Goal: Information Seeking & Learning: Learn about a topic

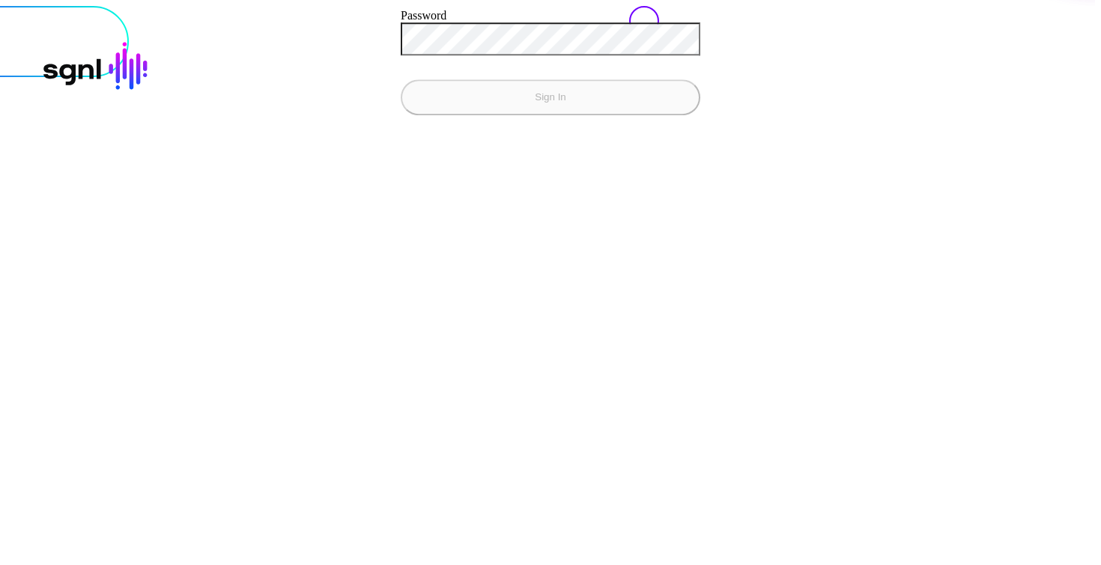
paste input "**********"
type input "**********"
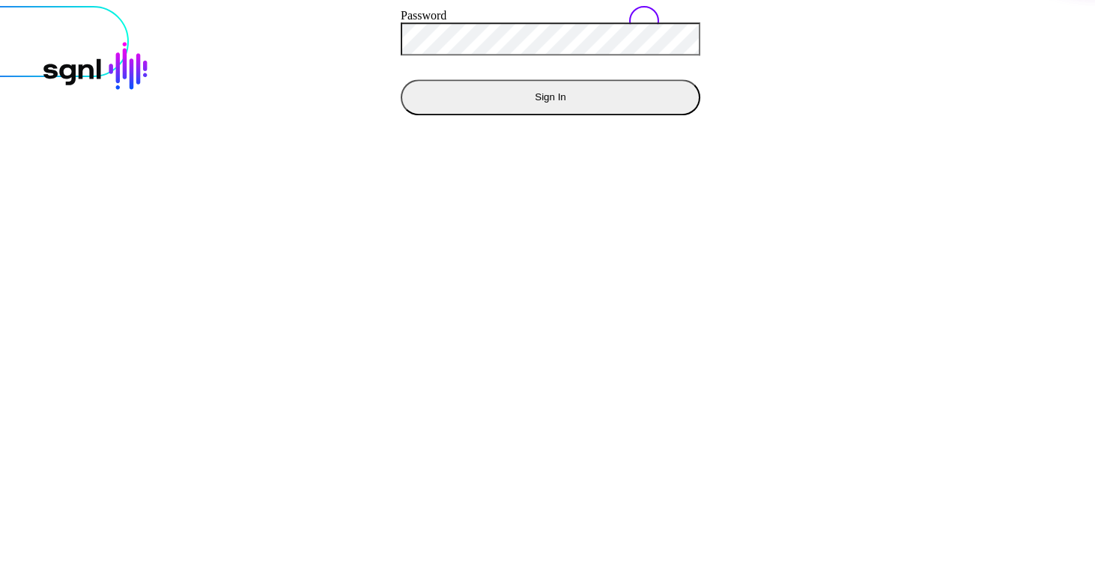
click at [401, 79] on button "Sign In" at bounding box center [551, 97] width 300 height 36
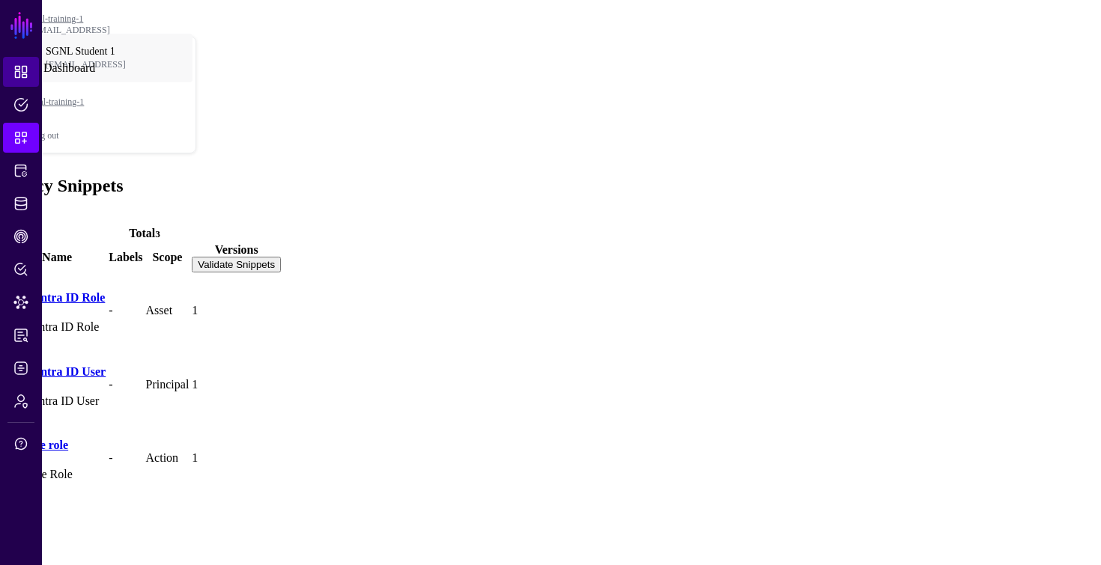
click at [24, 76] on span "Dashboard" at bounding box center [20, 71] width 15 height 15
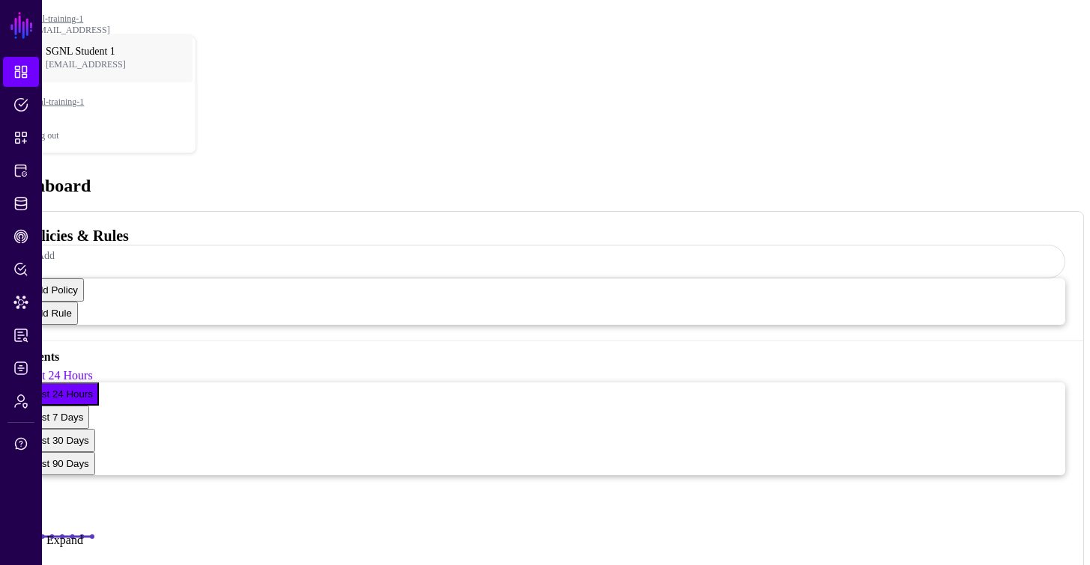
click at [13, 535] on link at bounding box center [21, 535] width 42 height 0
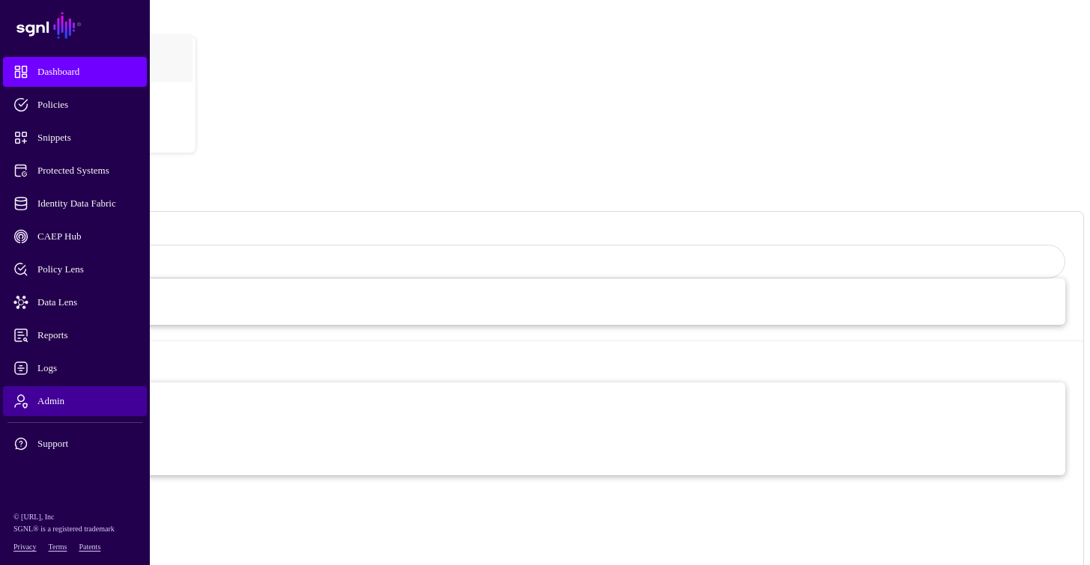
click at [77, 396] on span "Admin" at bounding box center [86, 401] width 147 height 15
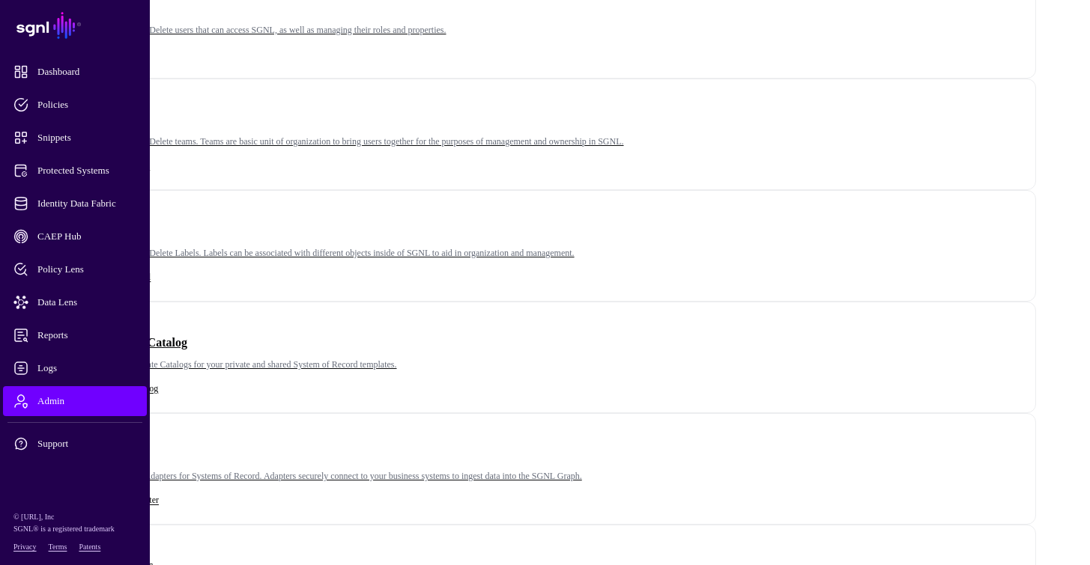
scroll to position [291, 0]
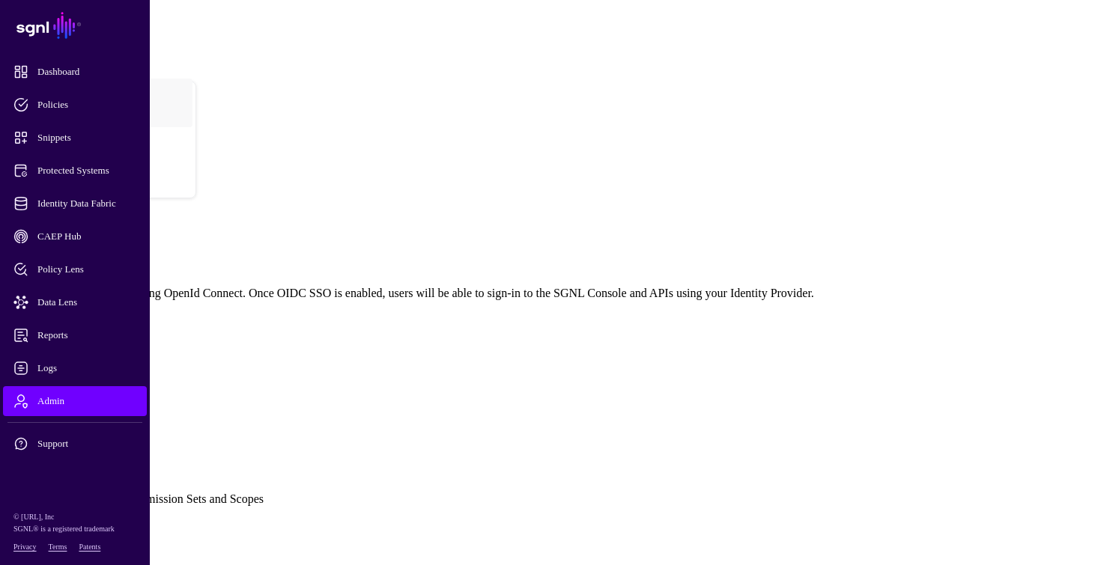
click at [64, 410] on link "Admin" at bounding box center [75, 401] width 144 height 30
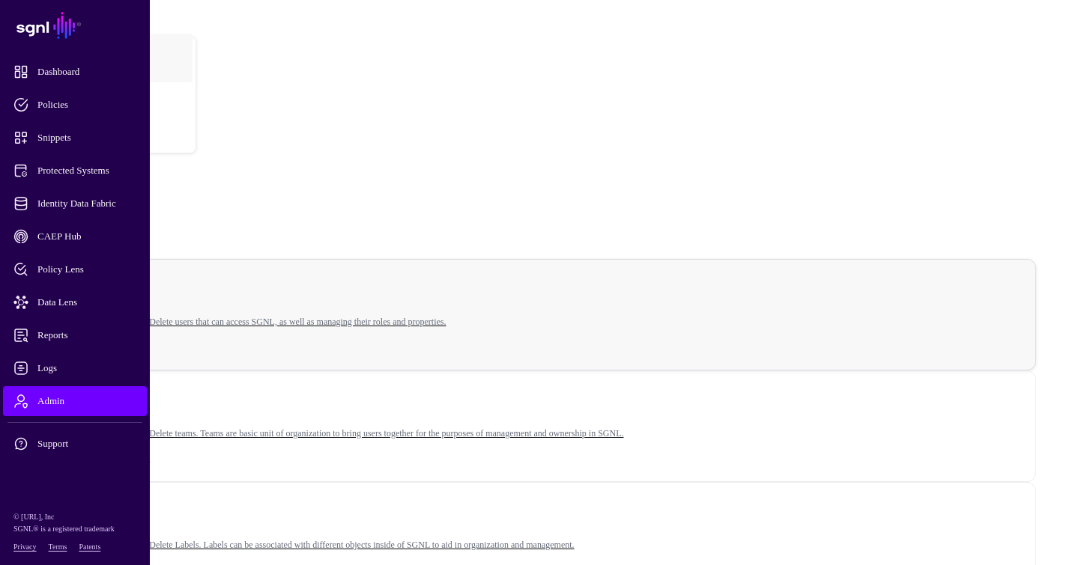
click at [324, 317] on p "Create, Manage, and Delete users that can access SGNL, as well as managing thei…" at bounding box center [545, 322] width 944 height 11
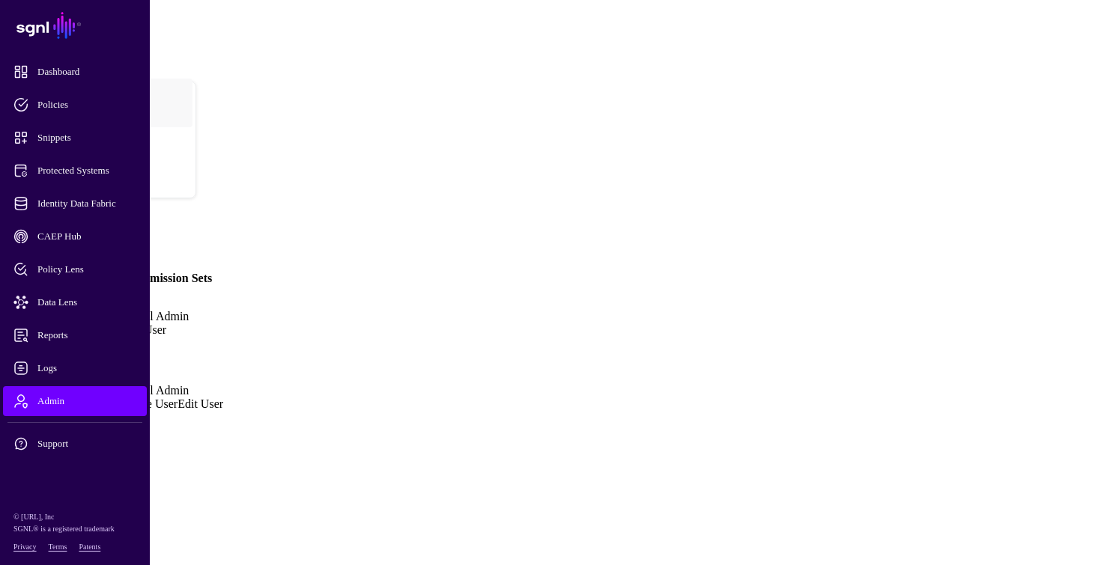
click at [223, 324] on div "Edit User" at bounding box center [172, 330] width 103 height 13
click at [166, 324] on link "Edit User" at bounding box center [144, 330] width 46 height 13
click at [112, 529] on input "Password" at bounding box center [59, 536] width 106 height 15
type input "****"
click at [49, 544] on button "Save" at bounding box center [66, 552] width 34 height 16
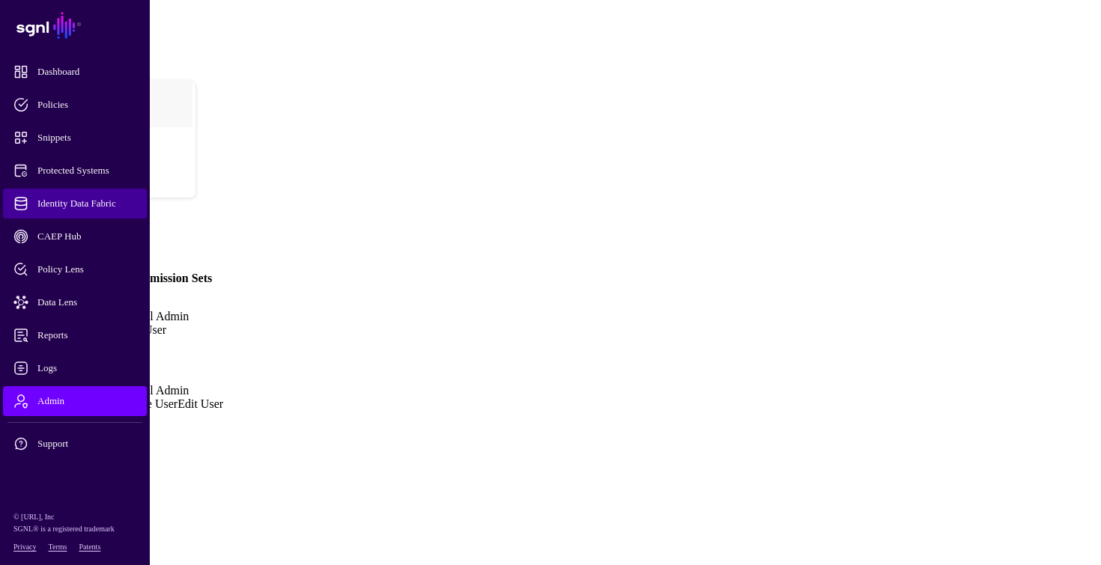
click at [67, 206] on span "Identity Data Fabric" at bounding box center [86, 203] width 147 height 15
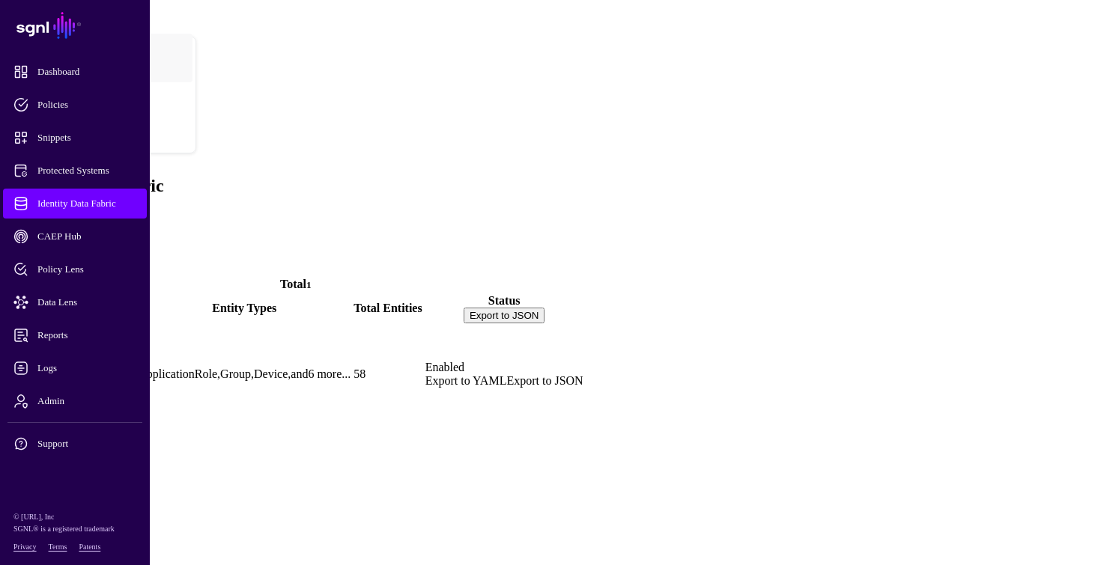
click at [55, 393] on link "Entra ID" at bounding box center [31, 399] width 46 height 13
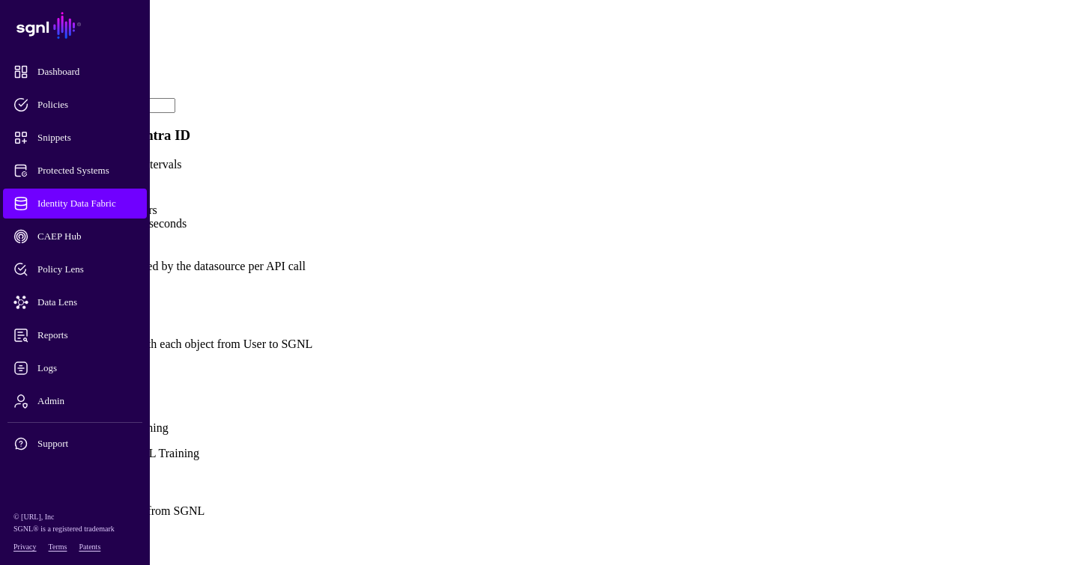
scroll to position [835, 0]
click at [6, 324] on link at bounding box center [6, 324] width 0 height 0
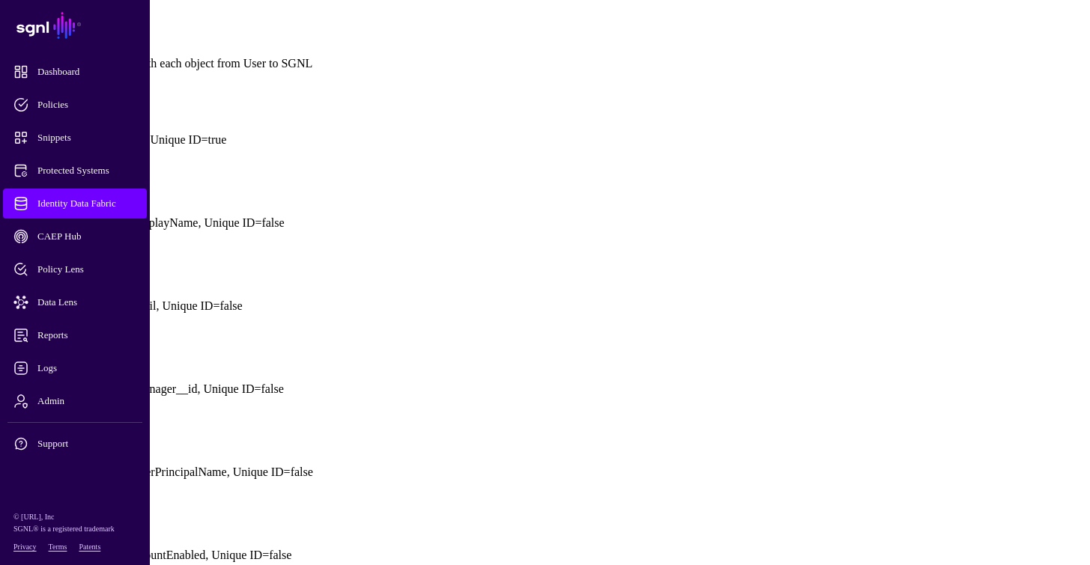
click at [6, 43] on link at bounding box center [6, 43] width 0 height 0
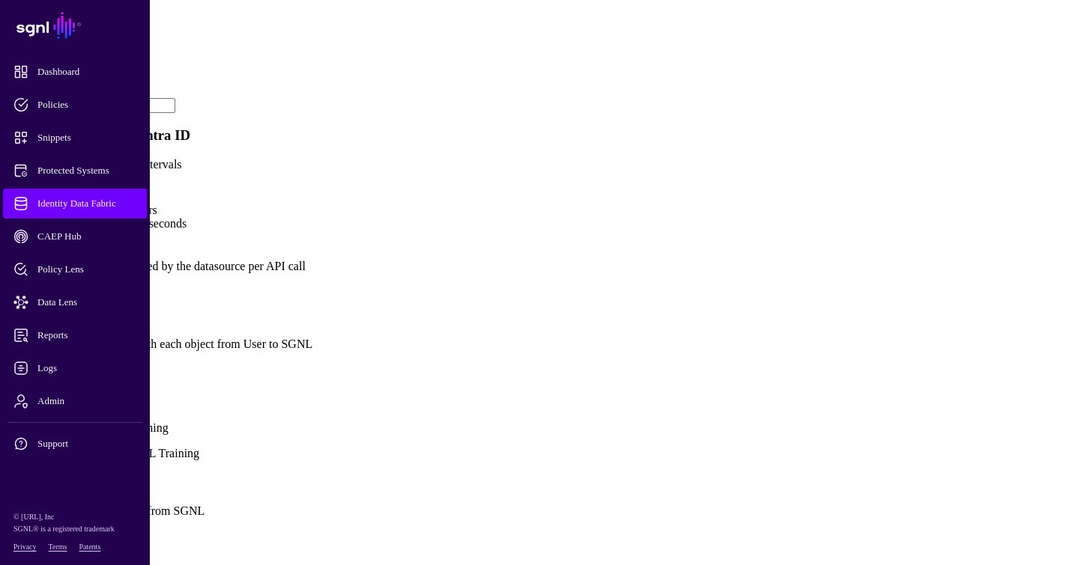
scroll to position [868, 0]
click at [96, 363] on link "Show all attributes" at bounding box center [51, 369] width 90 height 13
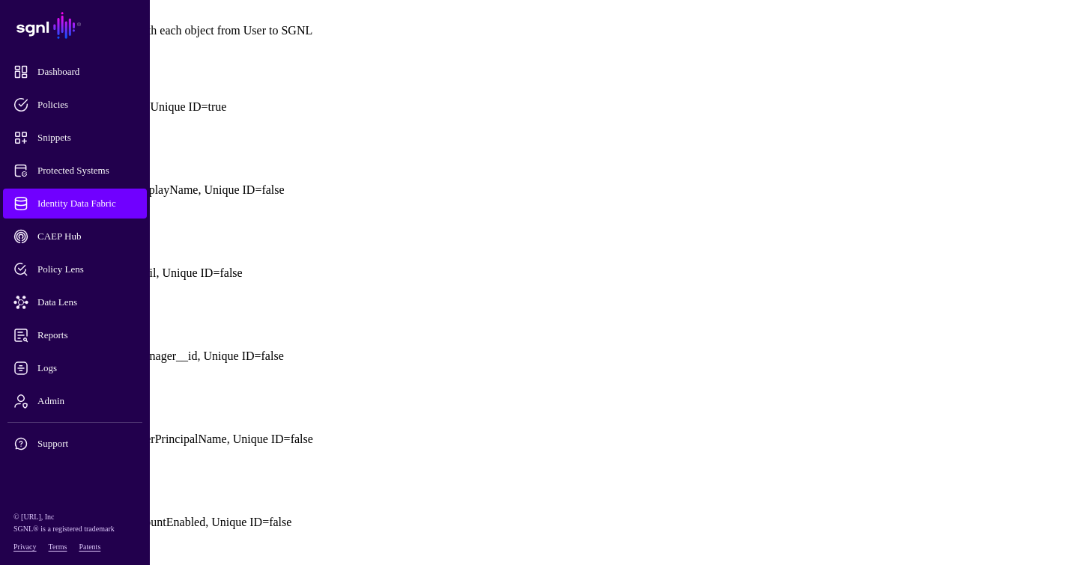
click at [6, 75] on link at bounding box center [6, 75] width 0 height 0
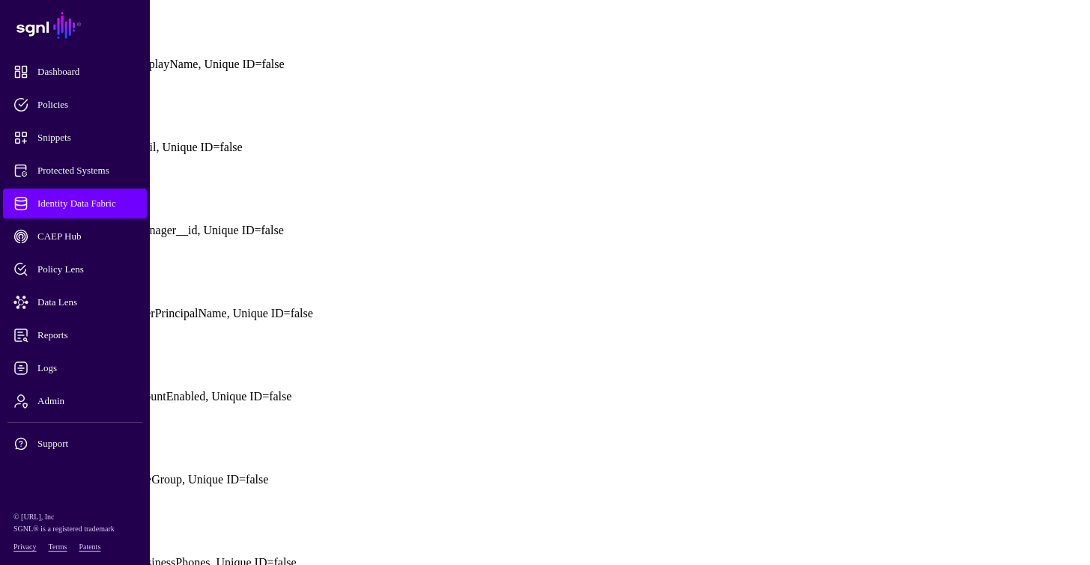
scroll to position [1045, 0]
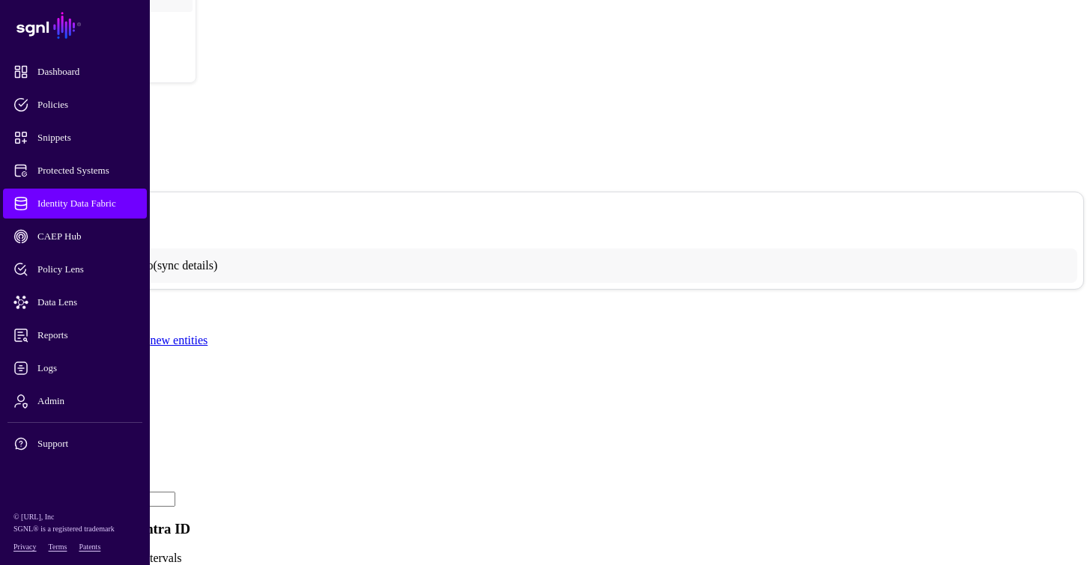
scroll to position [0, 0]
click at [61, 58] on link "Entra ID" at bounding box center [45, 63] width 31 height 10
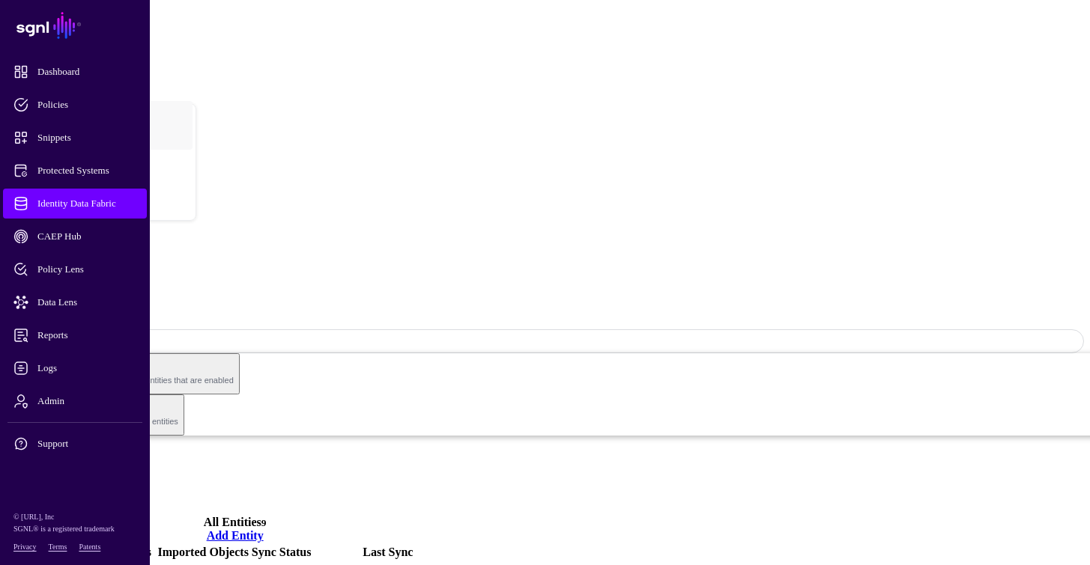
click at [101, 461] on link "Relationships" at bounding box center [68, 467] width 65 height 13
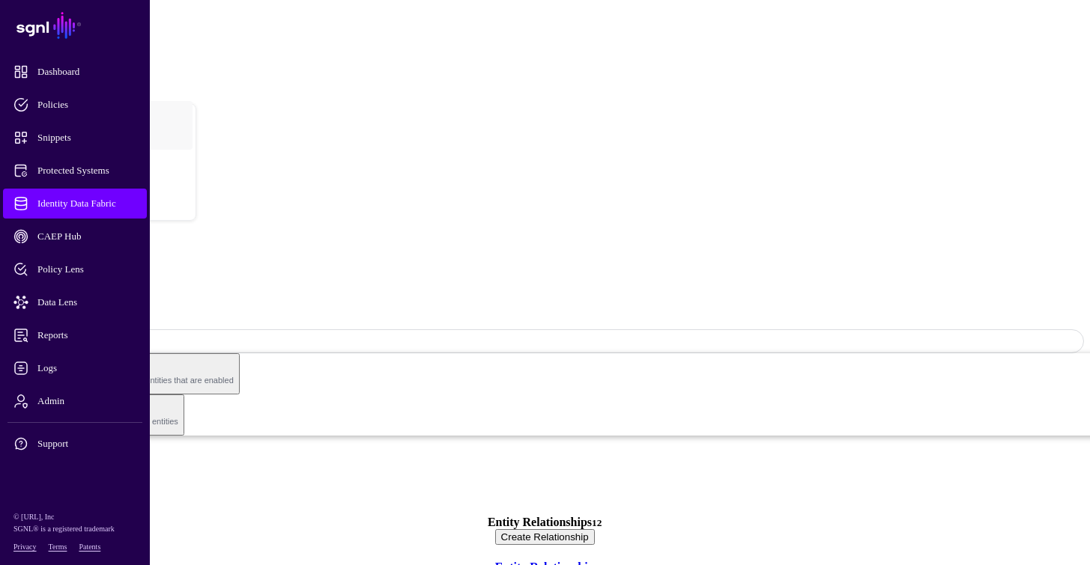
click at [85, 475] on link "Visualizer" at bounding box center [60, 481] width 49 height 13
drag, startPoint x: 755, startPoint y: 422, endPoint x: 782, endPoint y: 294, distance: 130.9
drag, startPoint x: 744, startPoint y: 330, endPoint x: 711, endPoint y: 330, distance: 33.0
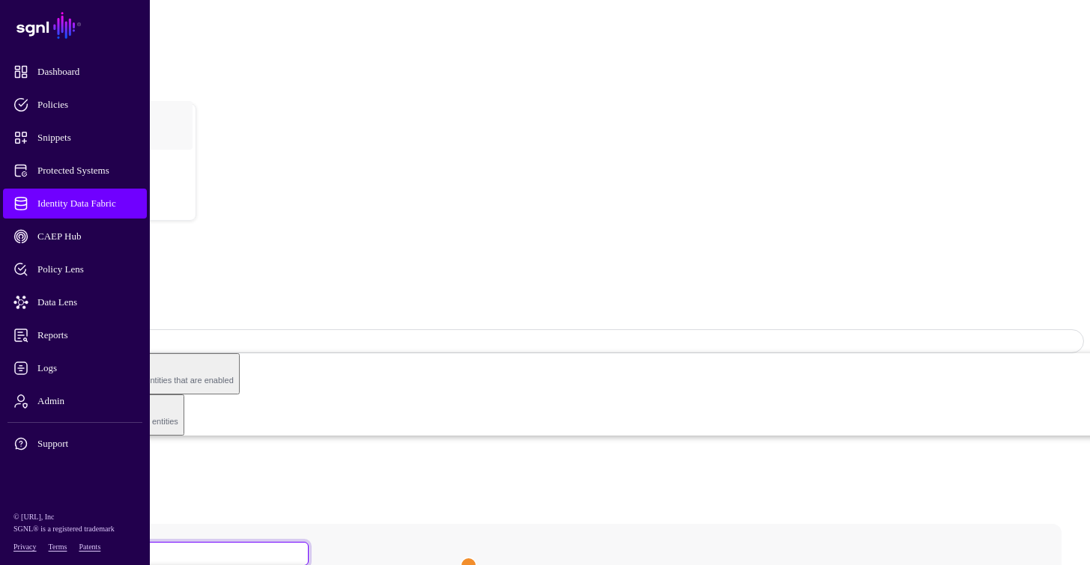
click at [309, 542] on link "Highlight a node" at bounding box center [177, 554] width 262 height 24
click at [130, 547] on span at bounding box center [125, 553] width 9 height 13
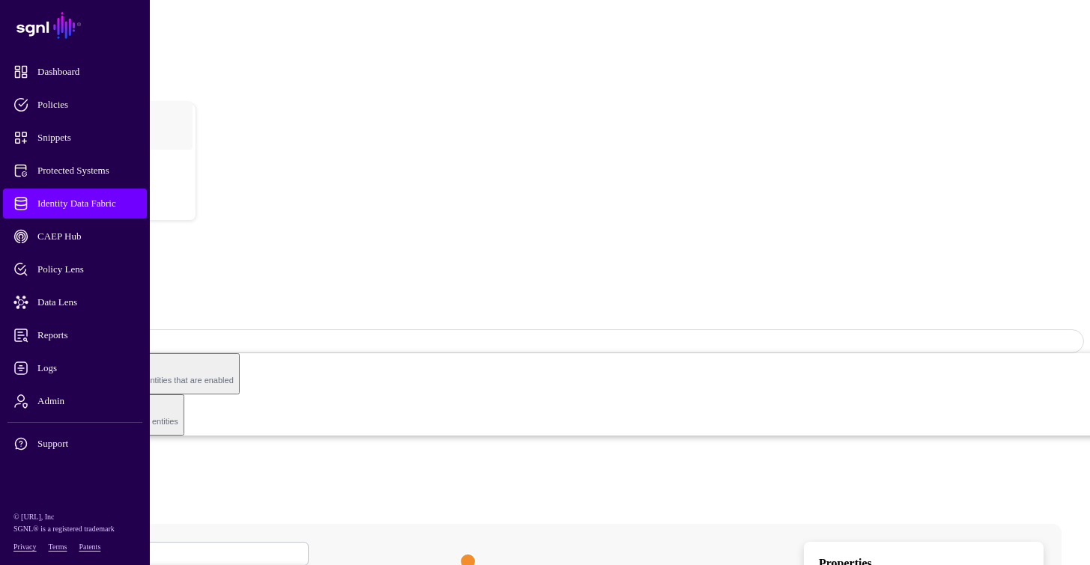
drag, startPoint x: 505, startPoint y: 302, endPoint x: 234, endPoint y: 288, distance: 271.5
drag, startPoint x: 546, startPoint y: 315, endPoint x: 362, endPoint y: 360, distance: 189.1
drag, startPoint x: 555, startPoint y: 252, endPoint x: 464, endPoint y: 174, distance: 119.6
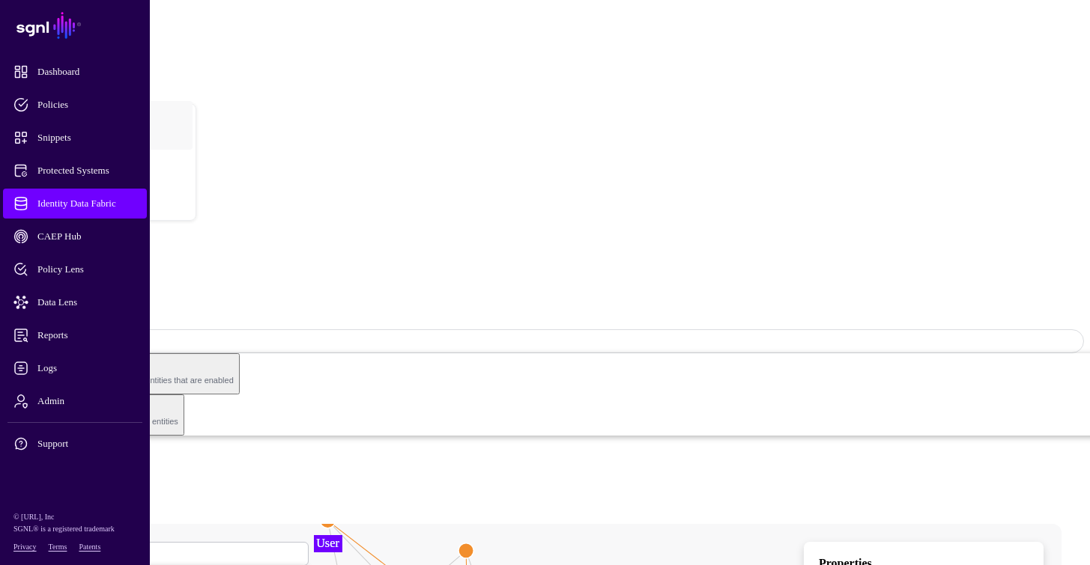
drag, startPoint x: 641, startPoint y: 348, endPoint x: 1066, endPoint y: 282, distance: 429.8
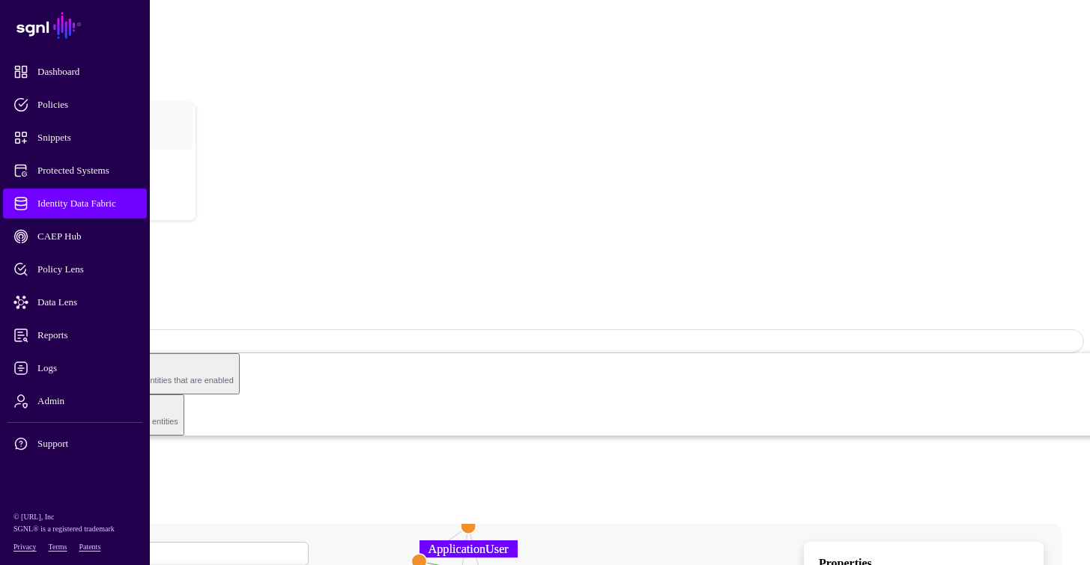
drag, startPoint x: 543, startPoint y: 291, endPoint x: 220, endPoint y: 318, distance: 323.8
drag, startPoint x: 539, startPoint y: 337, endPoint x: 893, endPoint y: 580, distance: 429.2
click at [893, 565] on html "SGNL Dashboard Policies Snippets Protected Systems Identity Data Fabric CAEP Hu…" at bounding box center [545, 574] width 1090 height 1149
drag, startPoint x: 591, startPoint y: 368, endPoint x: 457, endPoint y: 511, distance: 195.5
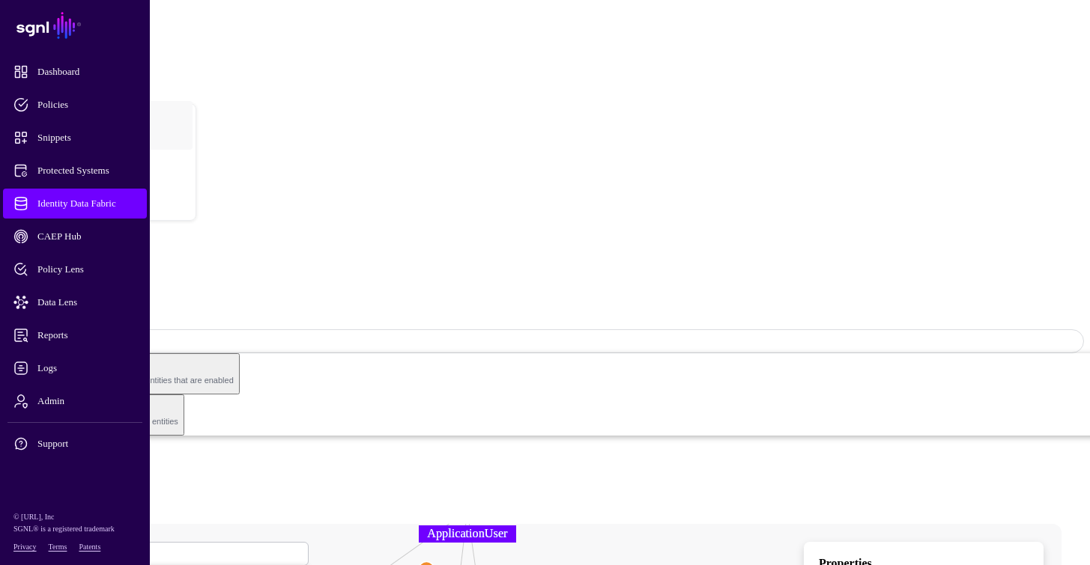
drag, startPoint x: 664, startPoint y: 386, endPoint x: 568, endPoint y: 384, distance: 95.1
drag, startPoint x: 392, startPoint y: 380, endPoint x: 220, endPoint y: 325, distance: 180.7
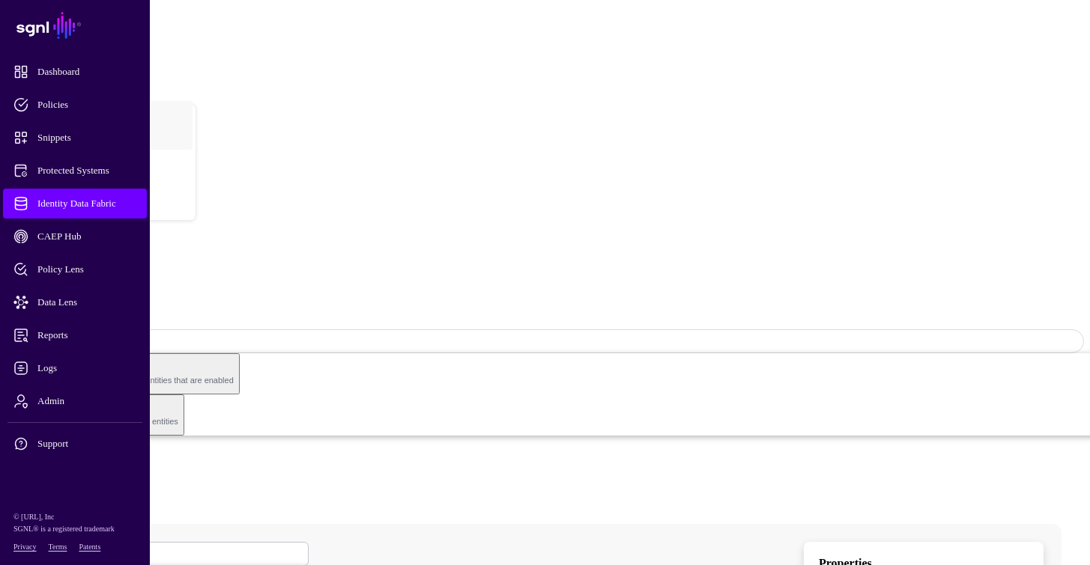
drag, startPoint x: 376, startPoint y: 410, endPoint x: 247, endPoint y: 531, distance: 177.0
drag, startPoint x: 400, startPoint y: 410, endPoint x: 193, endPoint y: 428, distance: 207.5
drag, startPoint x: 434, startPoint y: 446, endPoint x: 635, endPoint y: 452, distance: 200.8
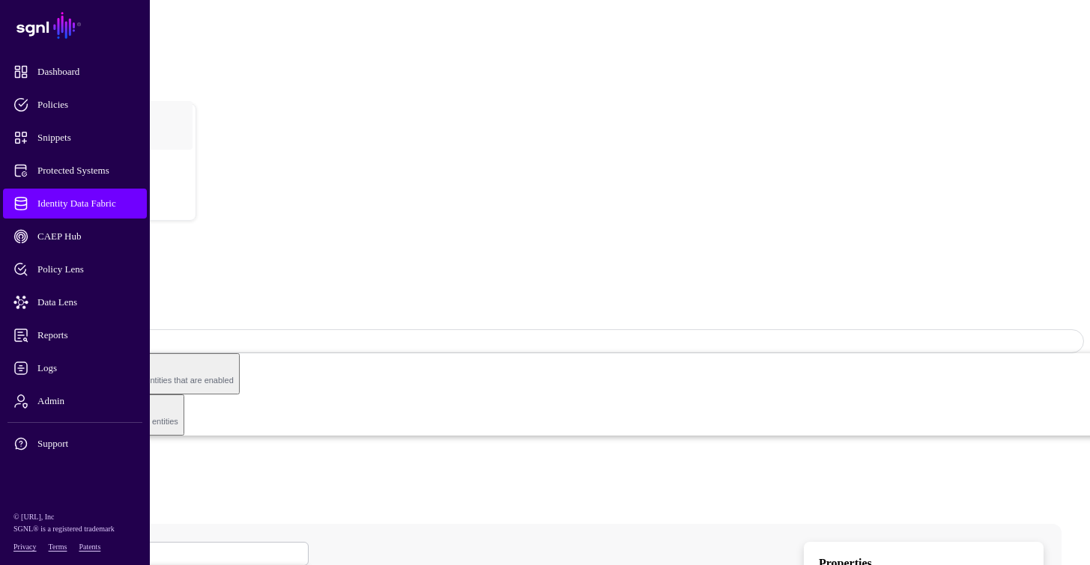
drag, startPoint x: 637, startPoint y: 449, endPoint x: 884, endPoint y: 517, distance: 255.4
drag, startPoint x: 711, startPoint y: 407, endPoint x: 777, endPoint y: 405, distance: 65.9
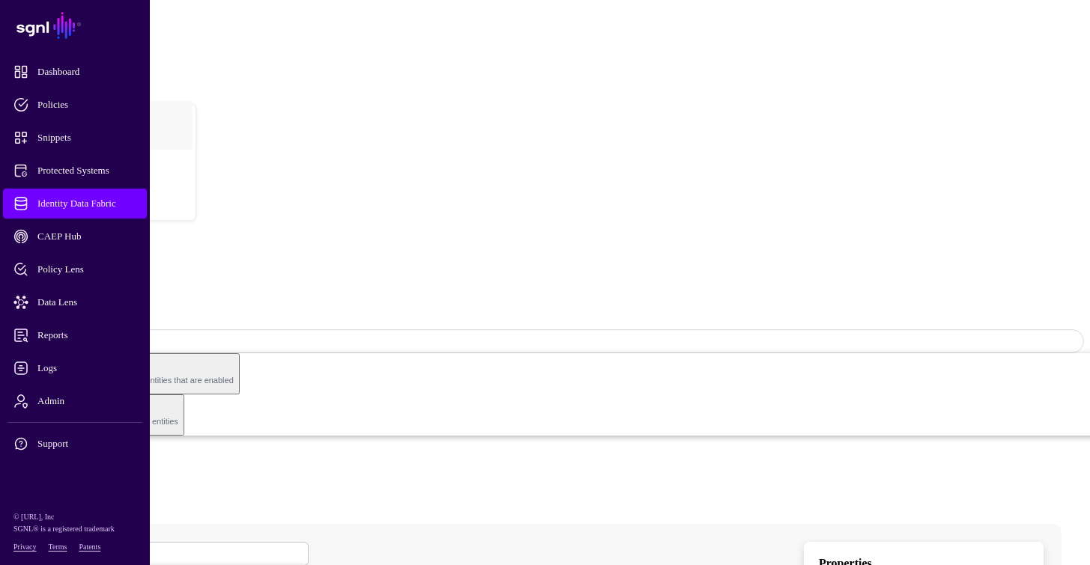
drag, startPoint x: 777, startPoint y: 401, endPoint x: 956, endPoint y: 443, distance: 184.0
drag, startPoint x: 782, startPoint y: 411, endPoint x: 880, endPoint y: 449, distance: 105.3
drag, startPoint x: 753, startPoint y: 356, endPoint x: 938, endPoint y: 419, distance: 195.6
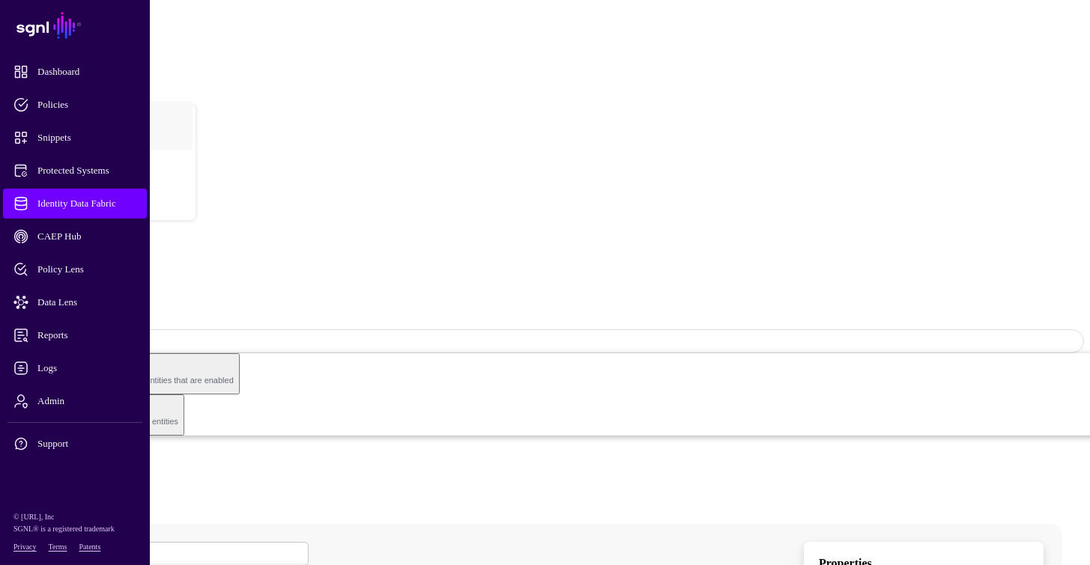
drag, startPoint x: 736, startPoint y: 348, endPoint x: 577, endPoint y: 366, distance: 159.9
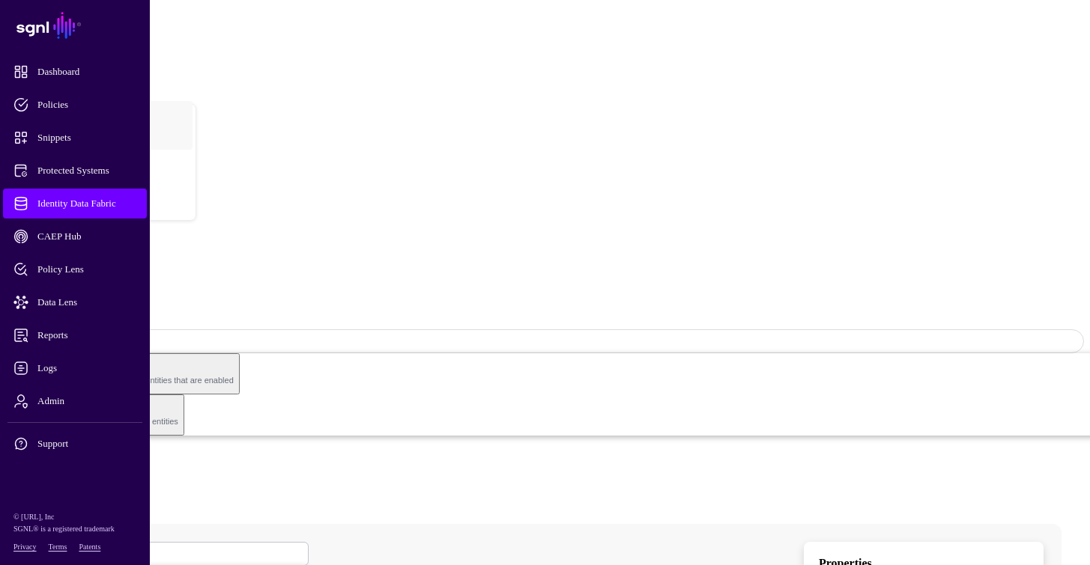
click at [75, 488] on link "Settings" at bounding box center [55, 494] width 39 height 13
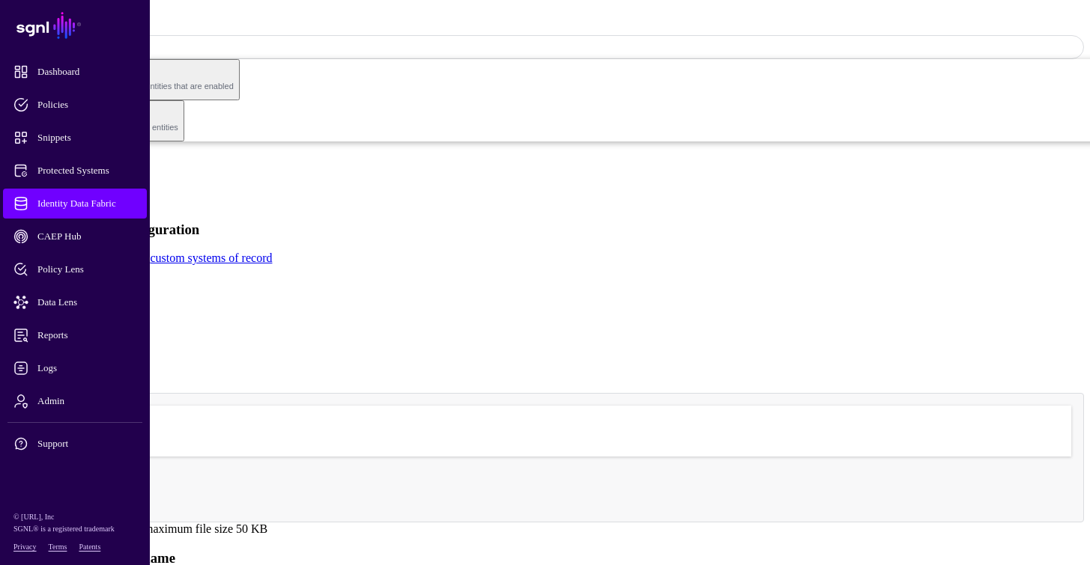
scroll to position [295, 0]
click at [55, 496] on link "Browse" at bounding box center [37, 502] width 37 height 13
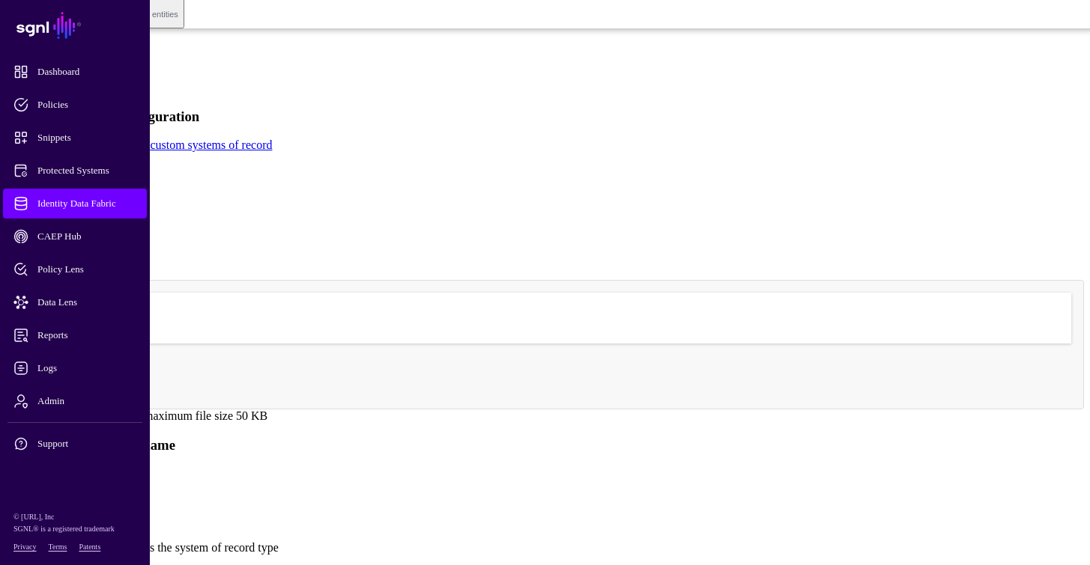
scroll to position [430, 0]
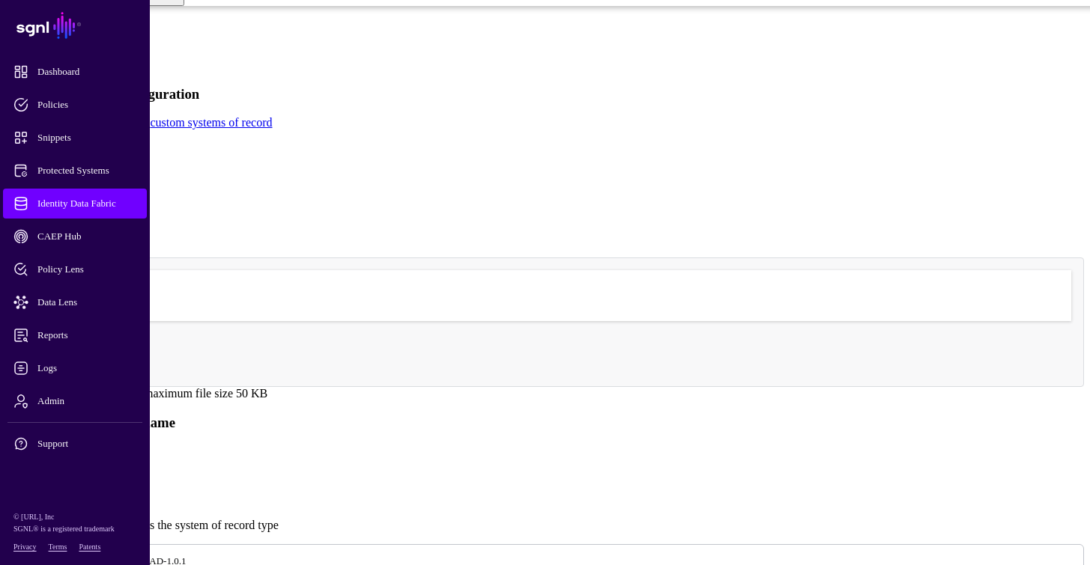
click at [112, 460] on input "**********" at bounding box center [59, 467] width 106 height 15
click at [363, 415] on div "**********" at bounding box center [545, 445] width 1078 height 60
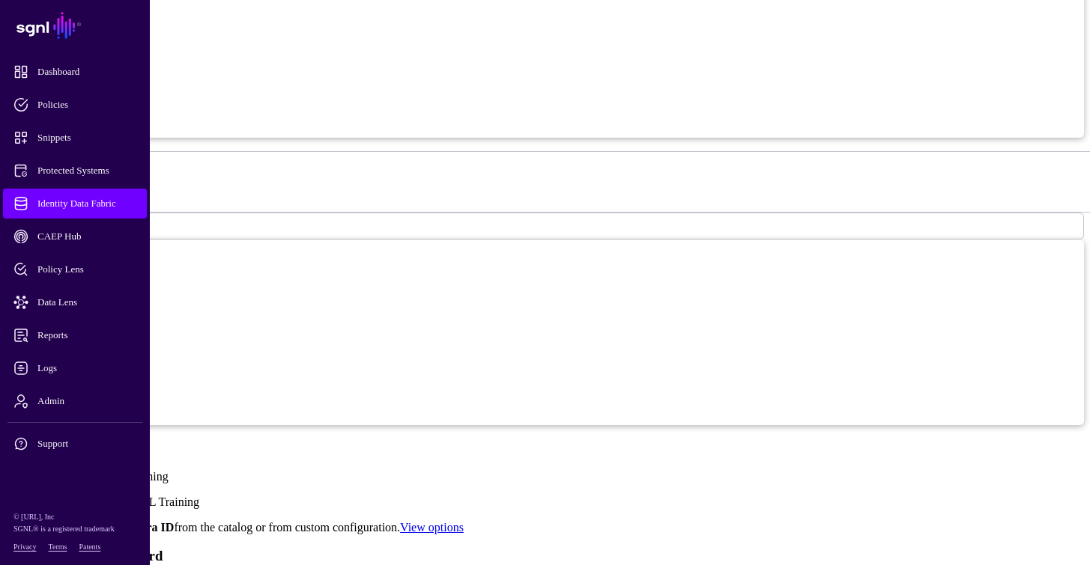
scroll to position [1948, 0]
click at [97, 171] on span "Protected Systems" at bounding box center [86, 170] width 147 height 15
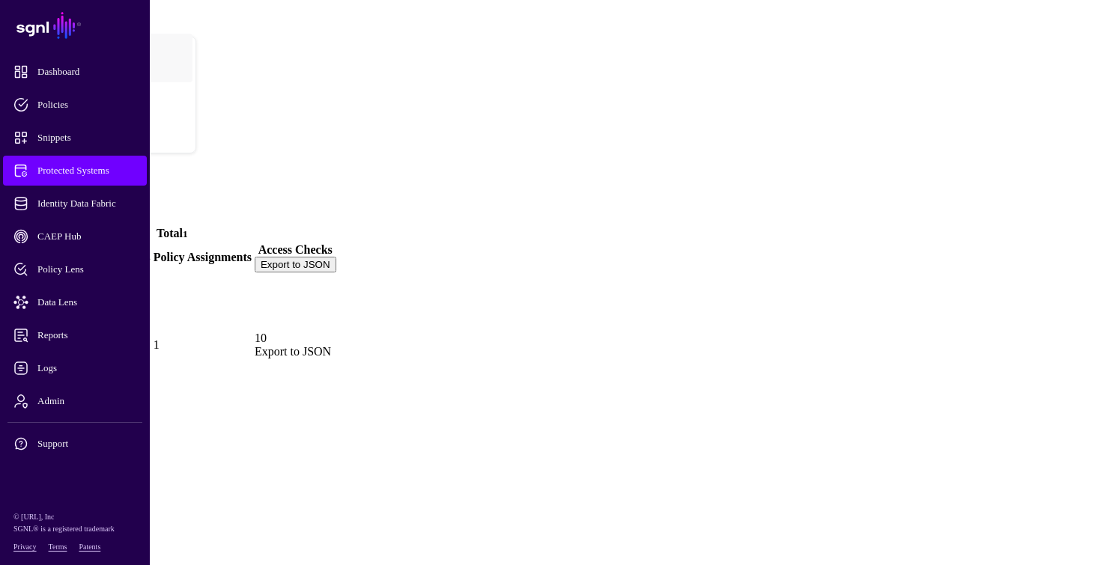
click at [113, 386] on link "Custom Application" at bounding box center [62, 392] width 102 height 13
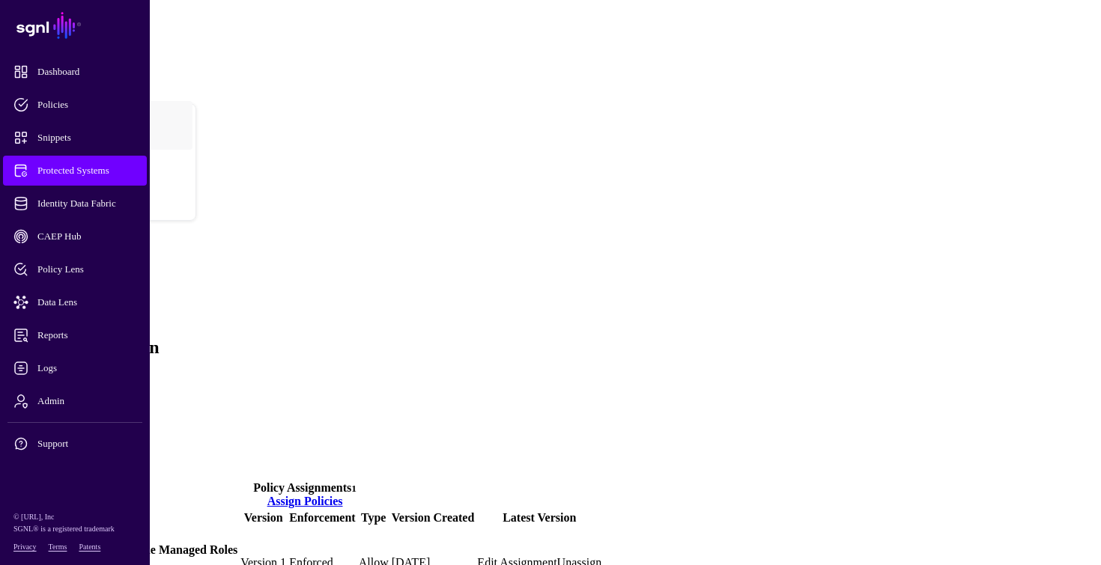
click at [8, 563] on link at bounding box center [8, 563] width 0 height 0
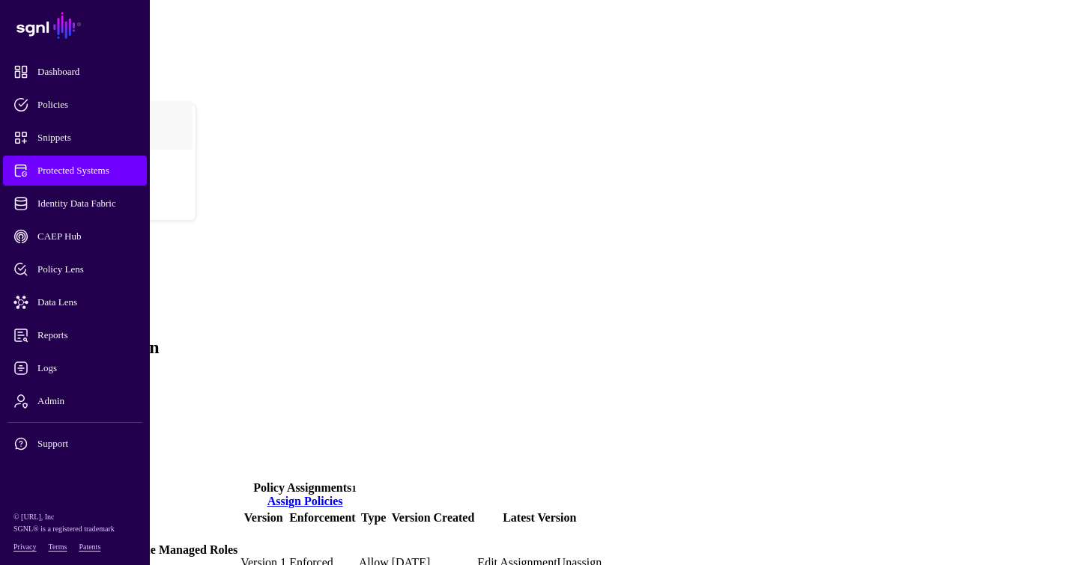
click at [237, 544] on h4 "Entra ID Users Can Assume Managed Roles" at bounding box center [124, 550] width 226 height 13
click at [8, 563] on link at bounding box center [8, 563] width 0 height 0
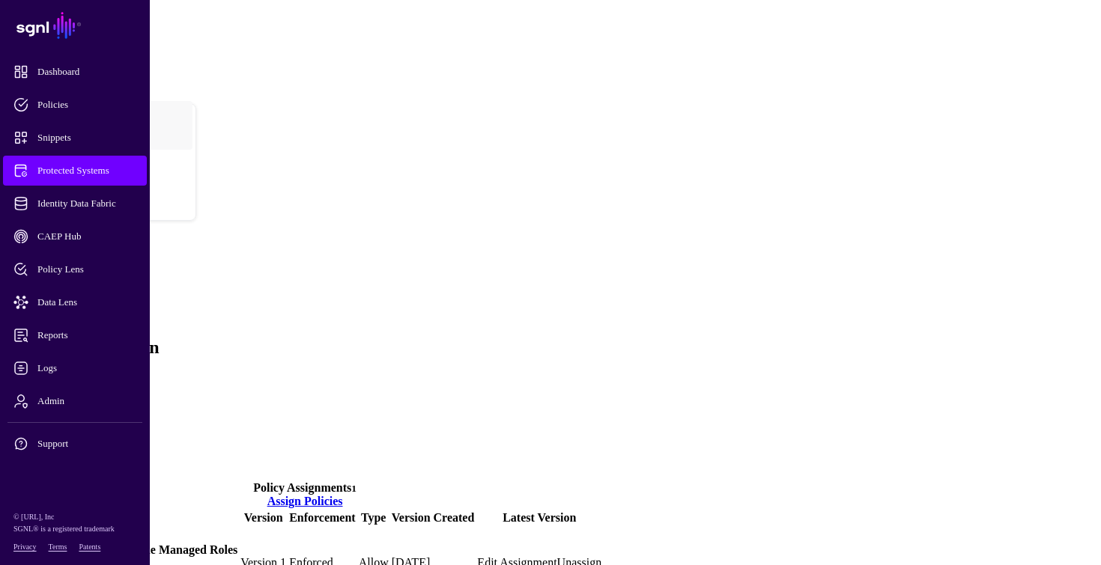
click at [8, 563] on link at bounding box center [8, 563] width 0 height 0
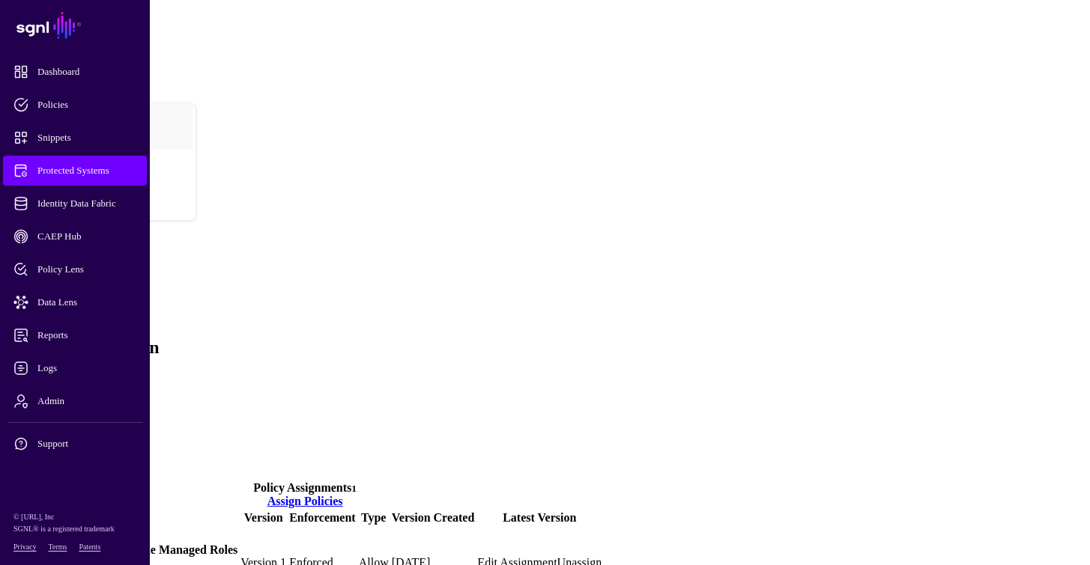
click at [8, 563] on link at bounding box center [8, 563] width 0 height 0
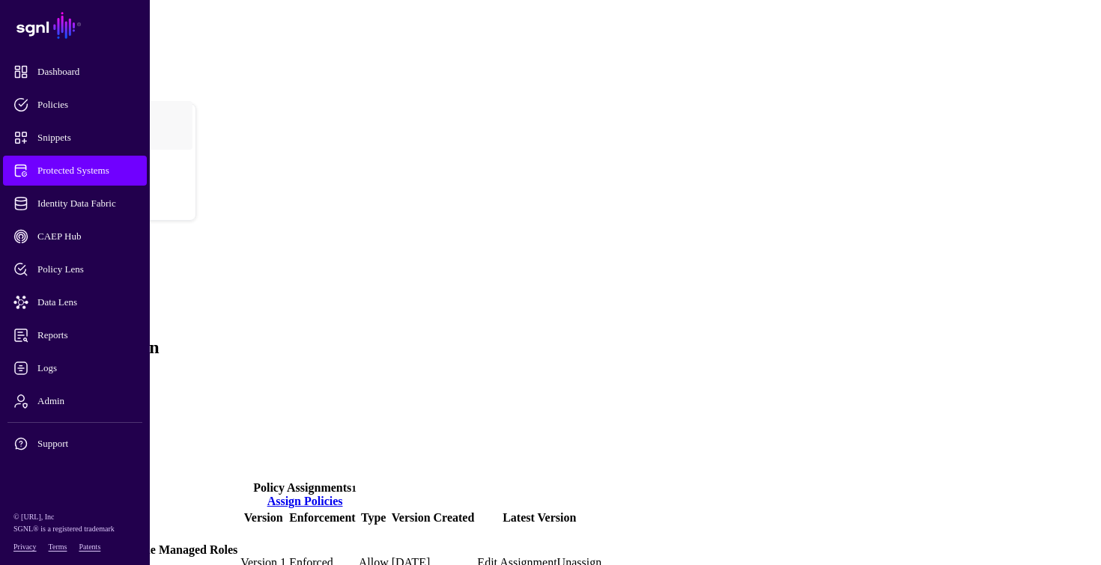
click at [238, 511] on th "Name" at bounding box center [124, 518] width 228 height 15
click at [8, 563] on link at bounding box center [8, 563] width 0 height 0
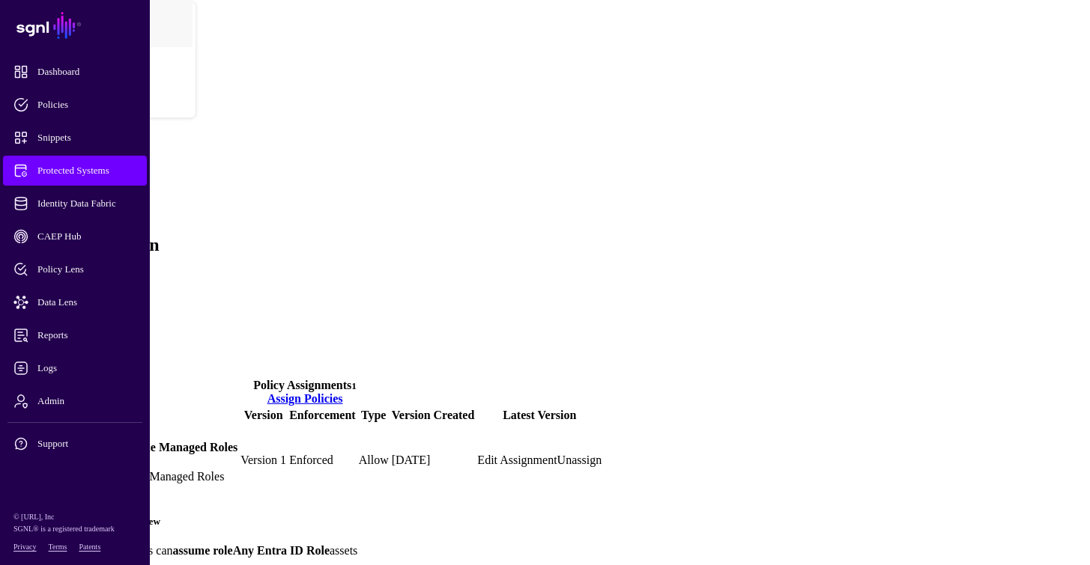
scroll to position [107, 0]
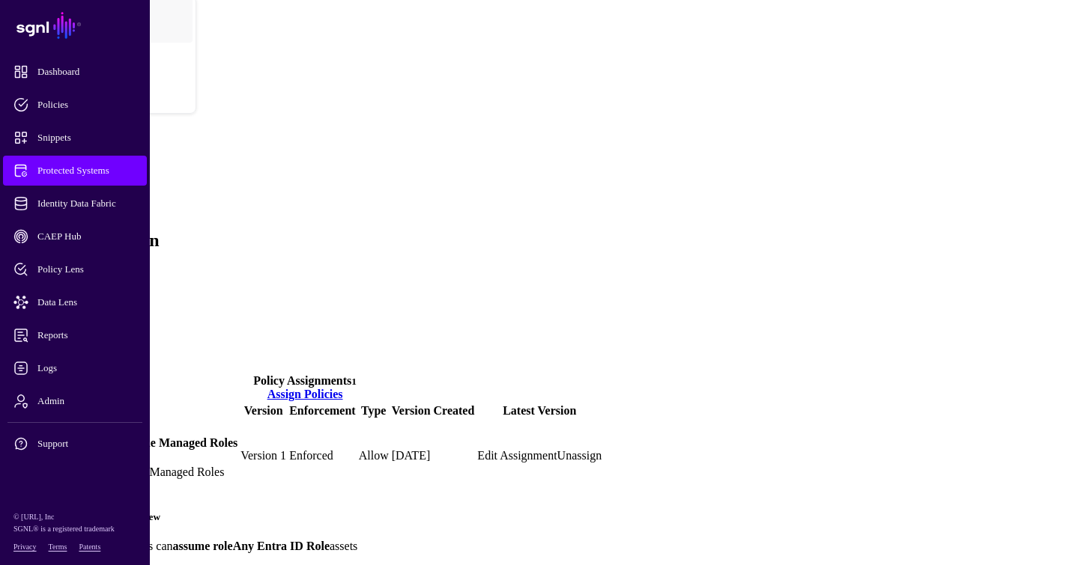
click at [67, 565] on link "View Policy" at bounding box center [37, 571] width 59 height 13
click at [107, 279] on link "Authentication" at bounding box center [71, 285] width 71 height 13
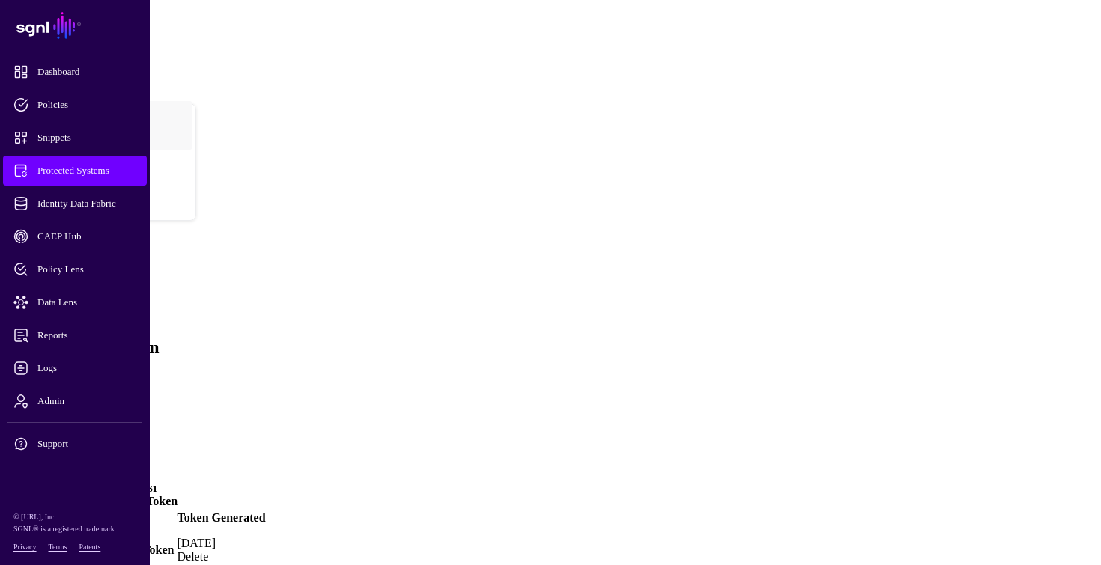
click at [121, 400] on link "Decision Reasons" at bounding box center [78, 406] width 85 height 13
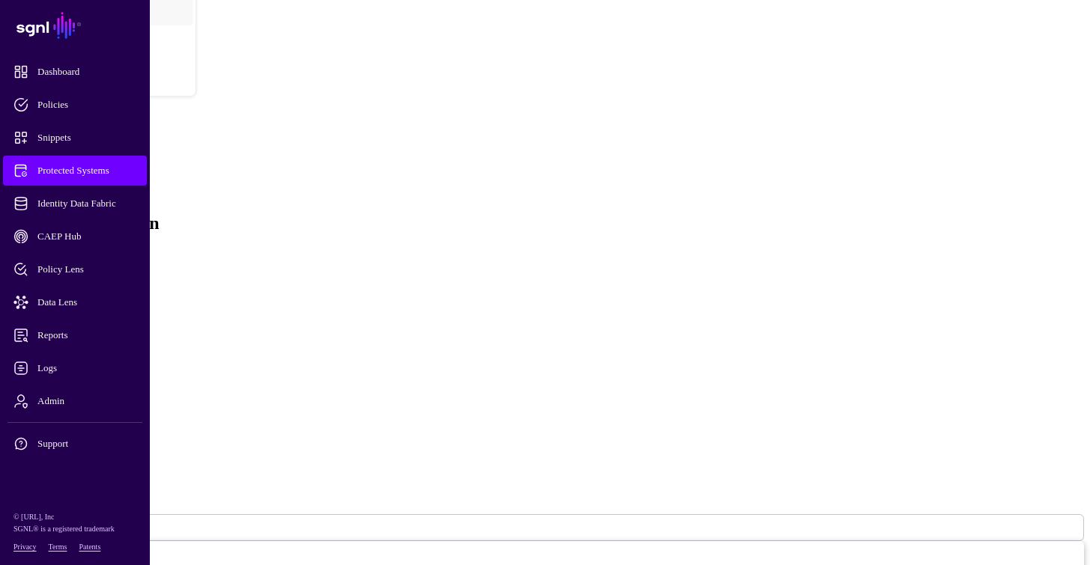
scroll to position [125, 0]
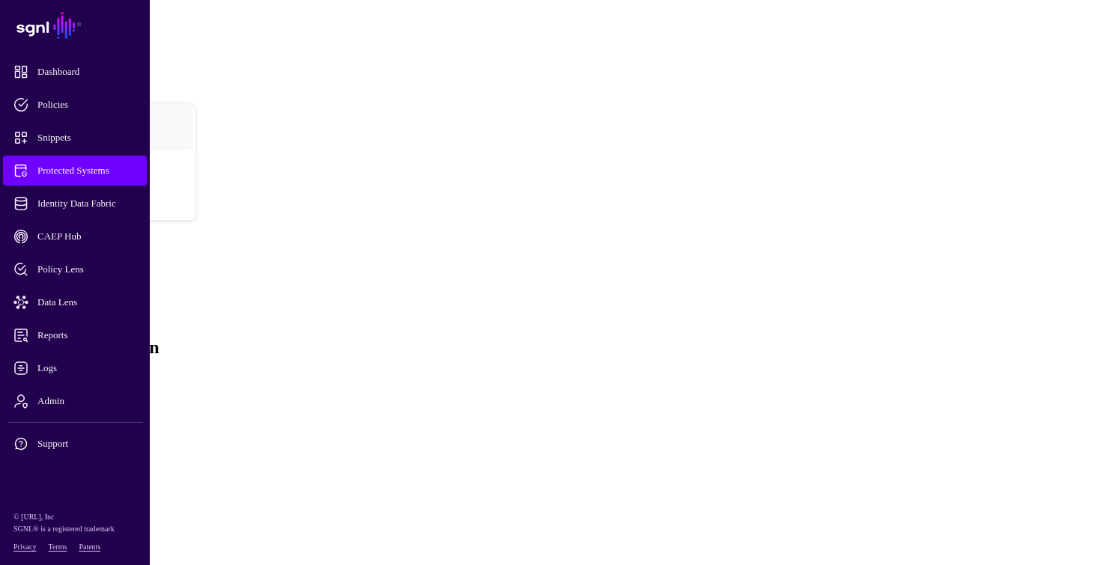
click at [91, 413] on link "Transforms" at bounding box center [63, 419] width 55 height 13
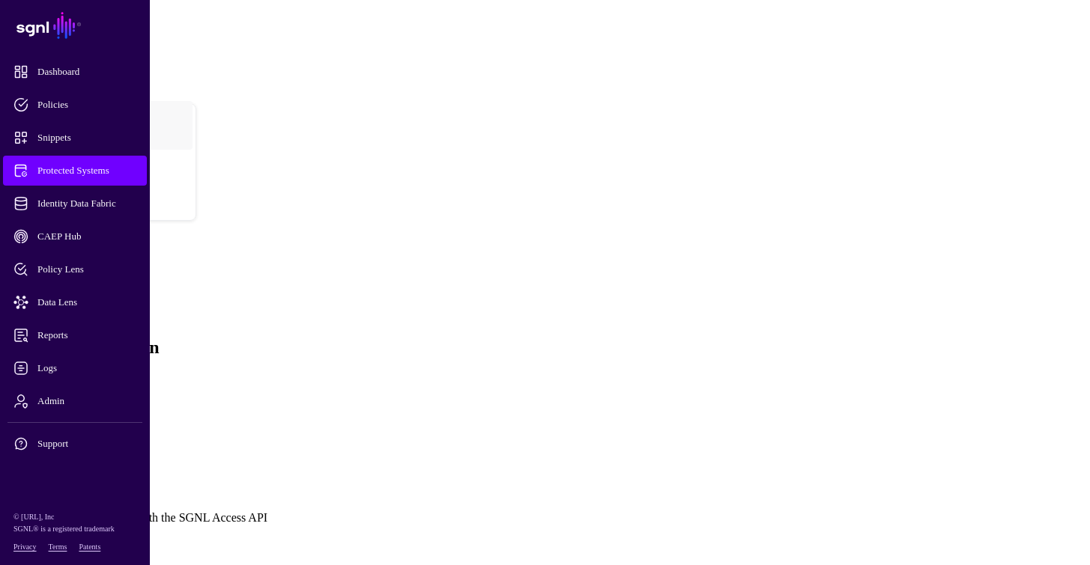
click at [75, 427] on link "Settings" at bounding box center [55, 433] width 39 height 13
click at [73, 440] on link "Actions" at bounding box center [54, 446] width 37 height 13
click at [132, 512] on button "View Available Actions (3)" at bounding box center [69, 520] width 126 height 16
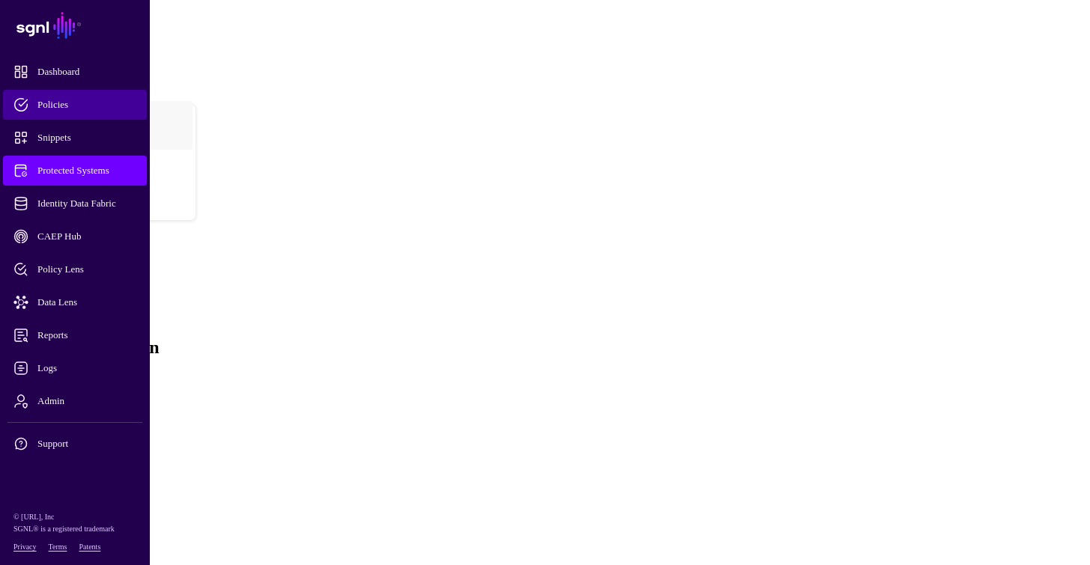
click at [49, 117] on link "Policies" at bounding box center [75, 105] width 144 height 30
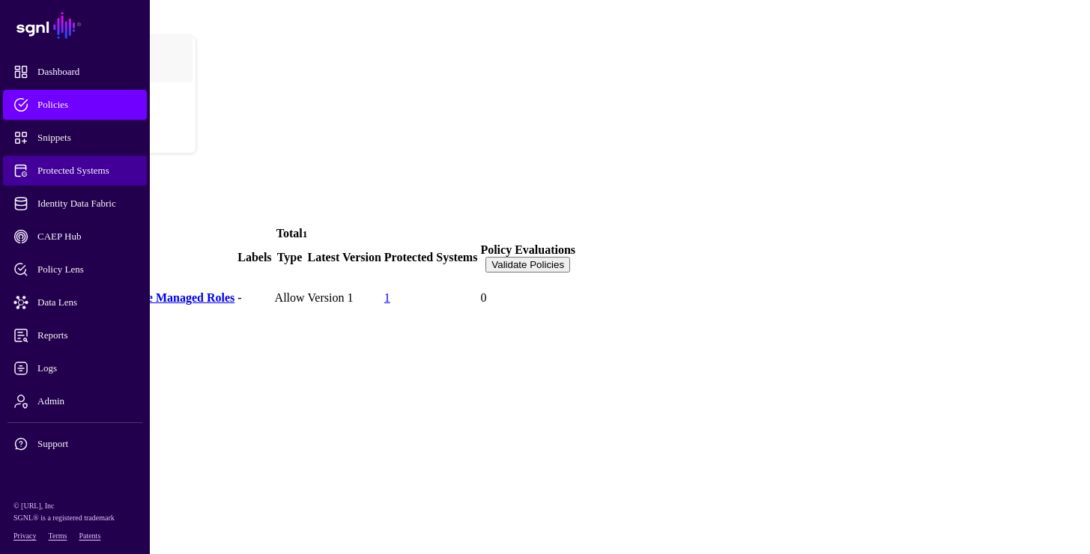
click at [80, 166] on span "Protected Systems" at bounding box center [86, 170] width 147 height 15
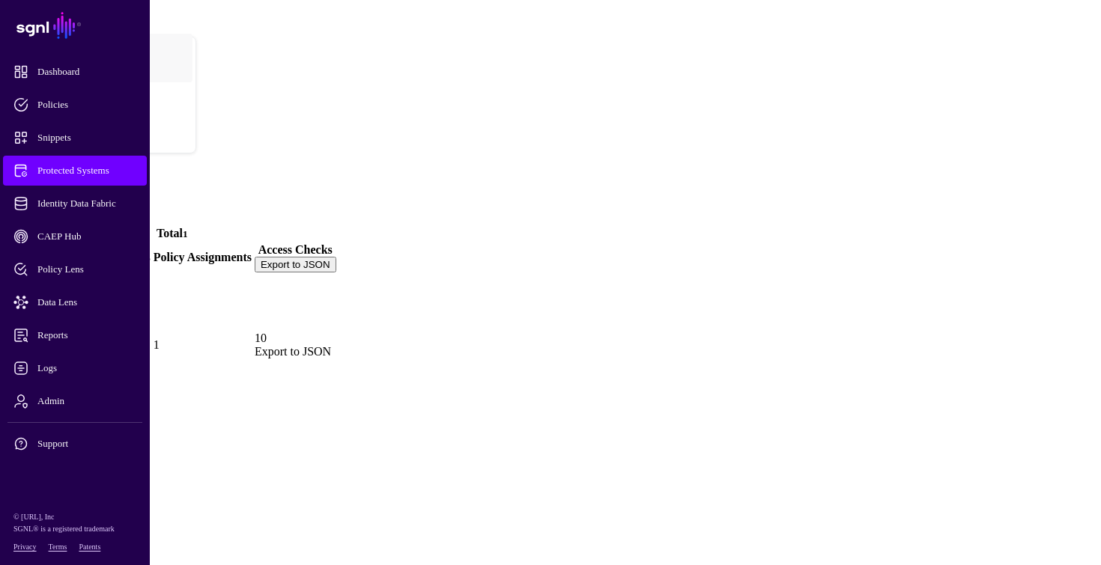
click at [113, 386] on link "Custom Application" at bounding box center [62, 392] width 102 height 13
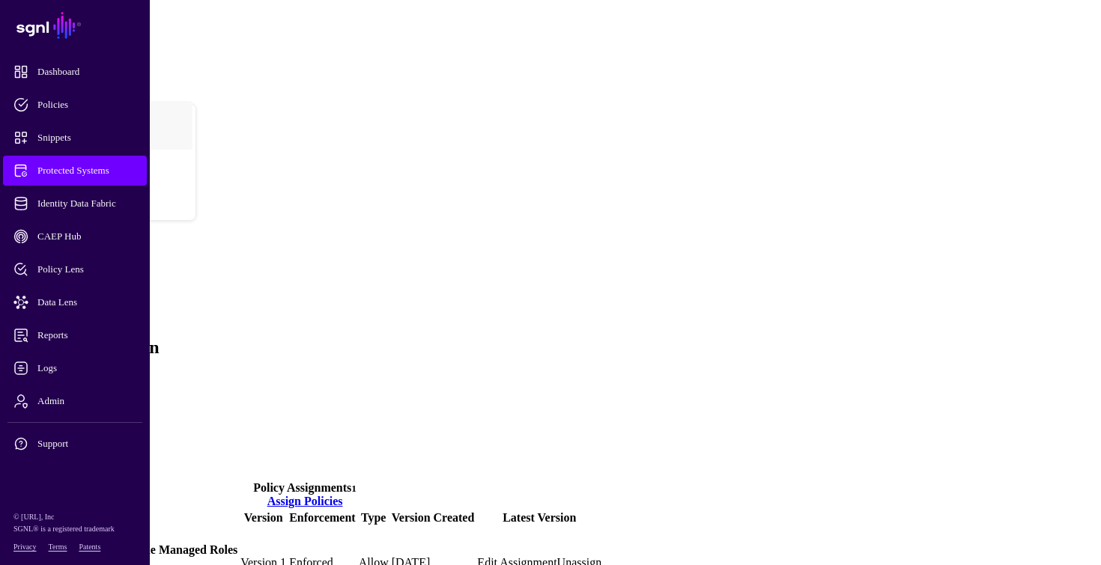
click at [73, 440] on link "Actions" at bounding box center [54, 446] width 37 height 13
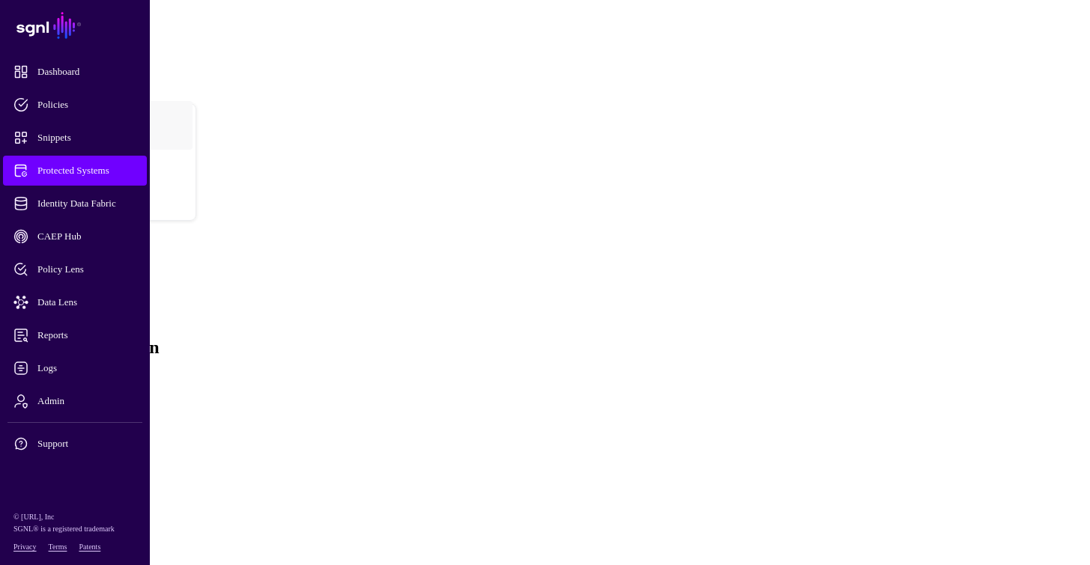
click at [112, 541] on input "Address" at bounding box center [59, 548] width 106 height 15
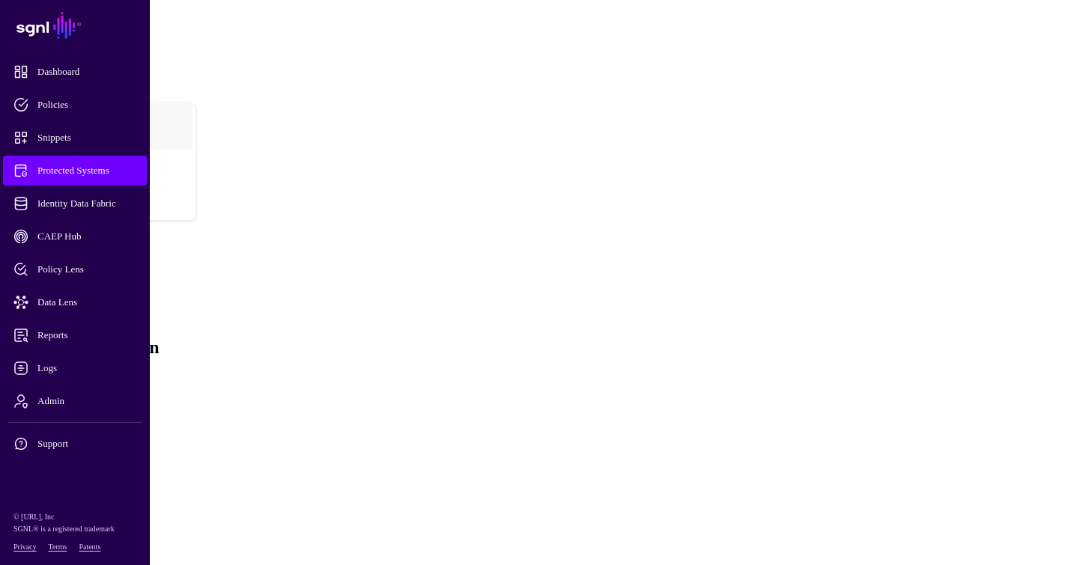
click at [132, 512] on button "View Available Actions (3)" at bounding box center [69, 520] width 126 height 16
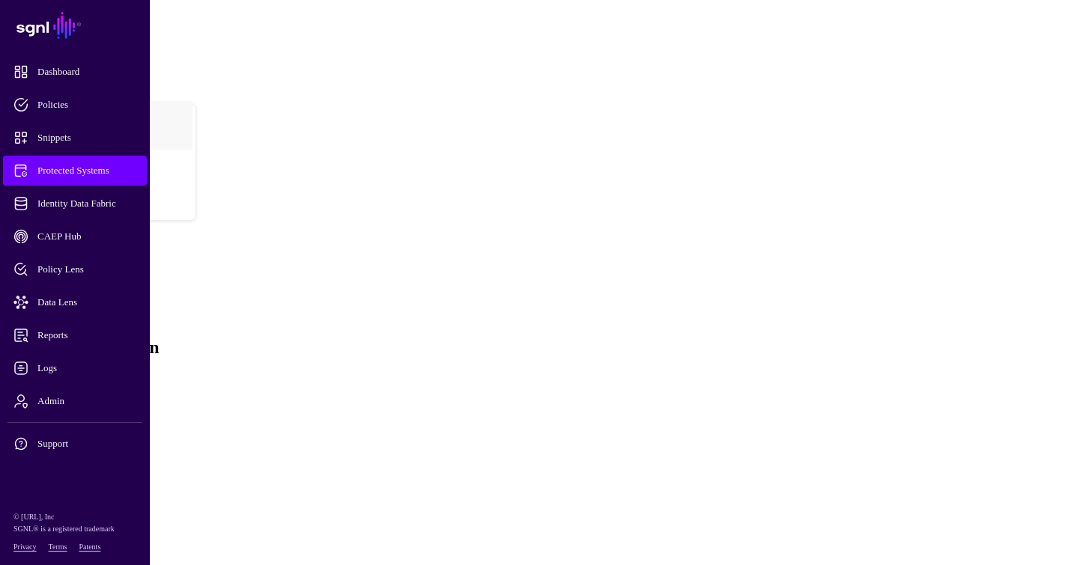
click at [132, 512] on button "View Available Actions (3)" at bounding box center [69, 520] width 126 height 16
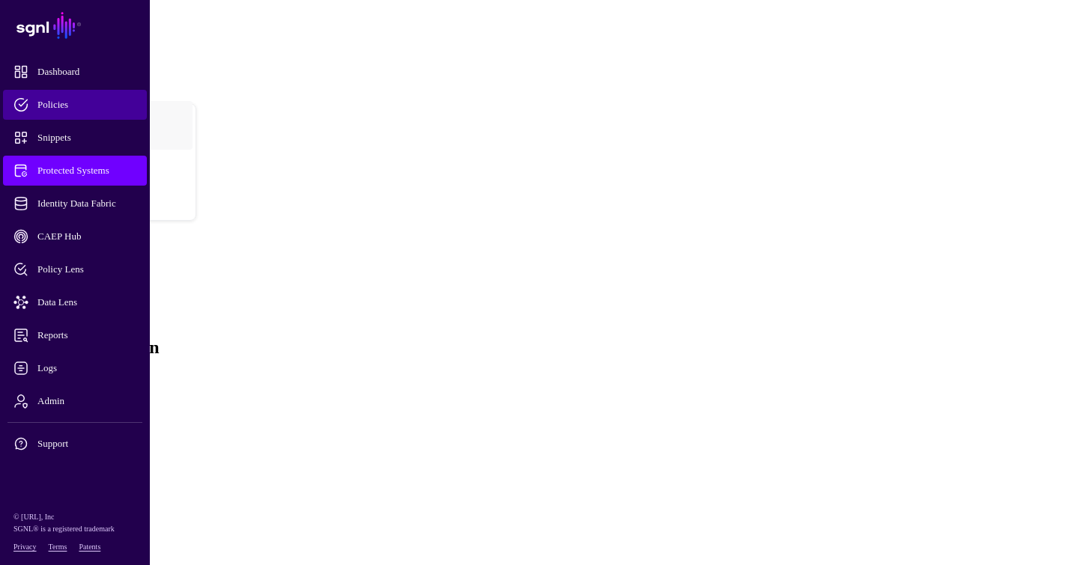
click at [96, 105] on span "Policies" at bounding box center [86, 104] width 147 height 15
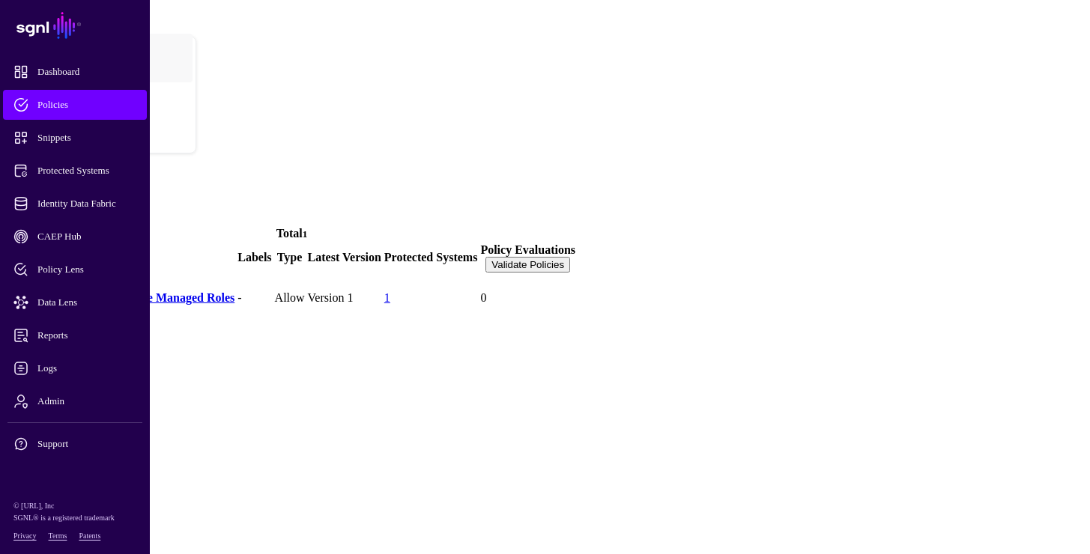
click at [79, 103] on span "Policies" at bounding box center [86, 104] width 147 height 15
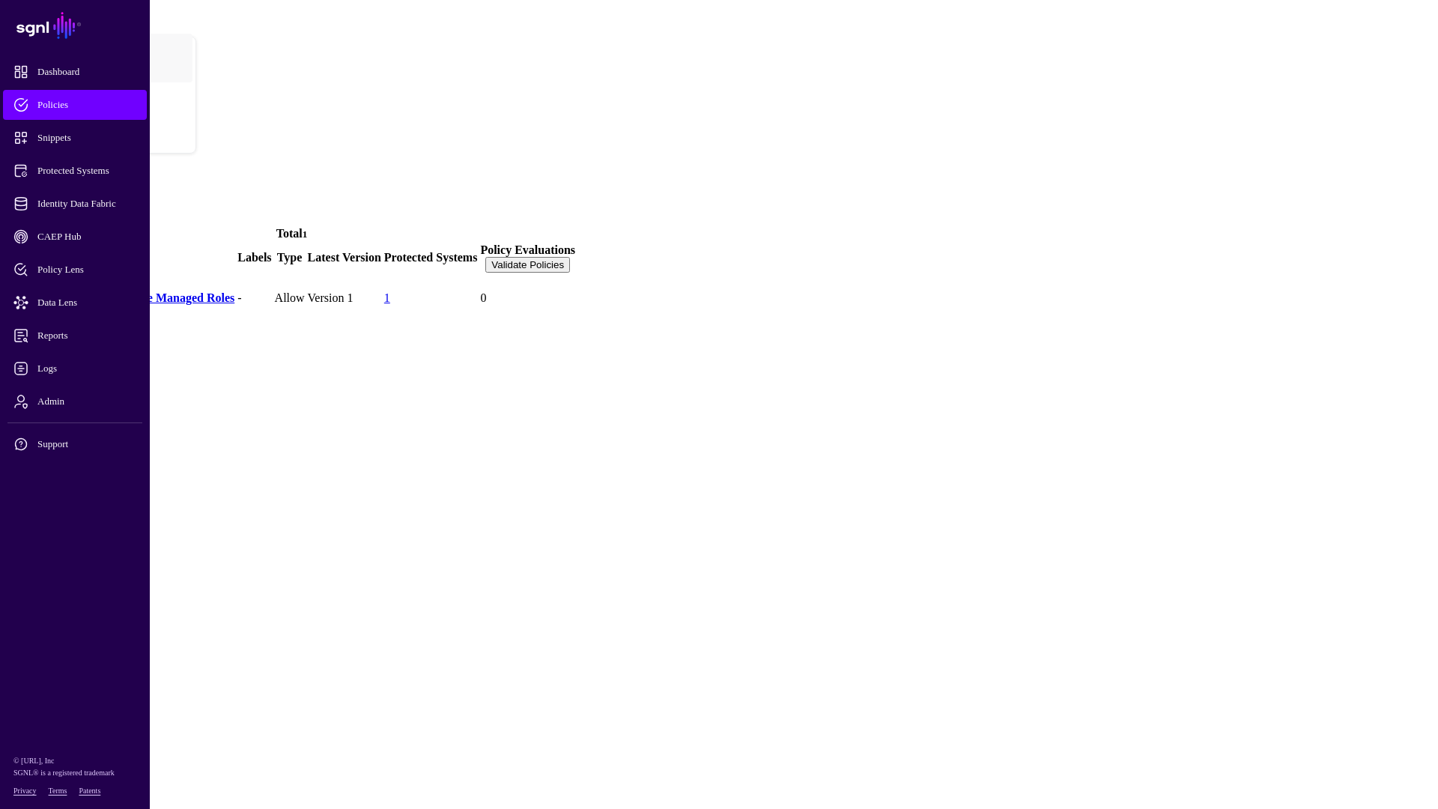
click at [27, 211] on span "Add" at bounding box center [16, 217] width 21 height 13
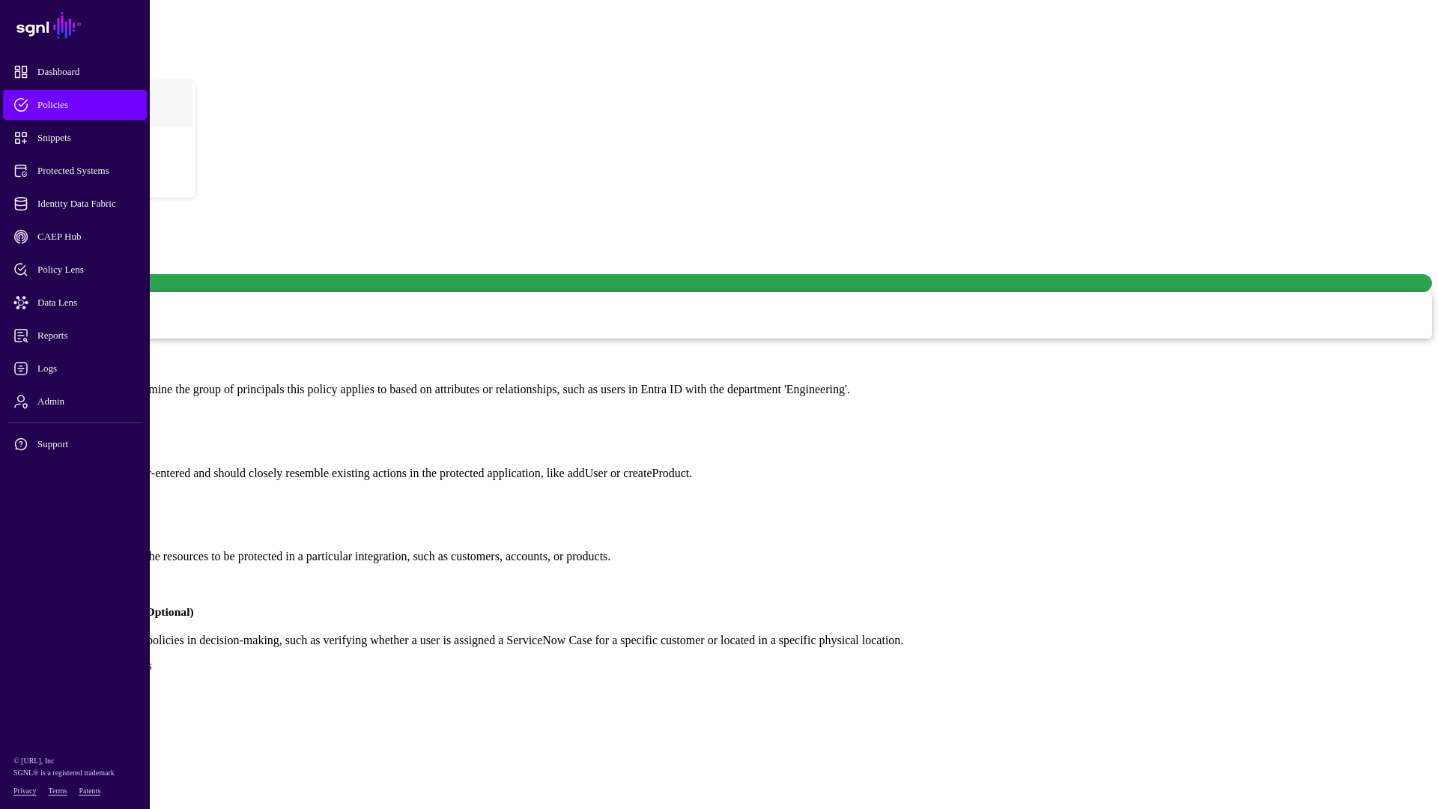
click at [6, 206] on link at bounding box center [6, 206] width 0 height 0
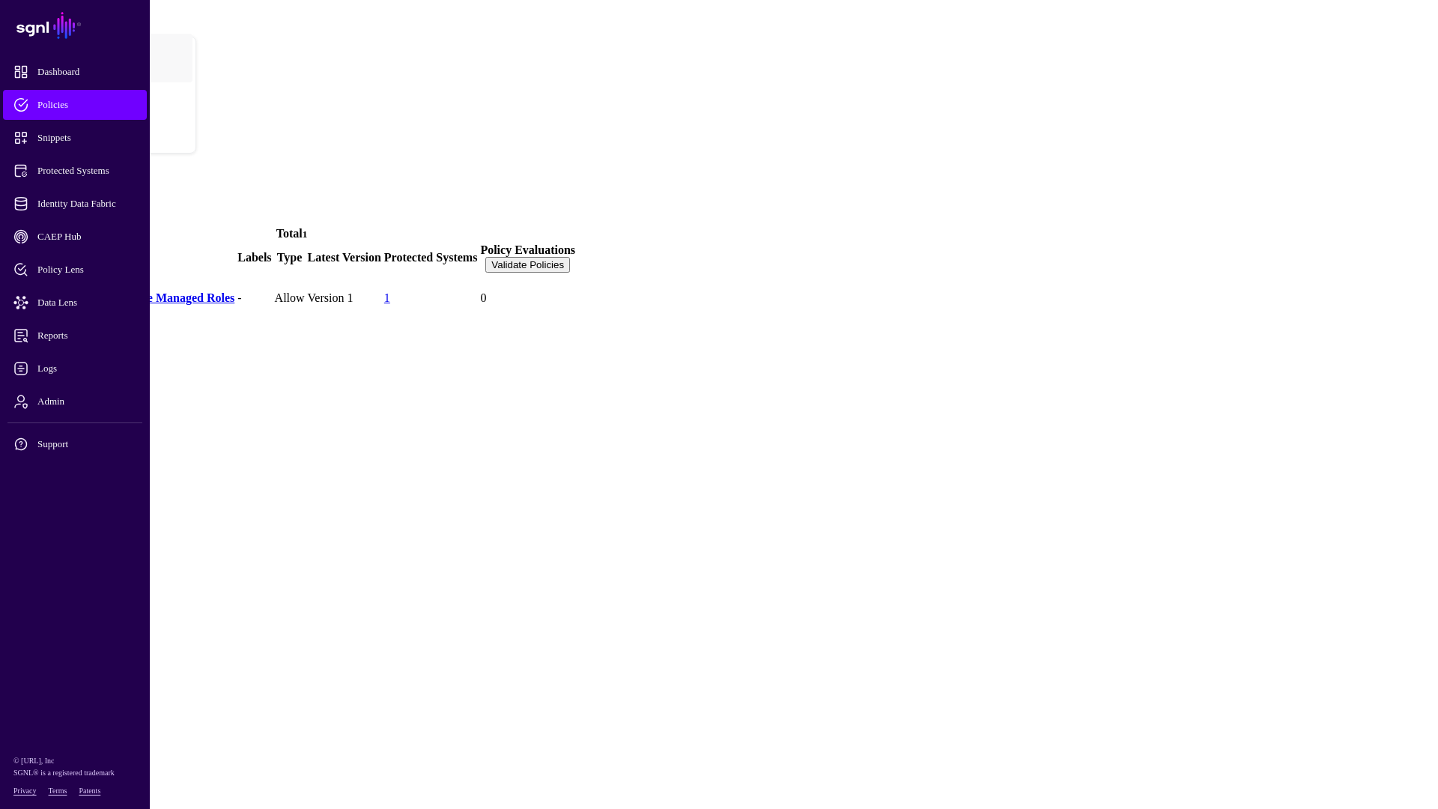
click at [234, 291] on link "Entra ID Users Can Assume Managed Roles" at bounding box center [121, 297] width 226 height 13
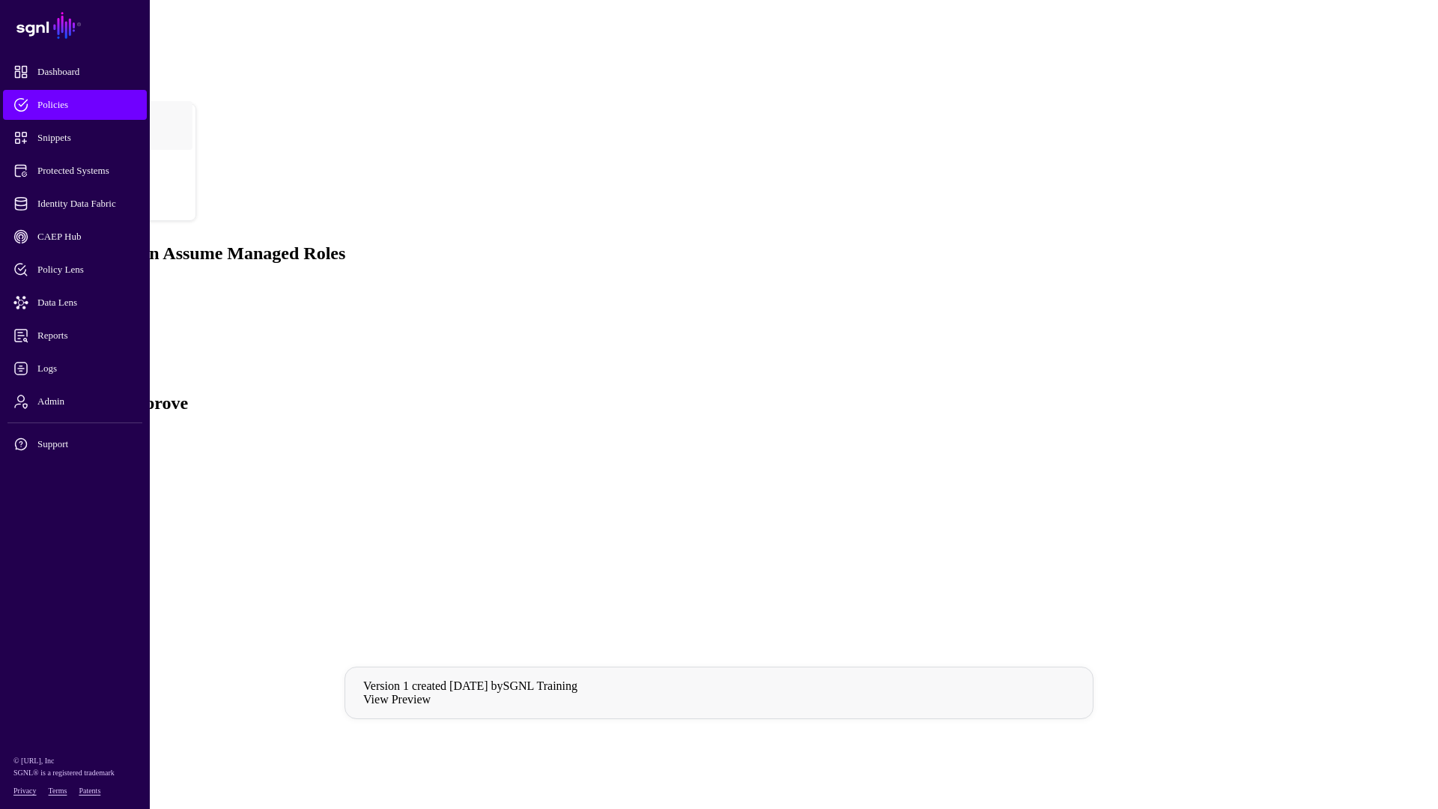
click at [586, 514] on h4 "Any Entra ID User" at bounding box center [734, 520] width 1396 height 13
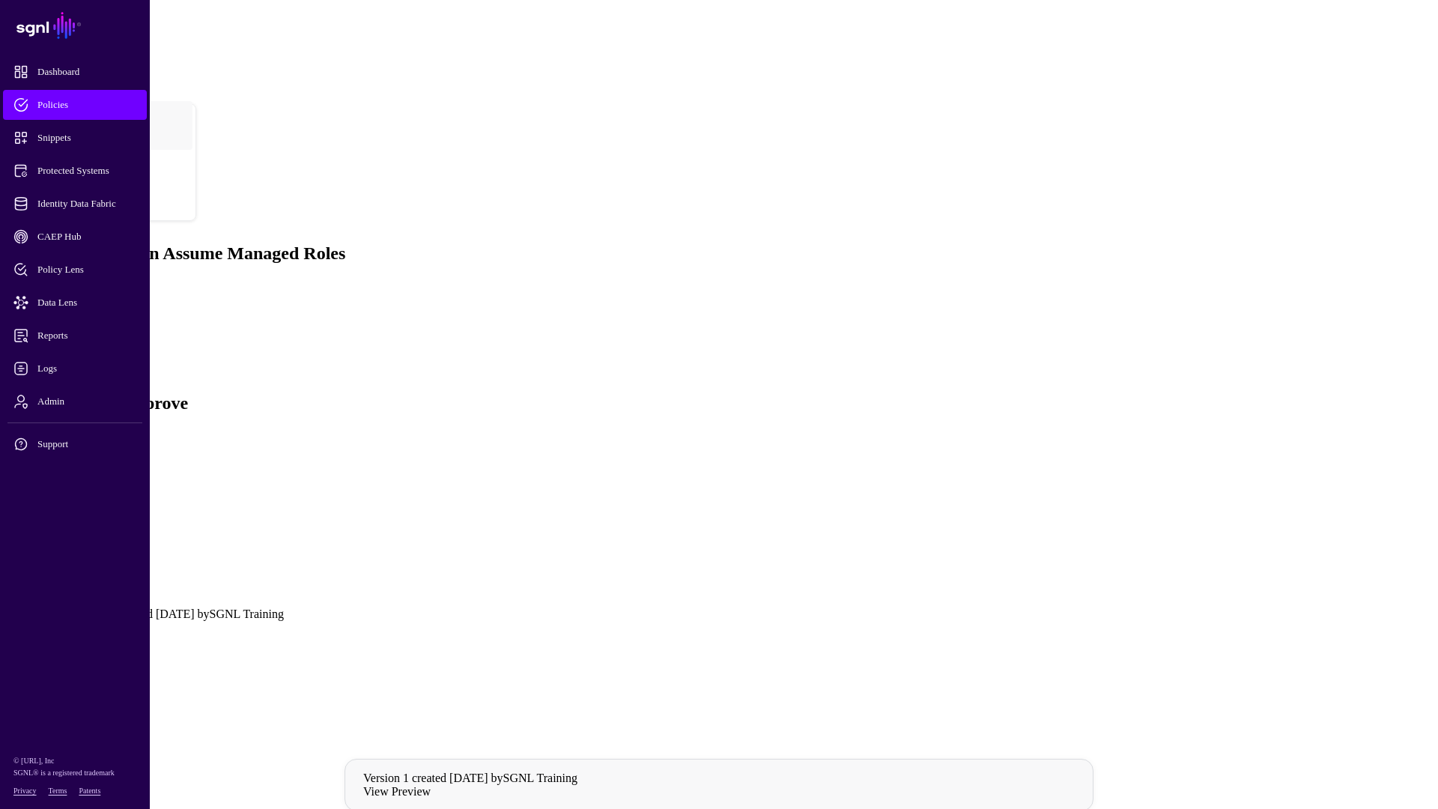
click at [586, 514] on h4 "Any Entra ID User" at bounding box center [734, 520] width 1396 height 13
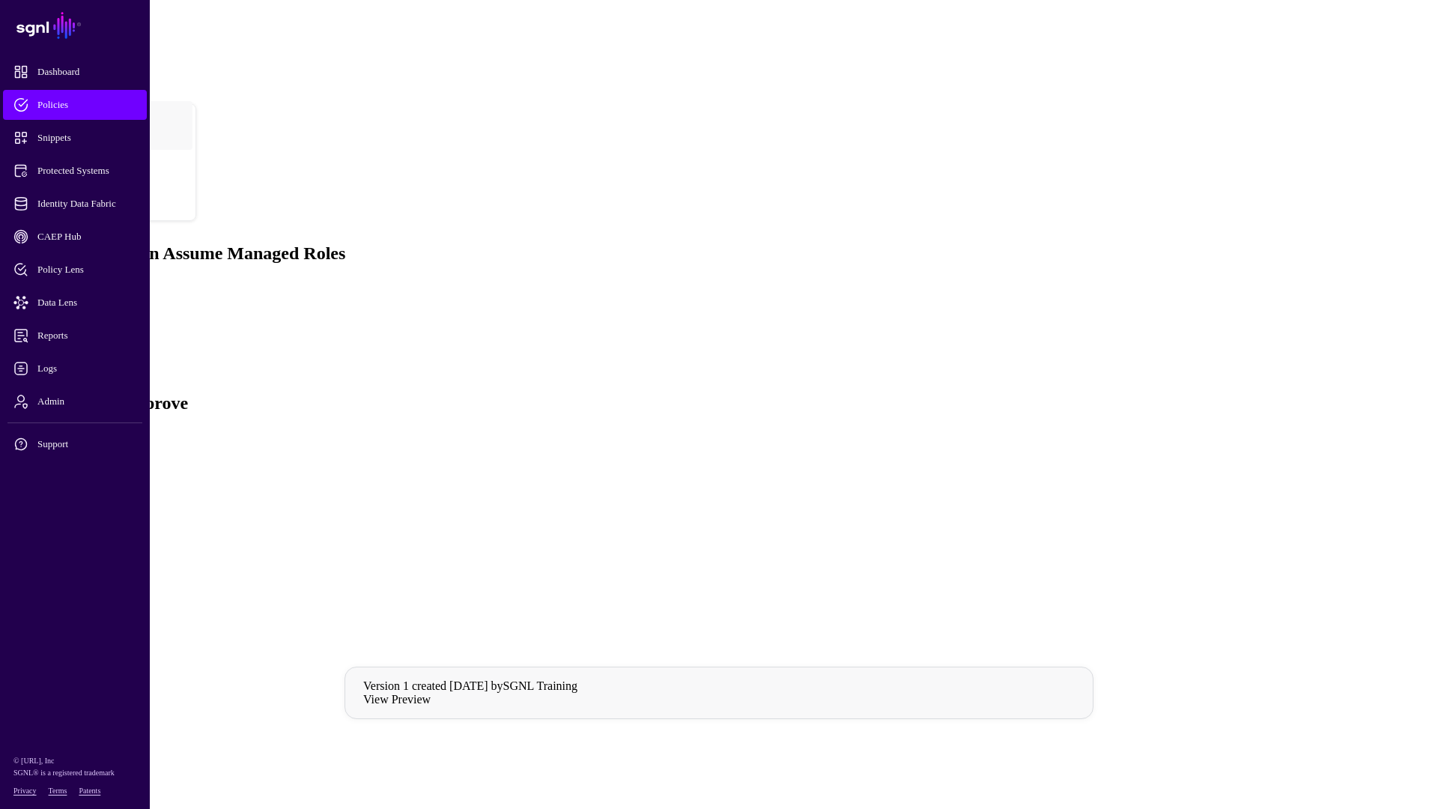
click at [586, 514] on h4 "Any Entra ID User" at bounding box center [734, 520] width 1396 height 13
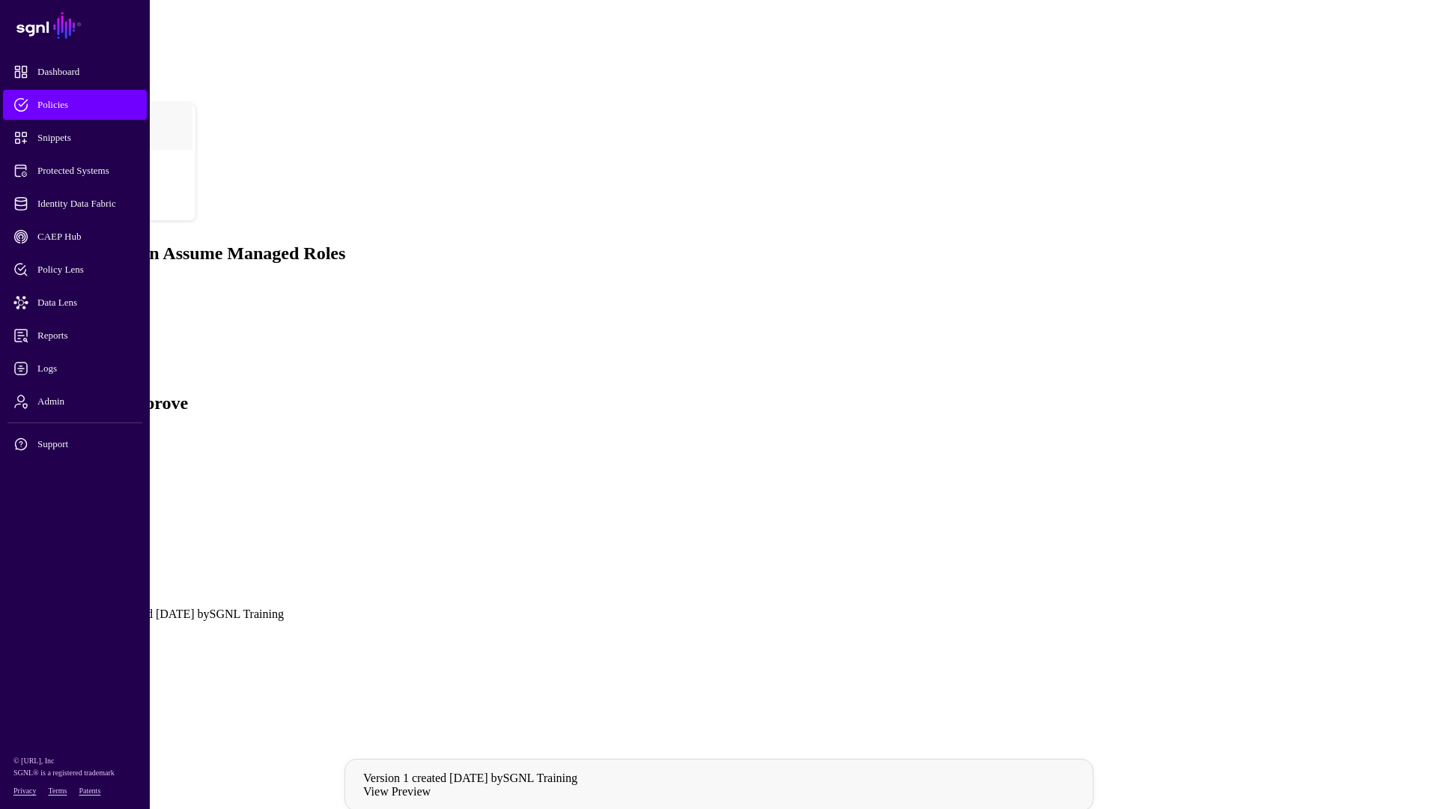
click at [586, 514] on h4 "Any Entra ID User" at bounding box center [734, 520] width 1396 height 13
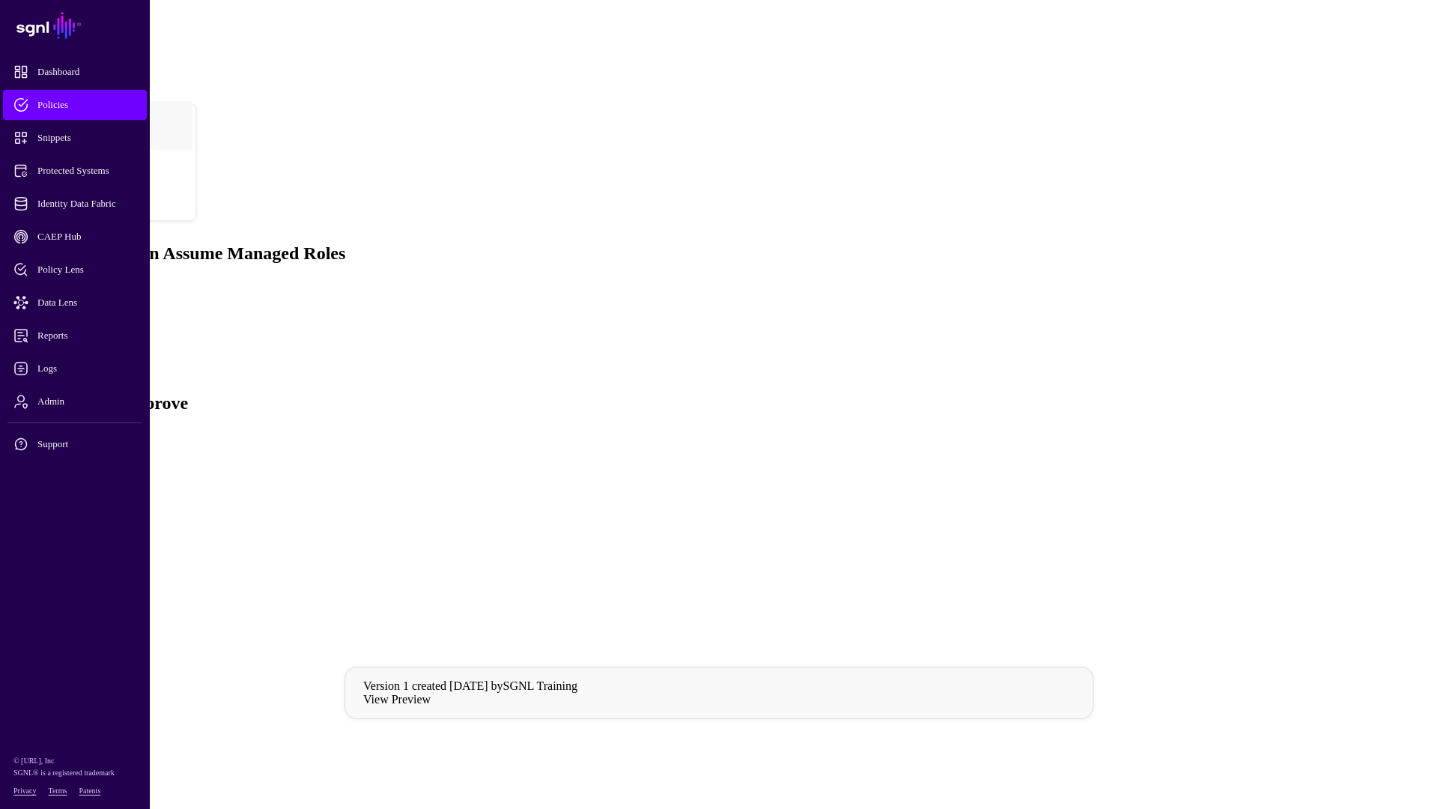
click at [586, 514] on h4 "Any Entra ID User" at bounding box center [734, 520] width 1396 height 13
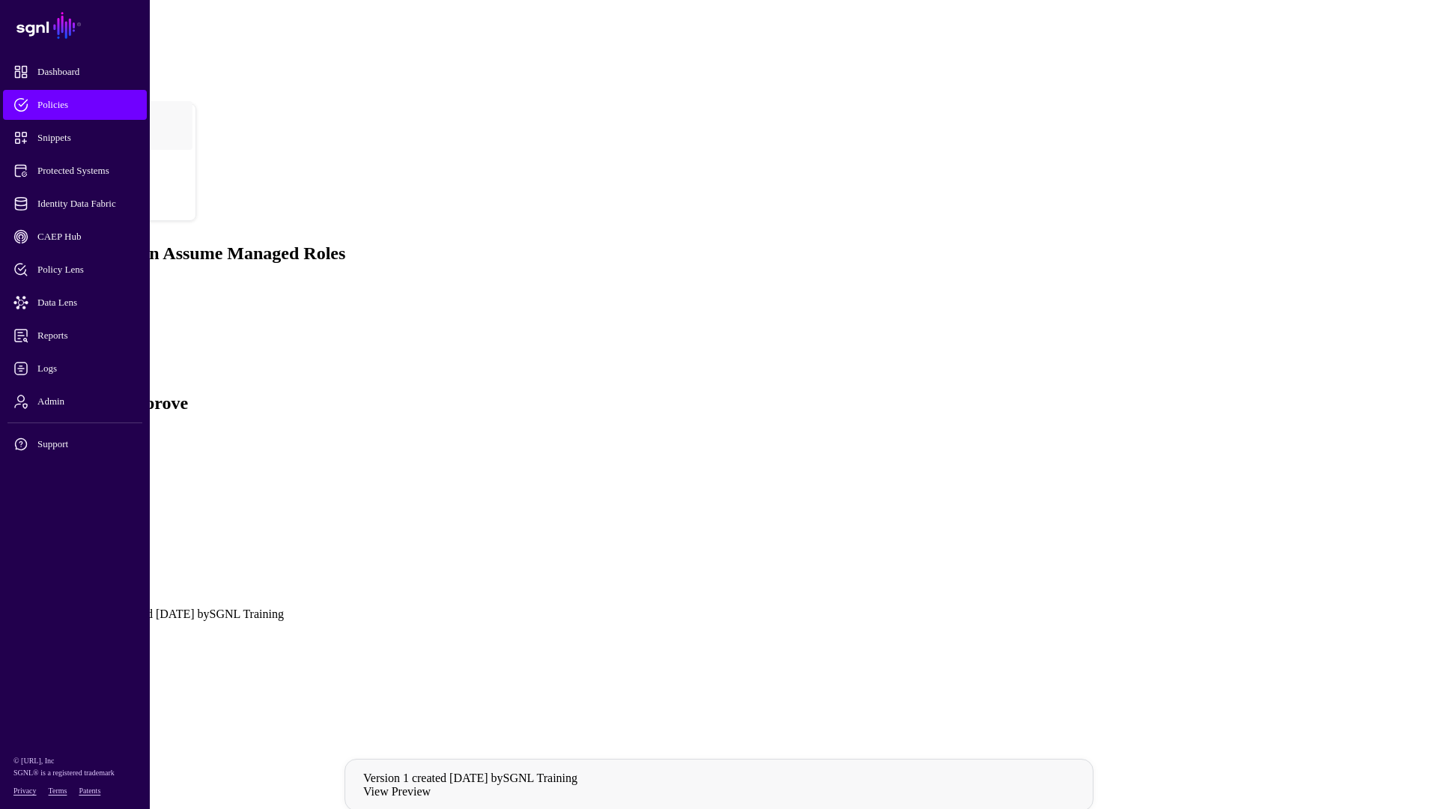
click at [586, 514] on h4 "Any Entra ID User" at bounding box center [734, 520] width 1396 height 13
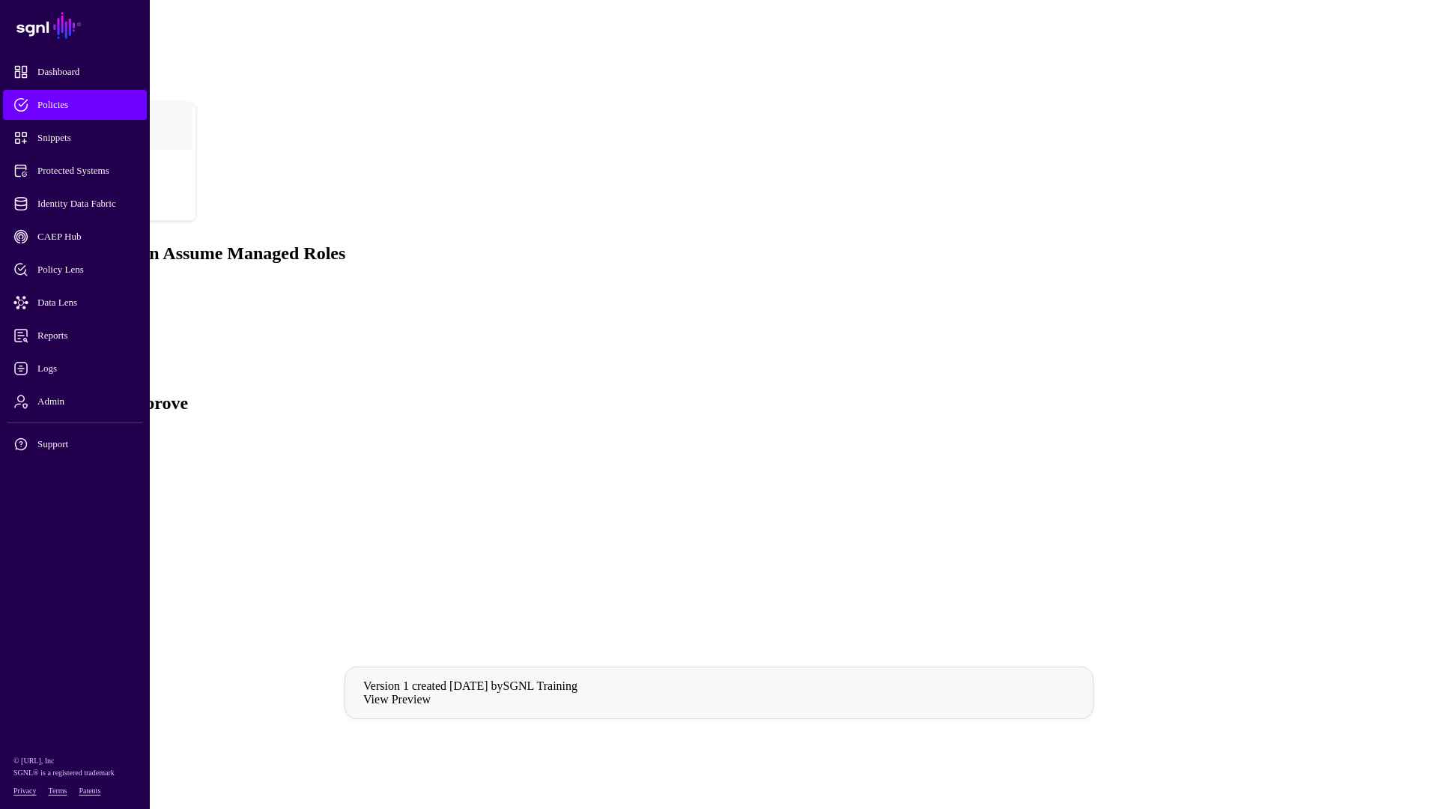
click at [36, 543] on link at bounding box center [36, 543] width 0 height 0
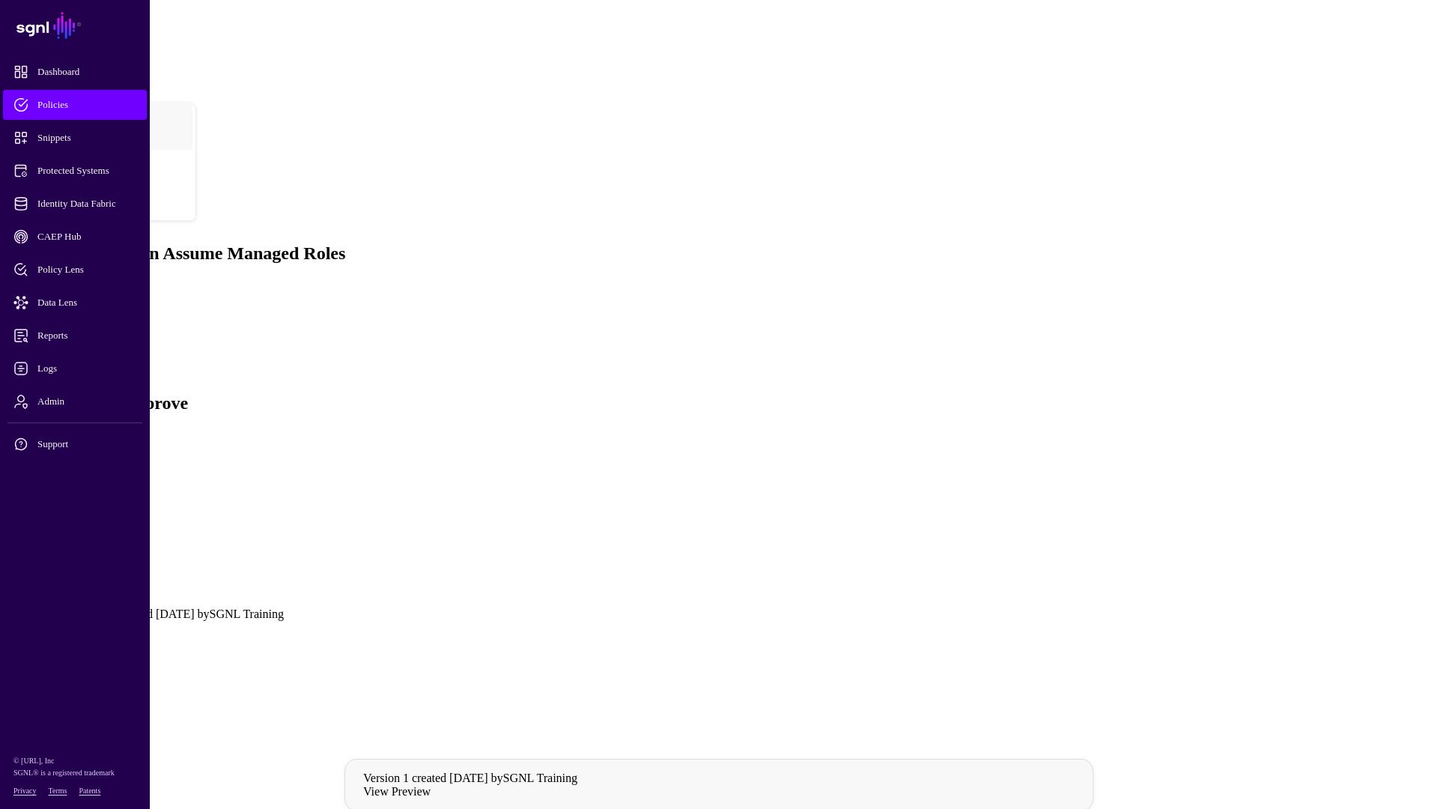
click at [36, 543] on link at bounding box center [36, 543] width 0 height 0
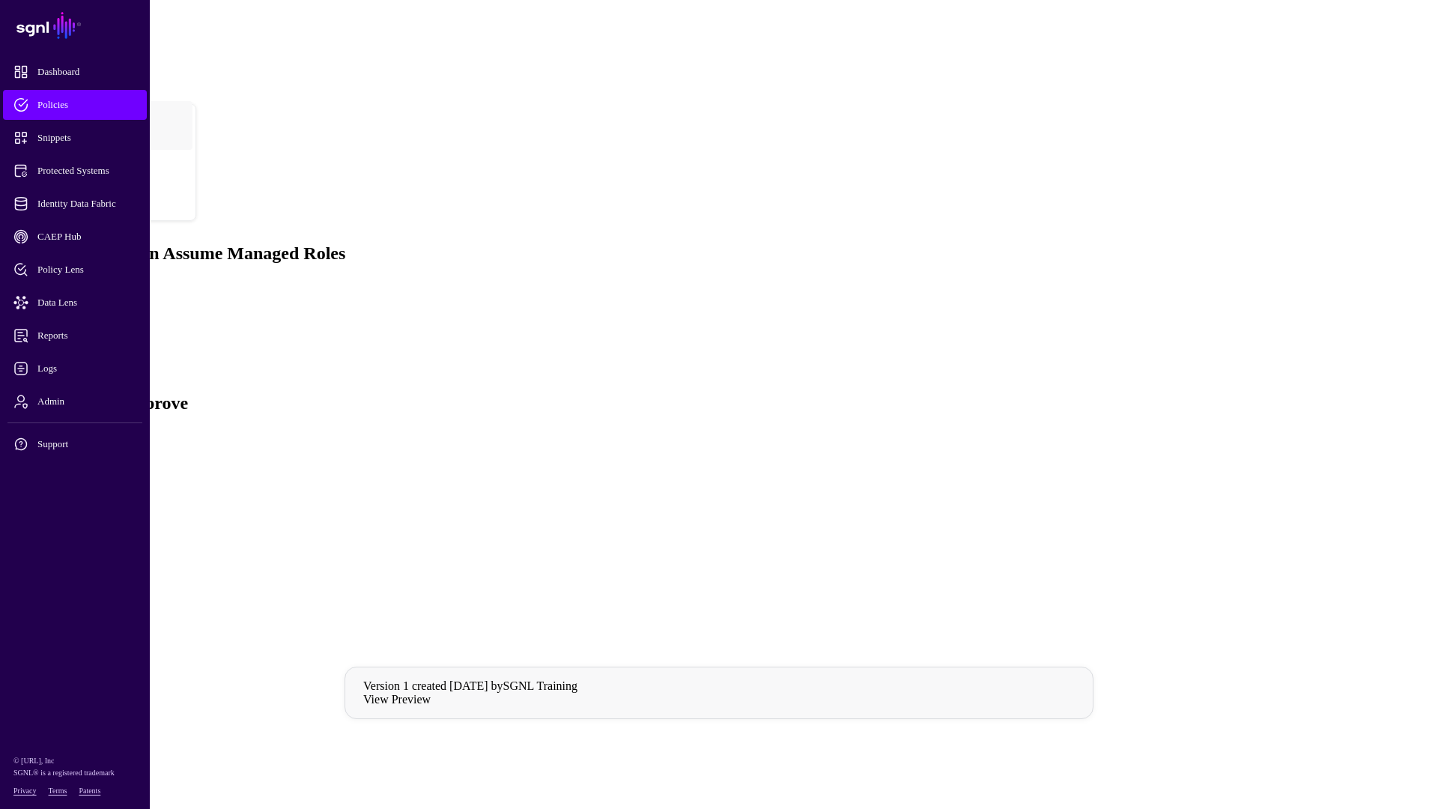
click at [36, 543] on link at bounding box center [36, 543] width 0 height 0
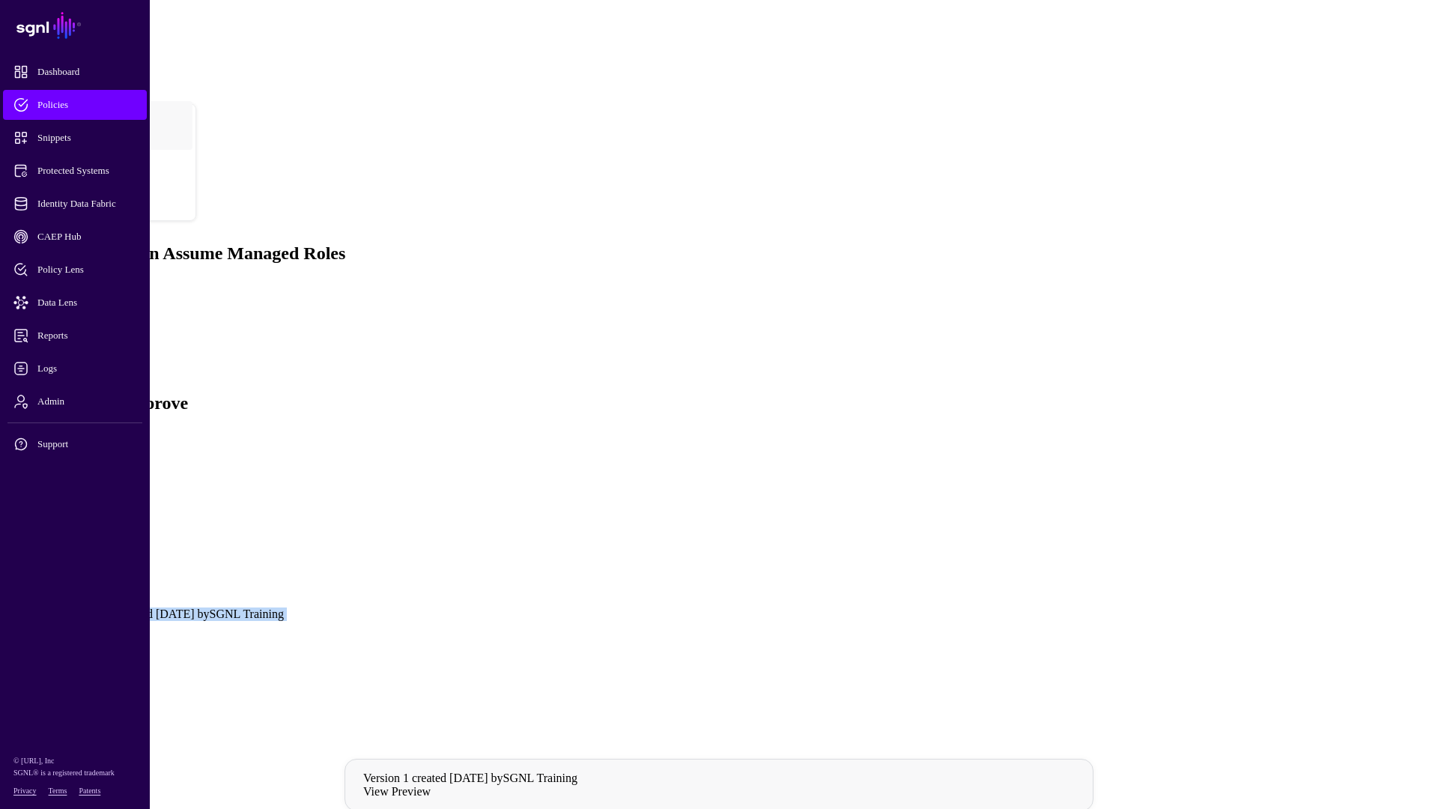
click at [983, 565] on li "Node: User" at bounding box center [749, 581] width 1366 height 27
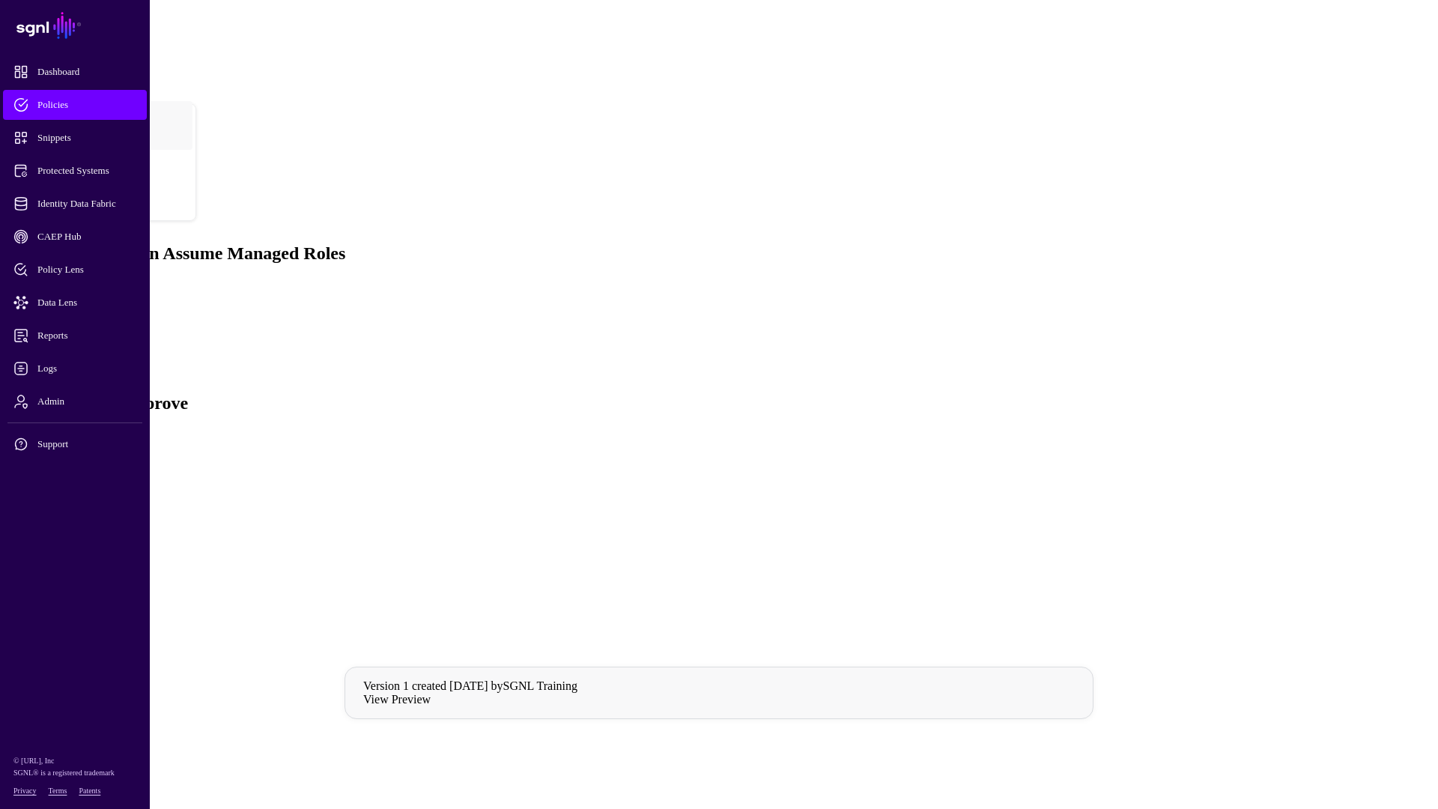
click at [103, 428] on link "Create New Version" at bounding box center [54, 434] width 97 height 13
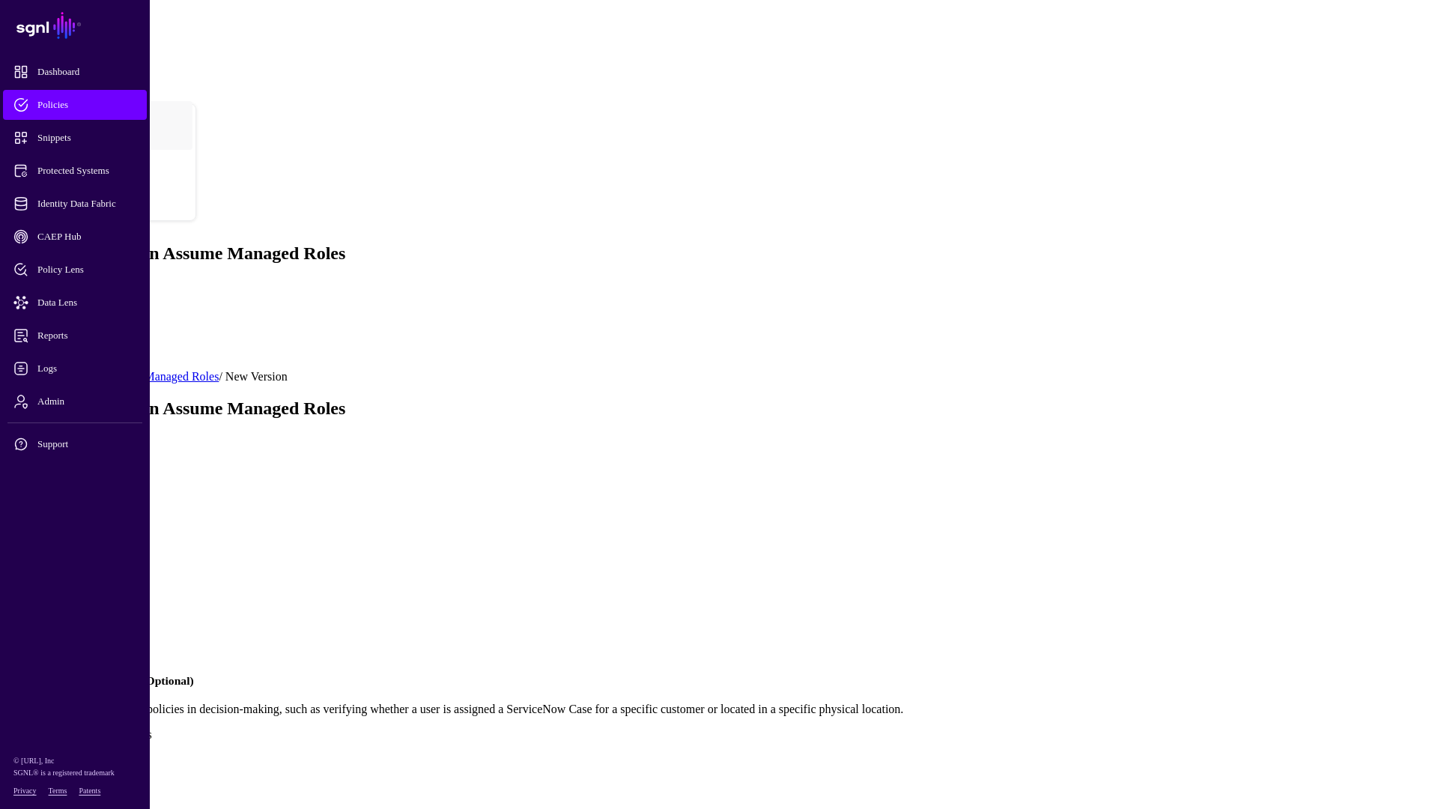
click at [36, 548] on link at bounding box center [36, 548] width 0 height 0
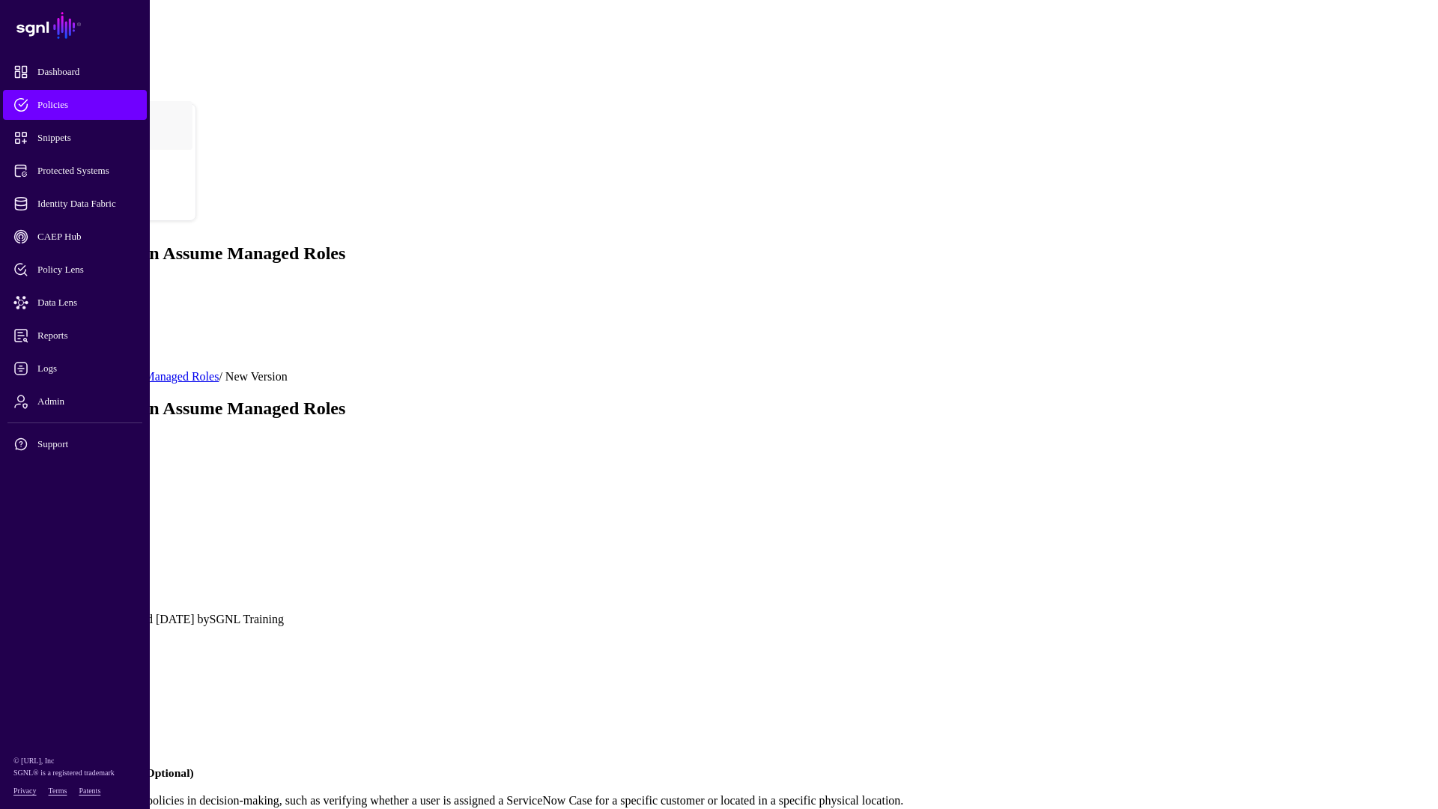
click at [983, 370] on form "Entra ID Users Can Assume Managed Roles / New Version Entra ID Users Can Assume…" at bounding box center [719, 693] width 1426 height 646
click at [6, 370] on link at bounding box center [6, 370] width 0 height 0
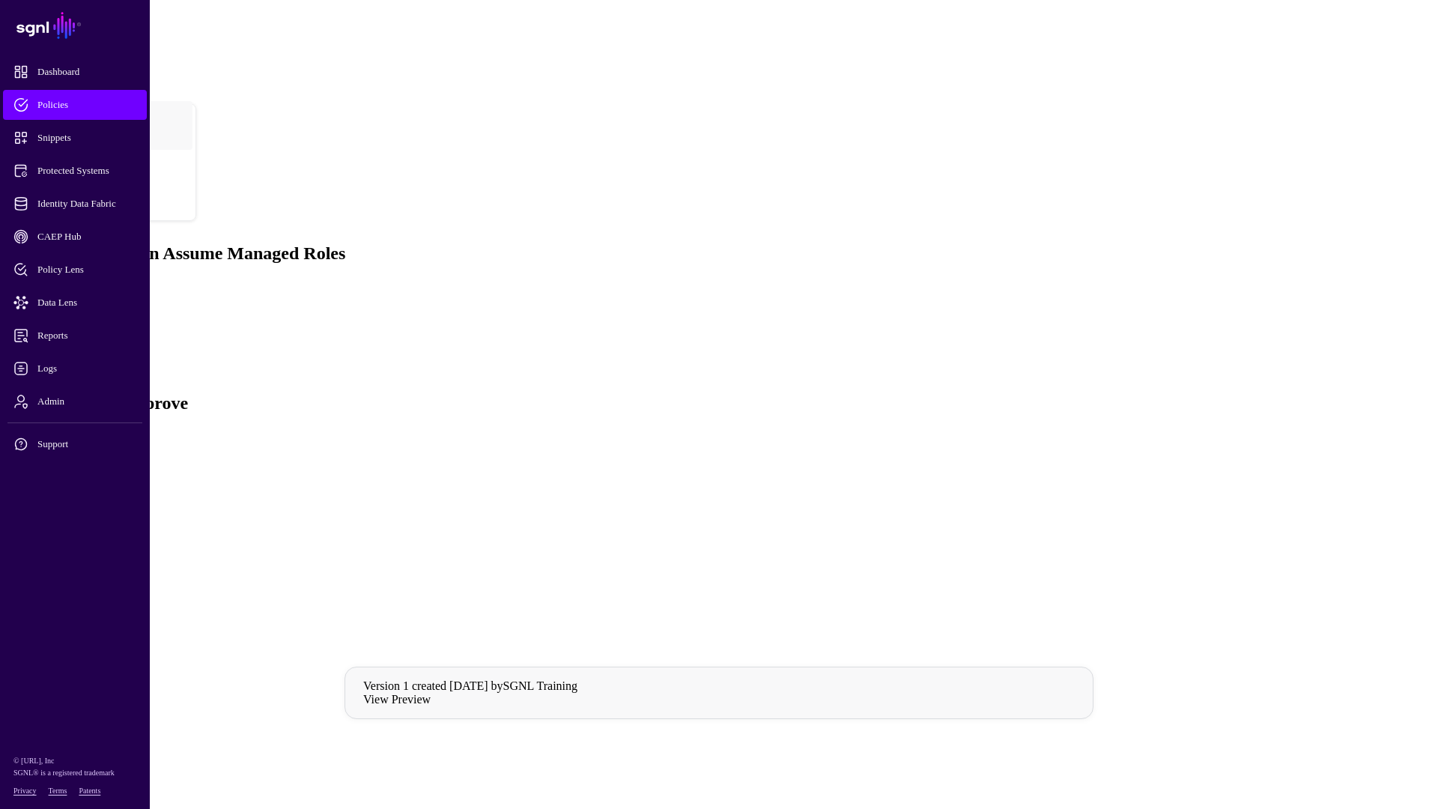
click at [621, 514] on h4 "Any Entra ID User" at bounding box center [734, 520] width 1396 height 13
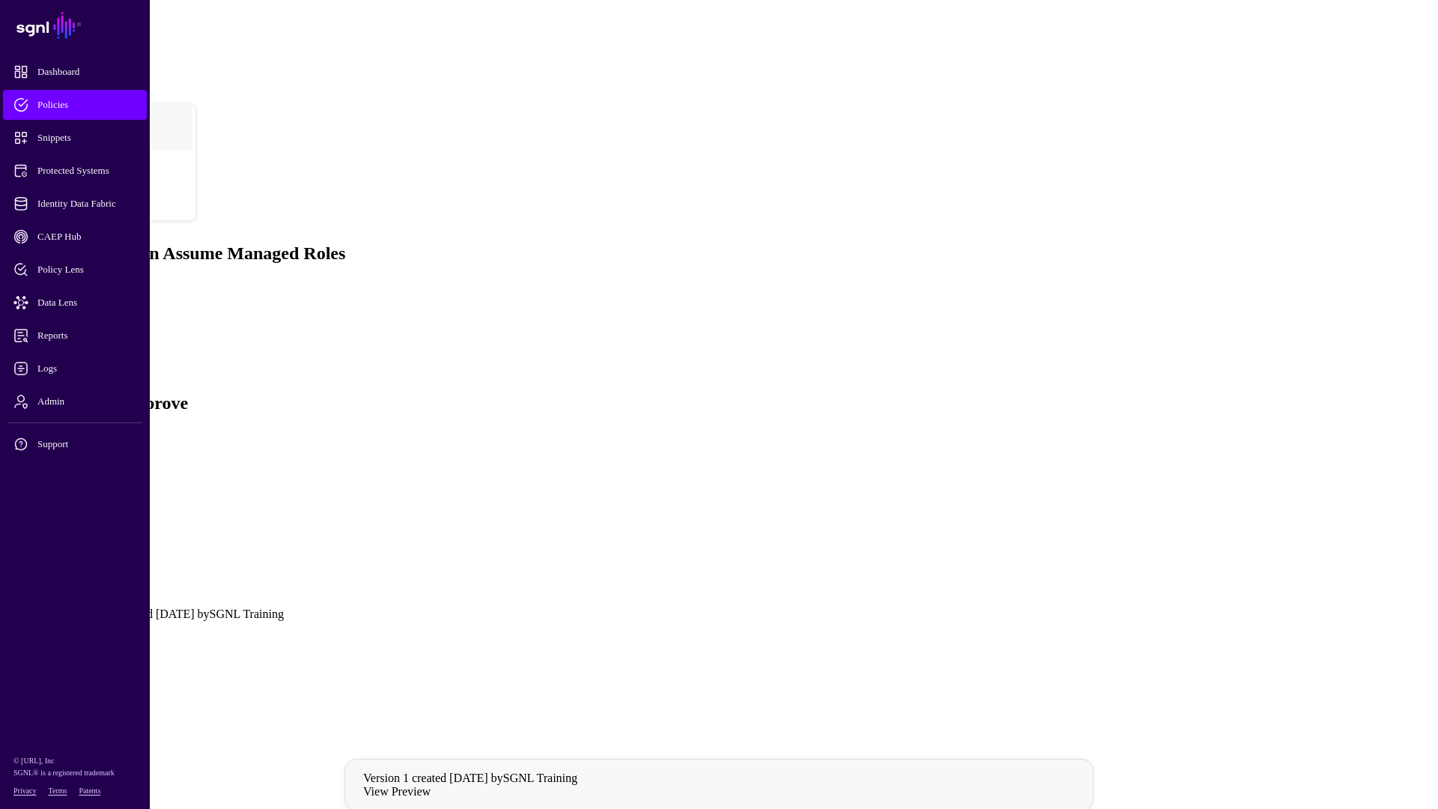
click at [643, 514] on h4 "Any Entra ID User" at bounding box center [734, 520] width 1396 height 13
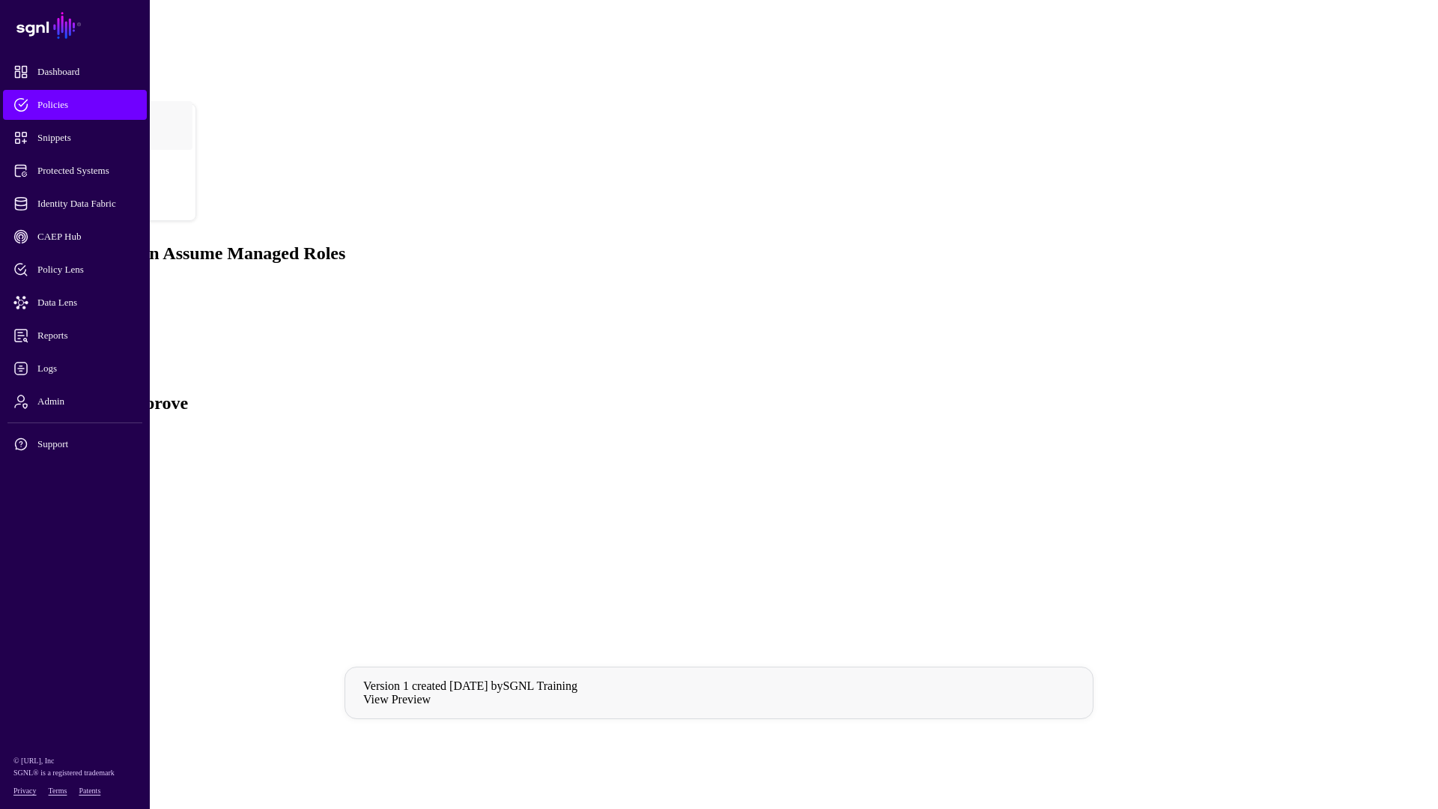
click at [643, 514] on h4 "Any Entra ID User" at bounding box center [734, 520] width 1396 height 13
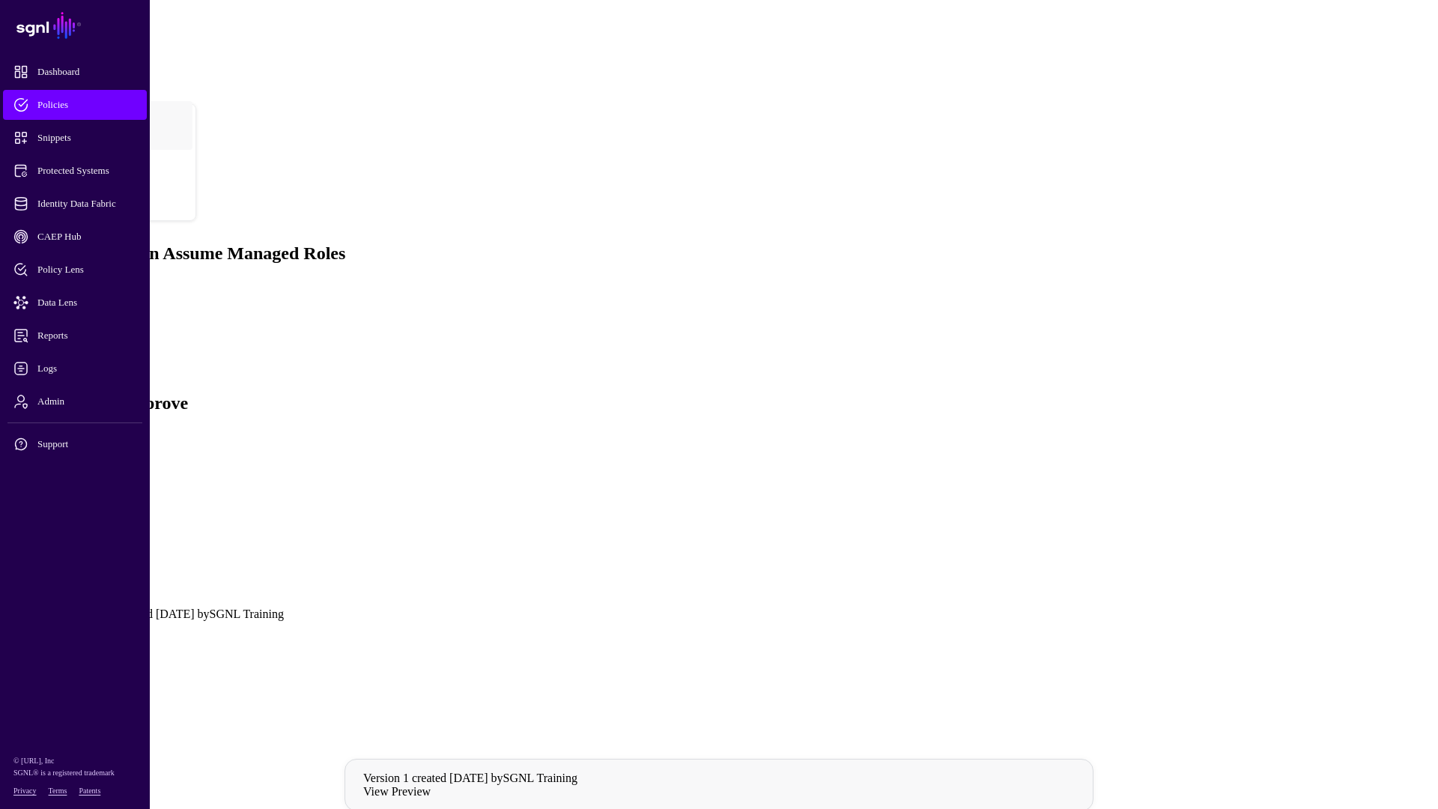
click at [36, 543] on link at bounding box center [36, 543] width 0 height 0
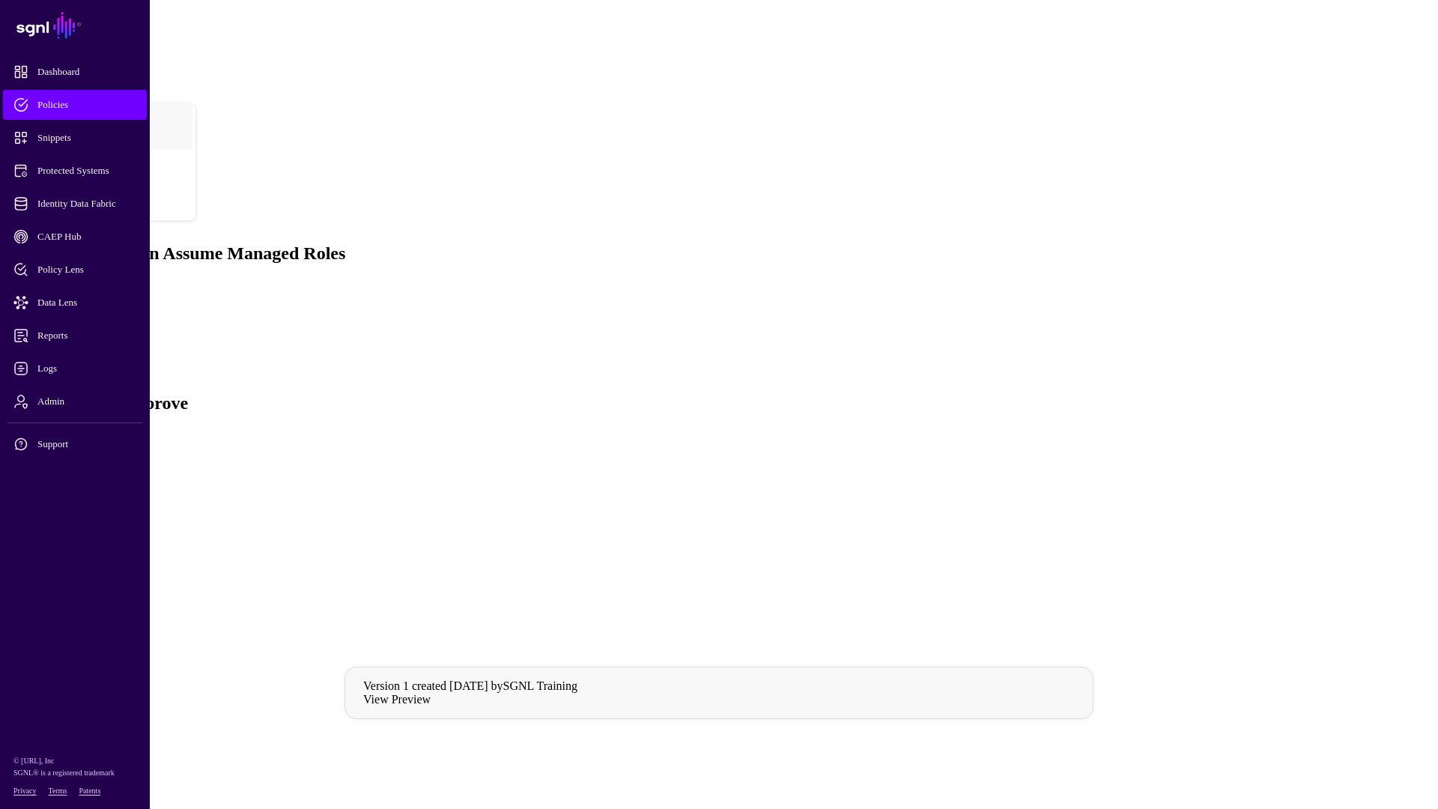
click at [98, 318] on span "Assignments" at bounding box center [67, 324] width 62 height 13
click at [112, 331] on link "Version History" at bounding box center [74, 337] width 76 height 13
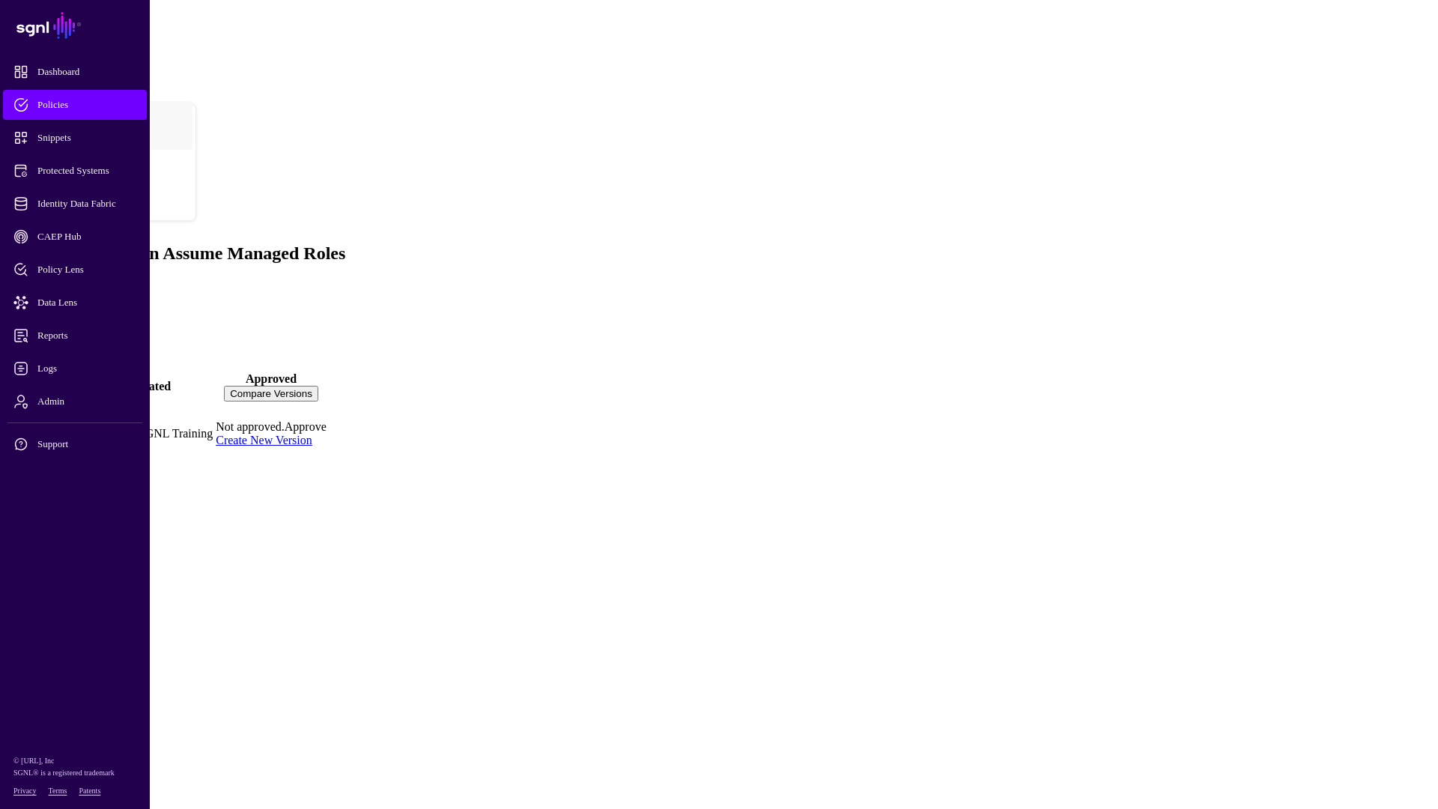
click at [59, 420] on link "Version 1" at bounding box center [35, 426] width 48 height 13
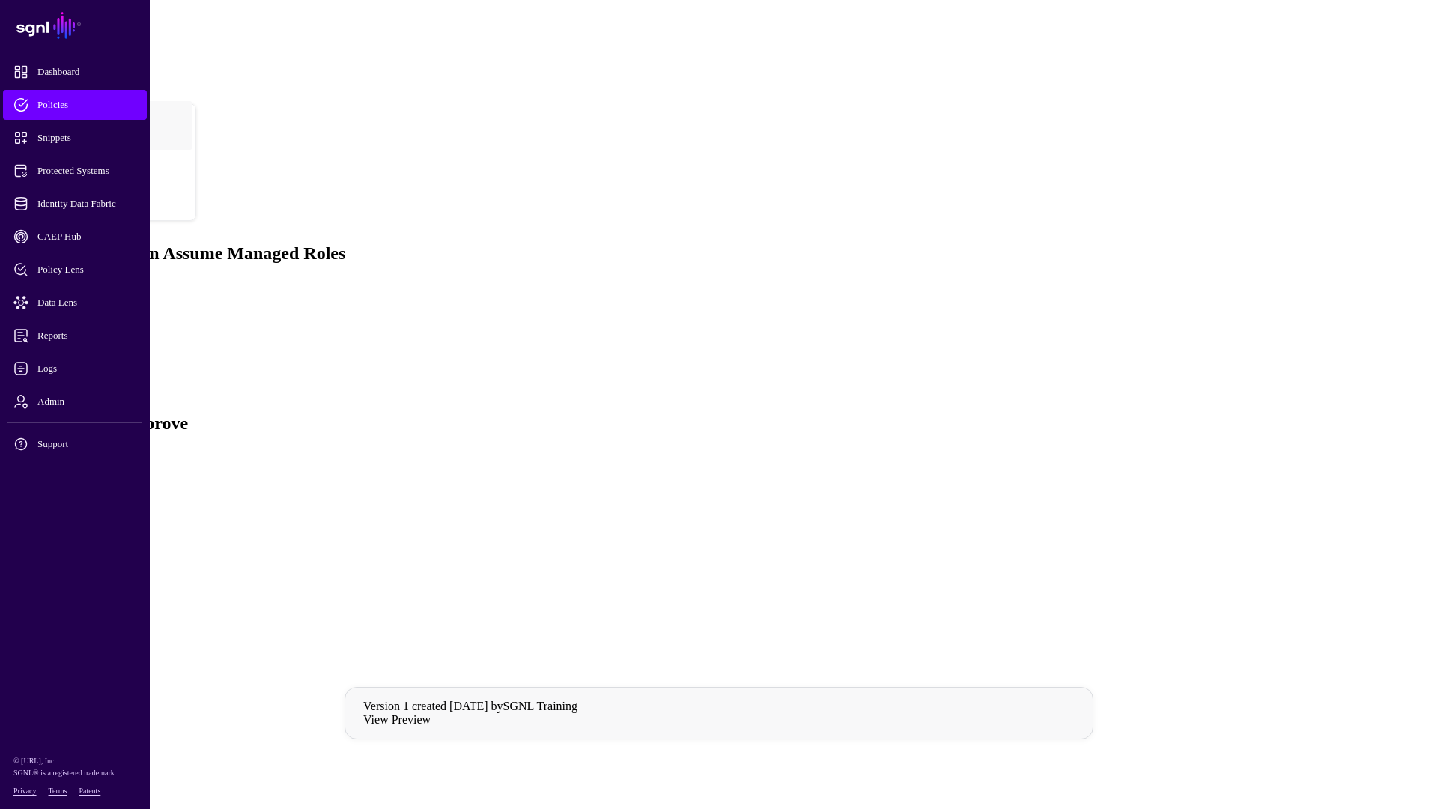
click at [67, 114] on link "Policies" at bounding box center [75, 105] width 144 height 30
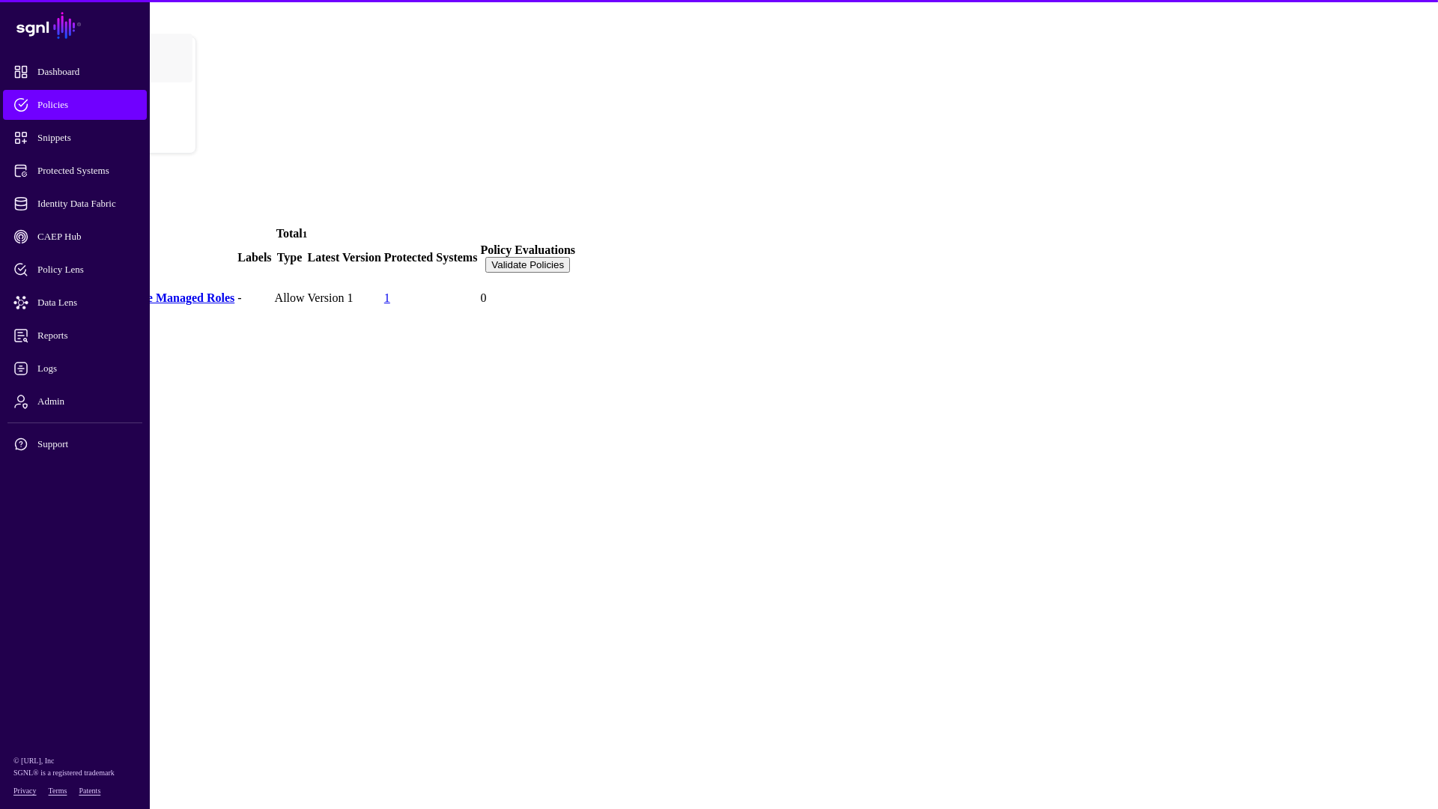
click at [219, 291] on h4 "Entra ID Users Can Assume Managed Roles" at bounding box center [121, 297] width 226 height 13
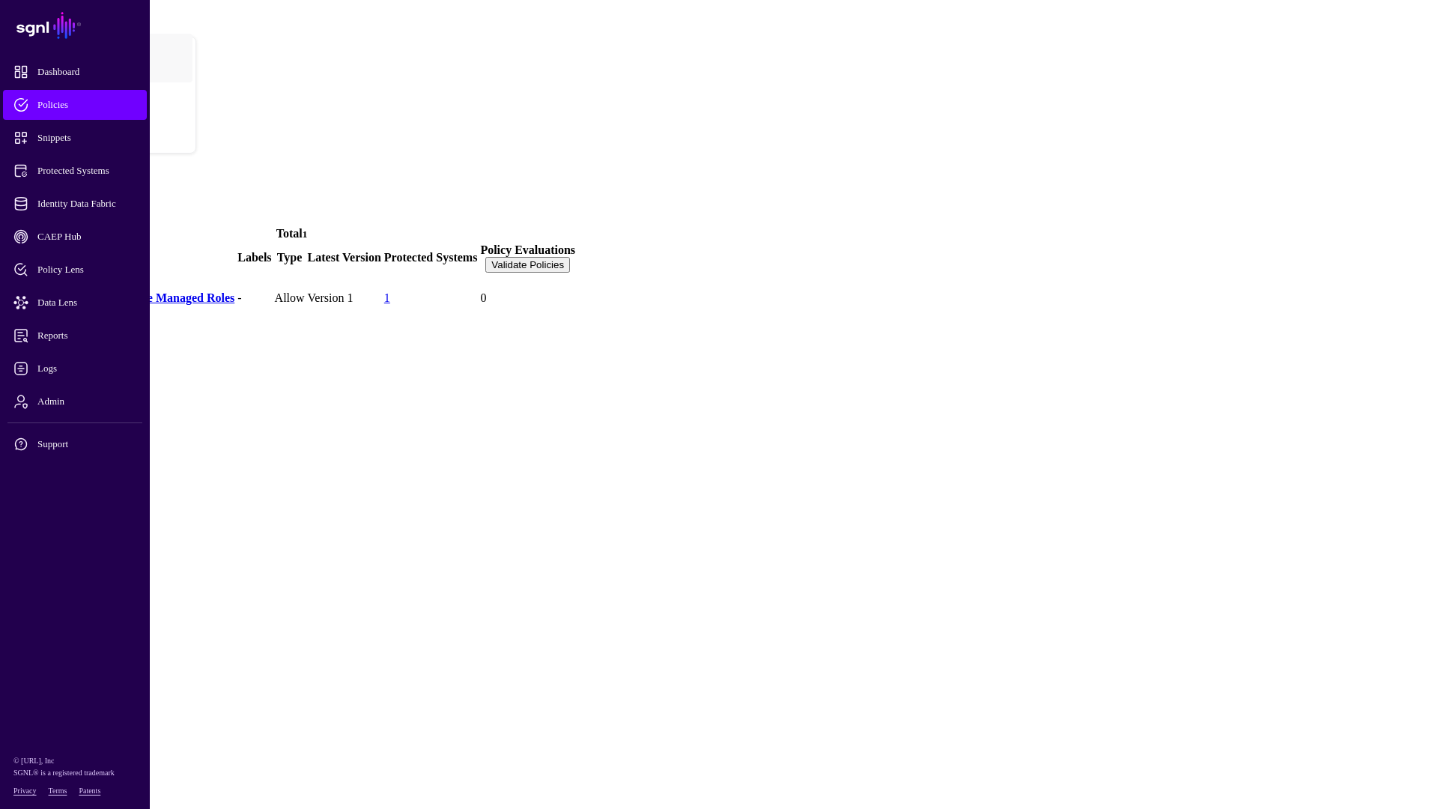
click at [230, 291] on link "Entra ID Users Can Assume Managed Roles" at bounding box center [121, 297] width 226 height 13
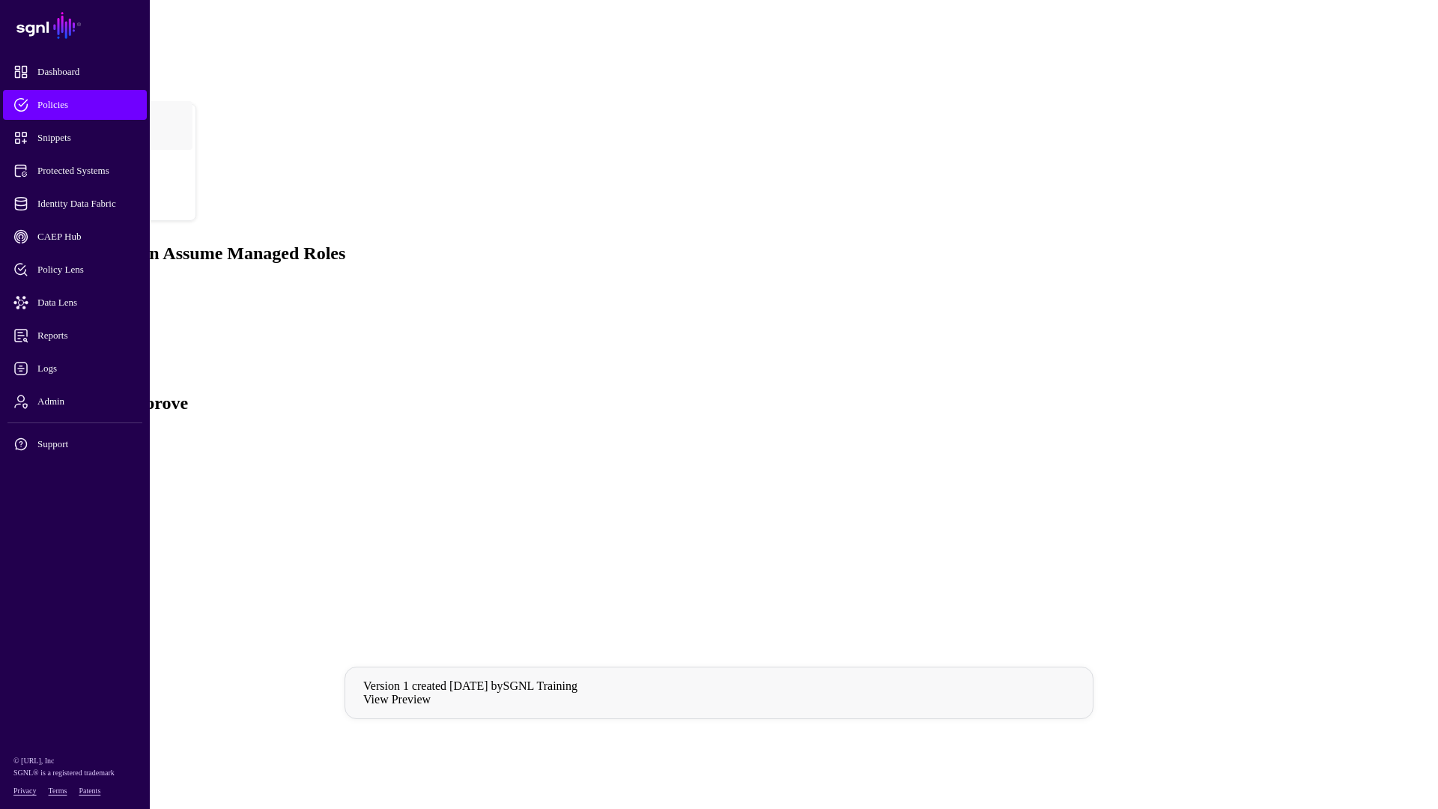
click at [75, 345] on link "Settings" at bounding box center [55, 351] width 39 height 13
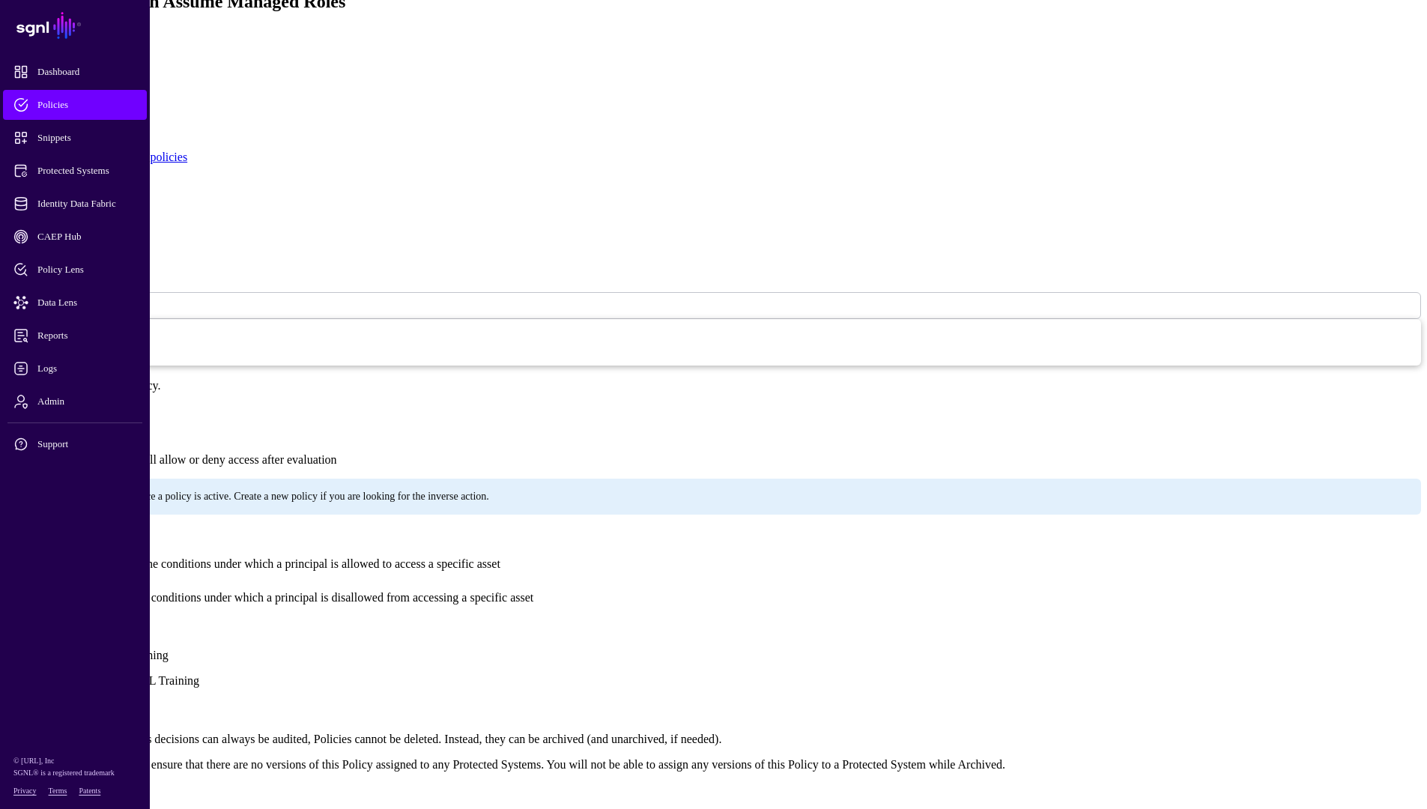
scroll to position [253, 0]
click at [72, 143] on span "Snippets" at bounding box center [86, 137] width 147 height 15
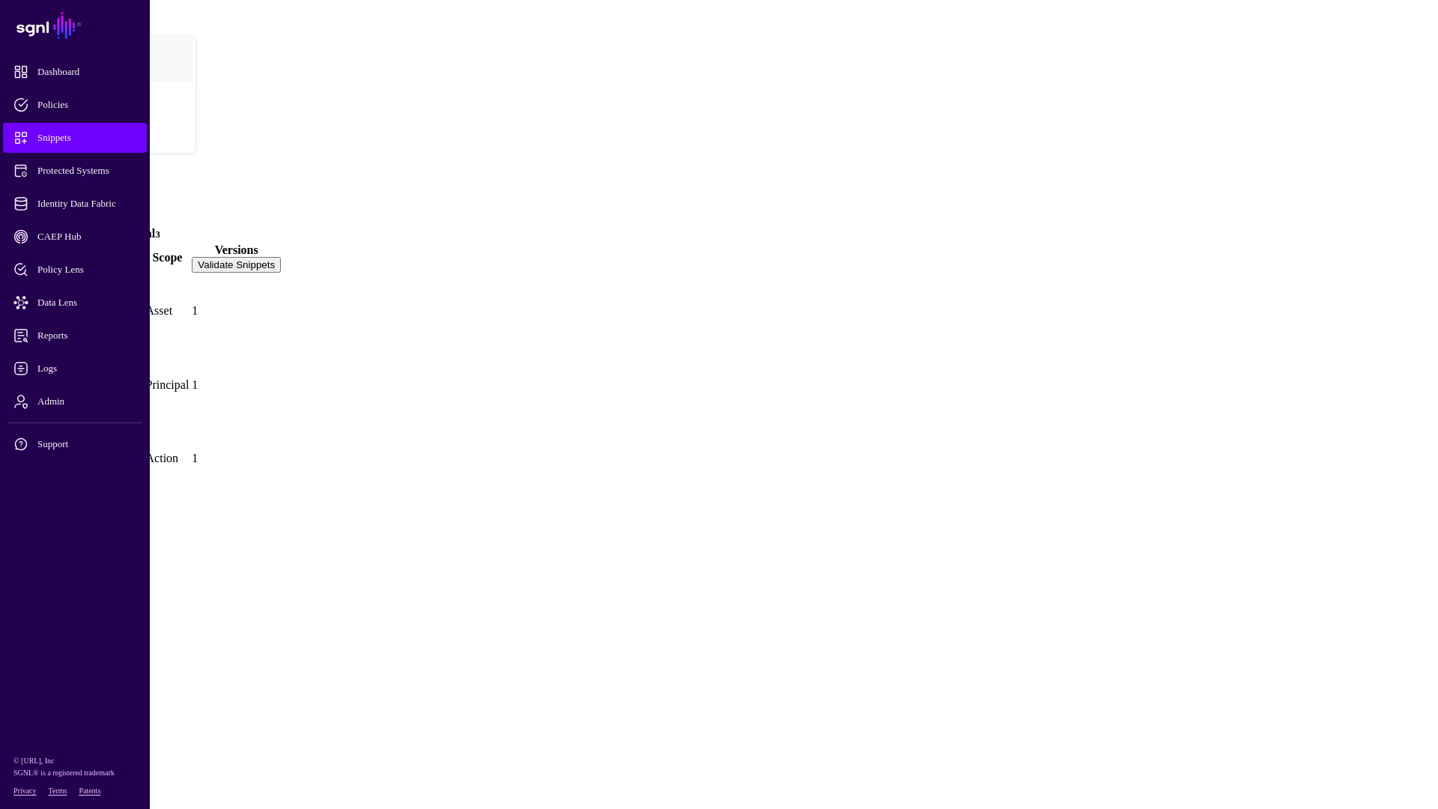
click at [106, 365] on link "Any Entra ID User" at bounding box center [56, 371] width 97 height 13
click at [8, 414] on span at bounding box center [8, 414] width 0 height 0
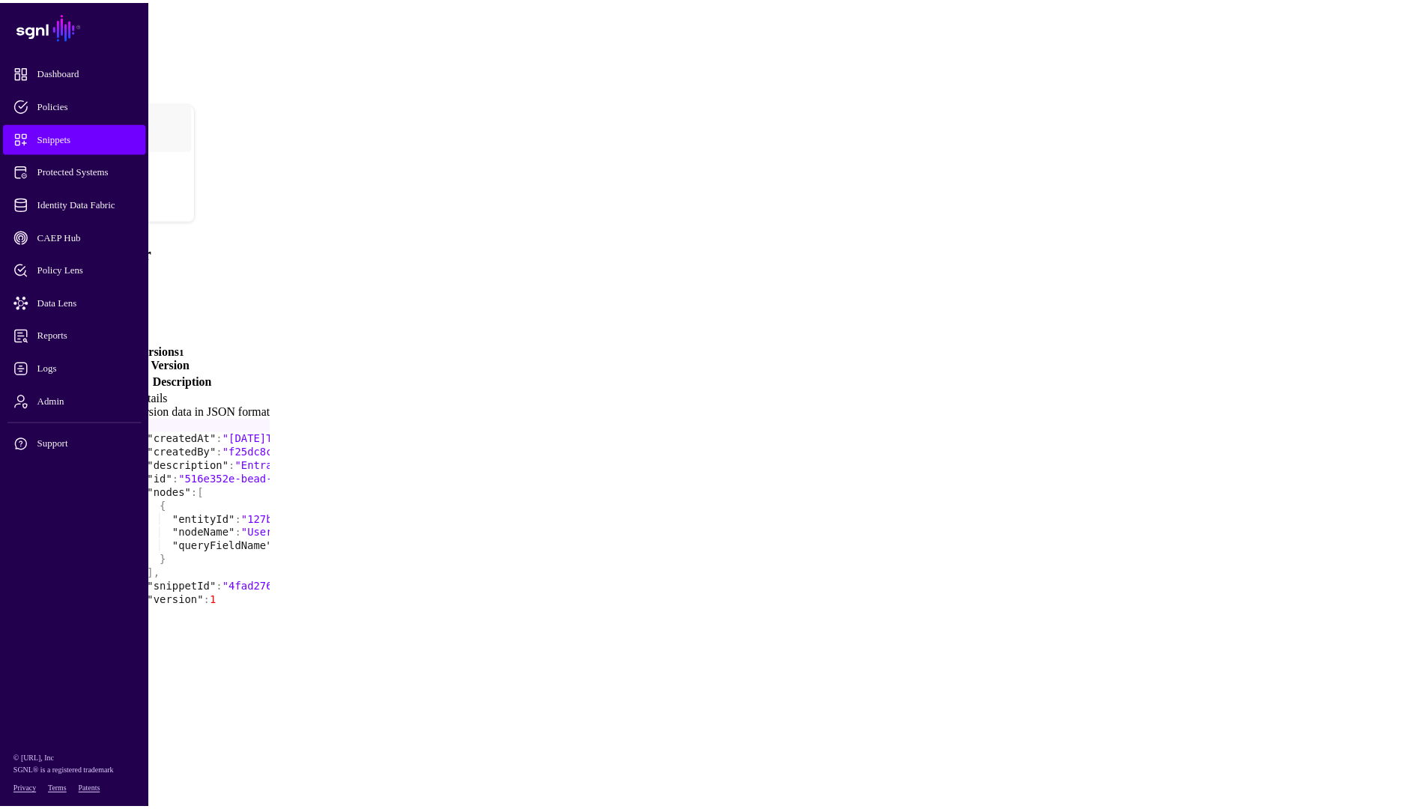
scroll to position [16, 0]
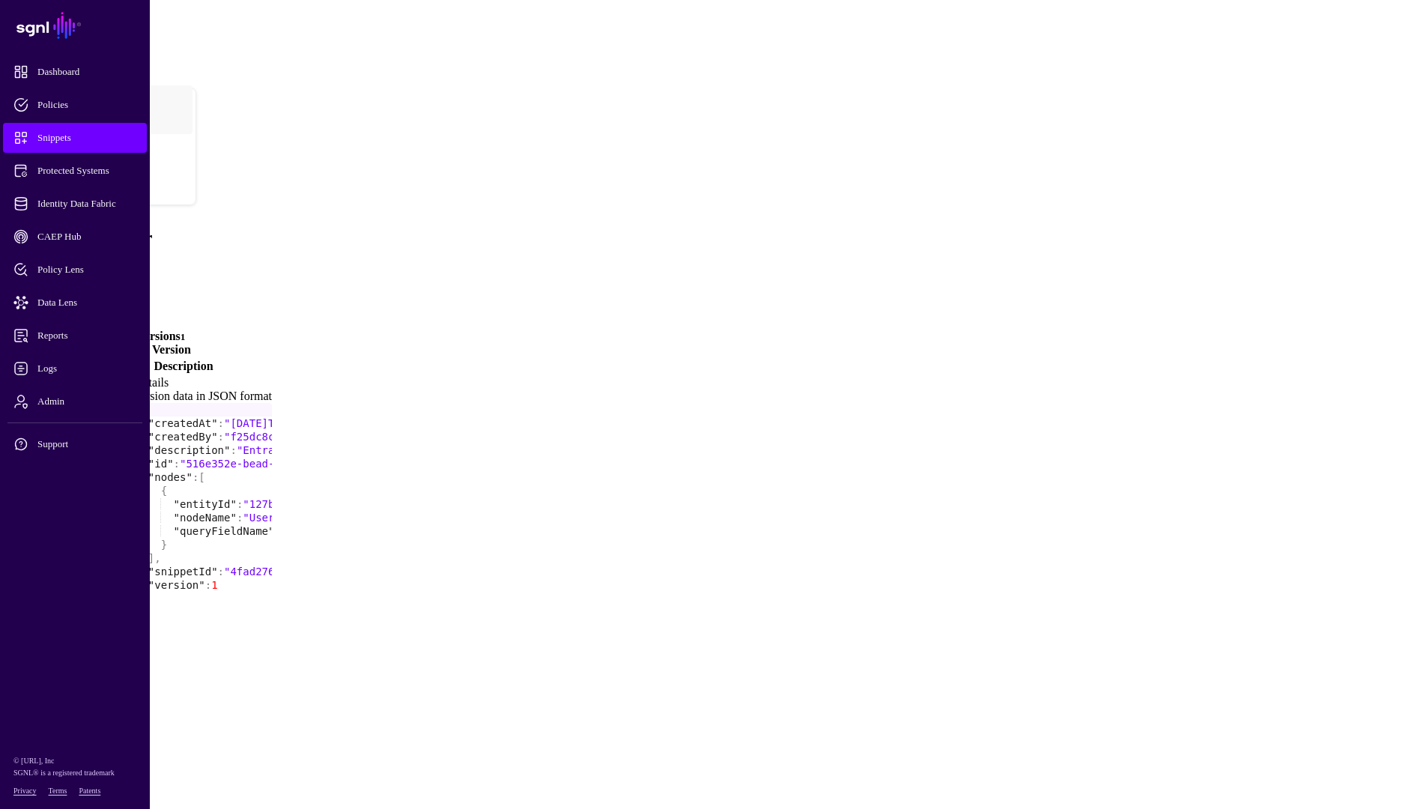
click at [92, 565] on h4 "Version 1" at bounding box center [51, 627] width 81 height 13
click at [59, 565] on link "Version 1" at bounding box center [35, 627] width 48 height 13
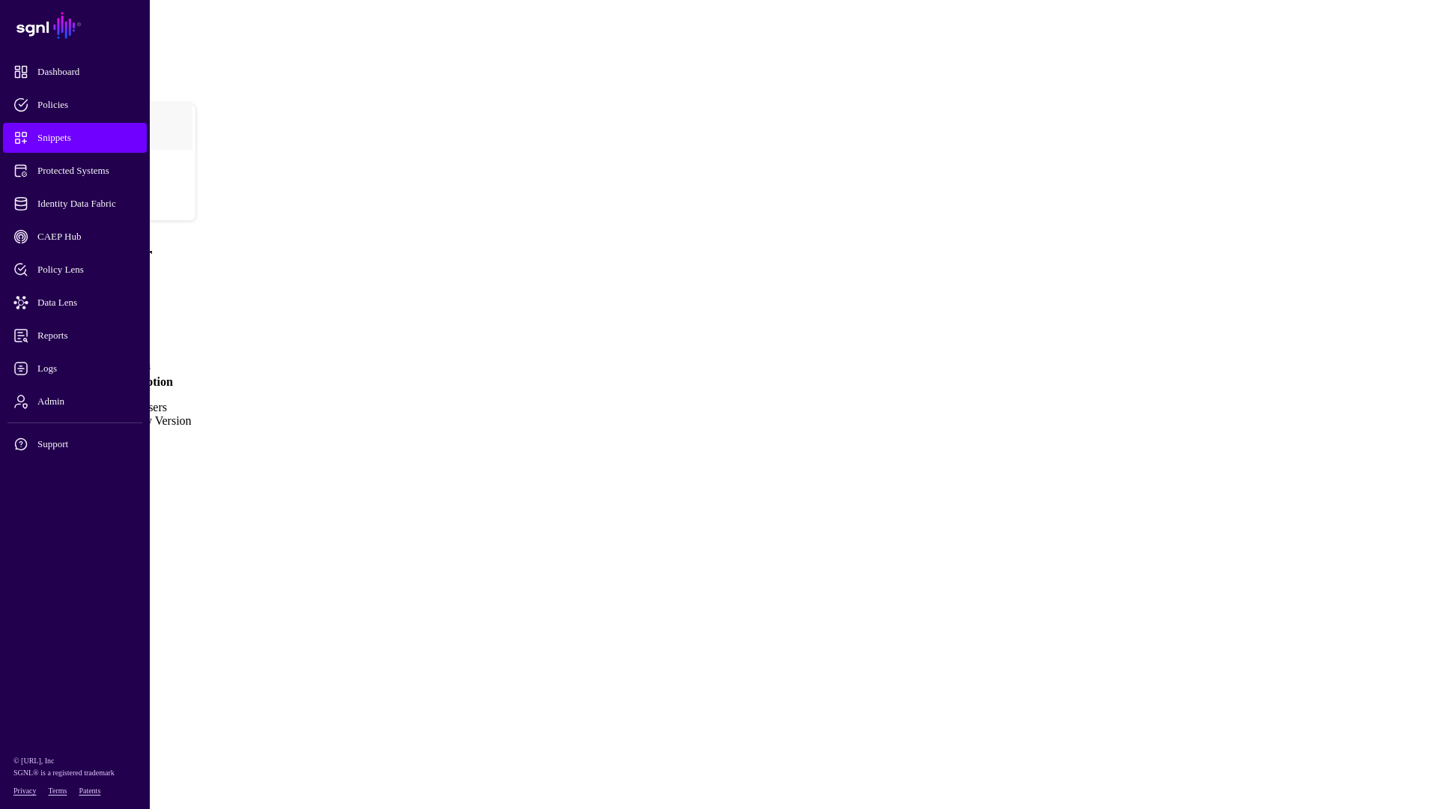
click at [59, 407] on link "Version 1" at bounding box center [35, 413] width 48 height 13
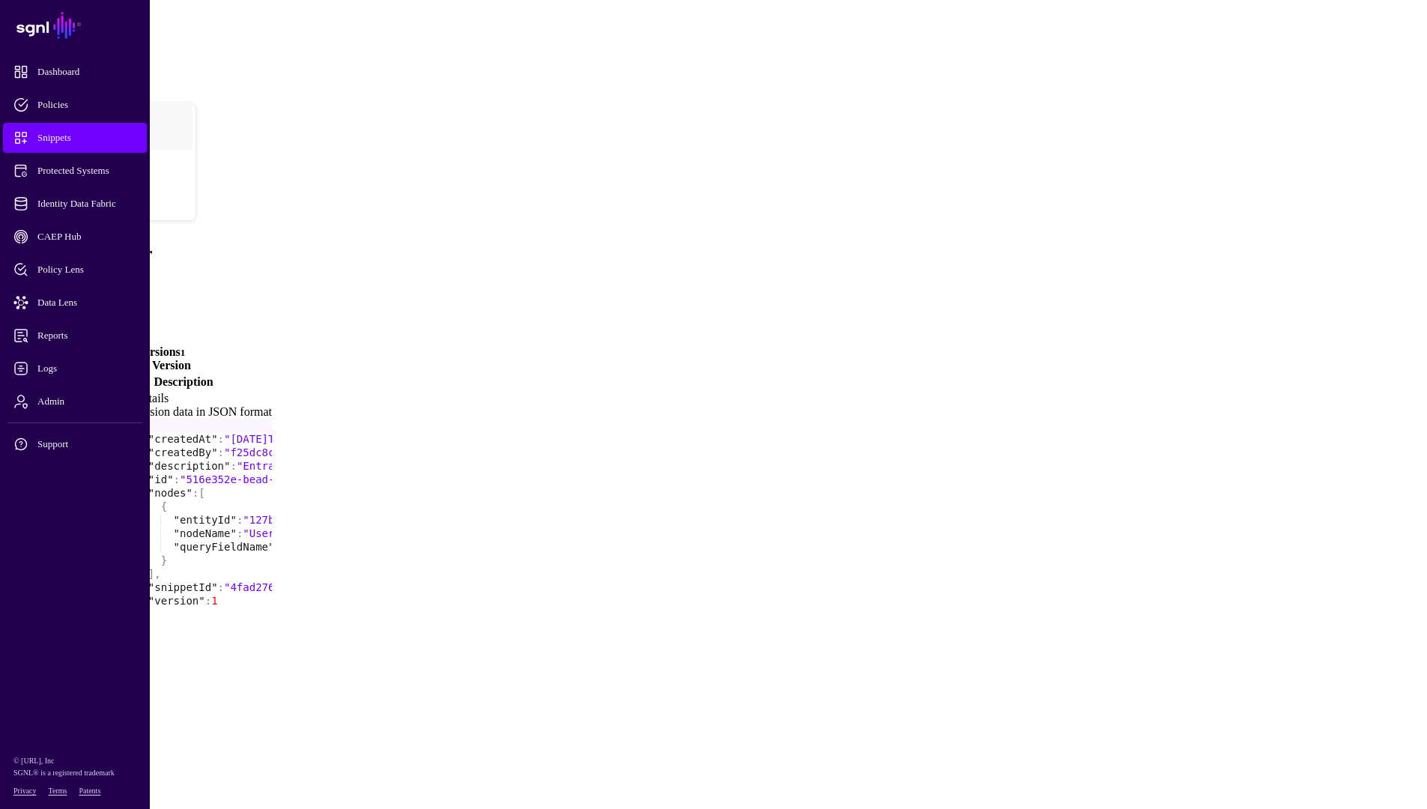
scroll to position [16, 0]
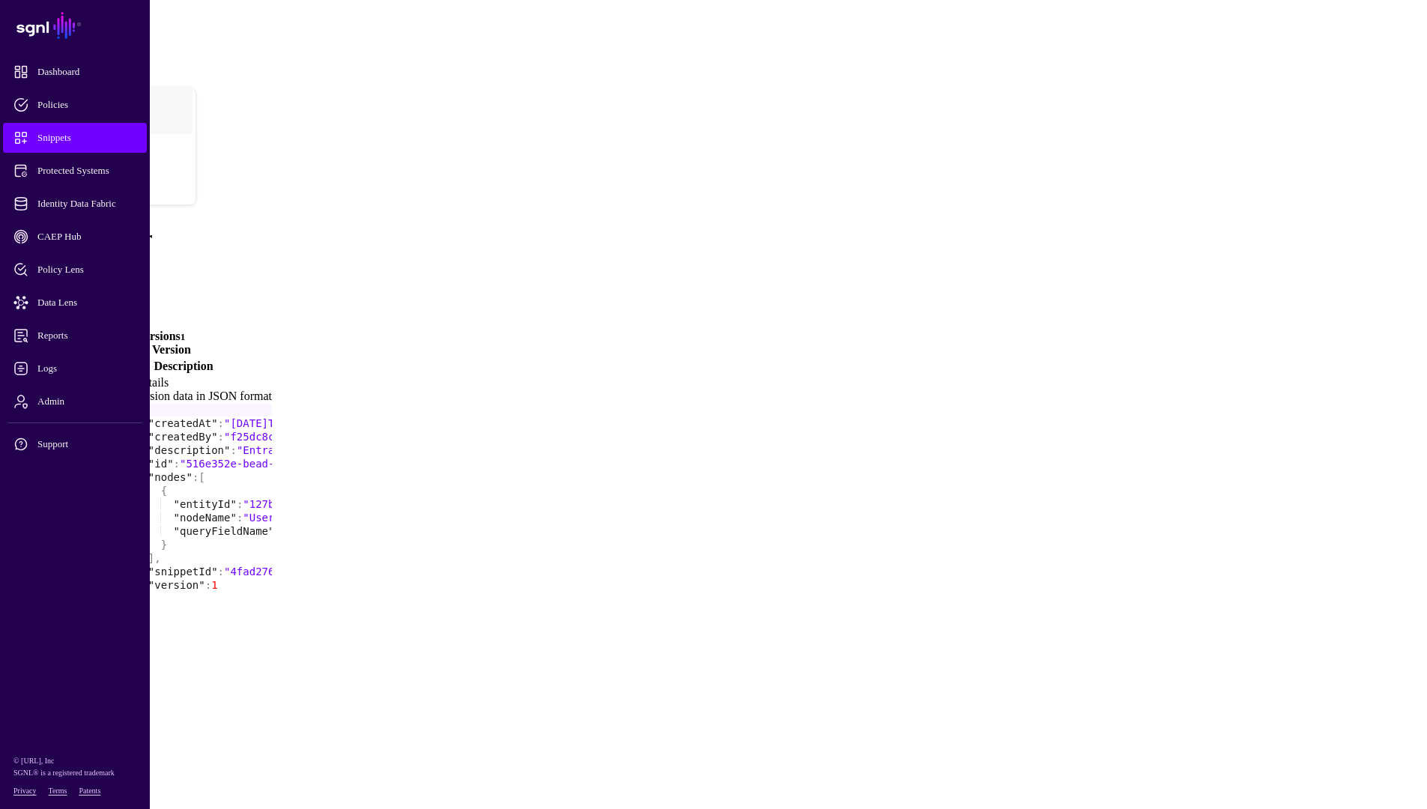
click at [608, 432] on div "{ "createdAt" : "2025-10-08T00:01:29.774920304Z" , "createdBy" : "f25dc8cf-c834…" at bounding box center [603, 667] width 941 height 528
click at [599, 521] on div "{ "createdAt" : "2025-10-08T00:01:29.774920304Z" , "createdBy" : "f25dc8cf-c834…" at bounding box center [603, 667] width 941 height 528
type textarea "*"
click at [9, 375] on td at bounding box center [7, 640] width 1 height 530
click at [8, 565] on span at bounding box center [8, 640] width 0 height 0
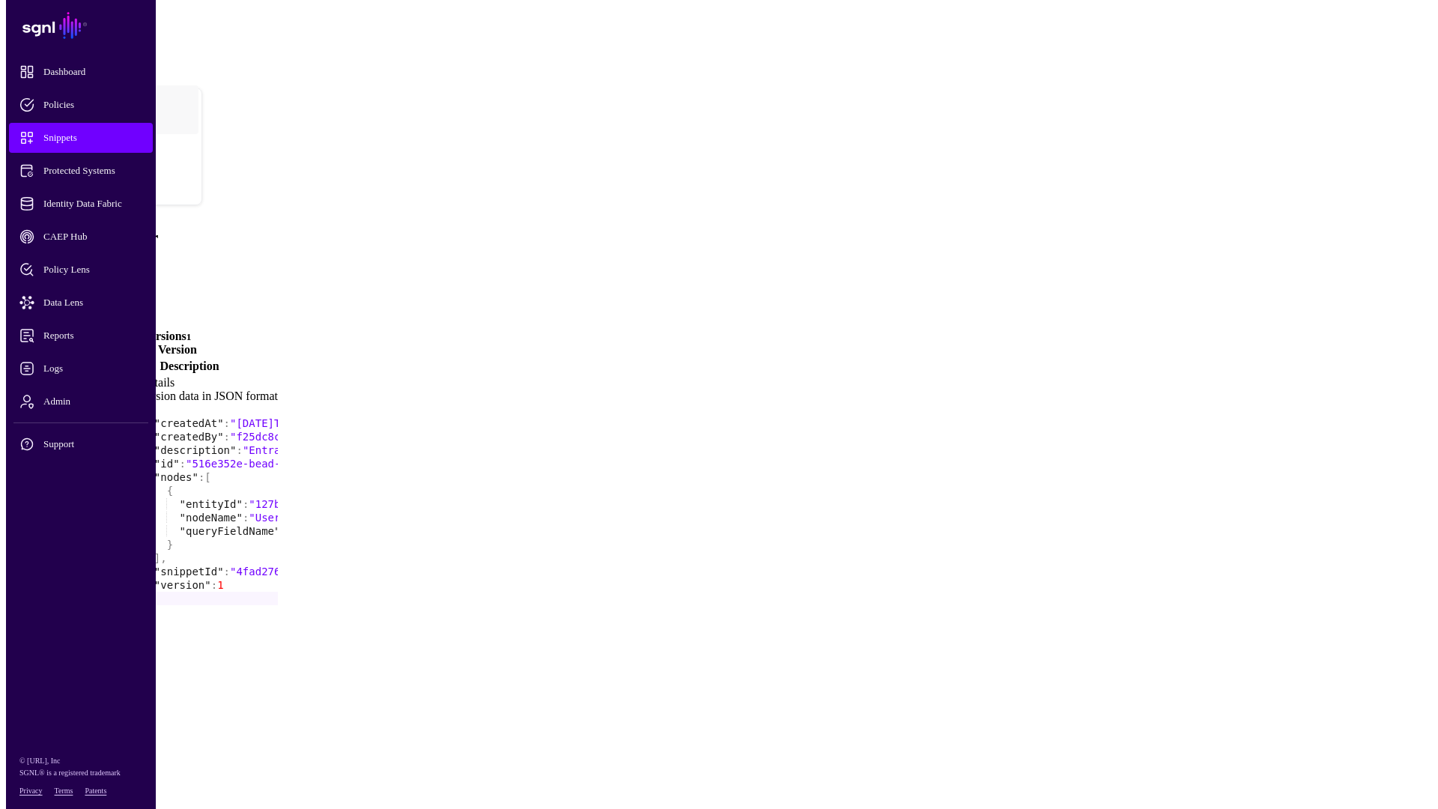
scroll to position [0, 0]
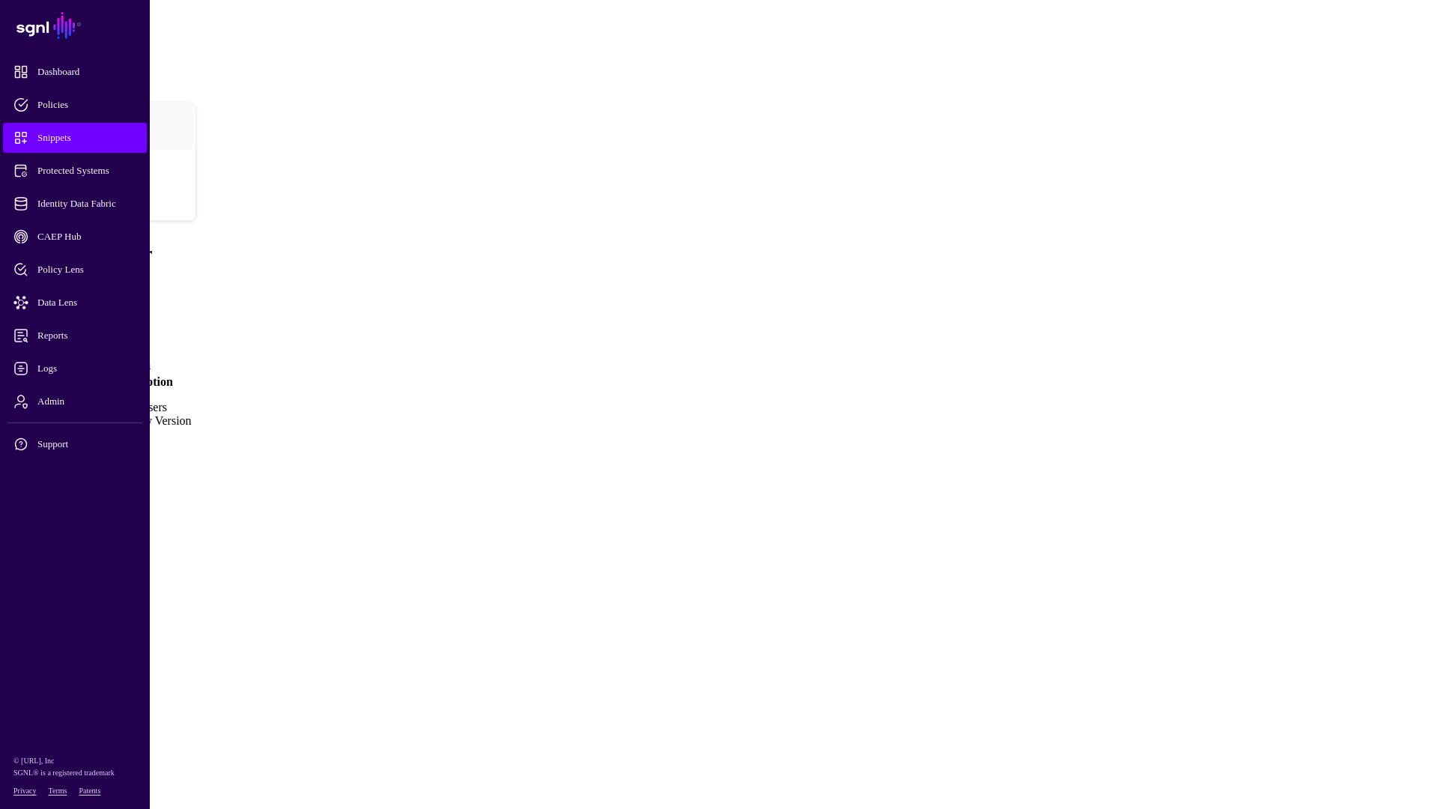
click at [8, 414] on span at bounding box center [8, 414] width 0 height 0
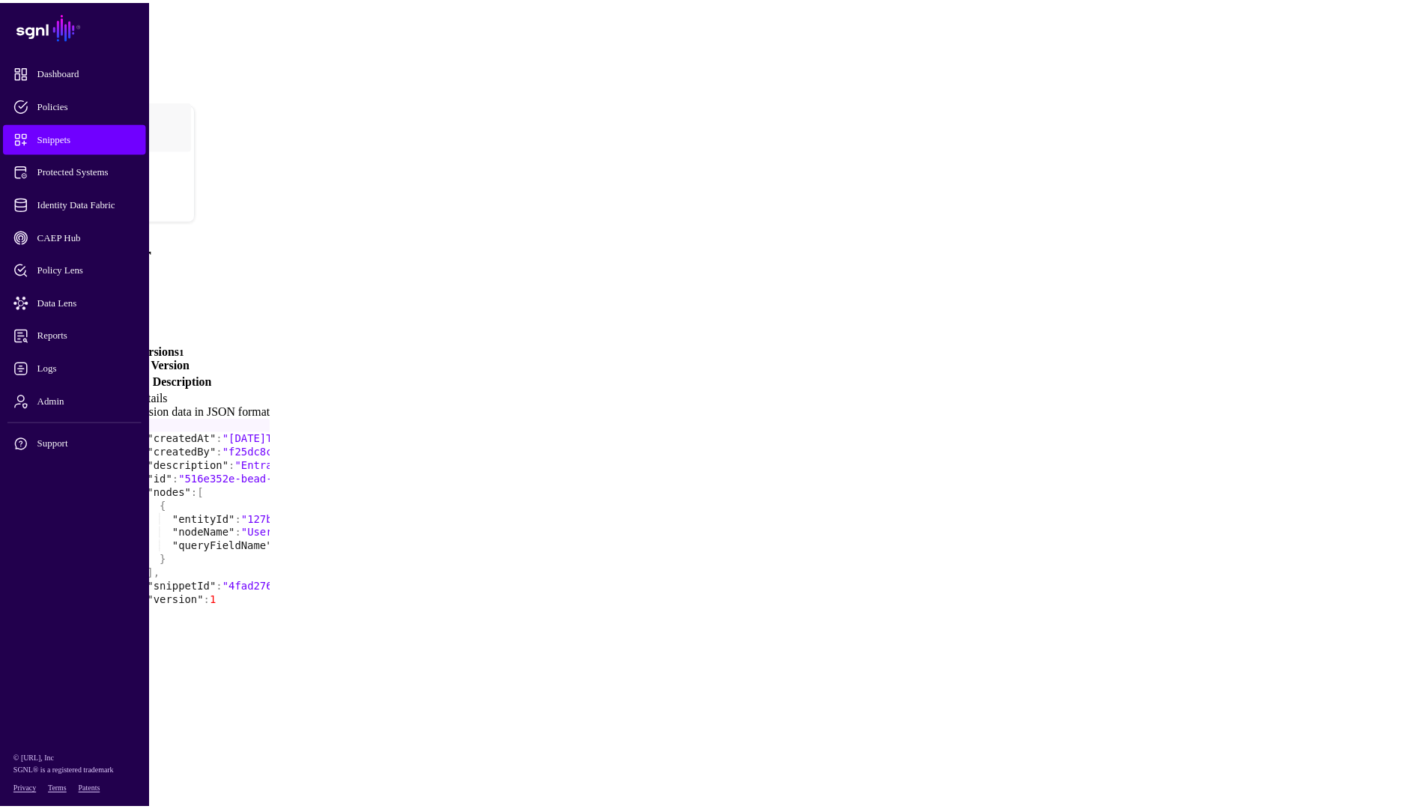
scroll to position [16, 0]
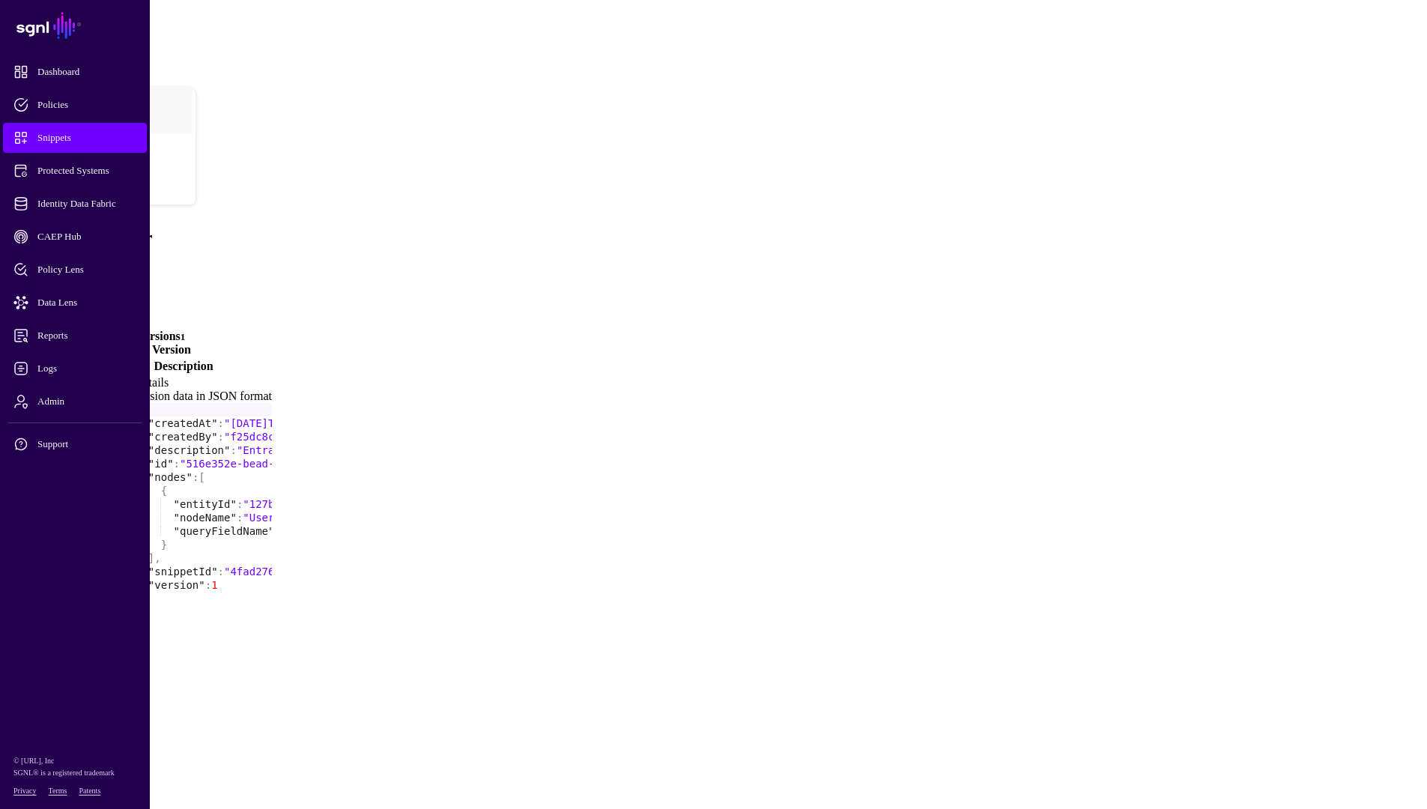
click at [272, 376] on label "Snippet Details Snippet version data in JSON format" at bounding box center [183, 389] width 177 height 27
click at [272, 389] on div "Snippet version data in JSON format" at bounding box center [183, 395] width 177 height 13
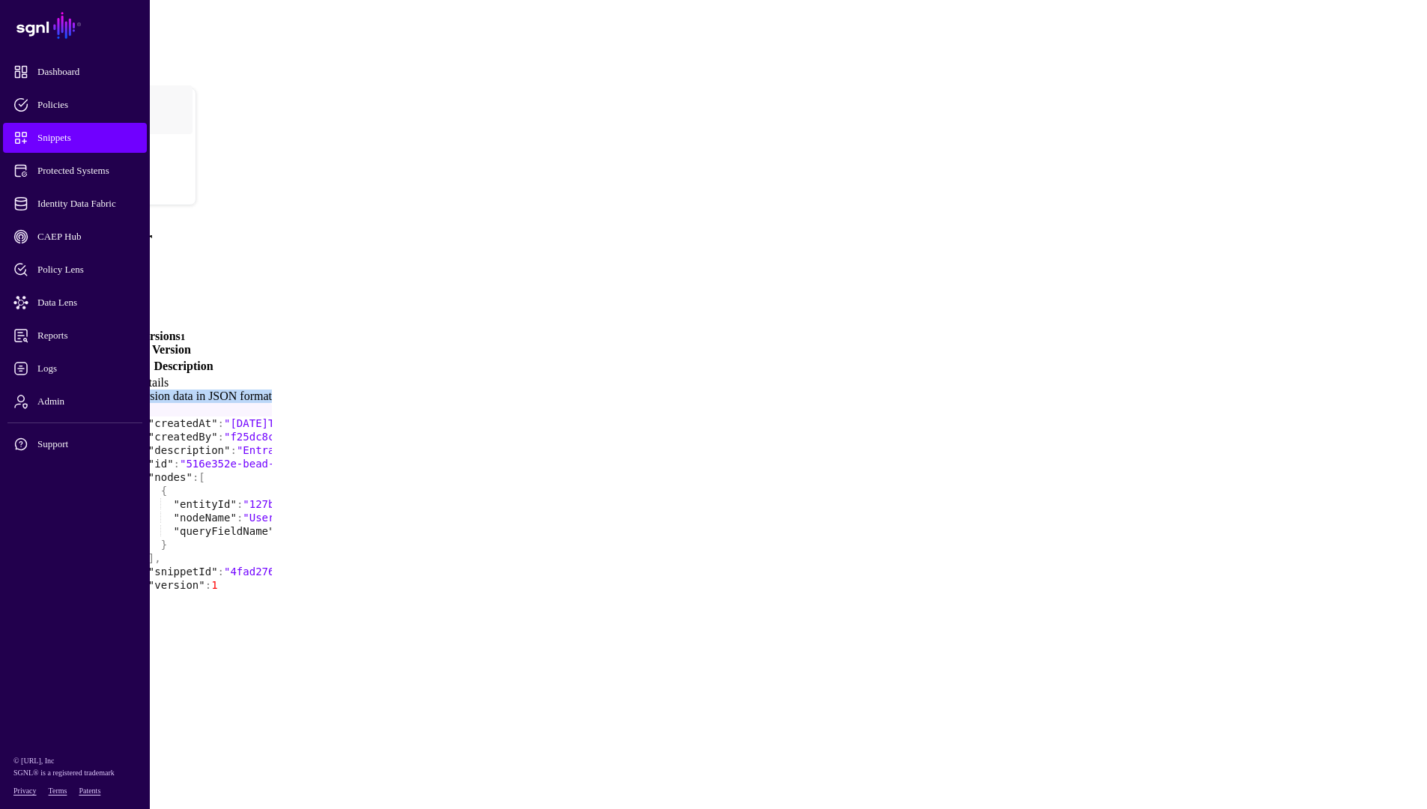
click at [272, 389] on div "Snippet version data in JSON format" at bounding box center [183, 395] width 177 height 13
type textarea "*"
click at [638, 515] on div "{ "createdAt" : "2025-10-08T00:01:29.774920304Z" , "createdBy" : "f25dc8cf-c834…" at bounding box center [603, 667] width 941 height 528
click at [191, 343] on link "Create New Version" at bounding box center [140, 349] width 102 height 13
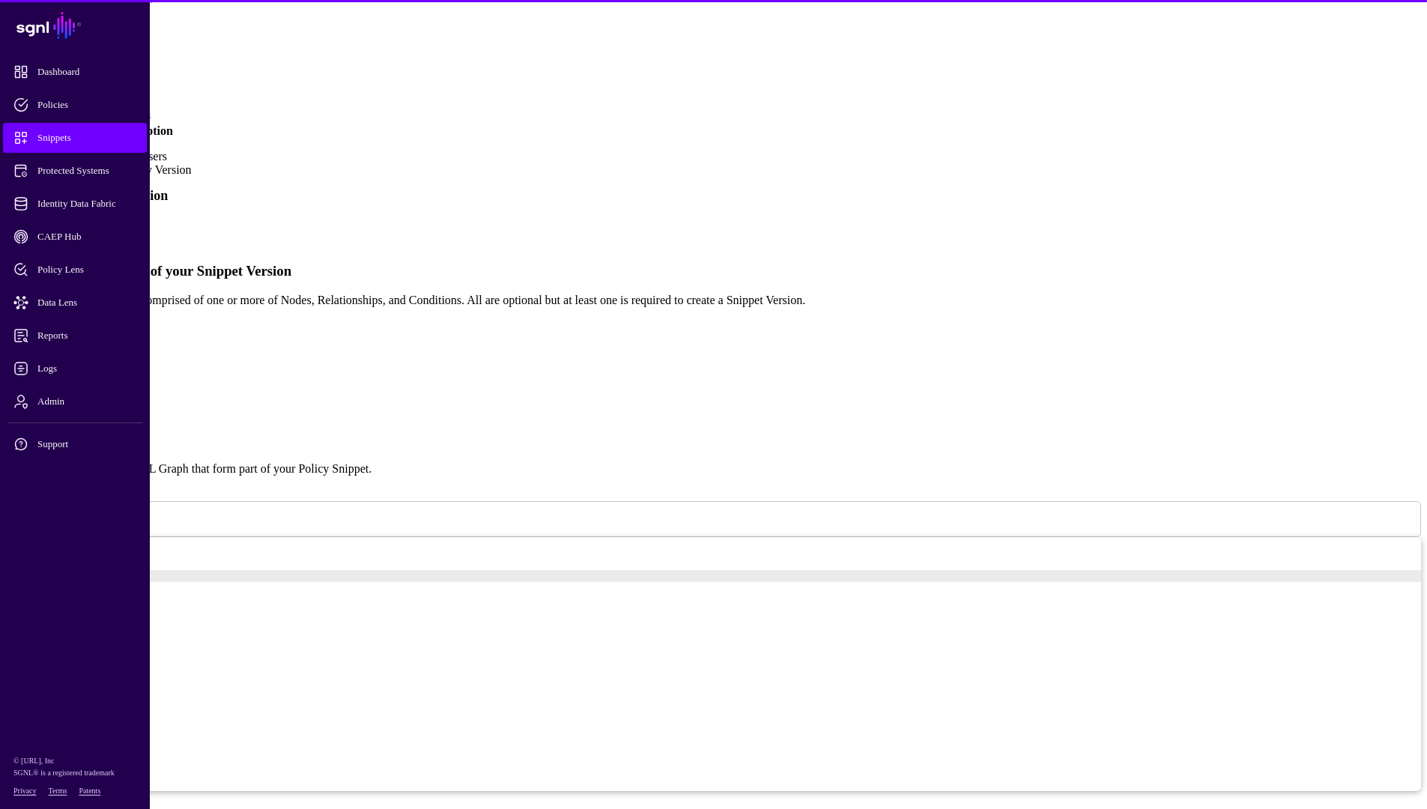
scroll to position [254, 0]
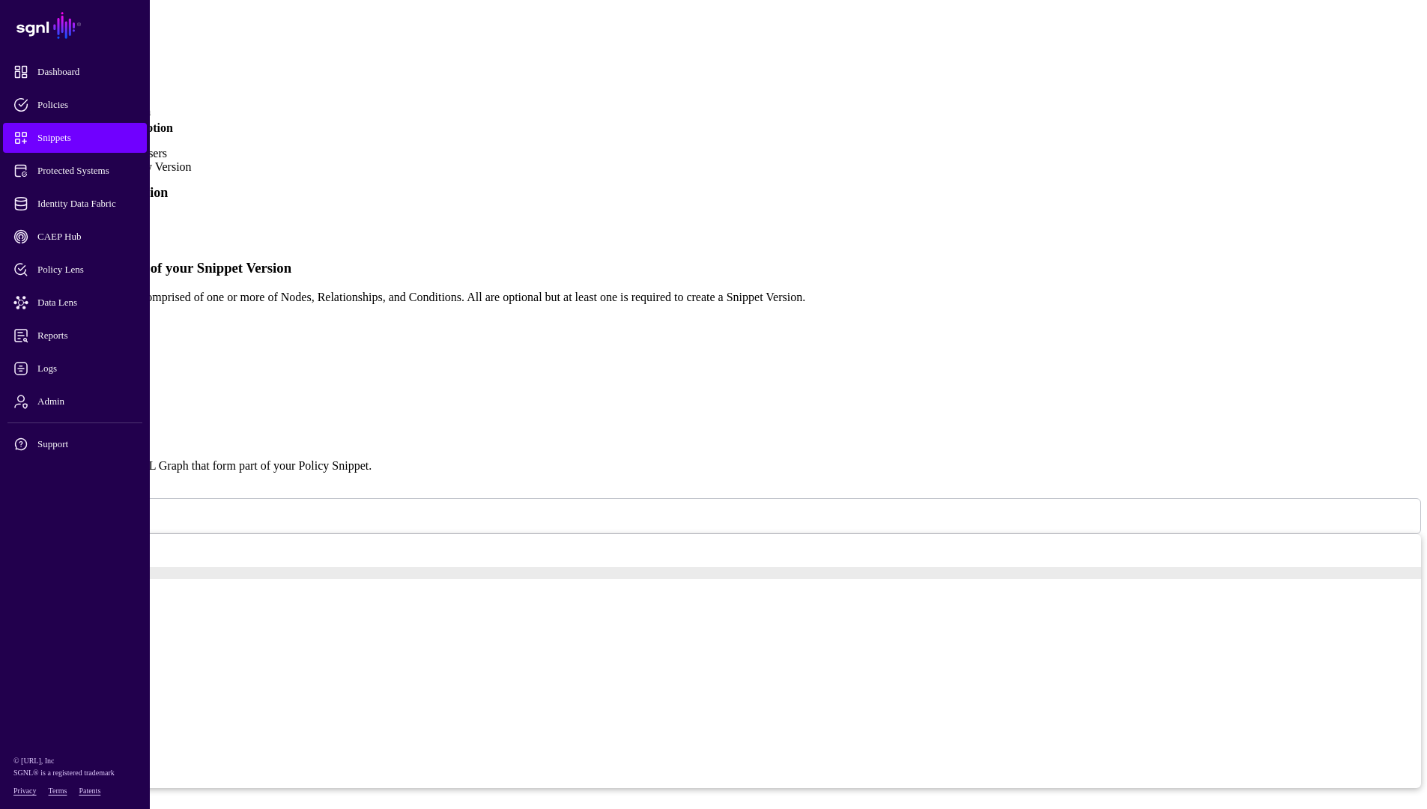
click at [87, 219] on link "Simplified" at bounding box center [61, 225] width 51 height 13
click at [85, 232] on link "Advanced" at bounding box center [60, 238] width 49 height 13
click at [87, 219] on link "Simplified" at bounding box center [61, 225] width 51 height 13
click at [85, 232] on link "Advanced" at bounding box center [60, 238] width 49 height 13
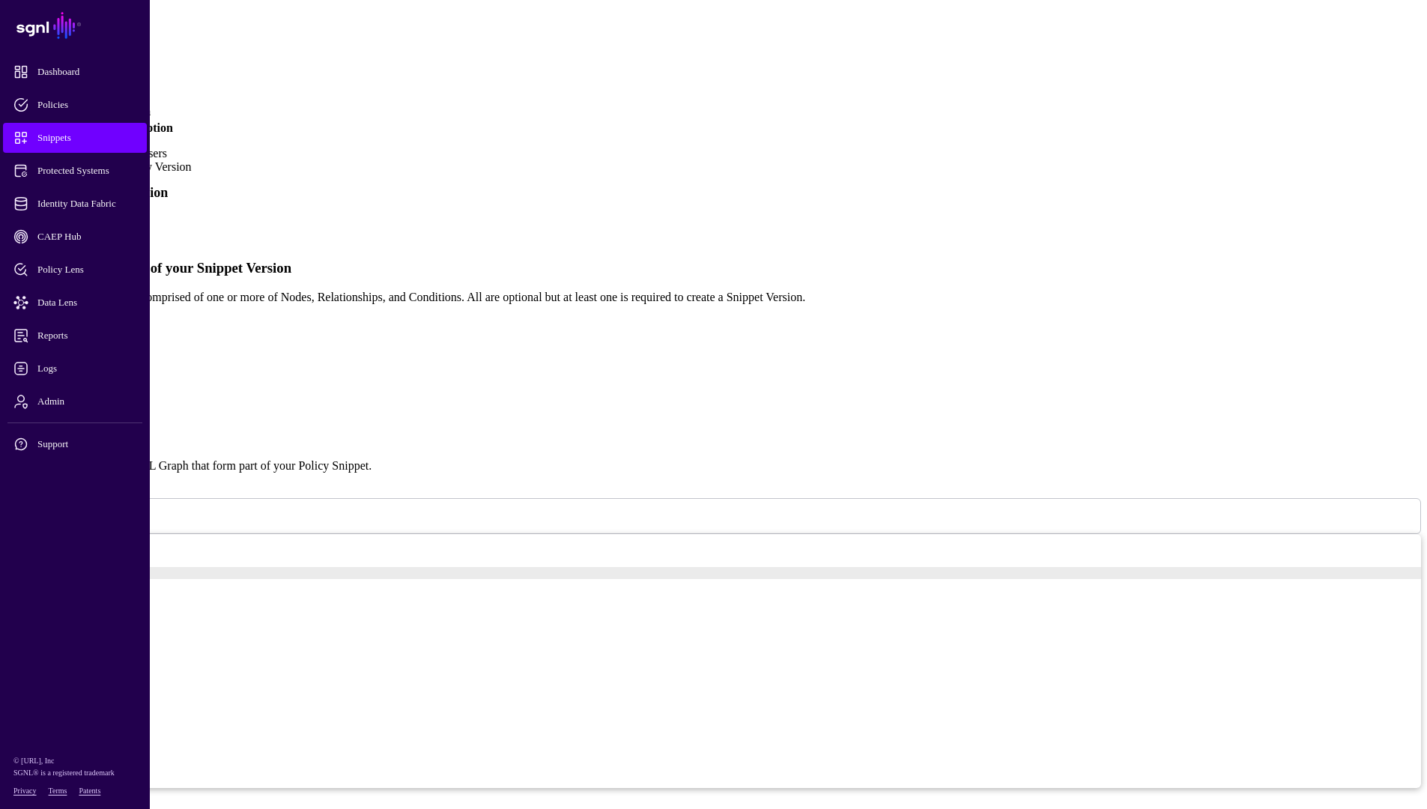
scroll to position [0, 0]
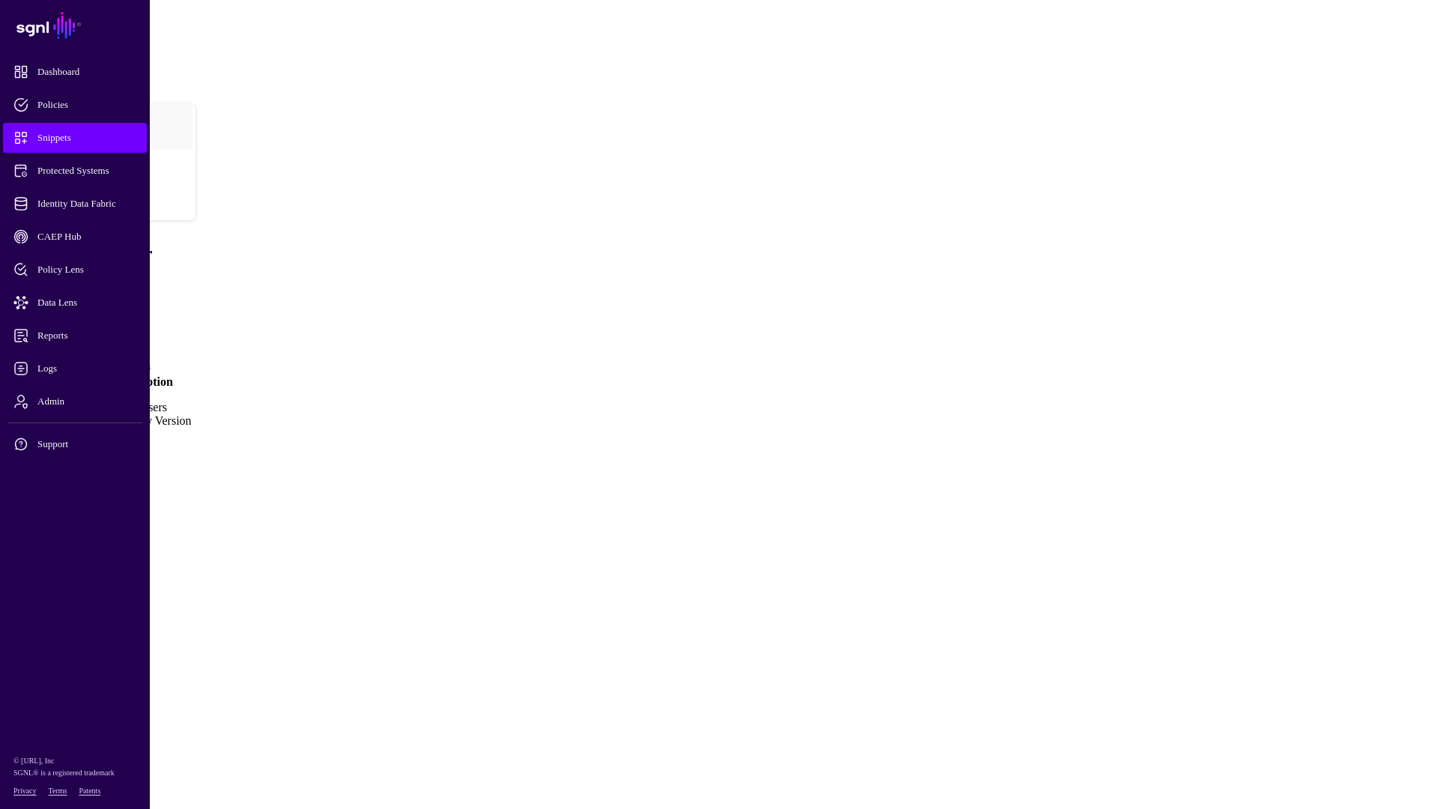
click at [8, 414] on span at bounding box center [8, 414] width 0 height 0
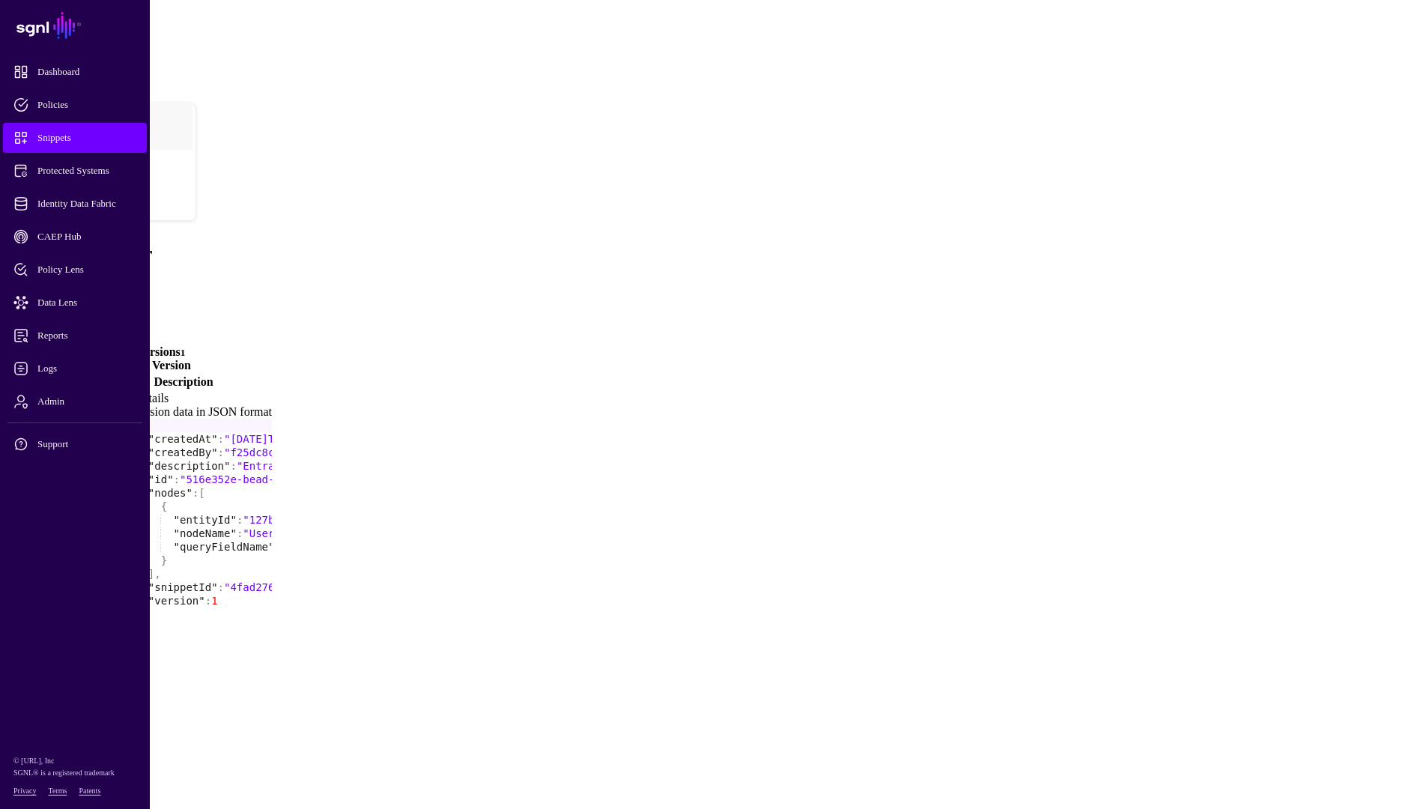
scroll to position [16, 0]
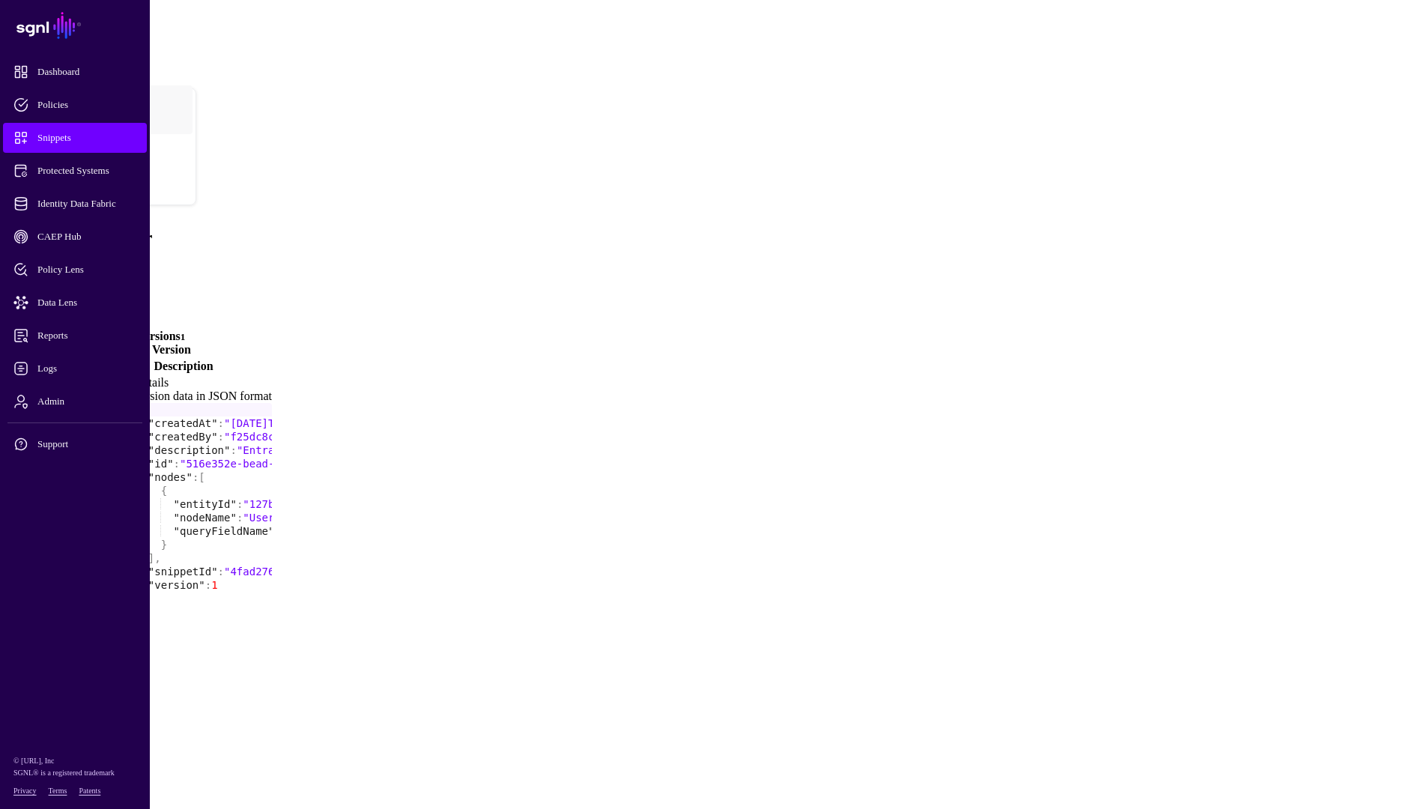
click at [191, 343] on link "Create New Version" at bounding box center [140, 349] width 102 height 13
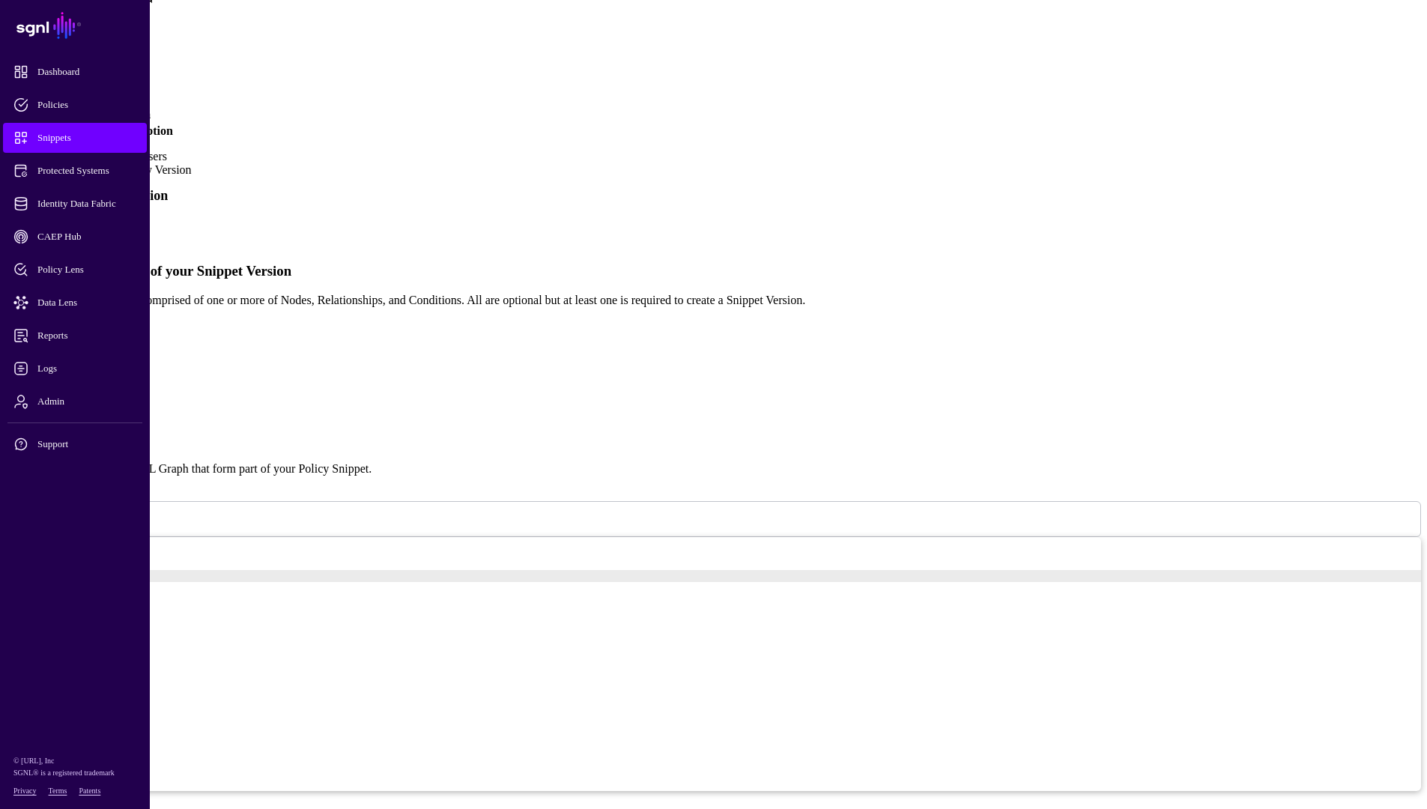
scroll to position [254, 0]
click at [38, 364] on span "Logs" at bounding box center [86, 368] width 147 height 15
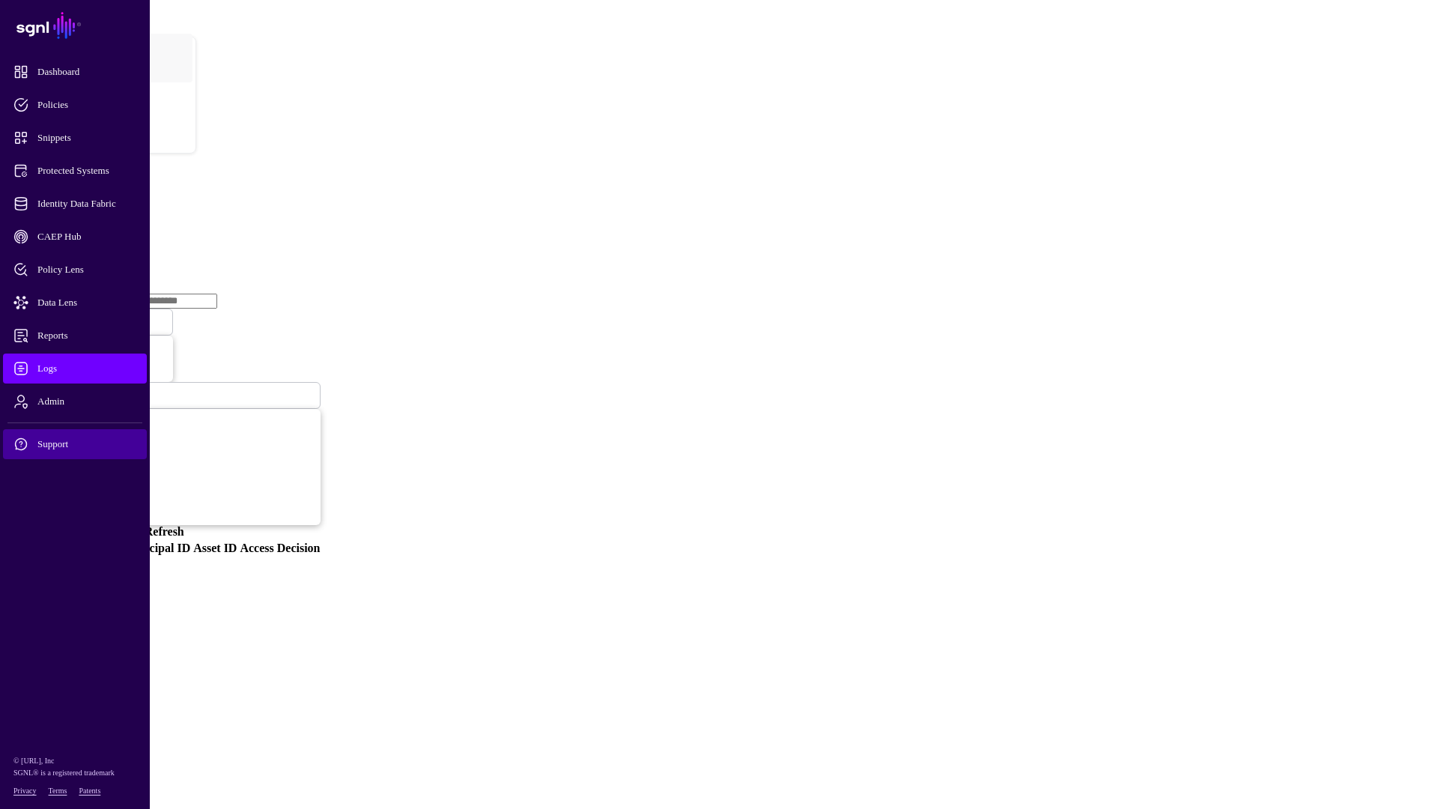
click at [32, 441] on span "Support" at bounding box center [86, 444] width 147 height 15
click at [6, 565] on link at bounding box center [6, 589] width 0 height 0
click at [281, 280] on main "SGNL Dashboard Policies Snippets Protected Systems Identity Data Fabric CAEP Hu…" at bounding box center [719, 290] width 1426 height 568
click at [364, 176] on div "Logs" at bounding box center [719, 186] width 1426 height 20
drag, startPoint x: 743, startPoint y: 432, endPoint x: 962, endPoint y: 297, distance: 257.9
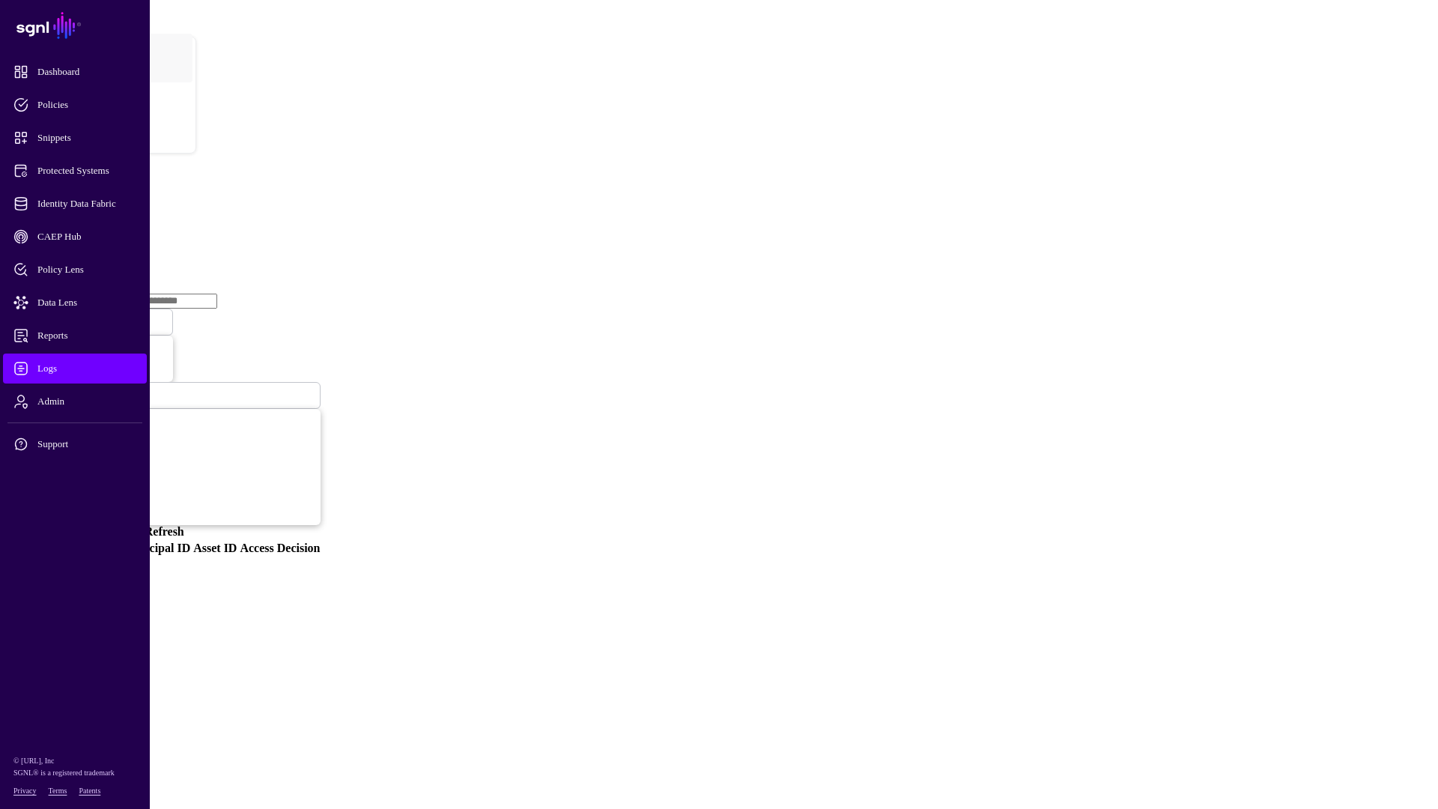
click at [947, 316] on main "SGNL Dashboard Policies Snippets Protected Systems Identity Data Fabric CAEP Hu…" at bounding box center [719, 290] width 1426 height 568
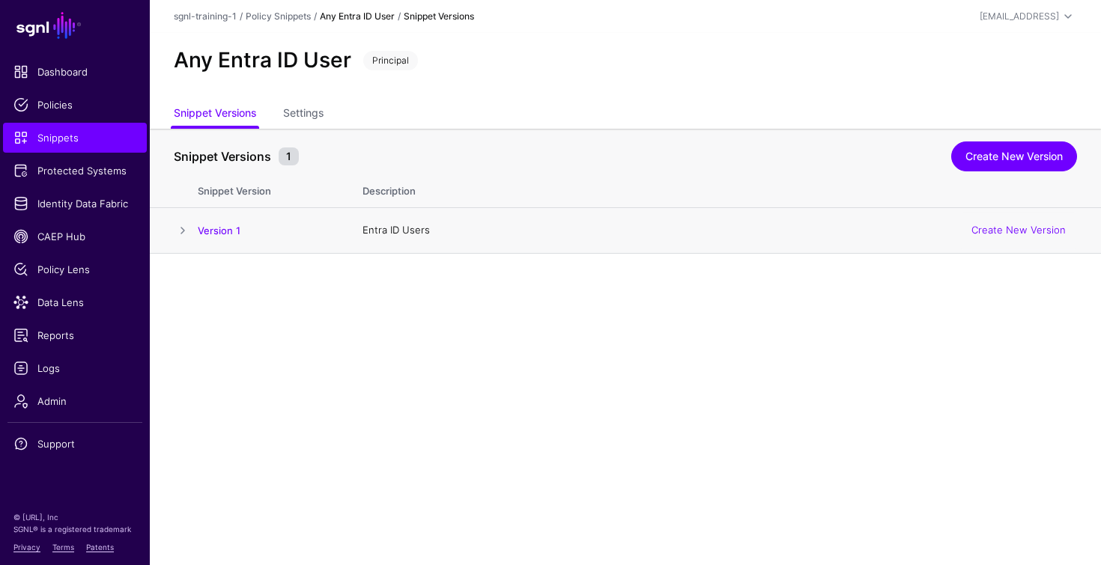
click at [183, 227] on span at bounding box center [183, 231] width 18 height 18
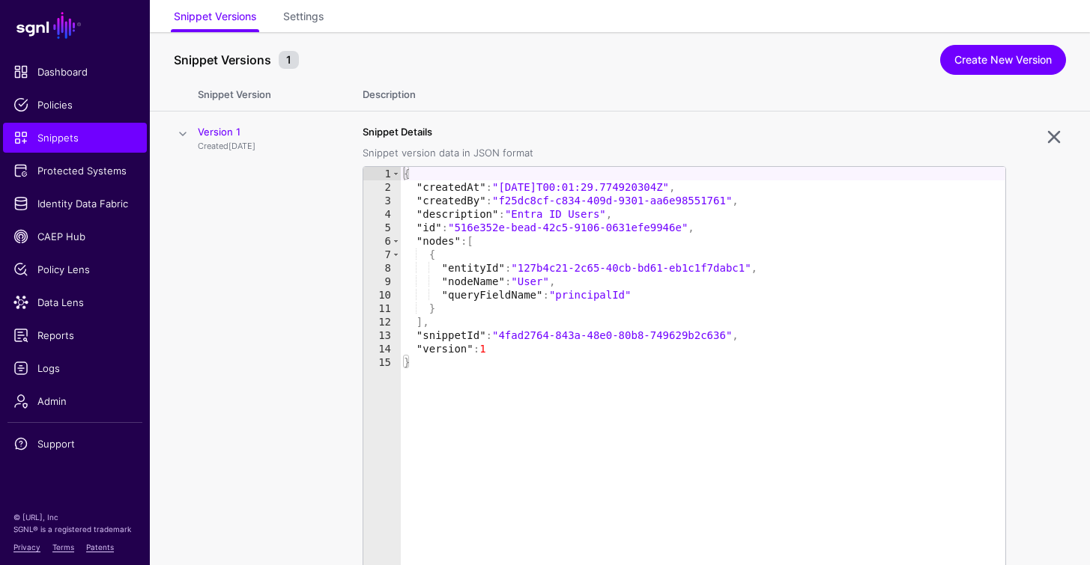
scroll to position [74, 0]
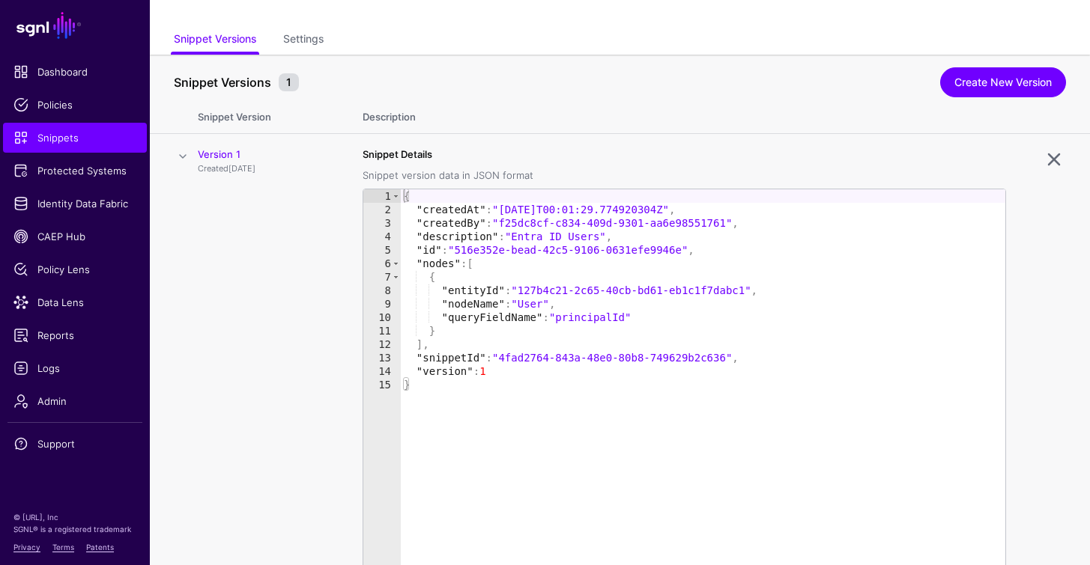
click at [190, 158] on span at bounding box center [183, 157] width 18 height 18
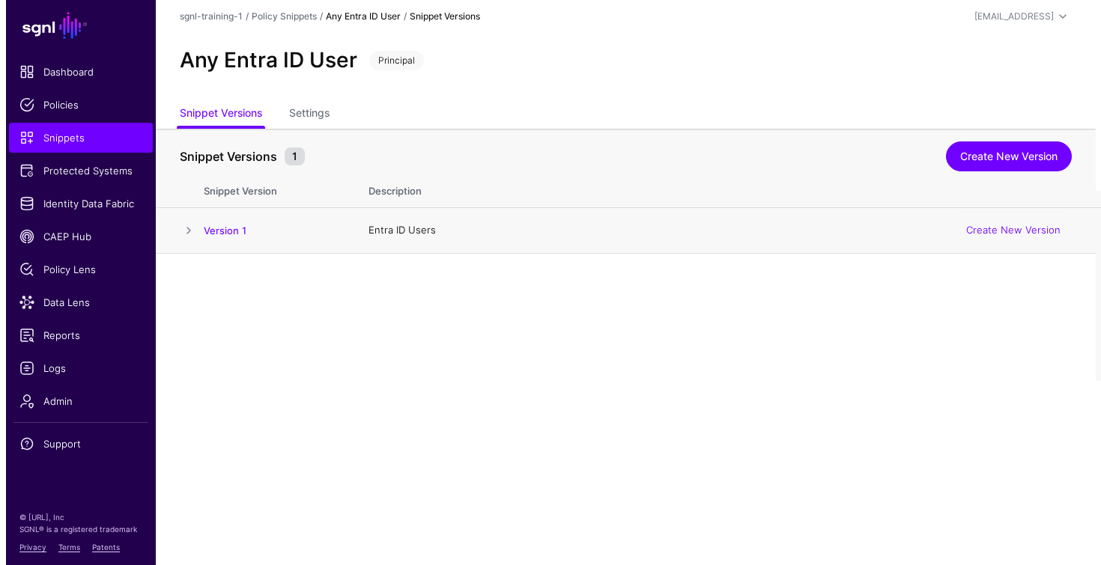
scroll to position [0, 0]
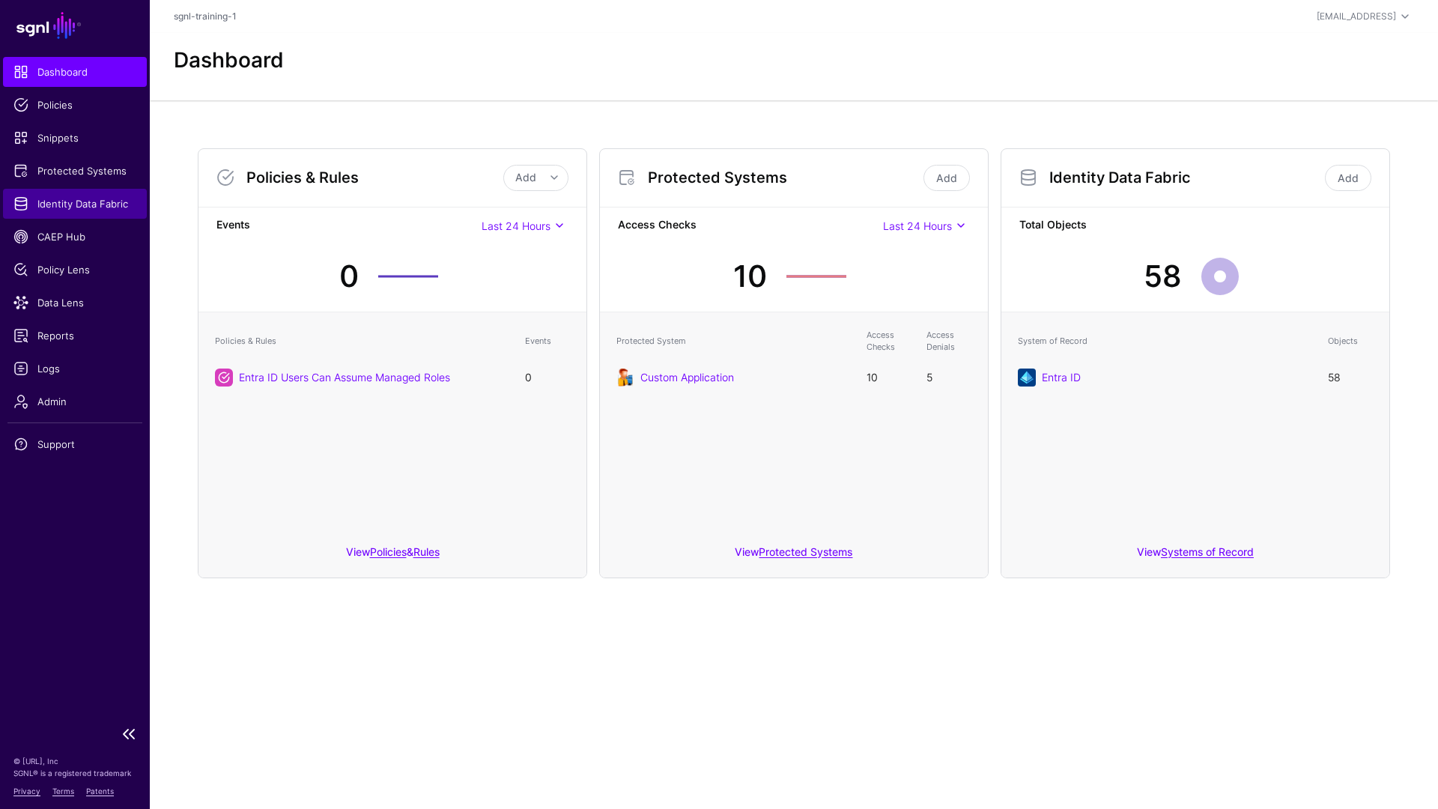
click at [79, 207] on span "Identity Data Fabric" at bounding box center [74, 203] width 123 height 15
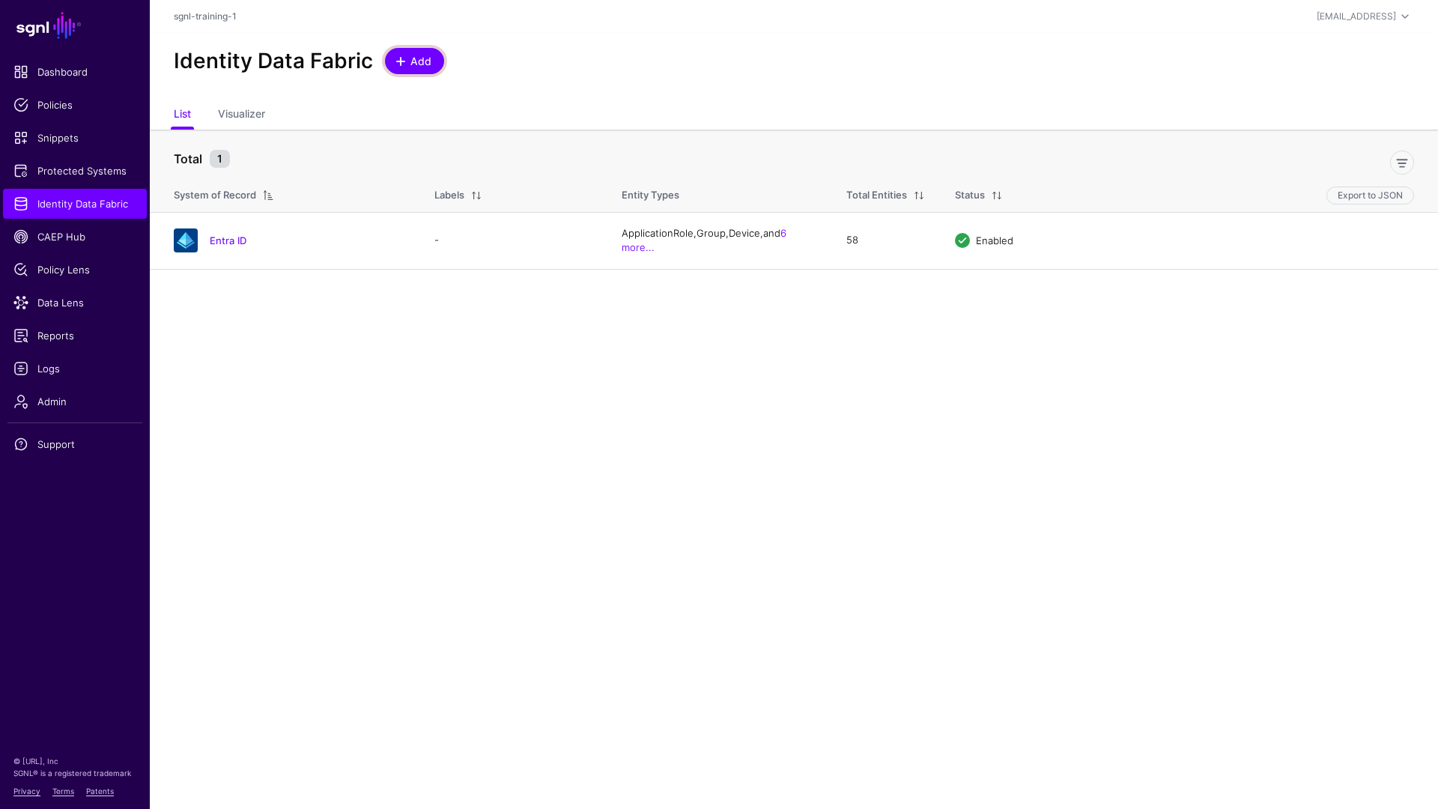
click at [437, 63] on link "Add" at bounding box center [414, 61] width 59 height 26
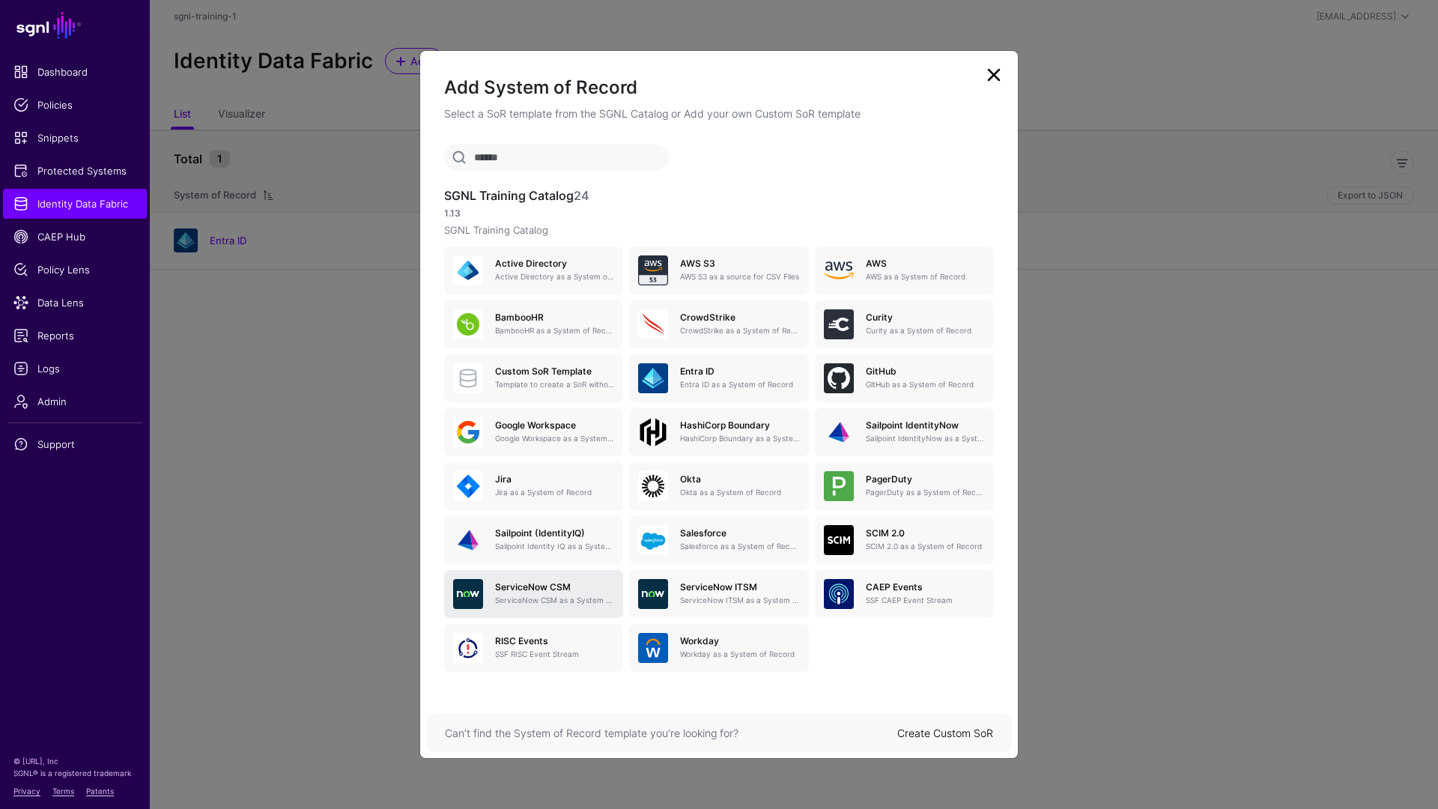
click at [529, 595] on p "ServiceNow CSM as a System of Record" at bounding box center [554, 600] width 119 height 11
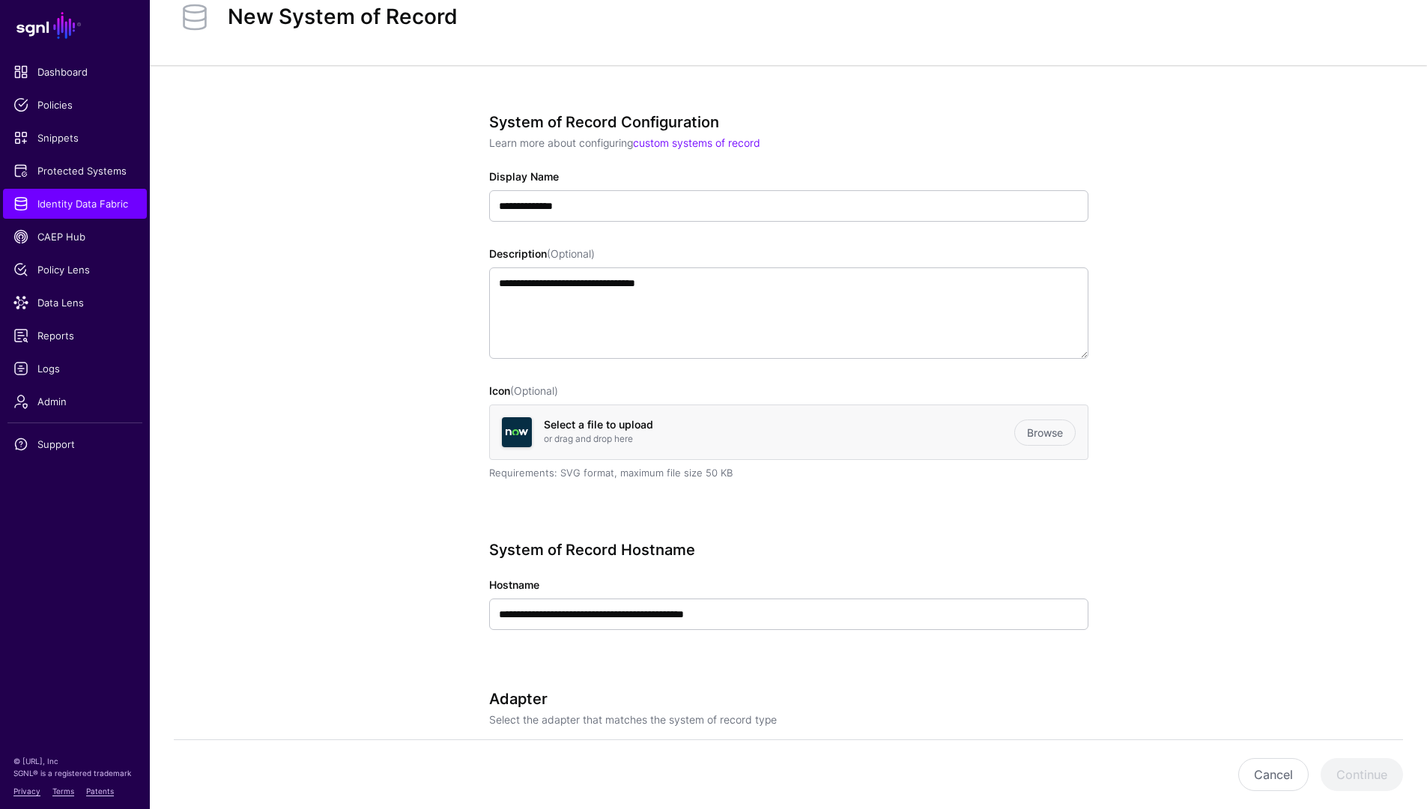
scroll to position [143, 0]
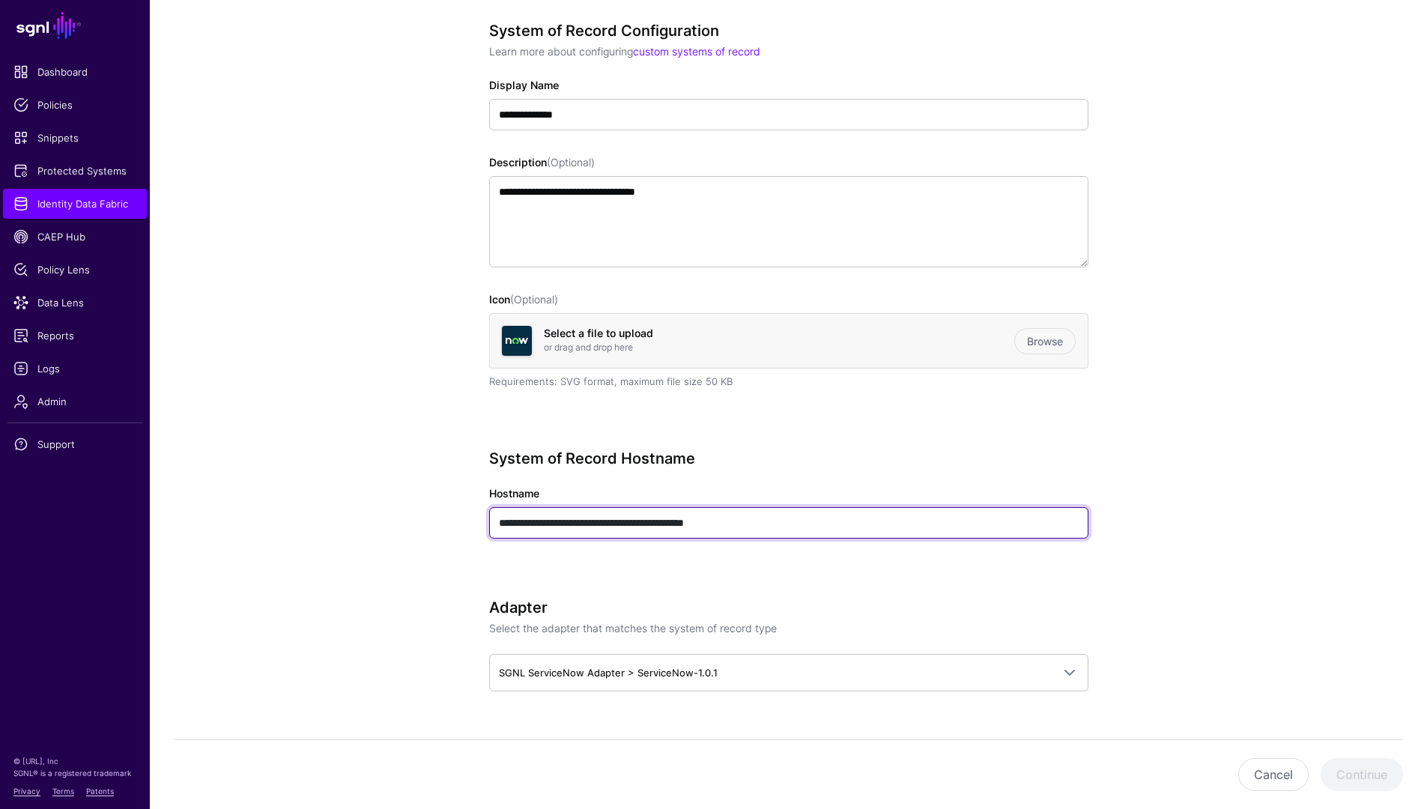
click at [661, 523] on input "**********" at bounding box center [788, 522] width 599 height 31
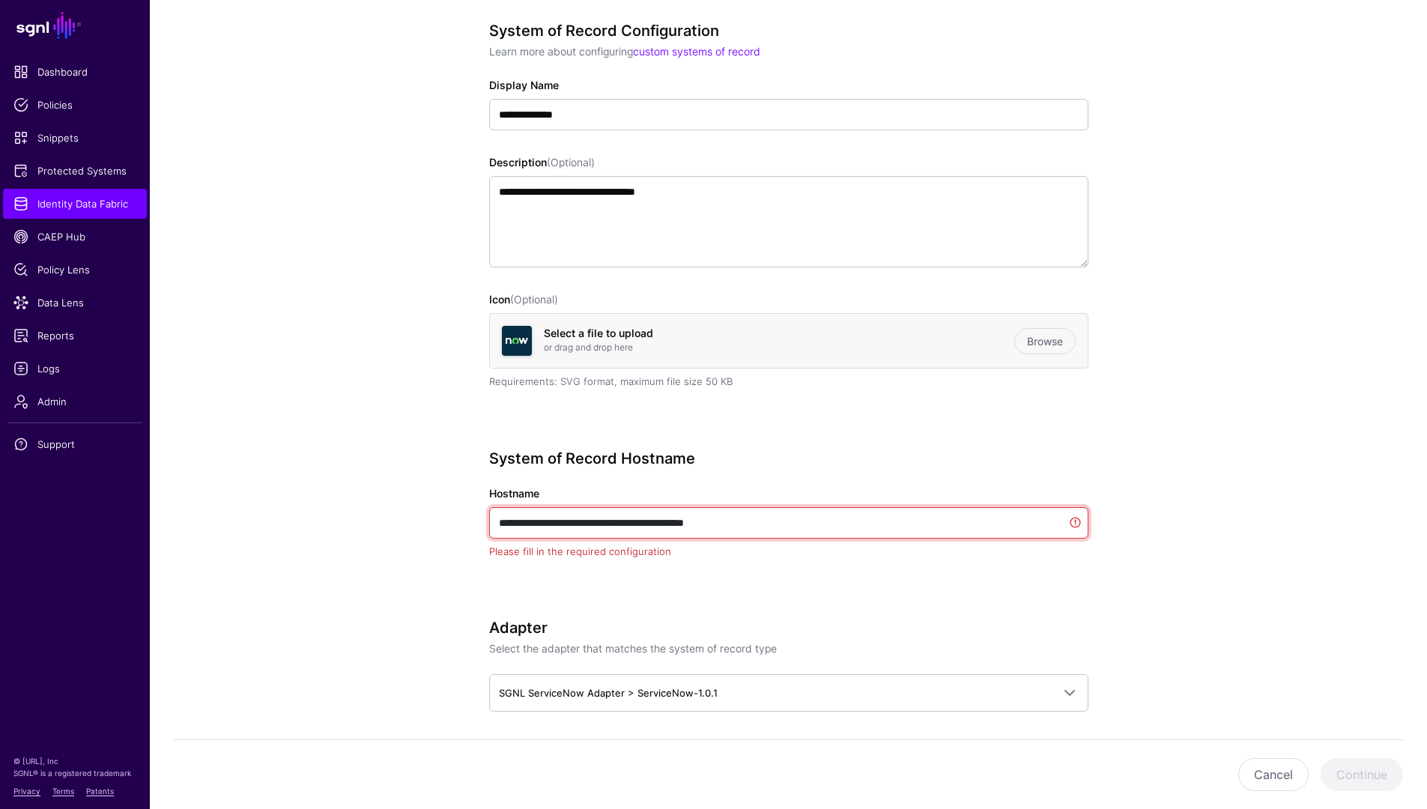
click at [661, 523] on input "**********" at bounding box center [788, 522] width 599 height 31
click at [759, 516] on input "**********" at bounding box center [788, 522] width 599 height 31
type input "**********"
click at [759, 517] on input "**********" at bounding box center [788, 522] width 599 height 31
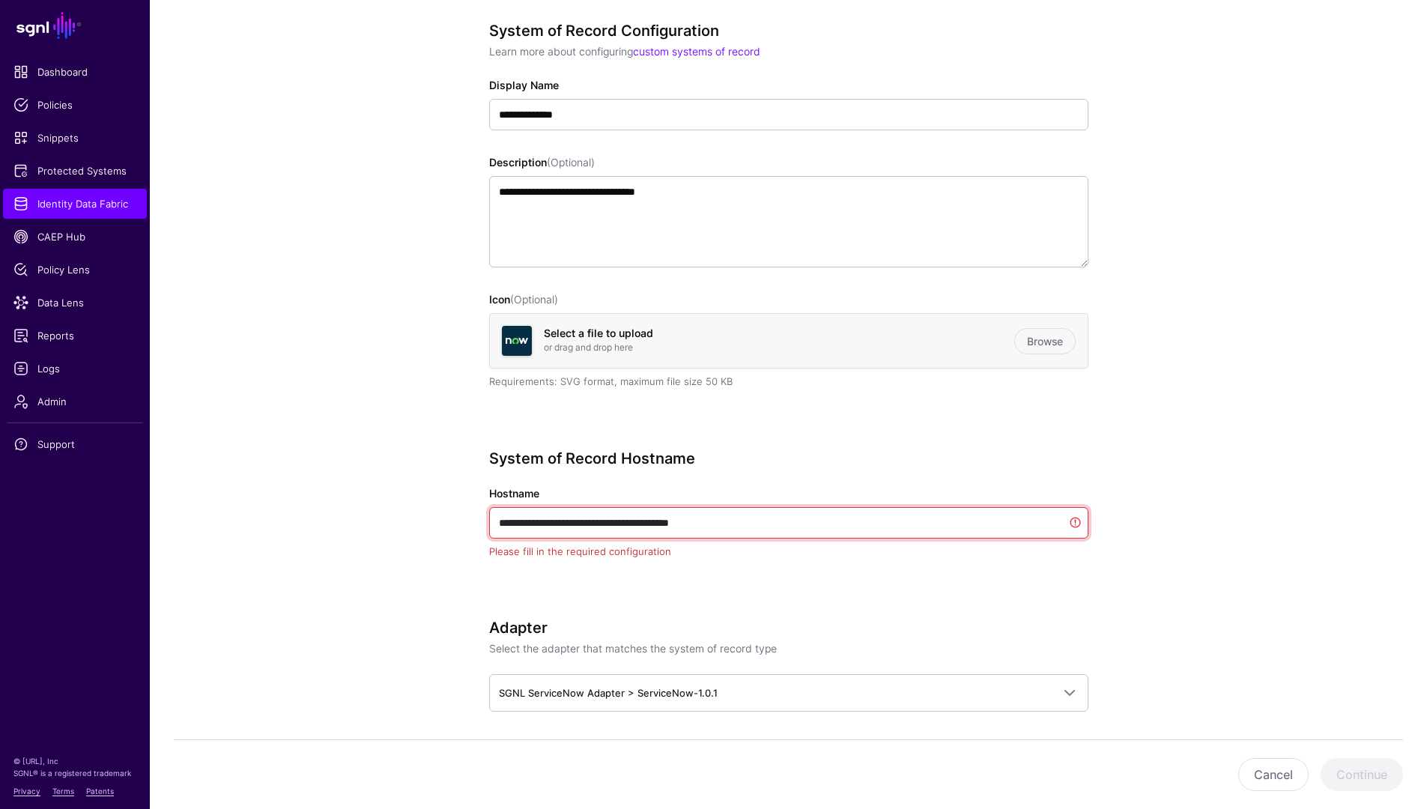
click at [759, 517] on input "**********" at bounding box center [788, 522] width 599 height 31
paste input "**********"
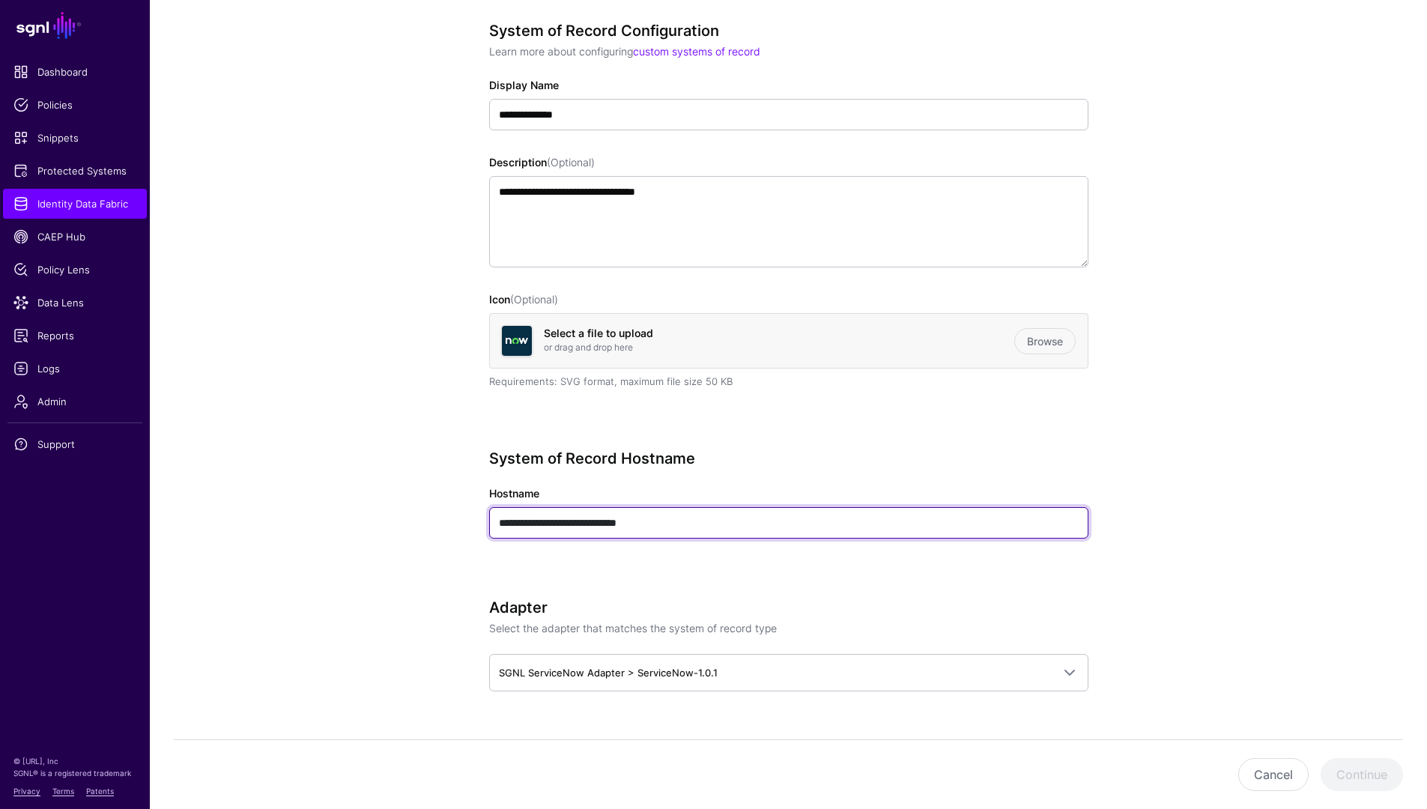
type input "**********"
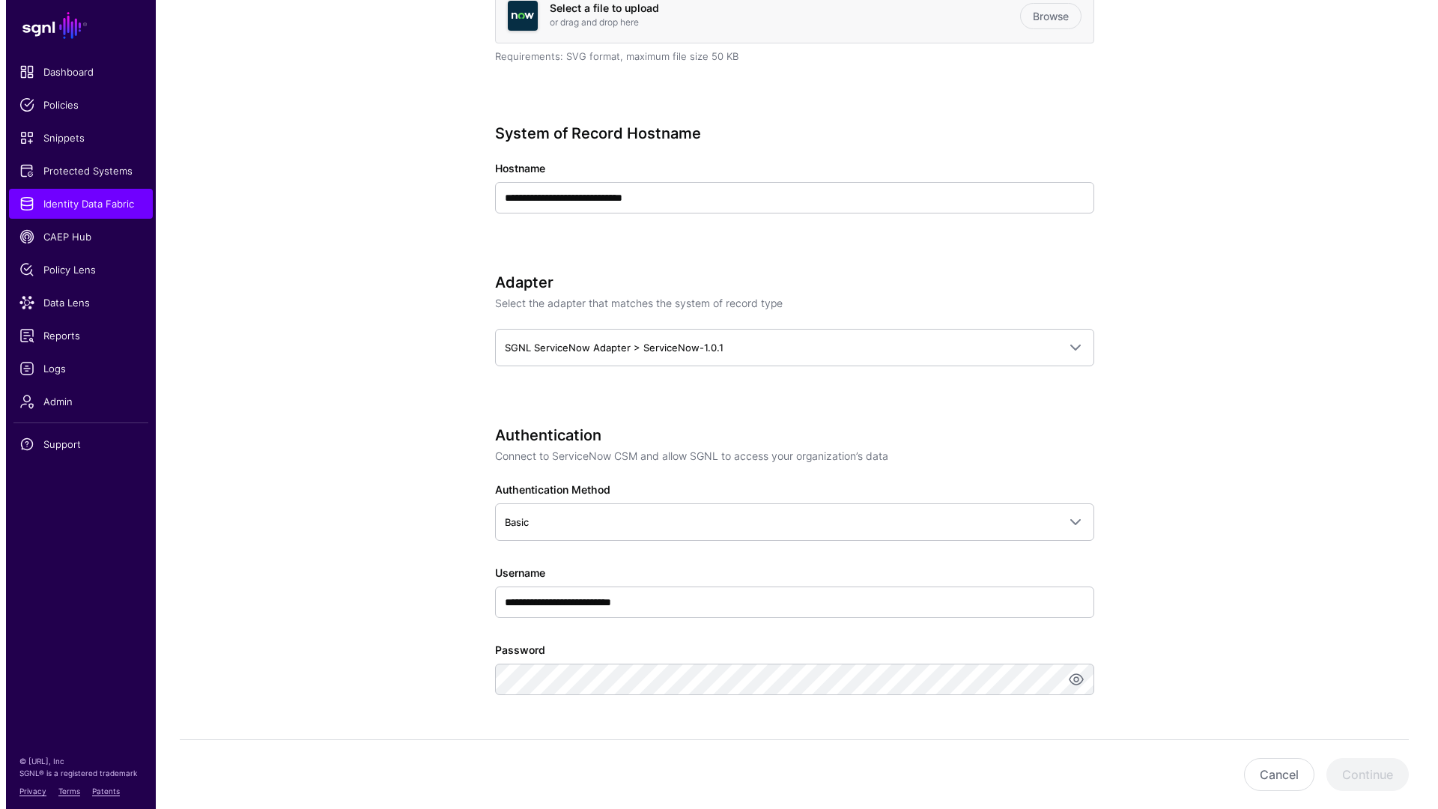
scroll to position [471, 0]
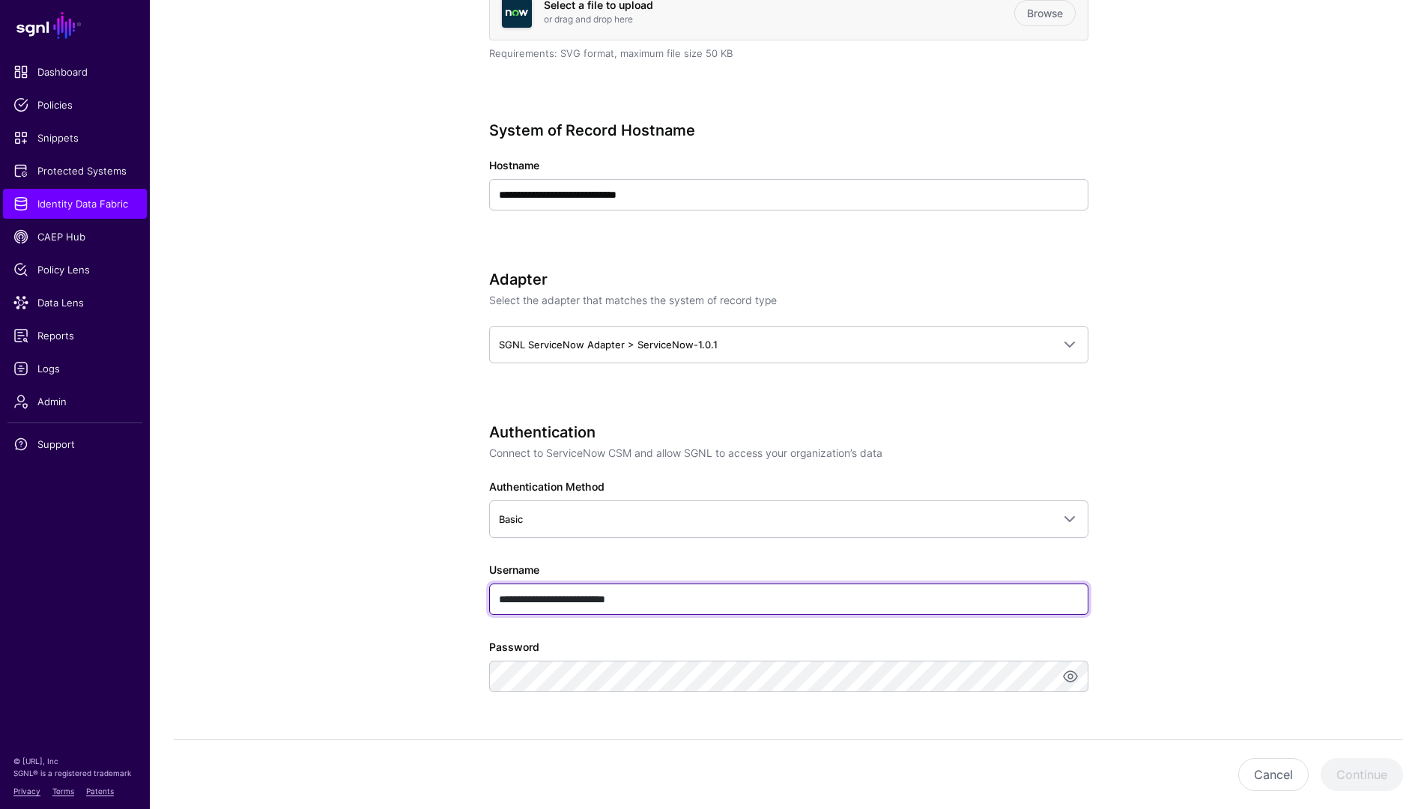
click at [694, 596] on input "**********" at bounding box center [788, 598] width 599 height 31
click at [693, 597] on input "**********" at bounding box center [788, 598] width 599 height 31
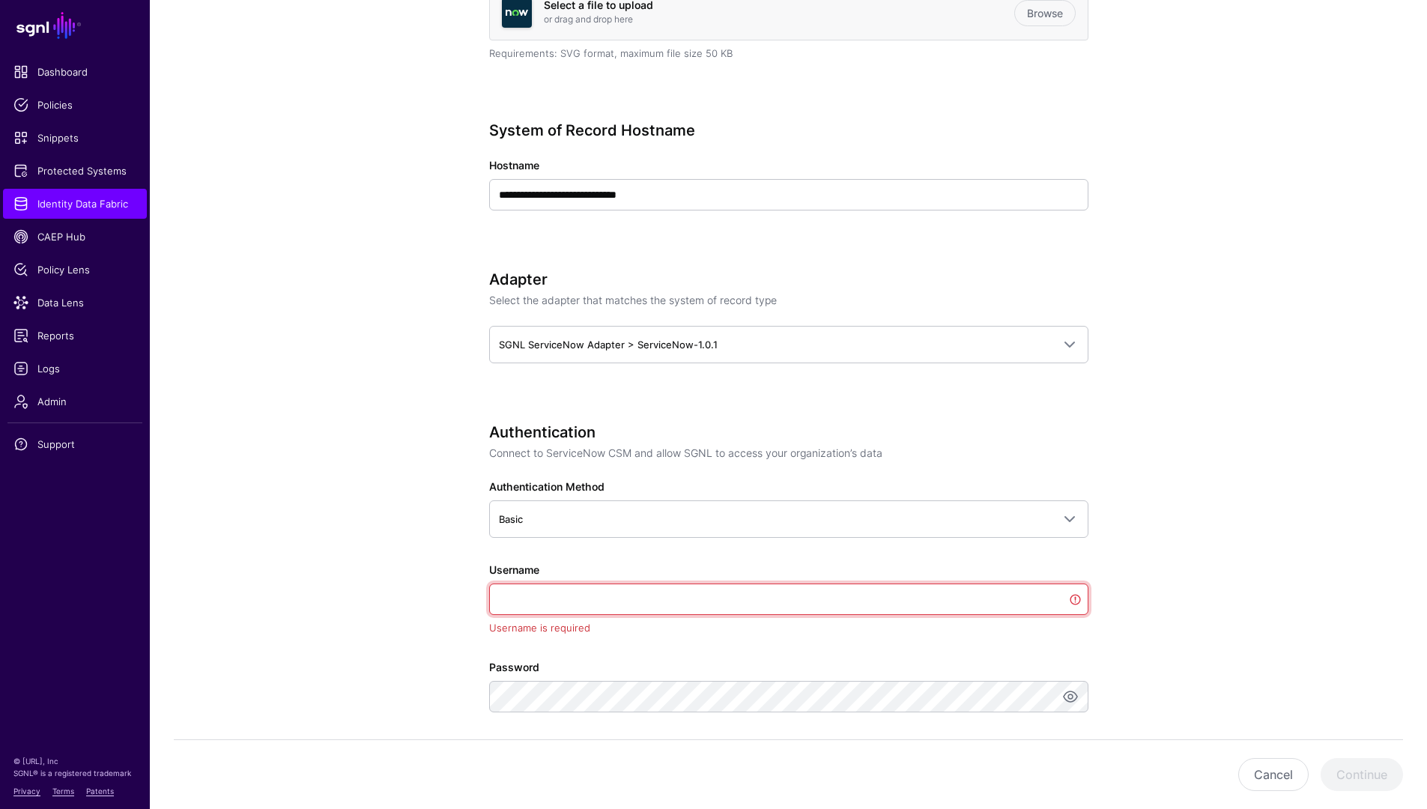
paste input "**********"
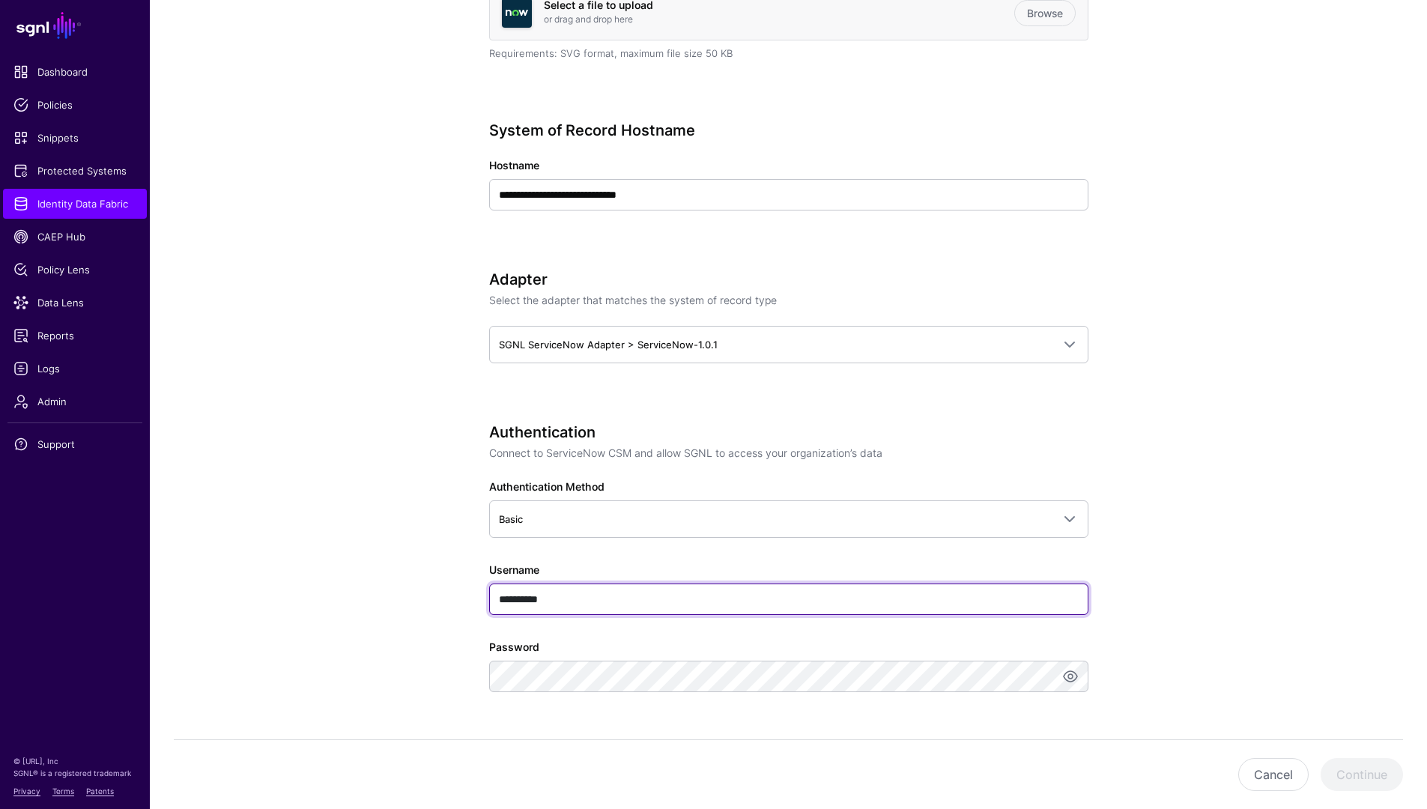
type input "**********"
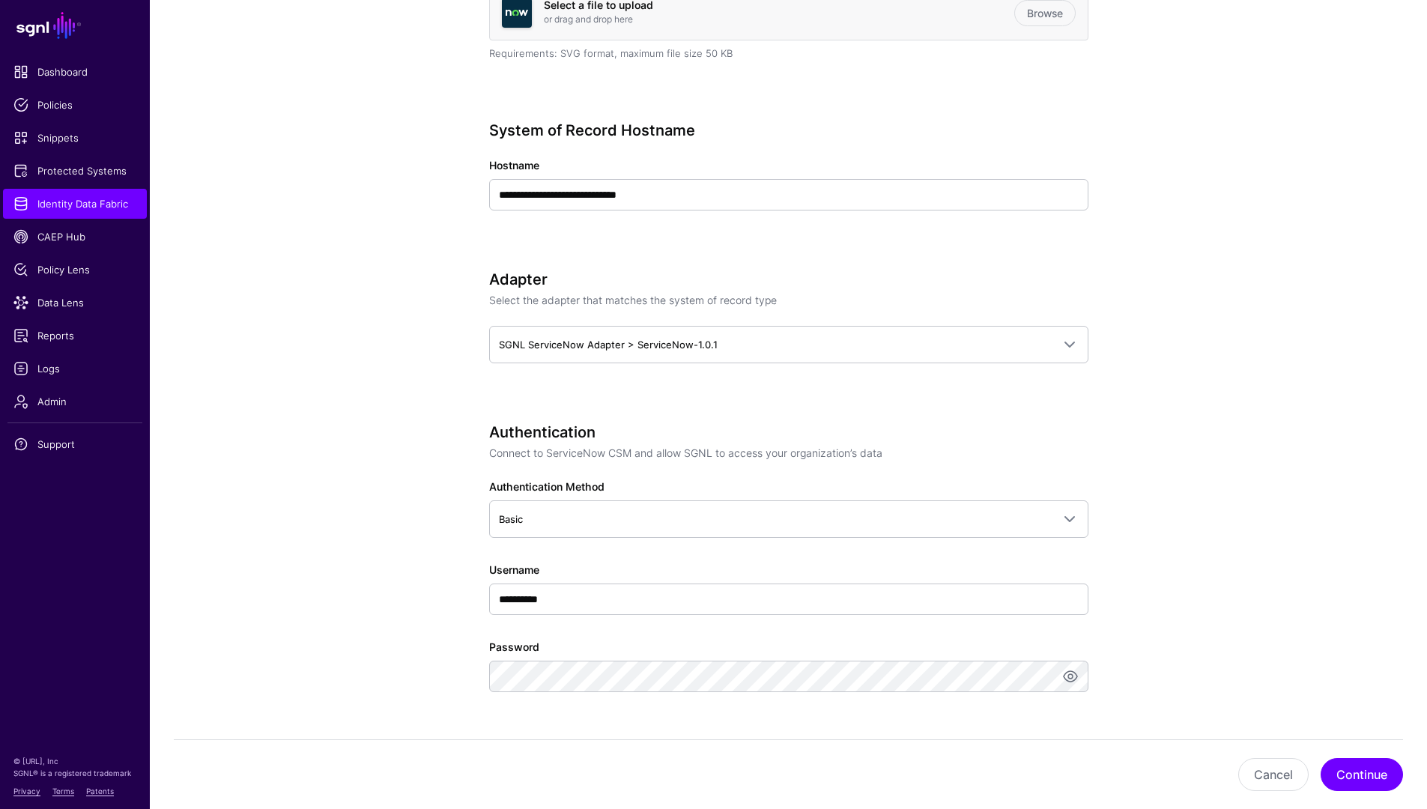
click at [1160, 594] on app-datasources-details-form "**********" at bounding box center [788, 532] width 1277 height 1773
click at [1340, 774] on button "Continue" at bounding box center [1361, 774] width 82 height 33
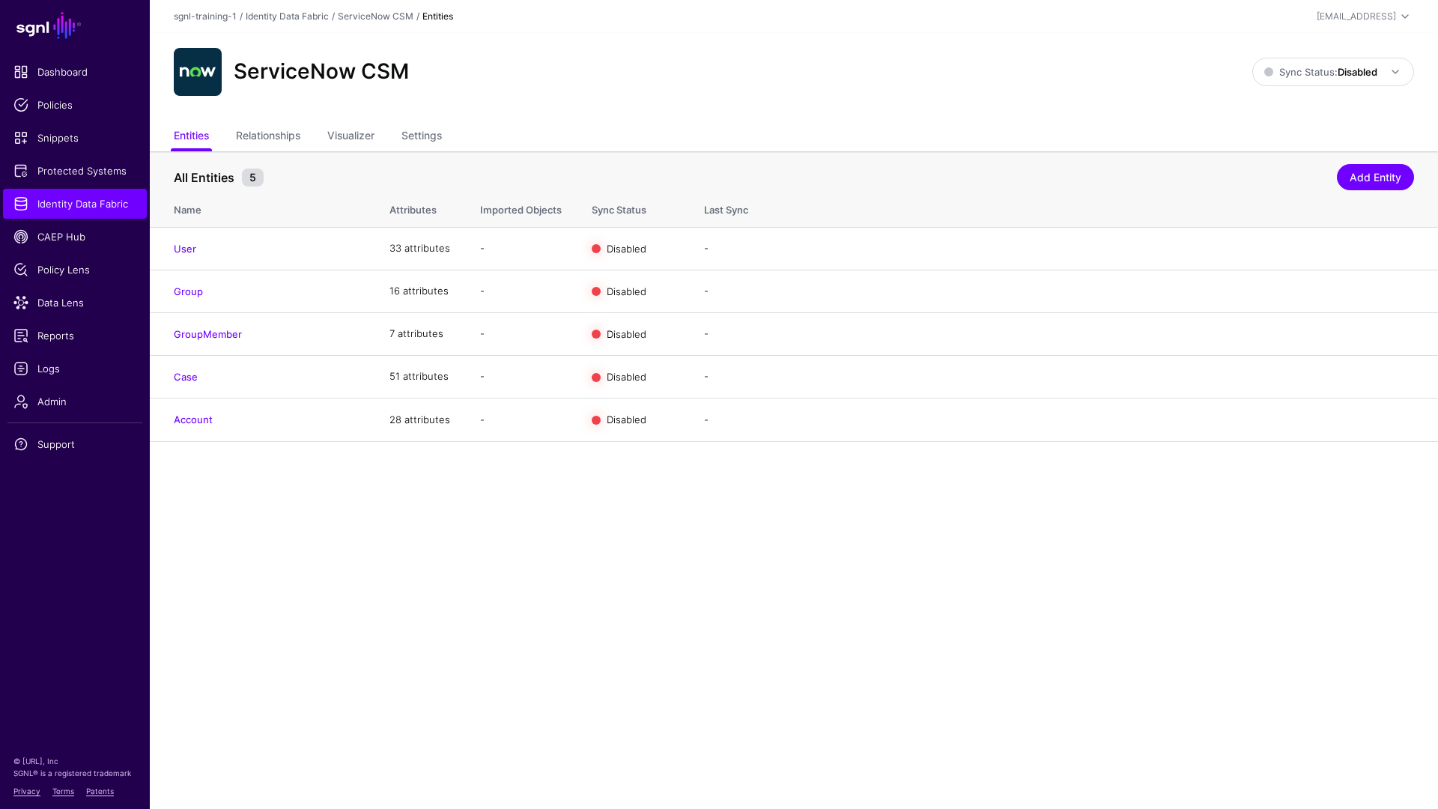
click at [1055, 677] on main "SGNL Dashboard Policies Snippets Protected Systems Identity Data Fabric CAEP Hu…" at bounding box center [719, 404] width 1438 height 809
click at [989, 172] on div "All Entities 5" at bounding box center [755, 178] width 1171 height 18
click at [95, 210] on span "Identity Data Fabric" at bounding box center [74, 203] width 123 height 15
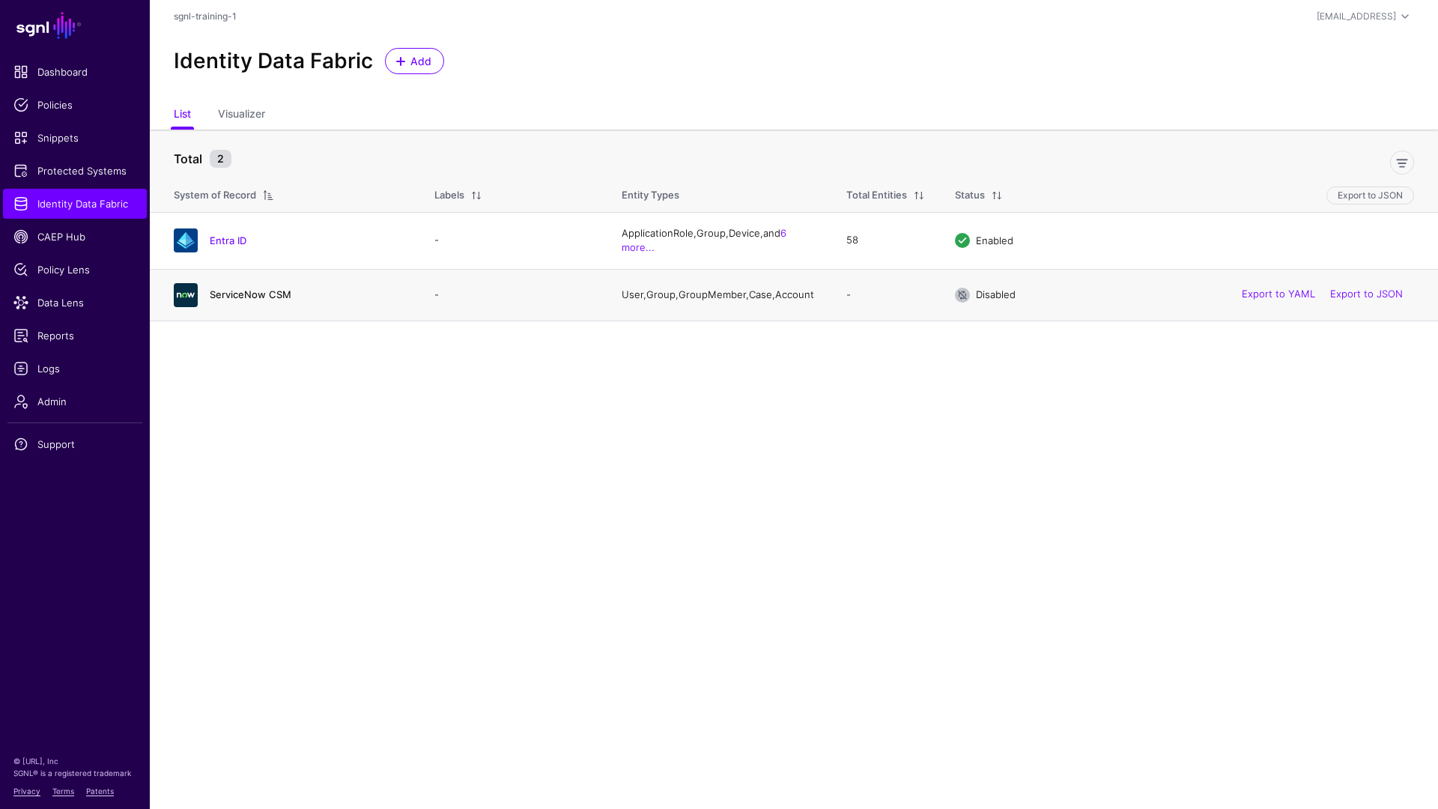
click at [234, 300] on link "ServiceNow CSM" at bounding box center [251, 294] width 82 height 12
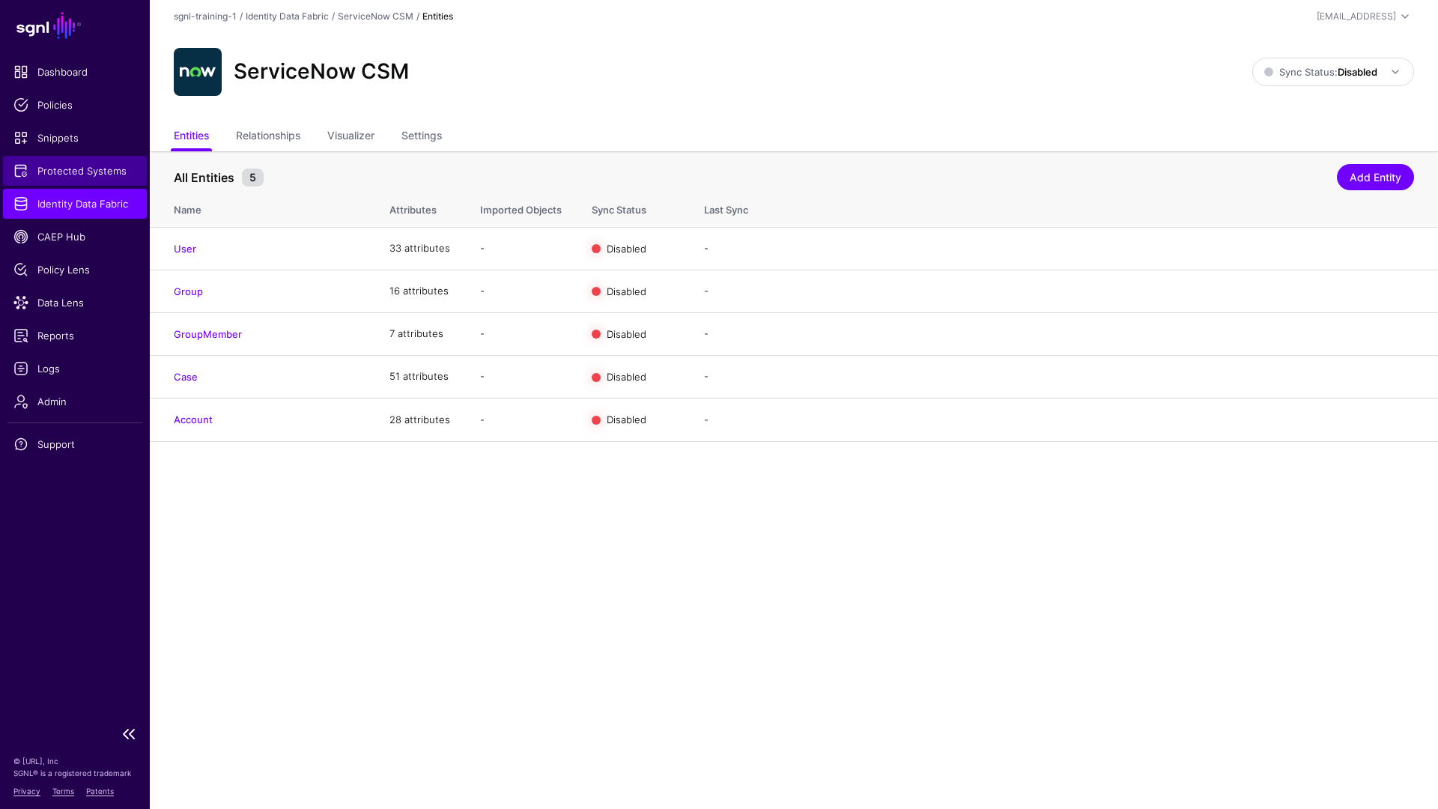
click at [70, 167] on span "Protected Systems" at bounding box center [74, 170] width 123 height 15
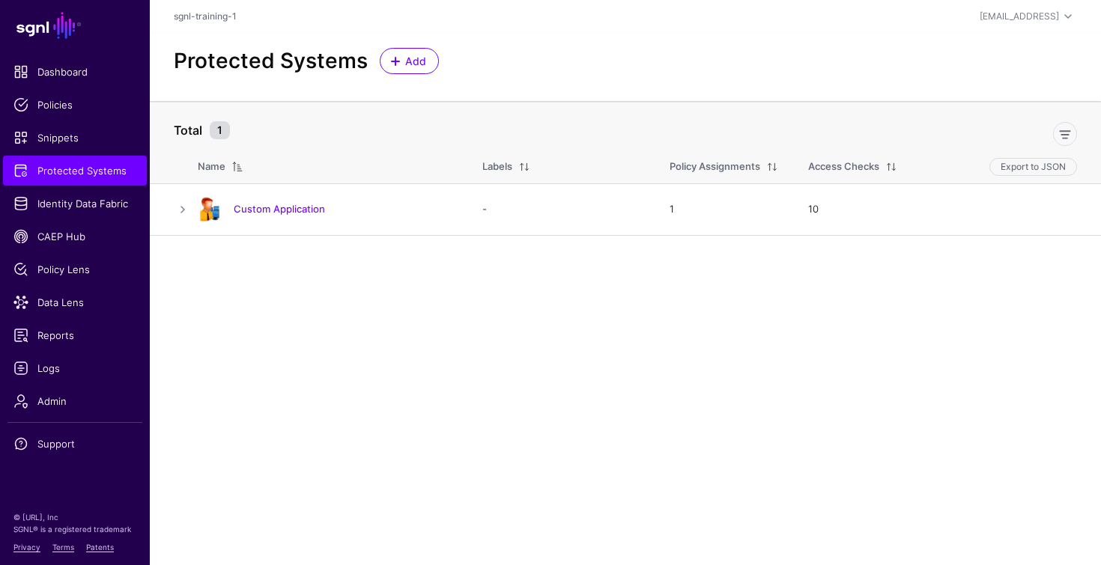
click at [756, 43] on div "Protected Systems Add" at bounding box center [625, 67] width 951 height 68
drag, startPoint x: 756, startPoint y: 43, endPoint x: 777, endPoint y: 49, distance: 21.3
click at [757, 43] on div "Protected Systems Add" at bounding box center [625, 67] width 951 height 68
click at [681, 58] on div "Protected Systems Add" at bounding box center [625, 61] width 915 height 26
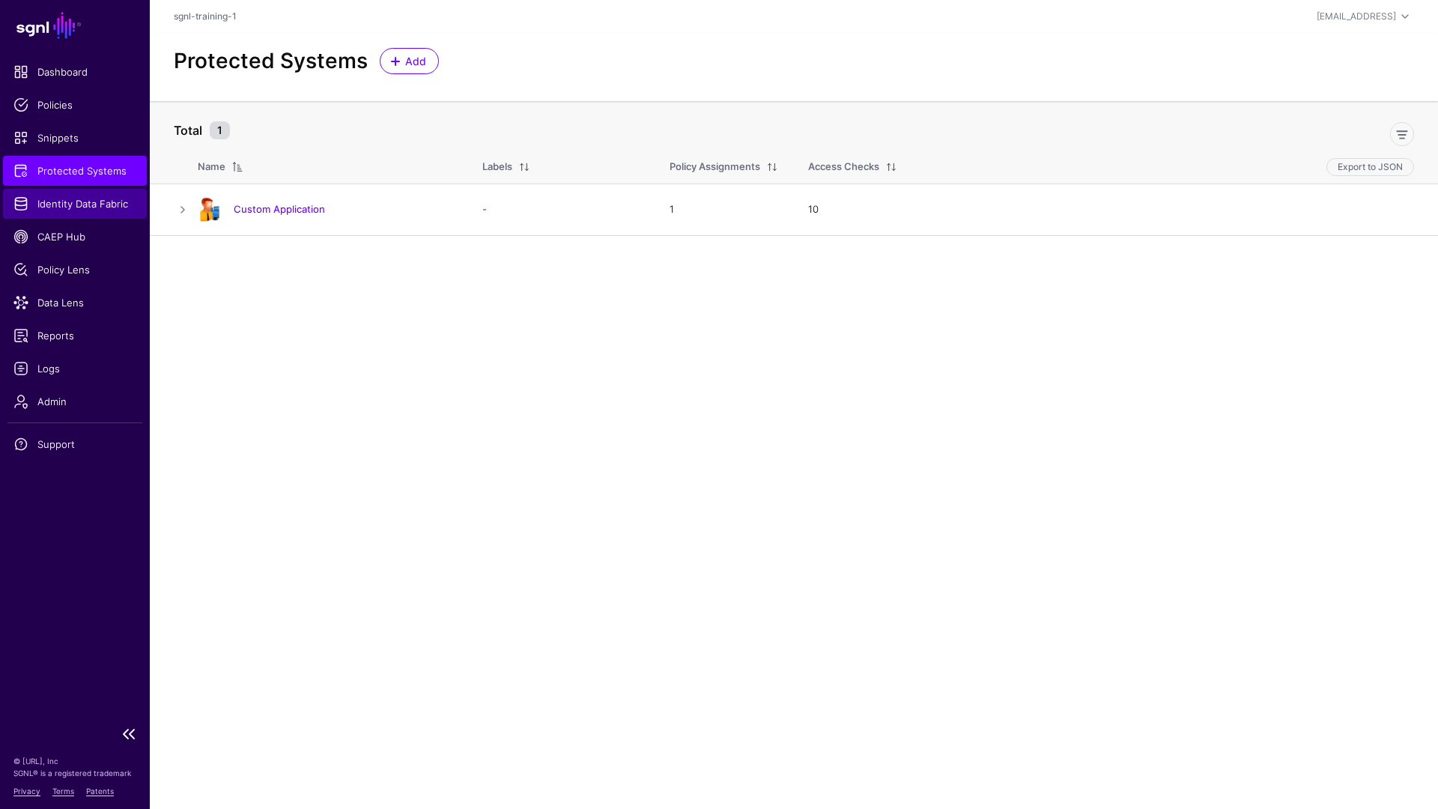
click at [66, 210] on span "Identity Data Fabric" at bounding box center [74, 203] width 123 height 15
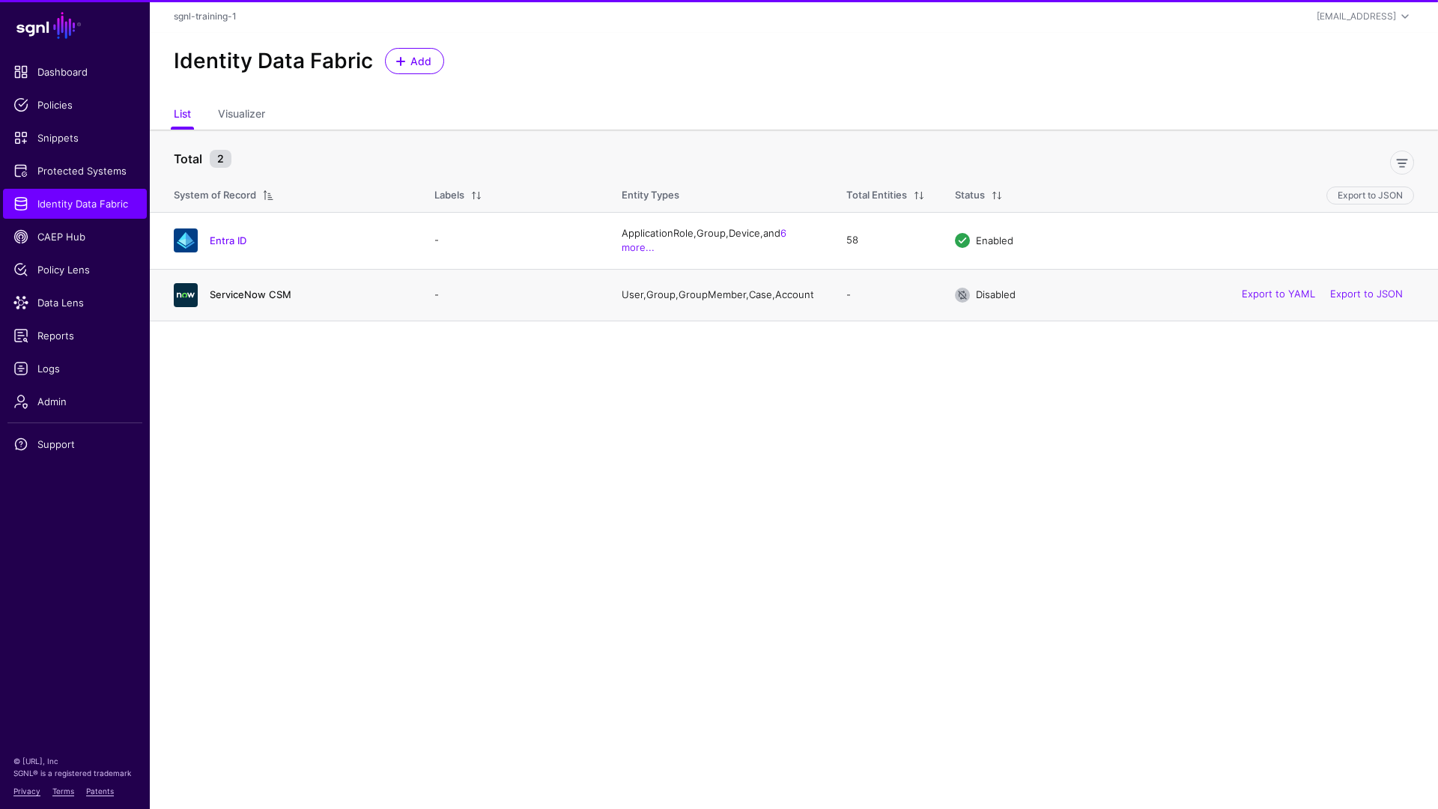
click at [258, 300] on link "ServiceNow CSM" at bounding box center [251, 294] width 82 height 12
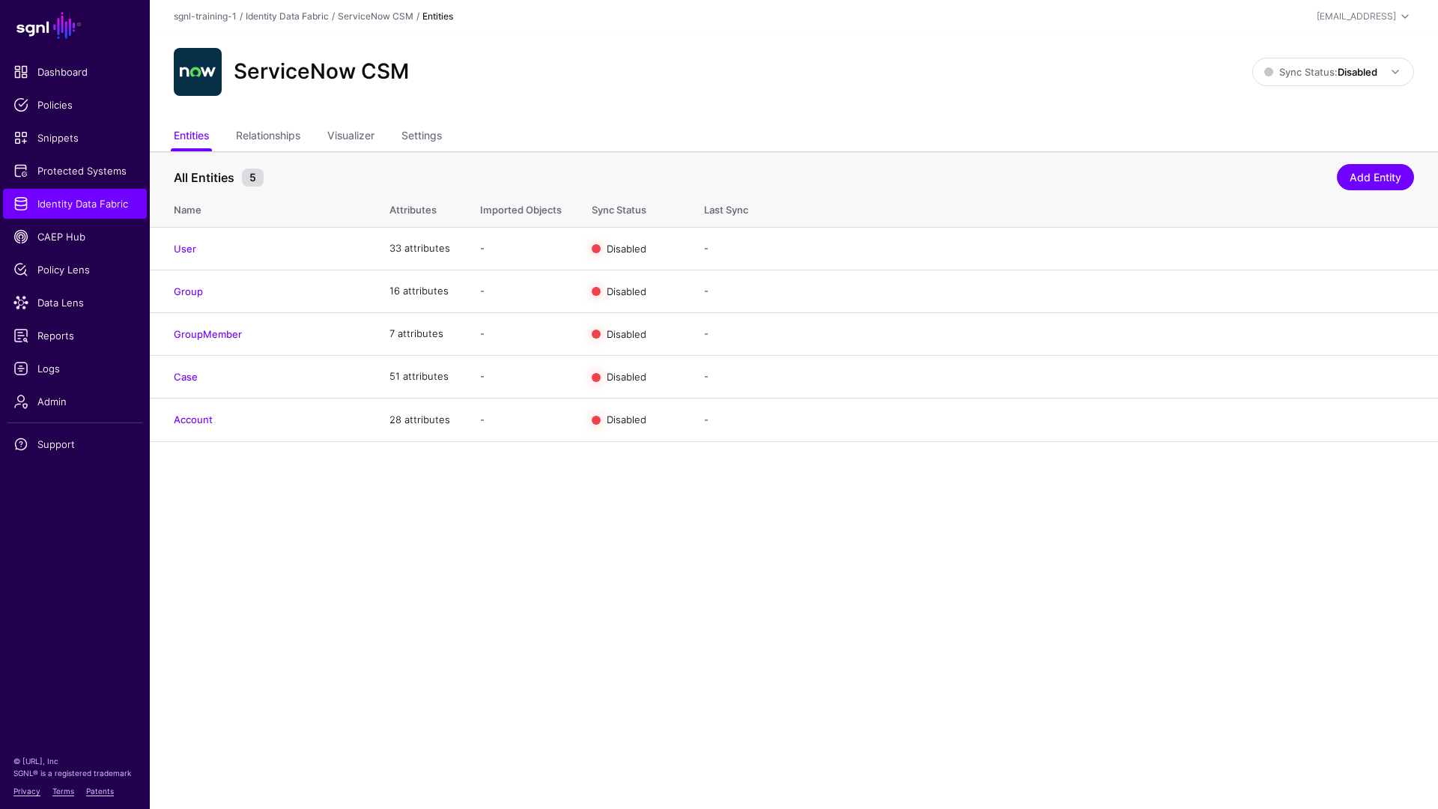
click at [1010, 537] on main "SGNL Dashboard Policies Snippets Protected Systems Identity Data Fabric CAEP Hu…" at bounding box center [719, 404] width 1438 height 809
click at [1054, 654] on main "SGNL Dashboard Policies Snippets Protected Systems Identity Data Fabric CAEP Hu…" at bounding box center [719, 404] width 1438 height 809
click at [1092, 100] on div "ServiceNow CSM Sync Status: Disabled Enabled Syncing active for all configured …" at bounding box center [794, 78] width 1288 height 90
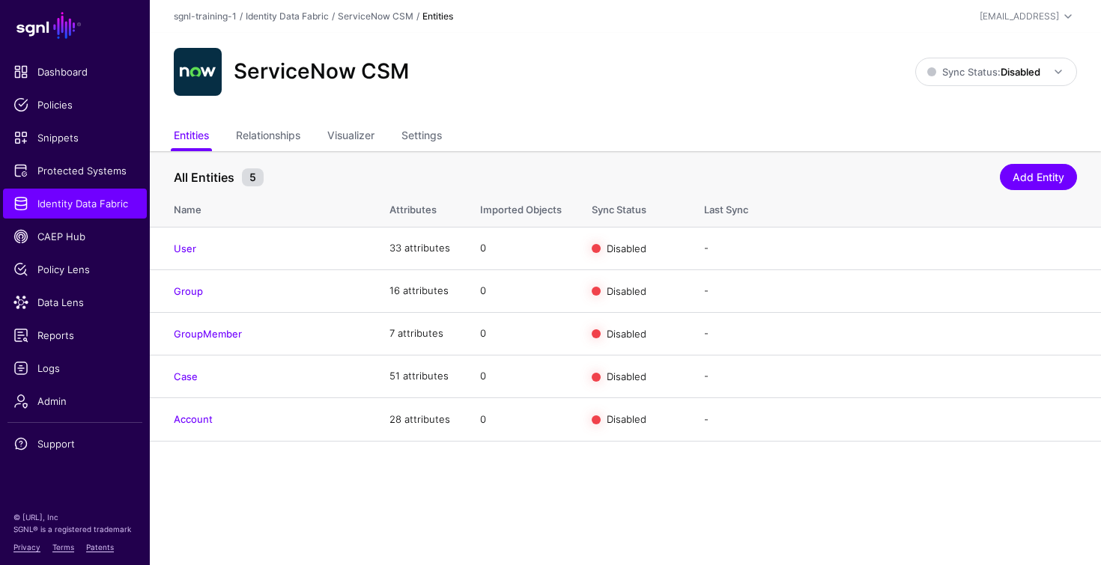
click at [977, 101] on div "ServiceNow CSM Sync Status: Disabled Enabled Syncing active for all configured …" at bounding box center [625, 78] width 951 height 90
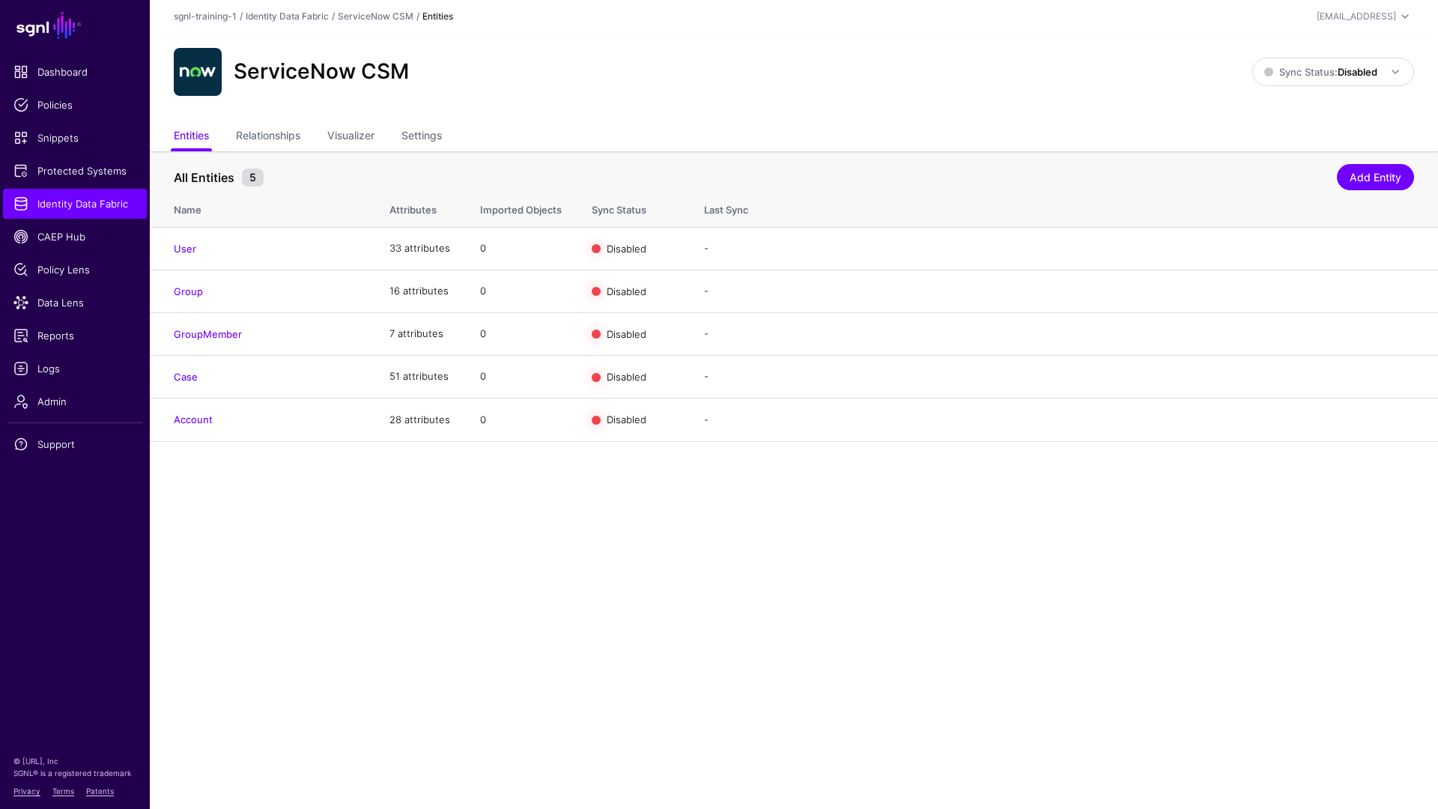
click at [1100, 107] on div "ServiceNow CSM Sync Status: Disabled Enabled Syncing active for all configured …" at bounding box center [794, 78] width 1288 height 90
click at [1100, 374] on link "Edit" at bounding box center [1348, 376] width 18 height 12
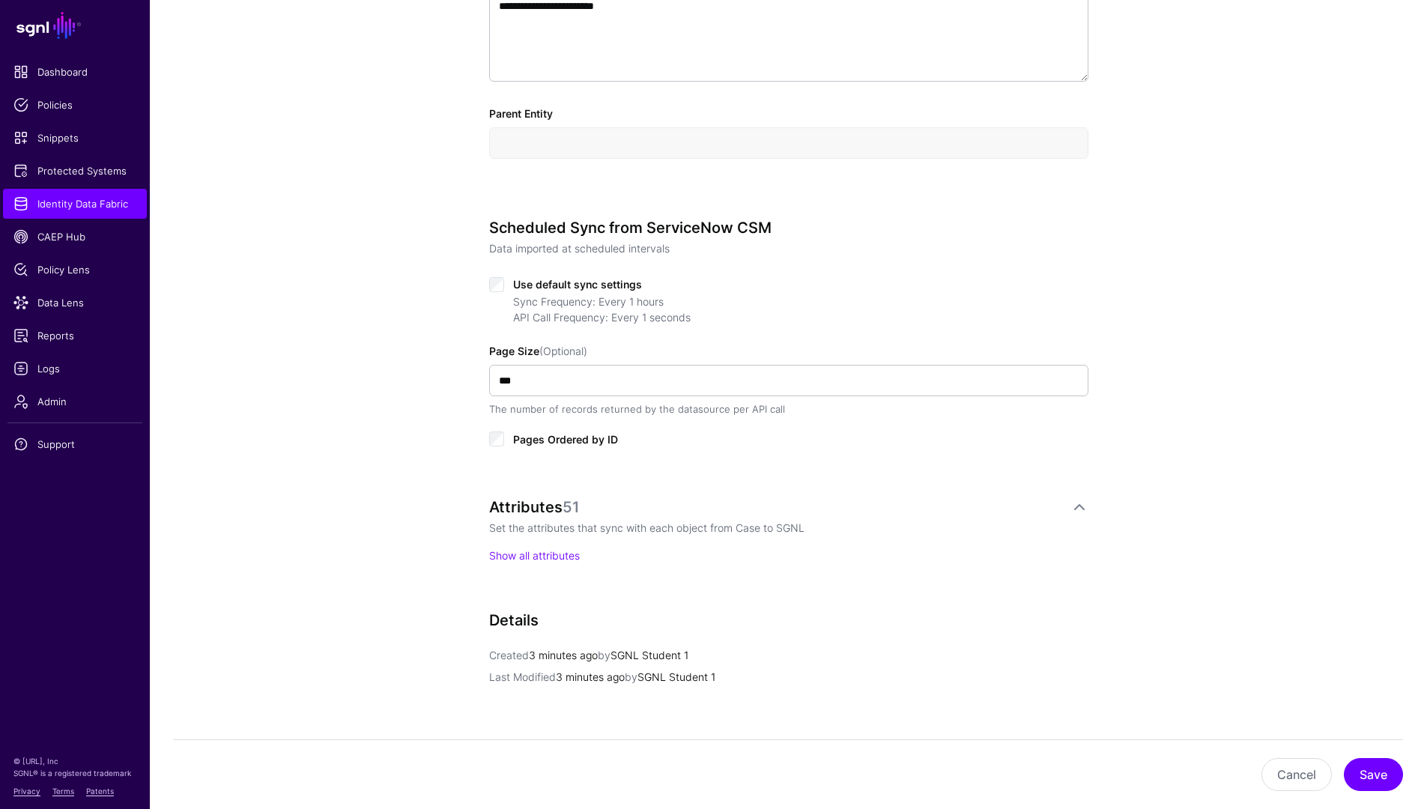
scroll to position [556, 0]
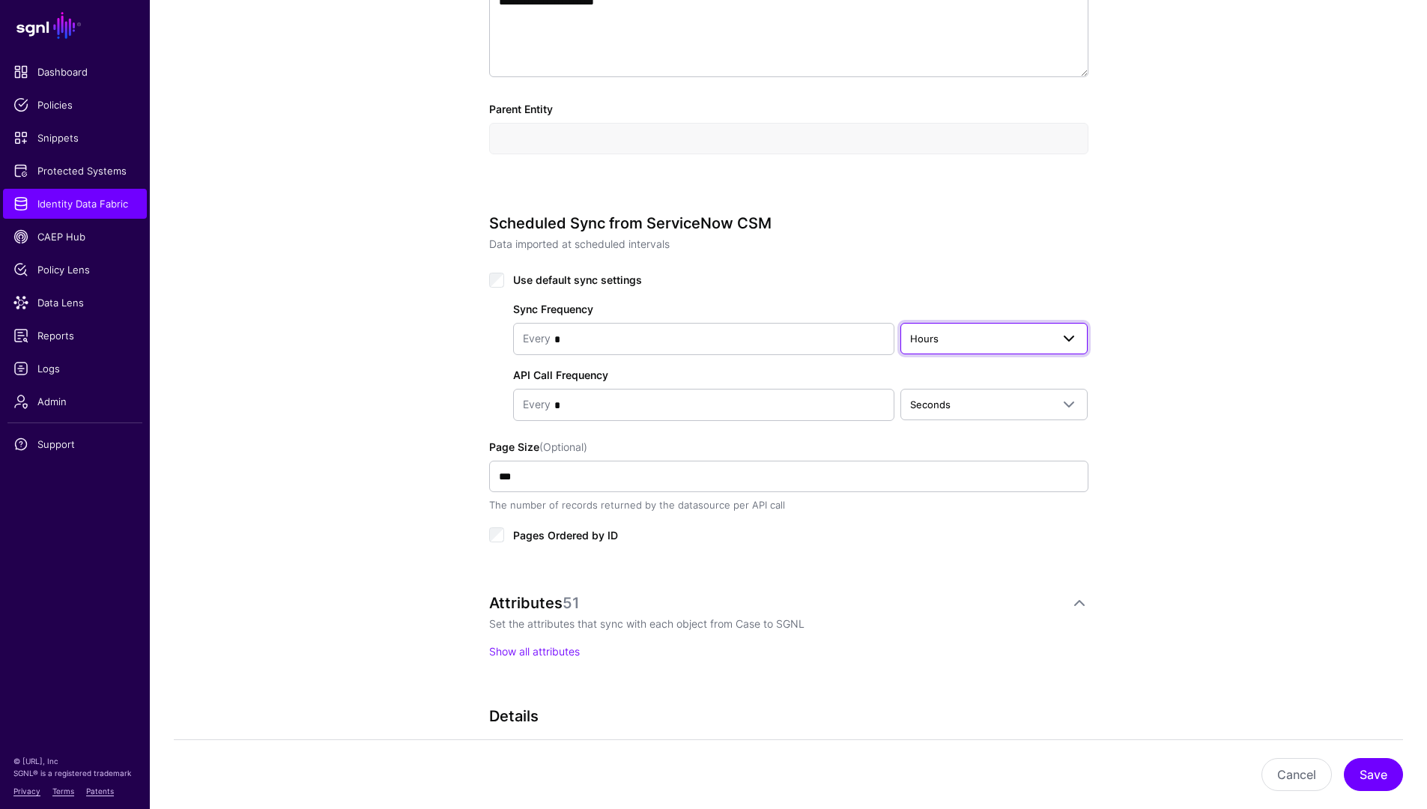
click at [941, 345] on span "Hours" at bounding box center [981, 338] width 142 height 16
click at [949, 391] on div "Minutes" at bounding box center [994, 397] width 164 height 15
click at [1100, 565] on button "Save" at bounding box center [1373, 774] width 59 height 33
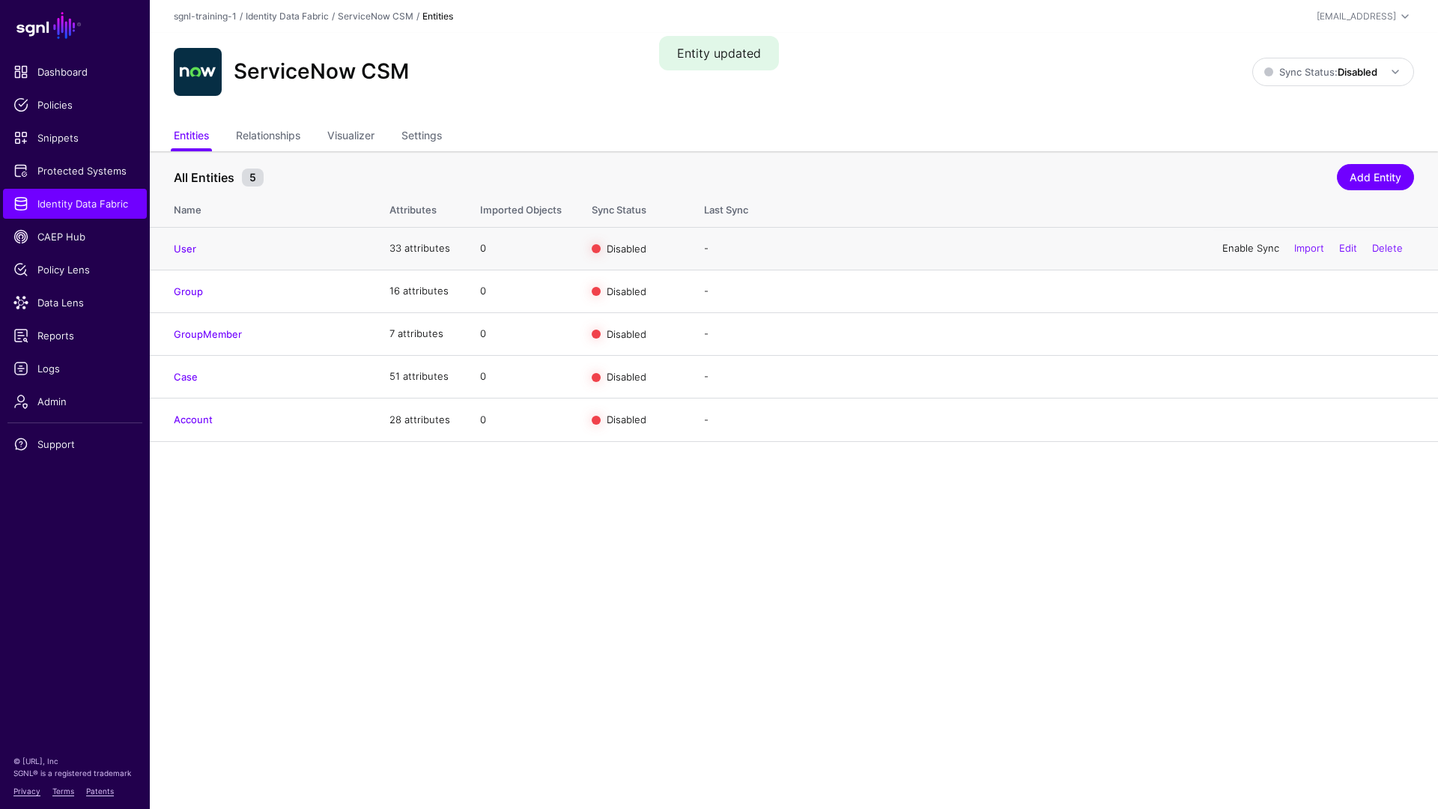
click at [1100, 246] on link "Enable Sync" at bounding box center [1250, 248] width 57 height 12
click at [1100, 295] on link "Enable Sync" at bounding box center [1250, 291] width 57 height 12
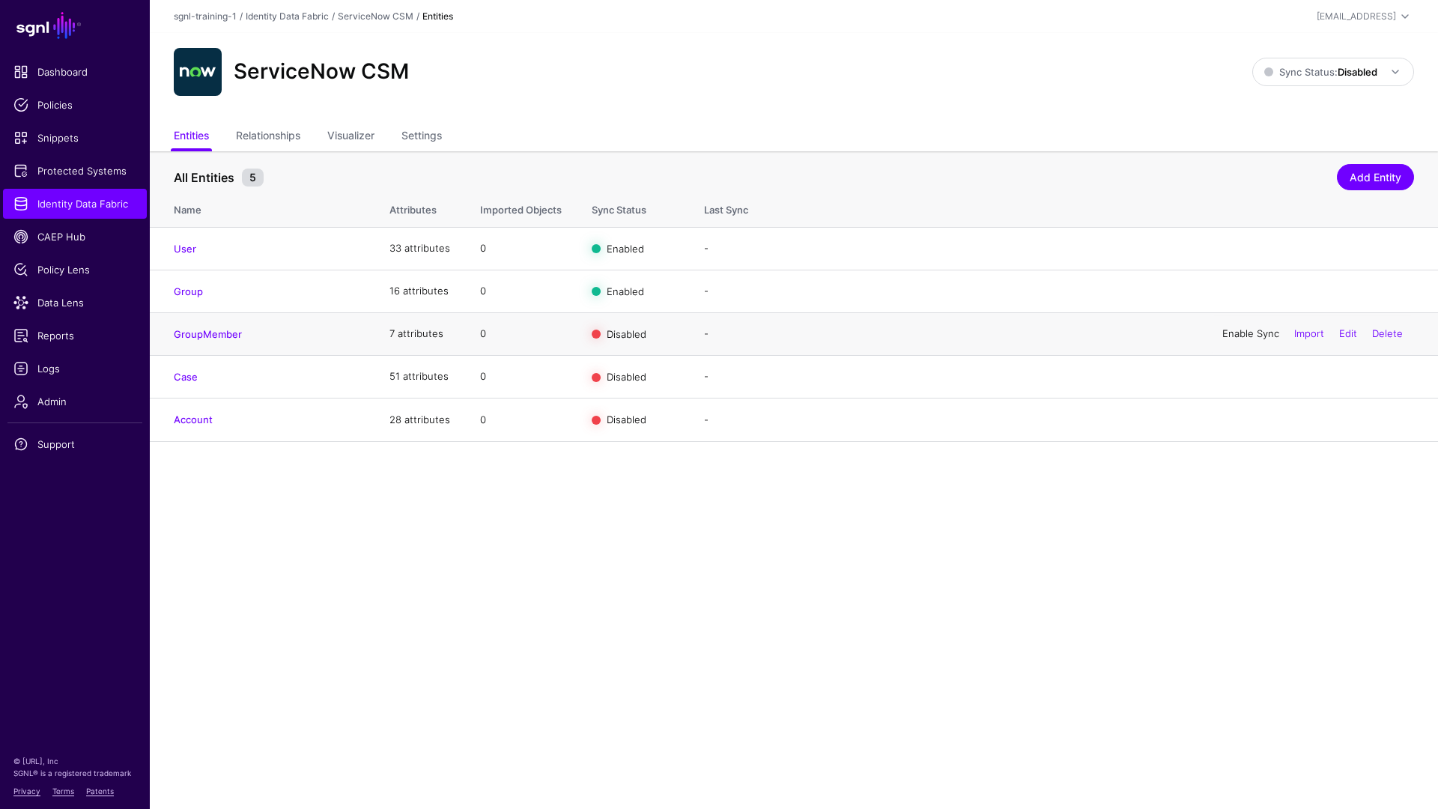
click at [1100, 333] on link "Enable Sync" at bounding box center [1250, 333] width 57 height 12
click at [1100, 374] on link "Enable Sync" at bounding box center [1250, 376] width 57 height 12
click at [1100, 417] on link "Enable Sync" at bounding box center [1250, 419] width 57 height 12
click at [1100, 70] on span at bounding box center [1395, 72] width 18 height 18
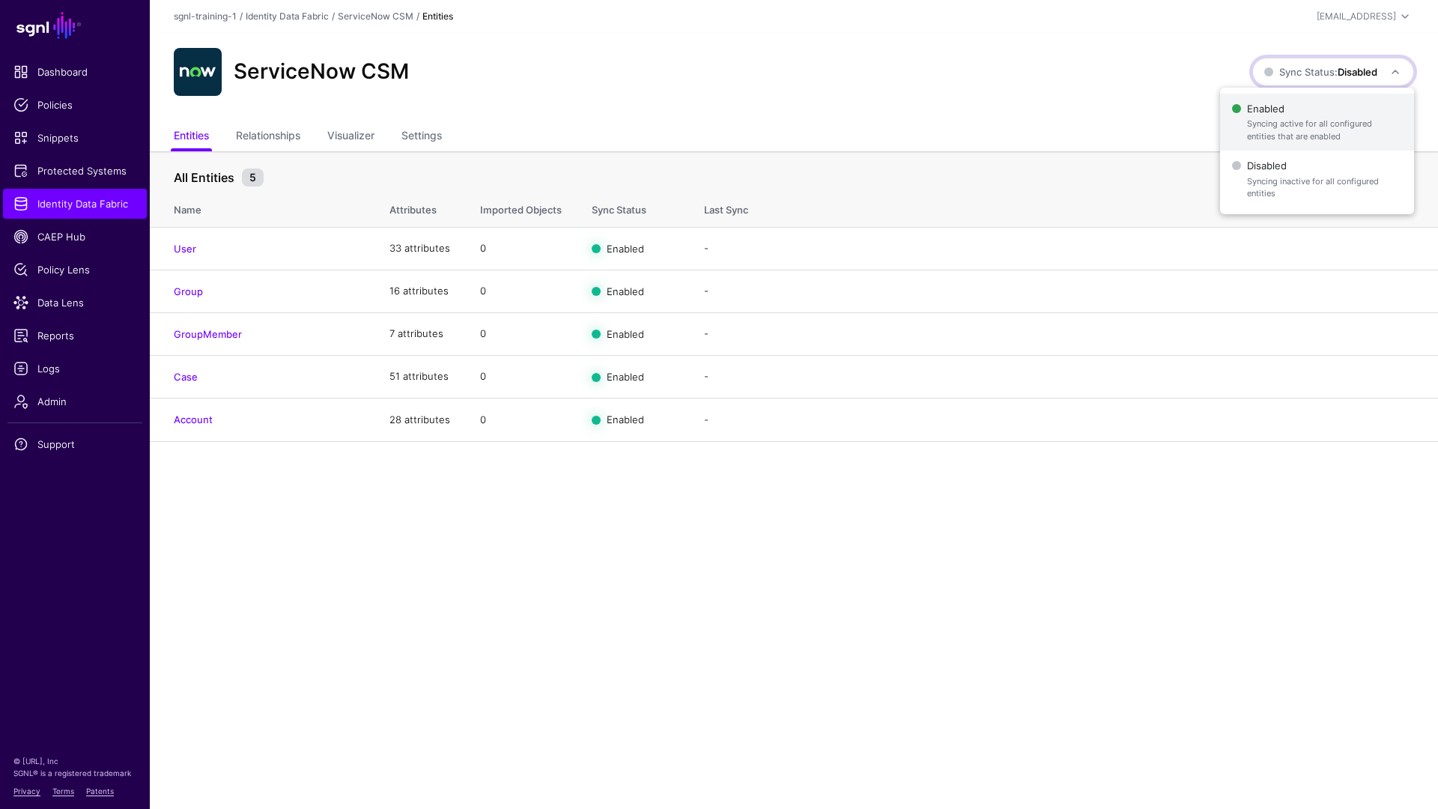
click at [1100, 106] on span "Enabled Syncing active for all configured entities that are enabled" at bounding box center [1317, 122] width 170 height 49
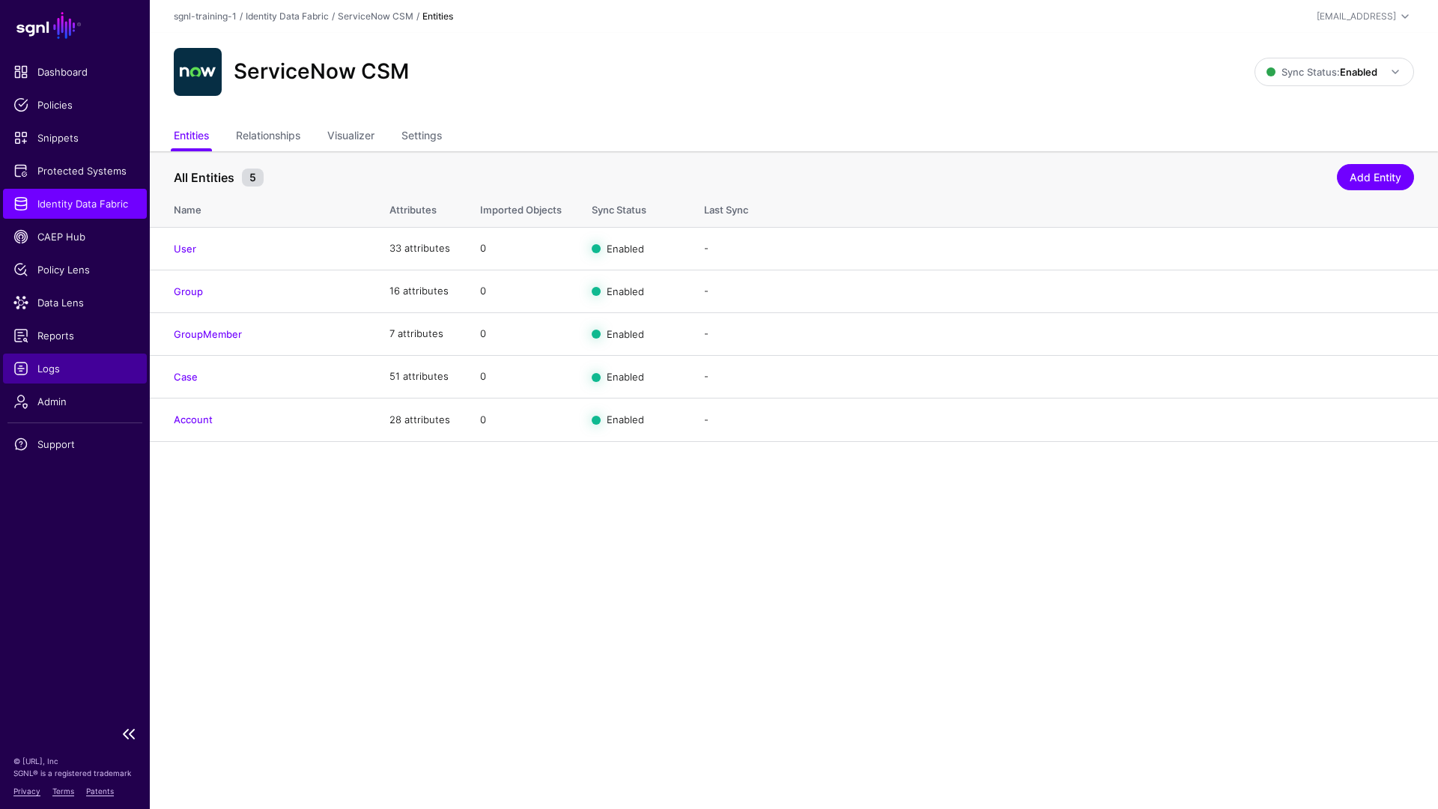
click at [110, 369] on span "Logs" at bounding box center [74, 368] width 123 height 15
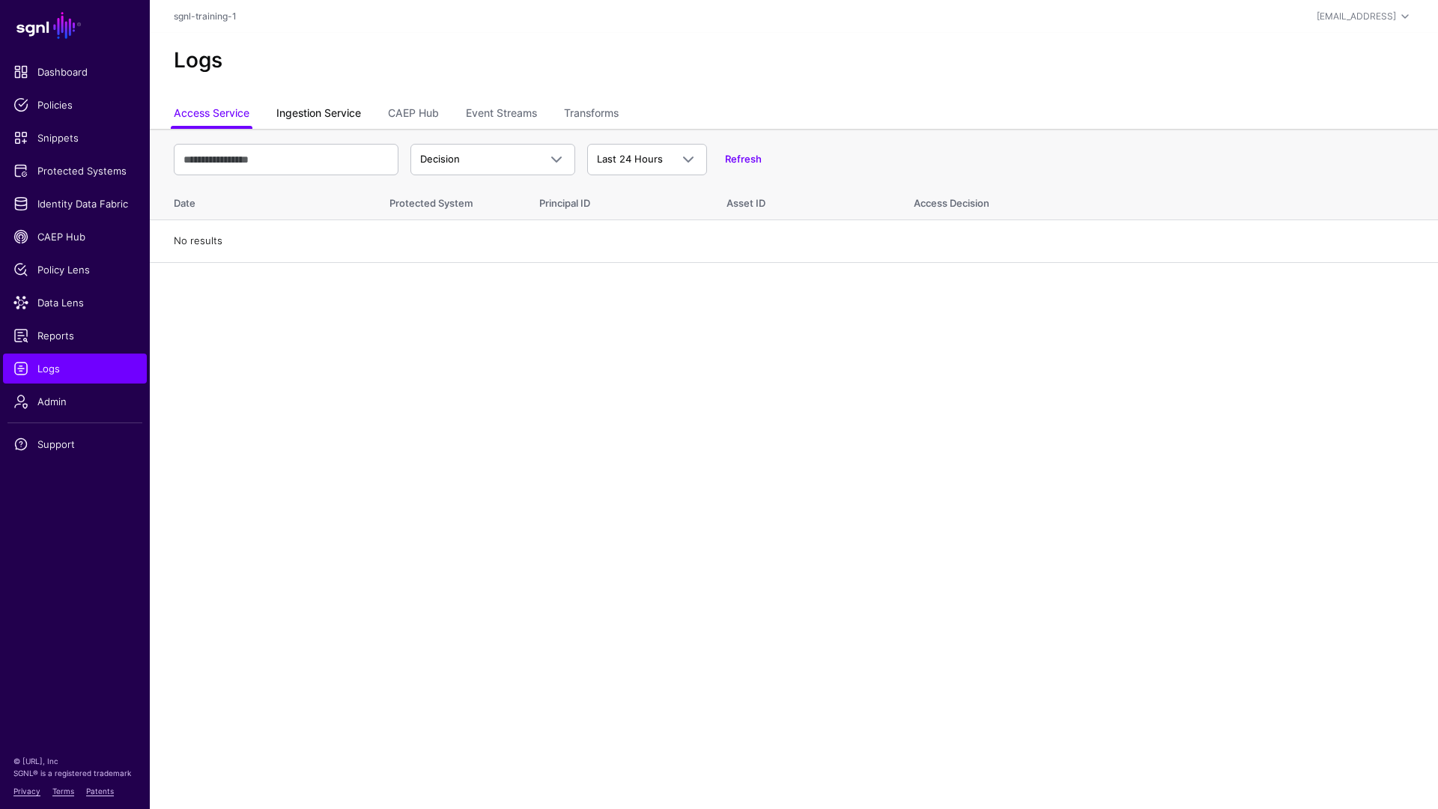
click at [324, 114] on link "Ingestion Service" at bounding box center [318, 114] width 85 height 28
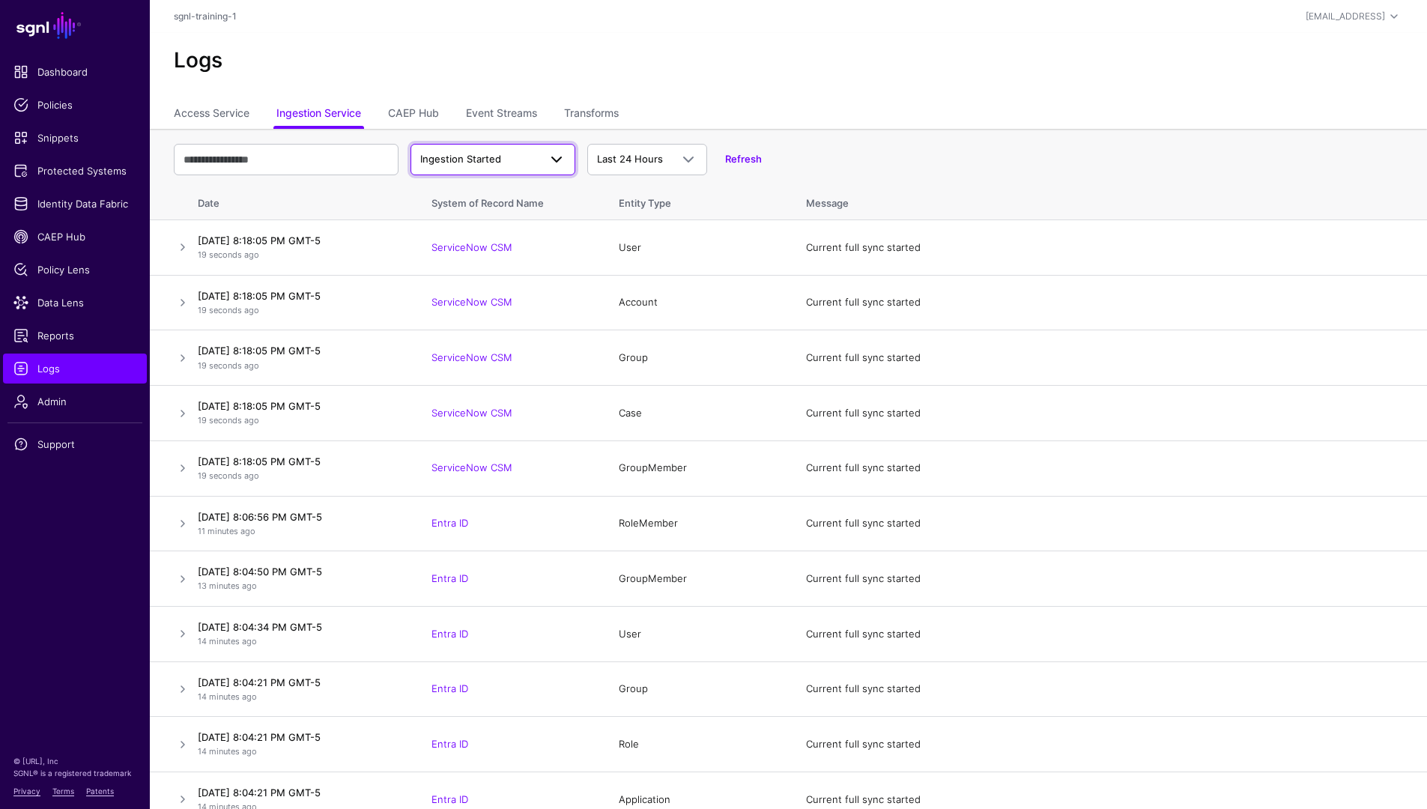
click at [545, 169] on link "Ingestion Started" at bounding box center [492, 159] width 165 height 31
click at [508, 225] on button "Ingestion Completed" at bounding box center [492, 218] width 165 height 24
click at [482, 172] on link "Ingestion Completed" at bounding box center [492, 159] width 165 height 31
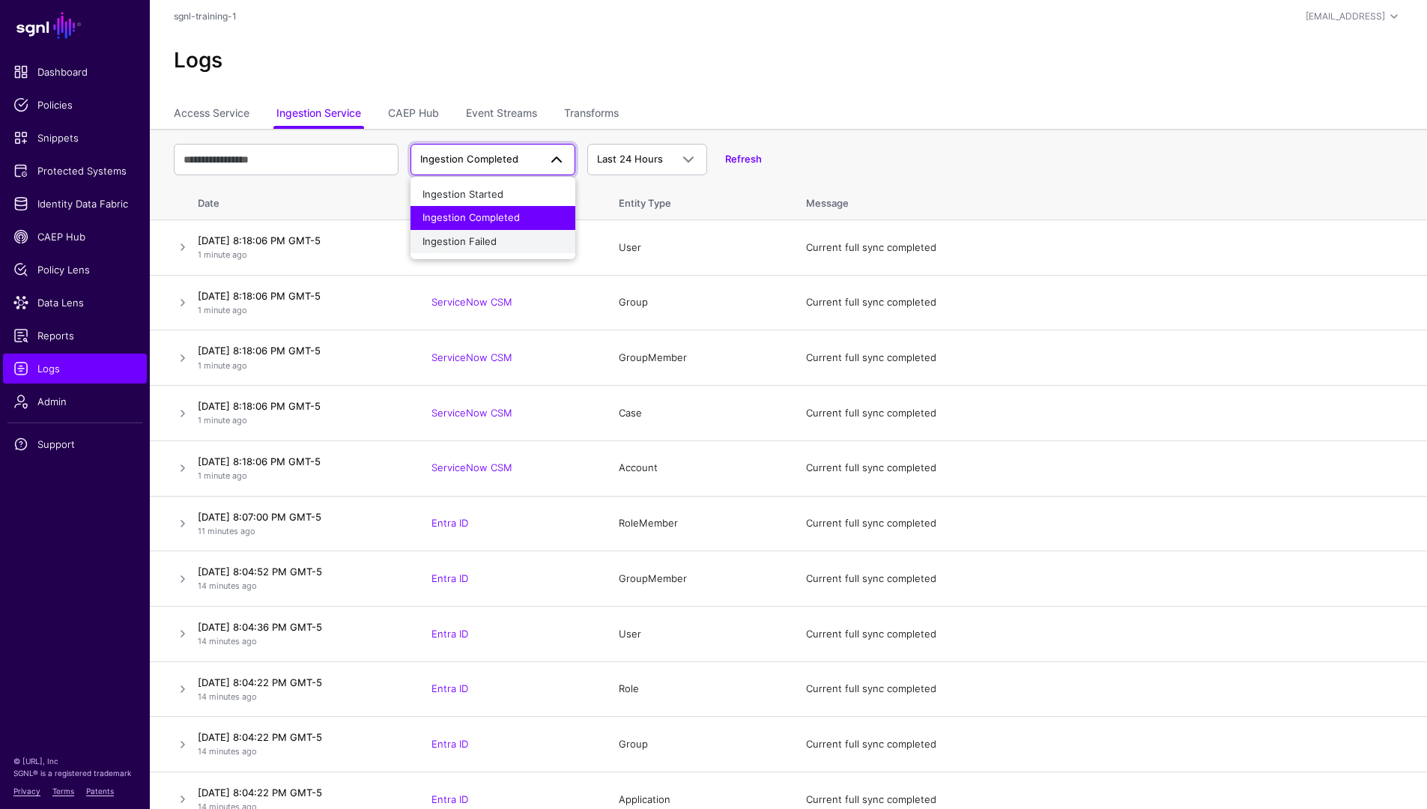
click at [495, 249] on button "Ingestion Failed" at bounding box center [492, 242] width 165 height 24
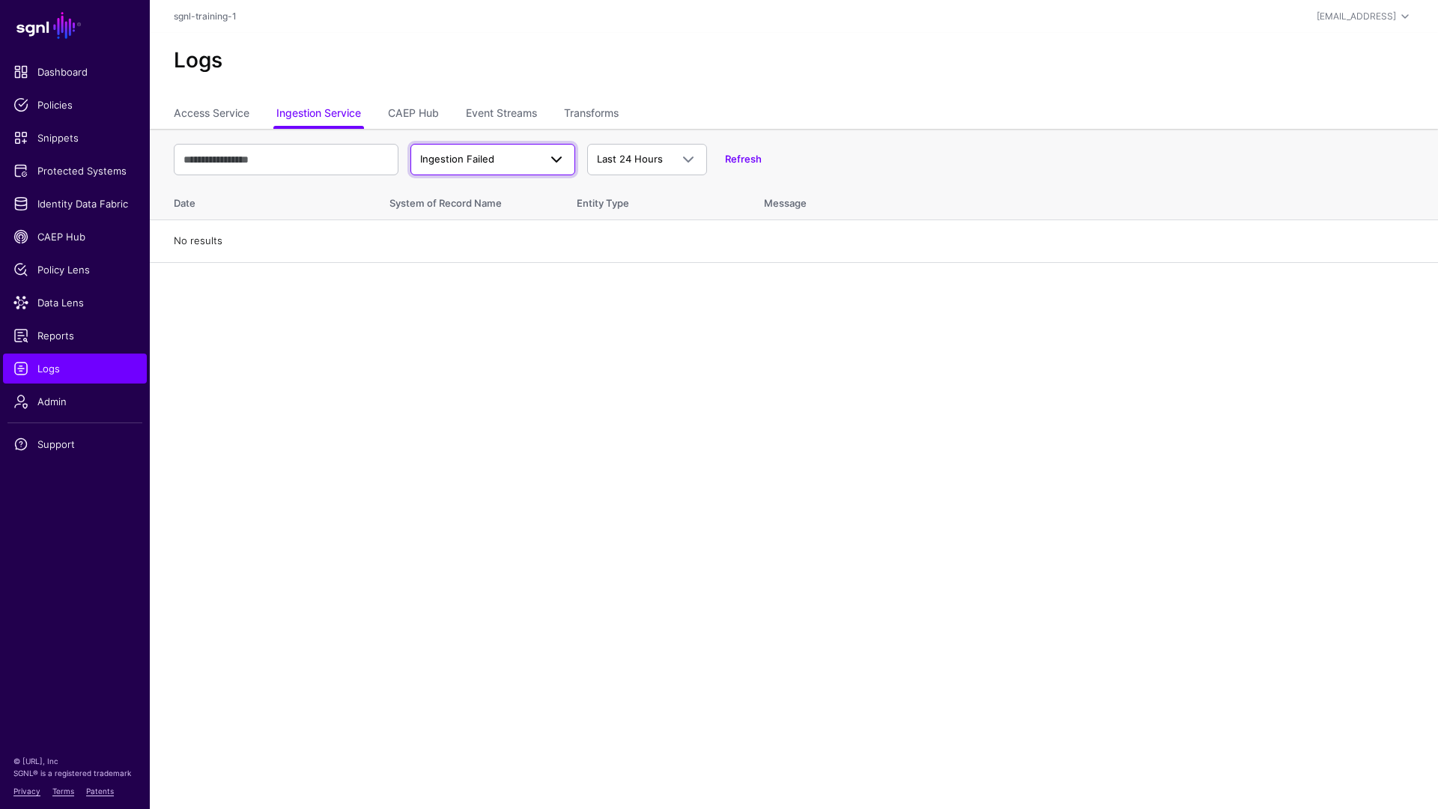
click at [506, 163] on span "Ingestion Failed" at bounding box center [479, 159] width 118 height 15
click at [498, 216] on span "Ingestion Completed" at bounding box center [470, 217] width 97 height 12
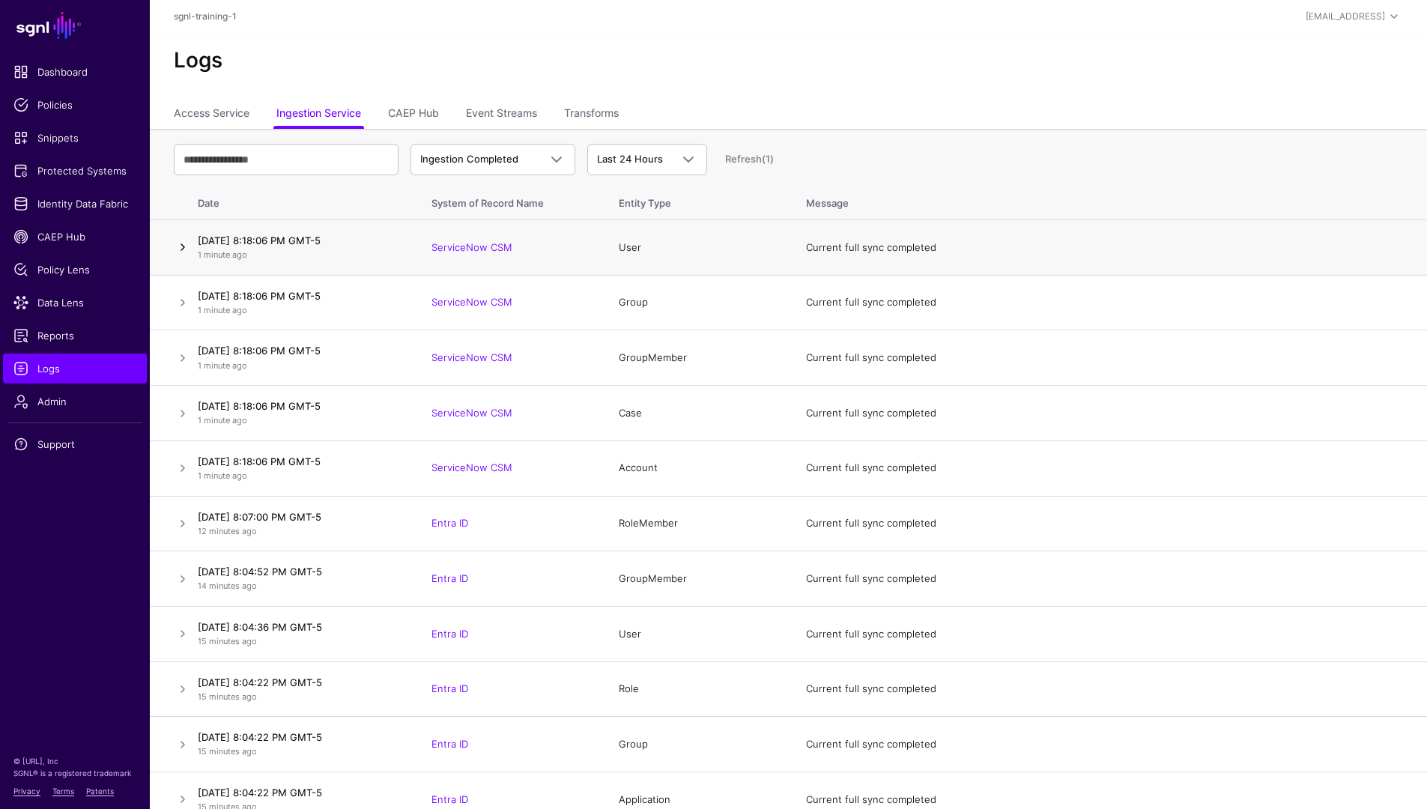
click at [188, 239] on link at bounding box center [183, 247] width 18 height 18
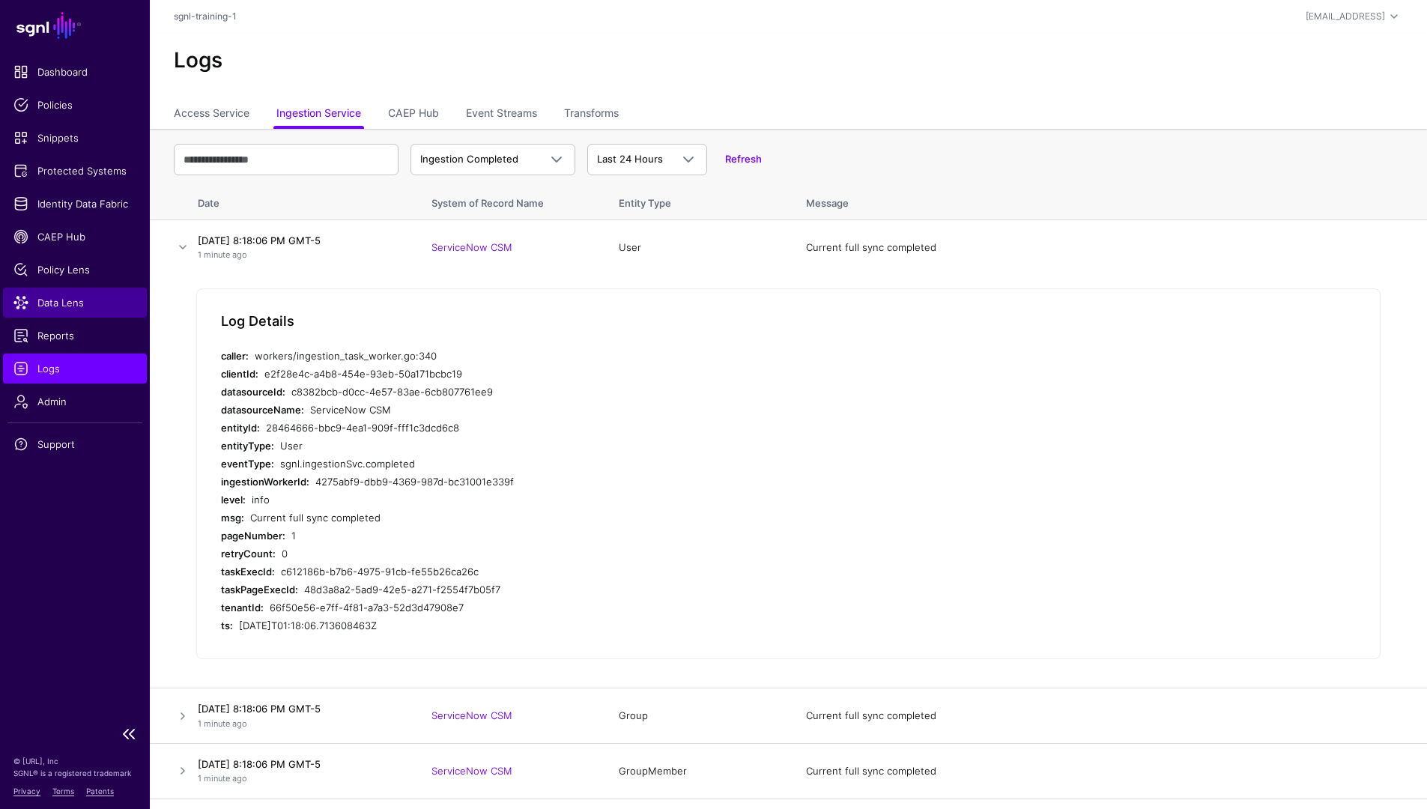
click at [88, 306] on span "Data Lens" at bounding box center [74, 302] width 123 height 15
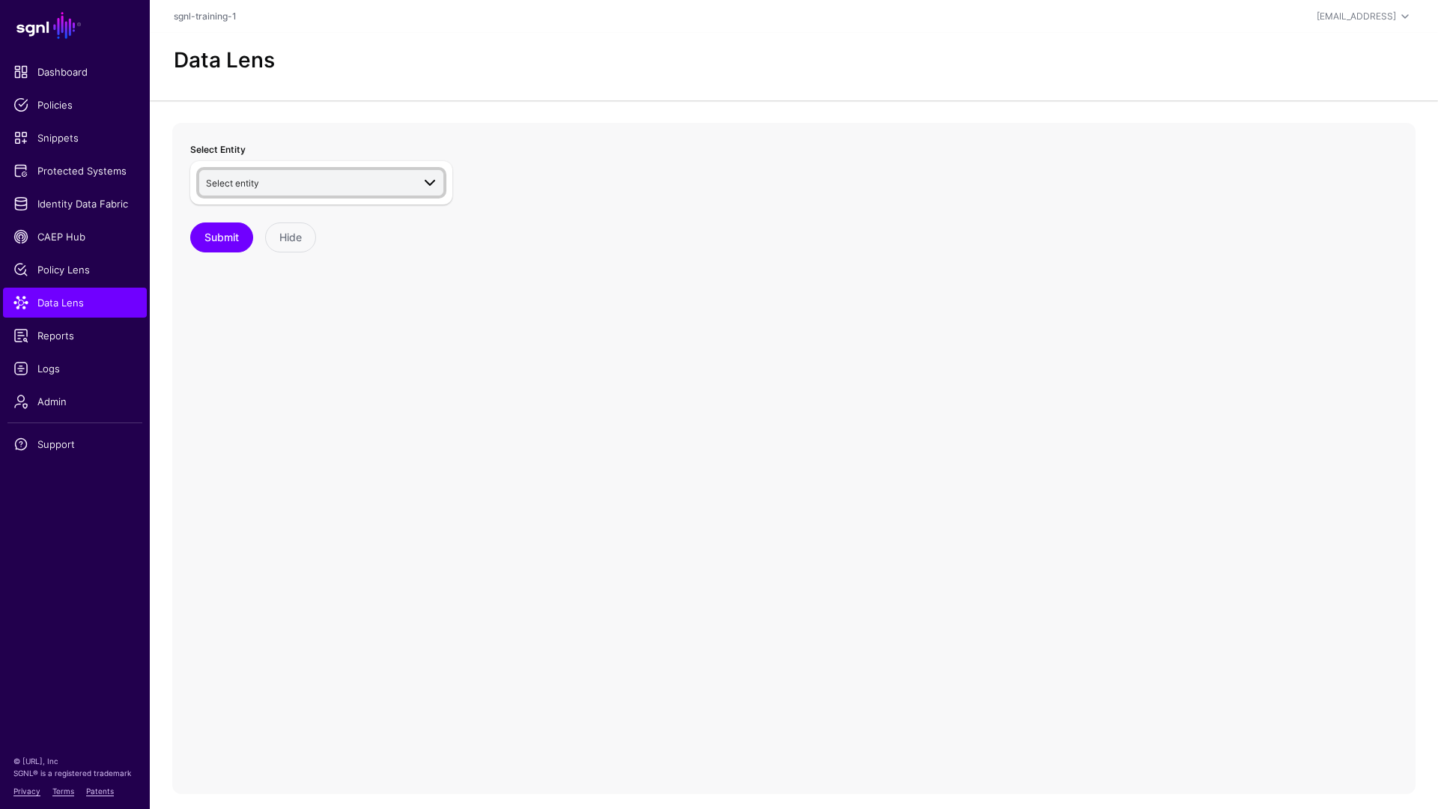
click at [356, 189] on span "Select entity" at bounding box center [309, 182] width 206 height 16
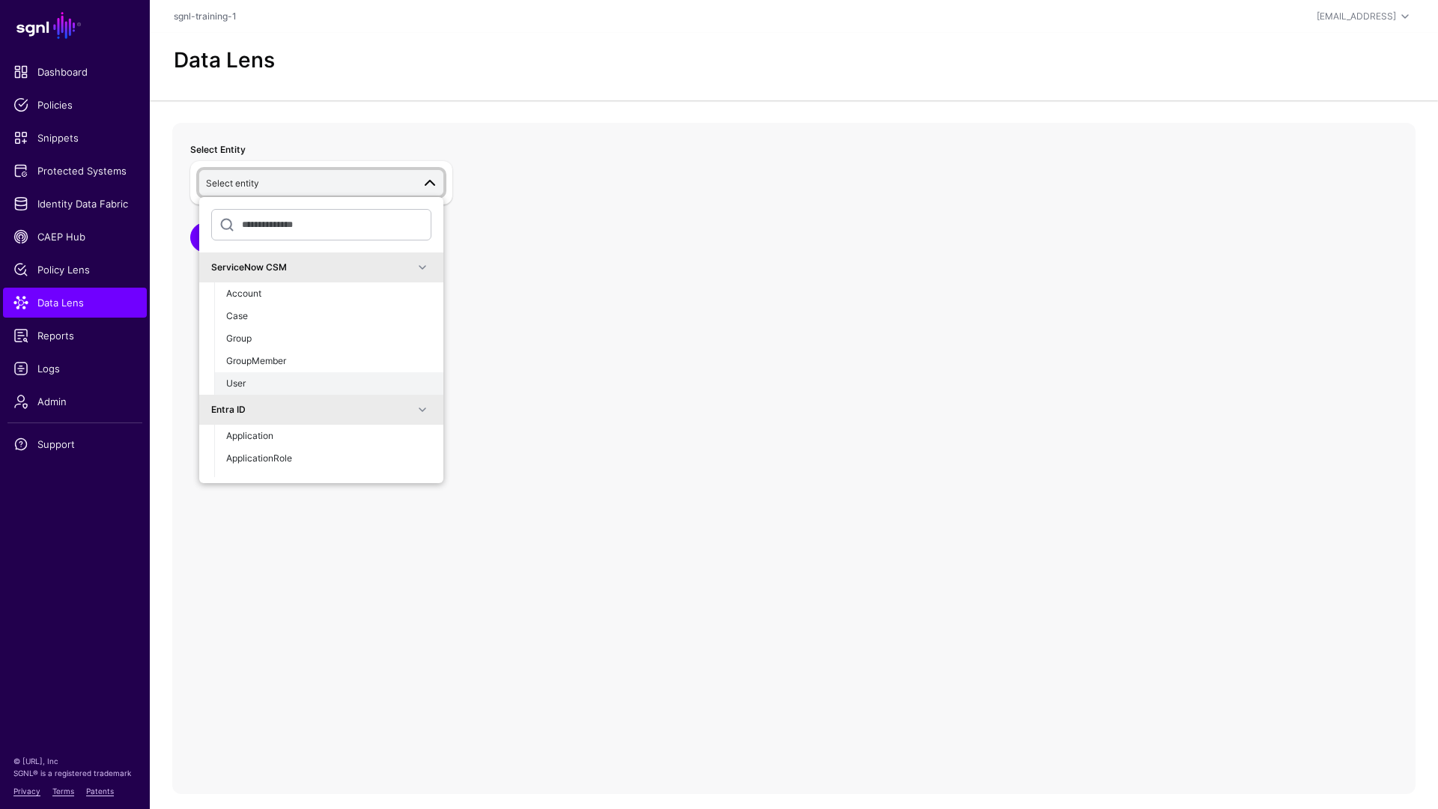
click at [289, 375] on button "User" at bounding box center [328, 383] width 229 height 22
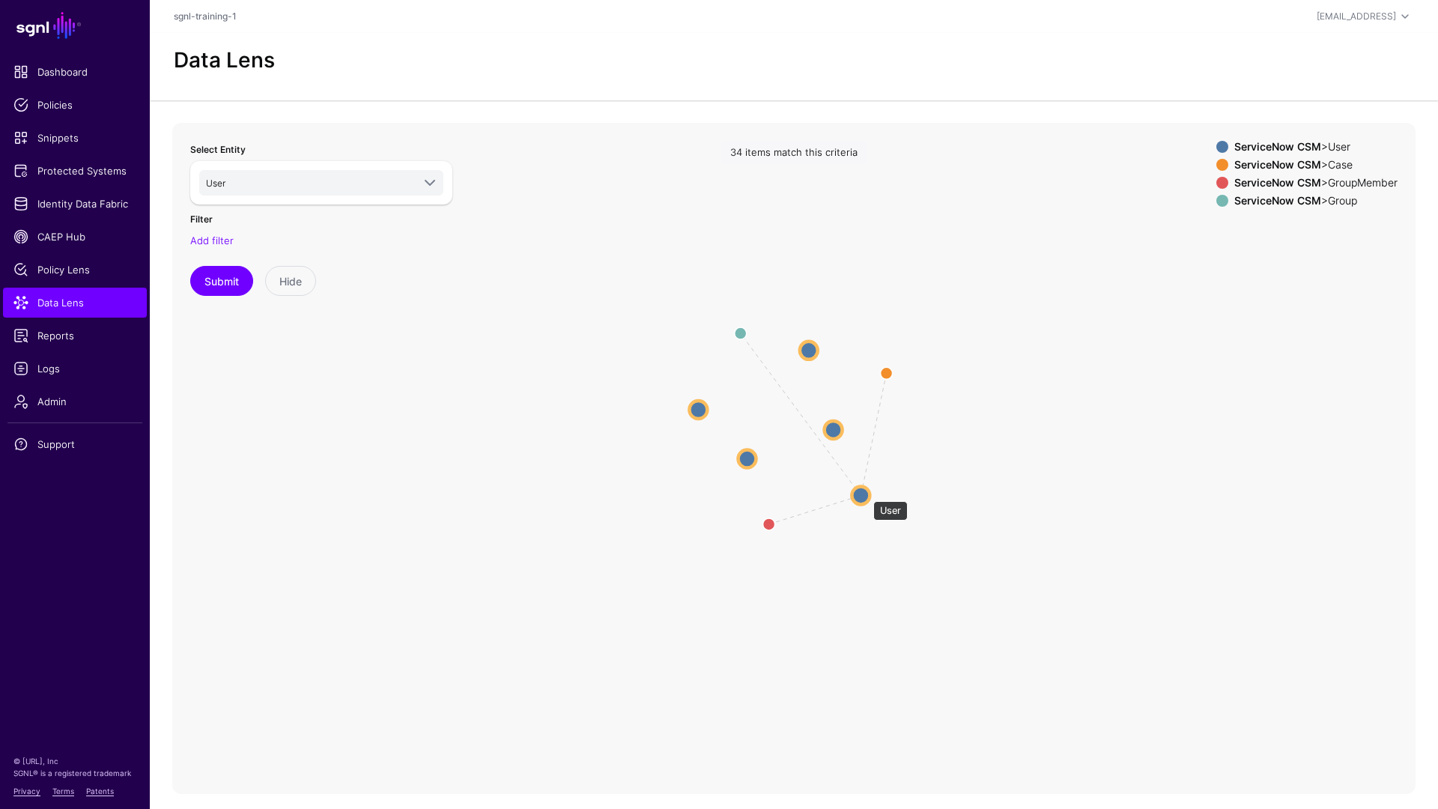
click at [866, 494] on circle at bounding box center [861, 495] width 18 height 18
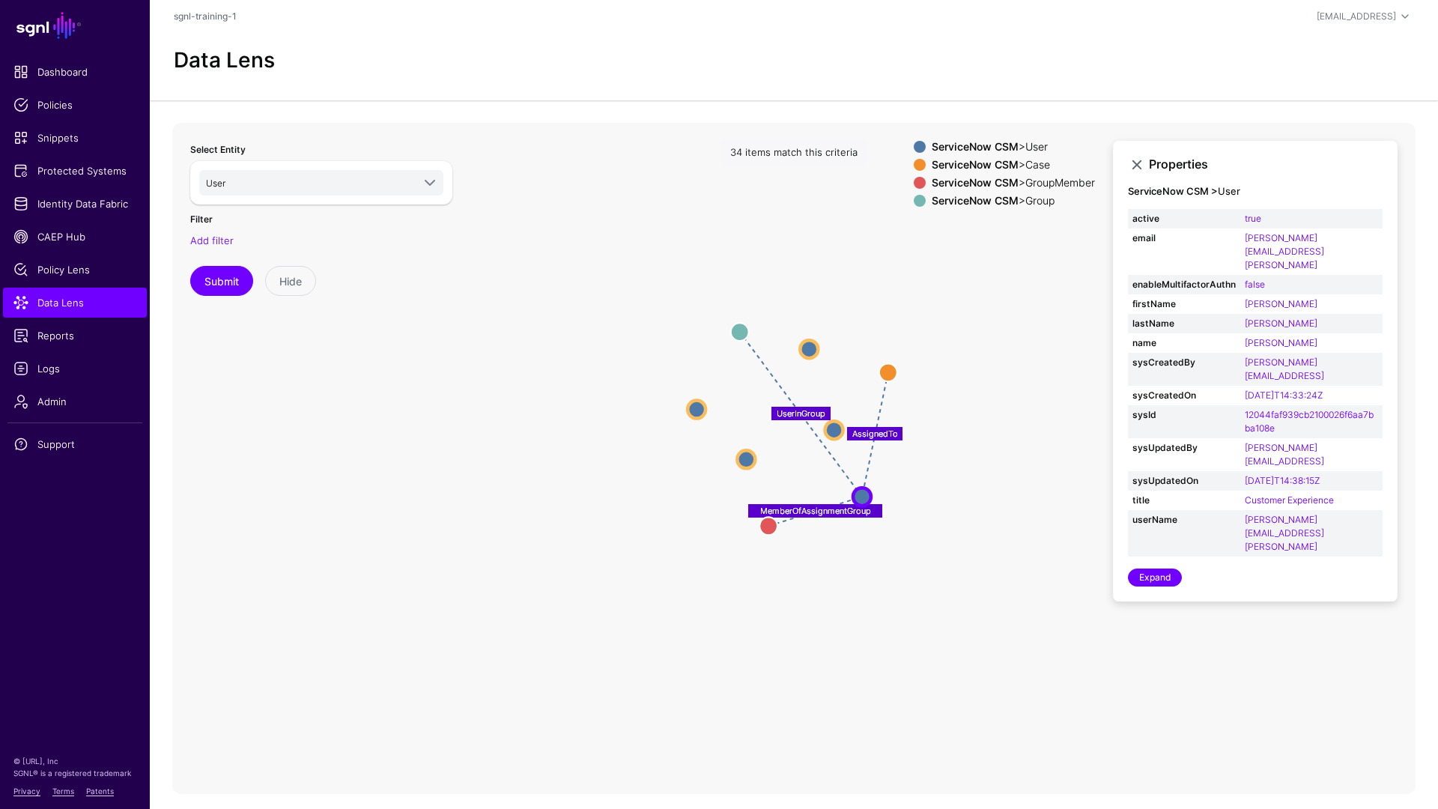
click at [810, 509] on text "MemberOfAssignmentGroup" at bounding box center [814, 510] width 111 height 10
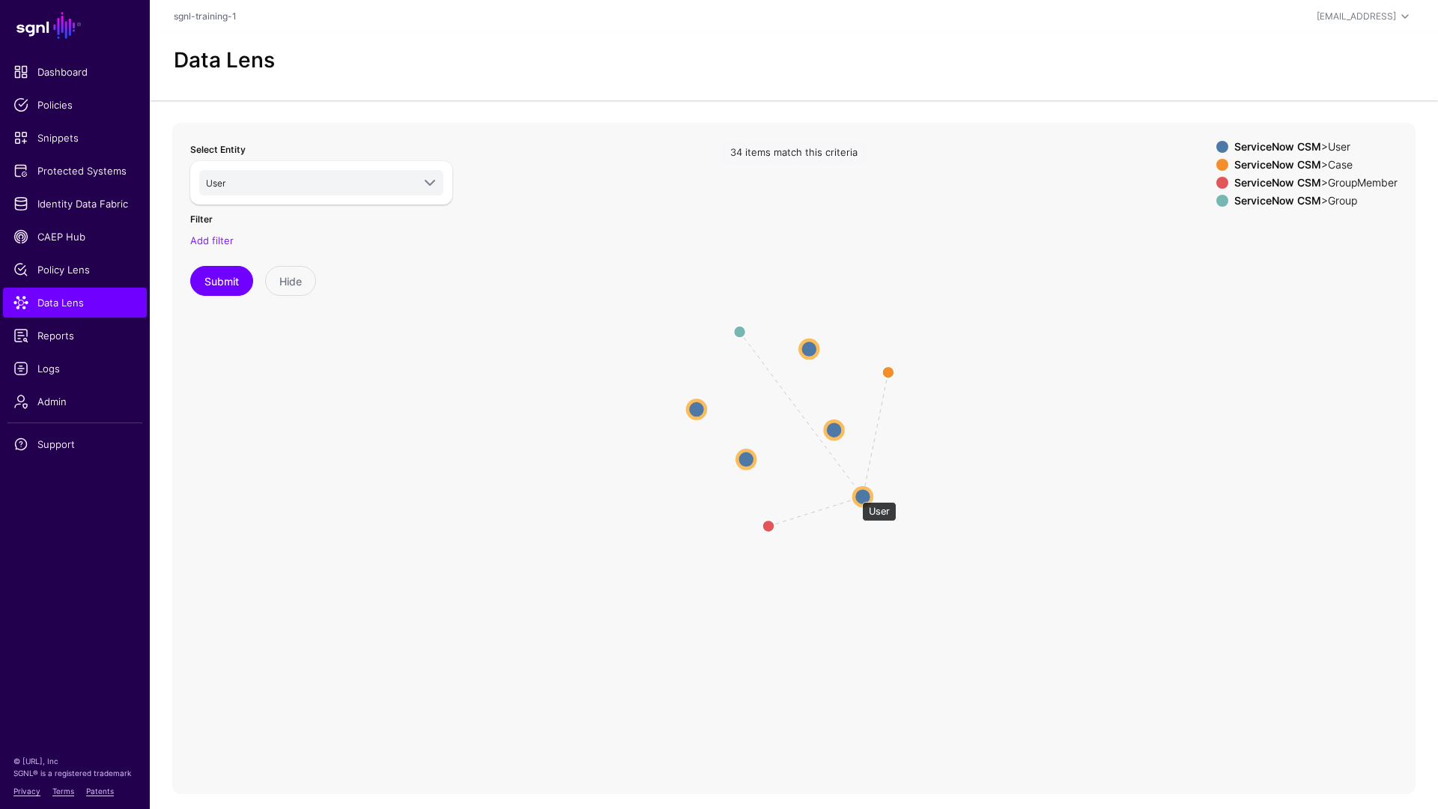
click at [855, 494] on circle at bounding box center [863, 497] width 18 height 18
click at [865, 502] on circle at bounding box center [864, 497] width 18 height 18
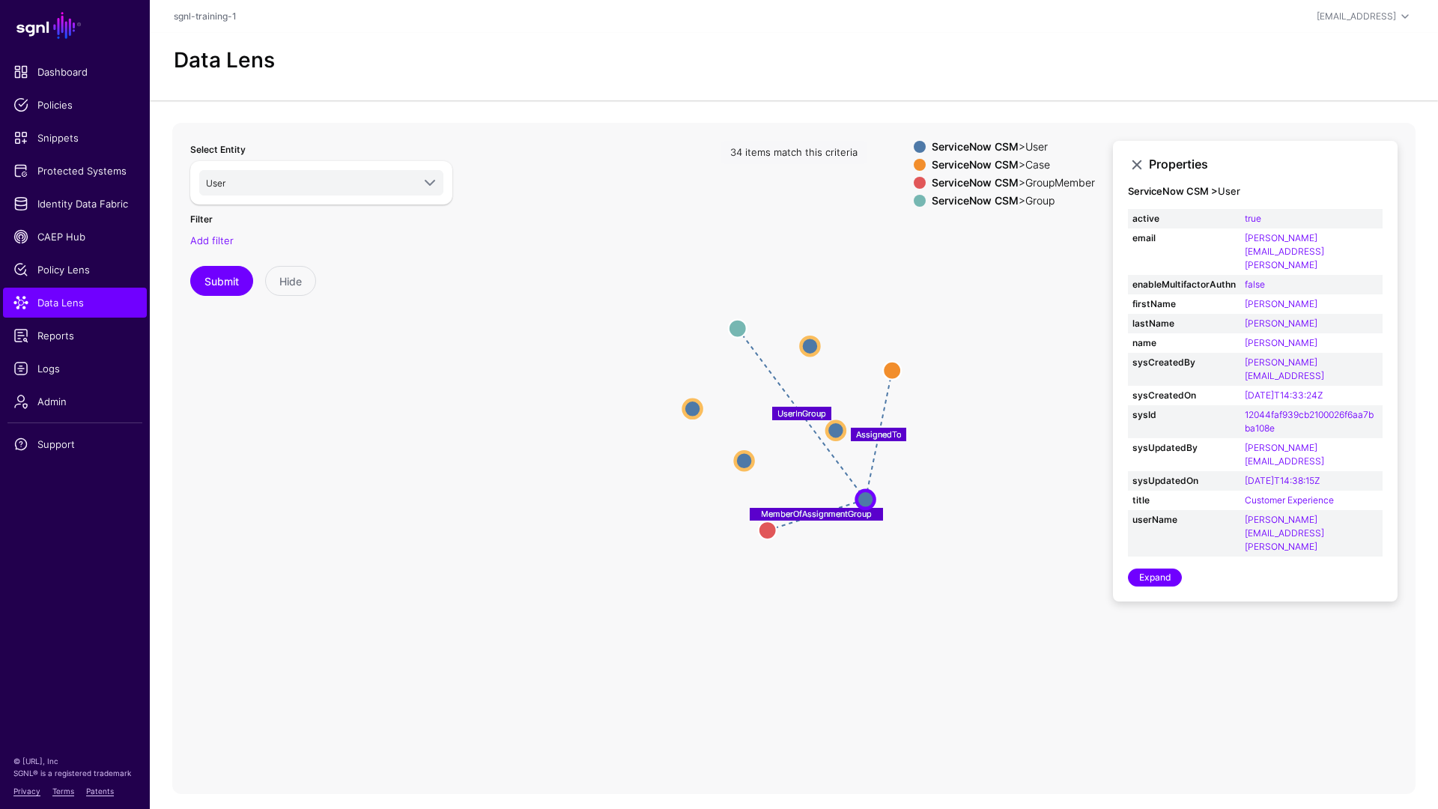
click at [953, 208] on div "ServiceNow CSM > User ServiceNow CSM > Case ServiceNow CSM > GroupMember Servic…" at bounding box center [1004, 177] width 181 height 72
click at [945, 204] on strong "ServiceNow CSM" at bounding box center [975, 200] width 87 height 13
click at [1100, 356] on link "[PERSON_NAME][EMAIL_ADDRESS]" at bounding box center [1284, 368] width 79 height 25
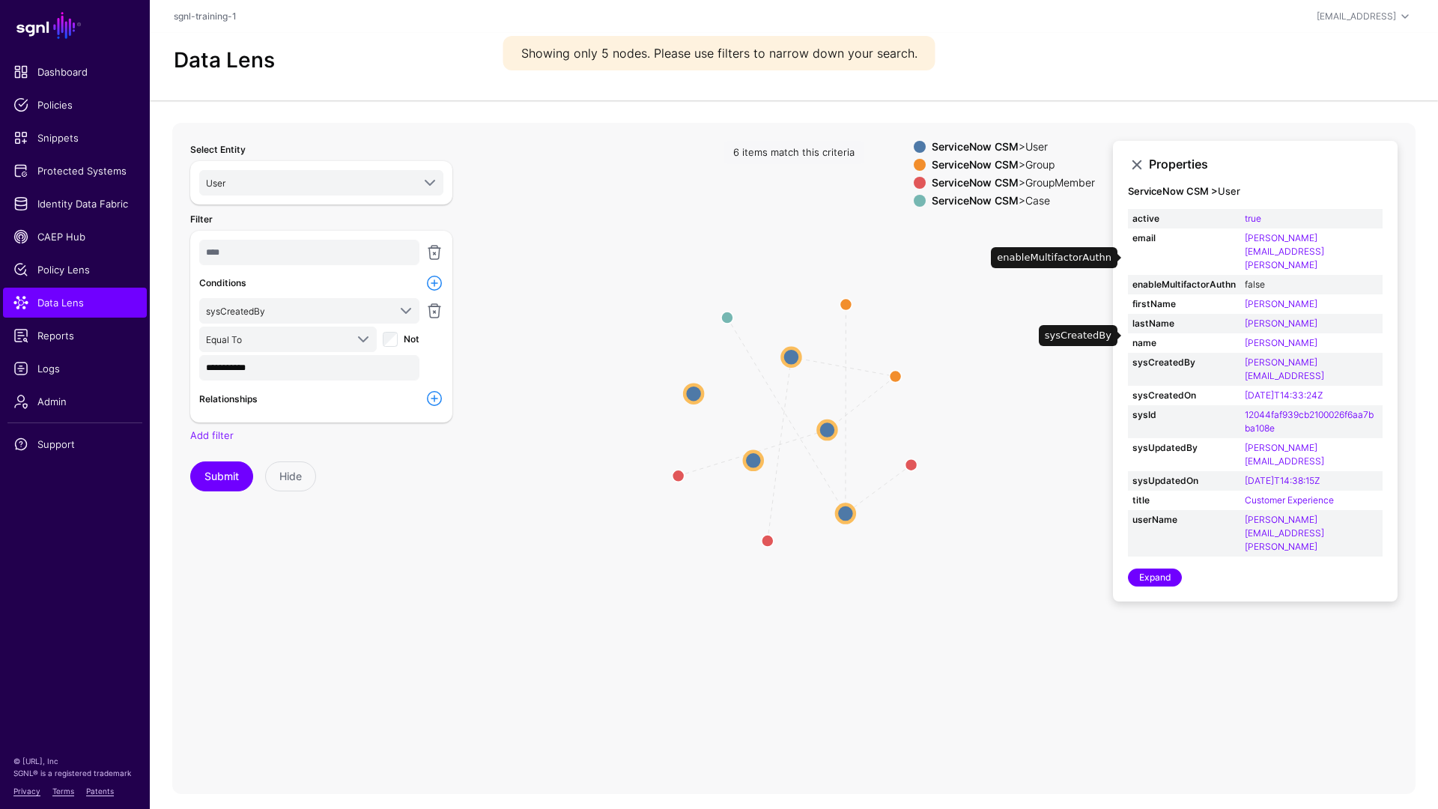
click at [1100, 279] on link "false" at bounding box center [1255, 284] width 20 height 11
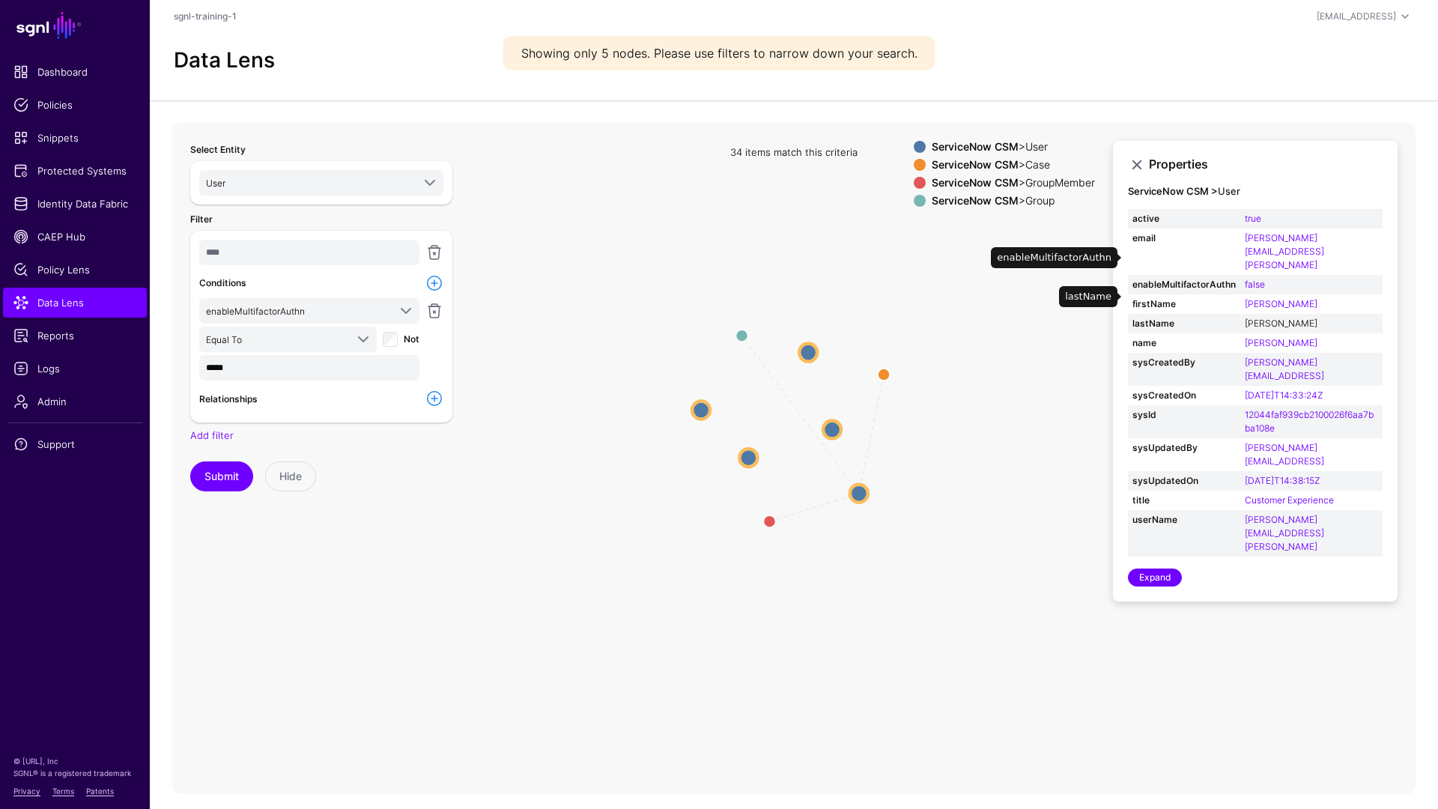
click at [1100, 318] on link "[PERSON_NAME]" at bounding box center [1281, 323] width 73 height 11
type input "*****"
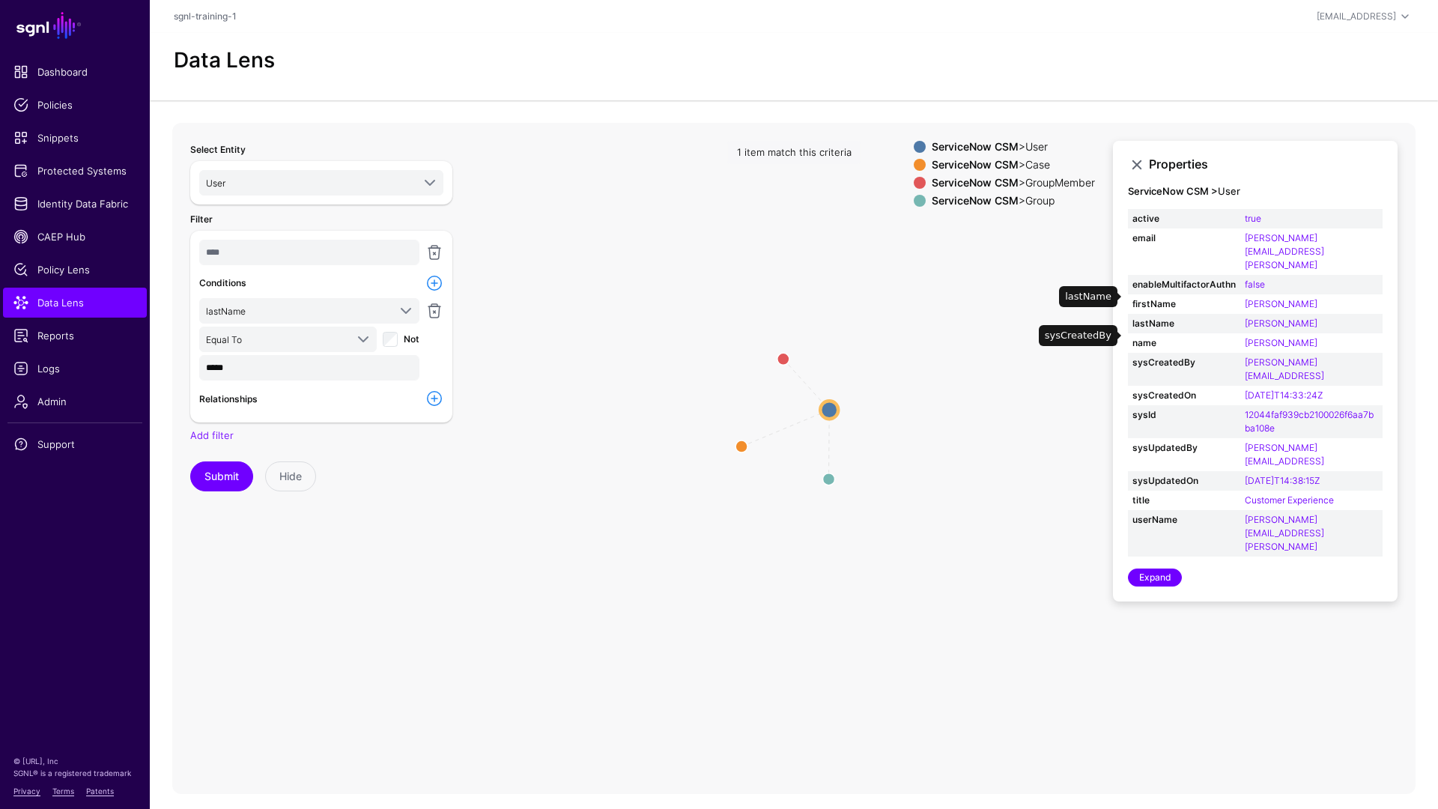
click at [1100, 356] on strong "sysCreatedBy" at bounding box center [1183, 362] width 103 height 13
click at [825, 337] on icon "AssignedTo MemberOfAssignmentGroup UserInGroup User User Case Case GroupMember …" at bounding box center [793, 422] width 1243 height 599
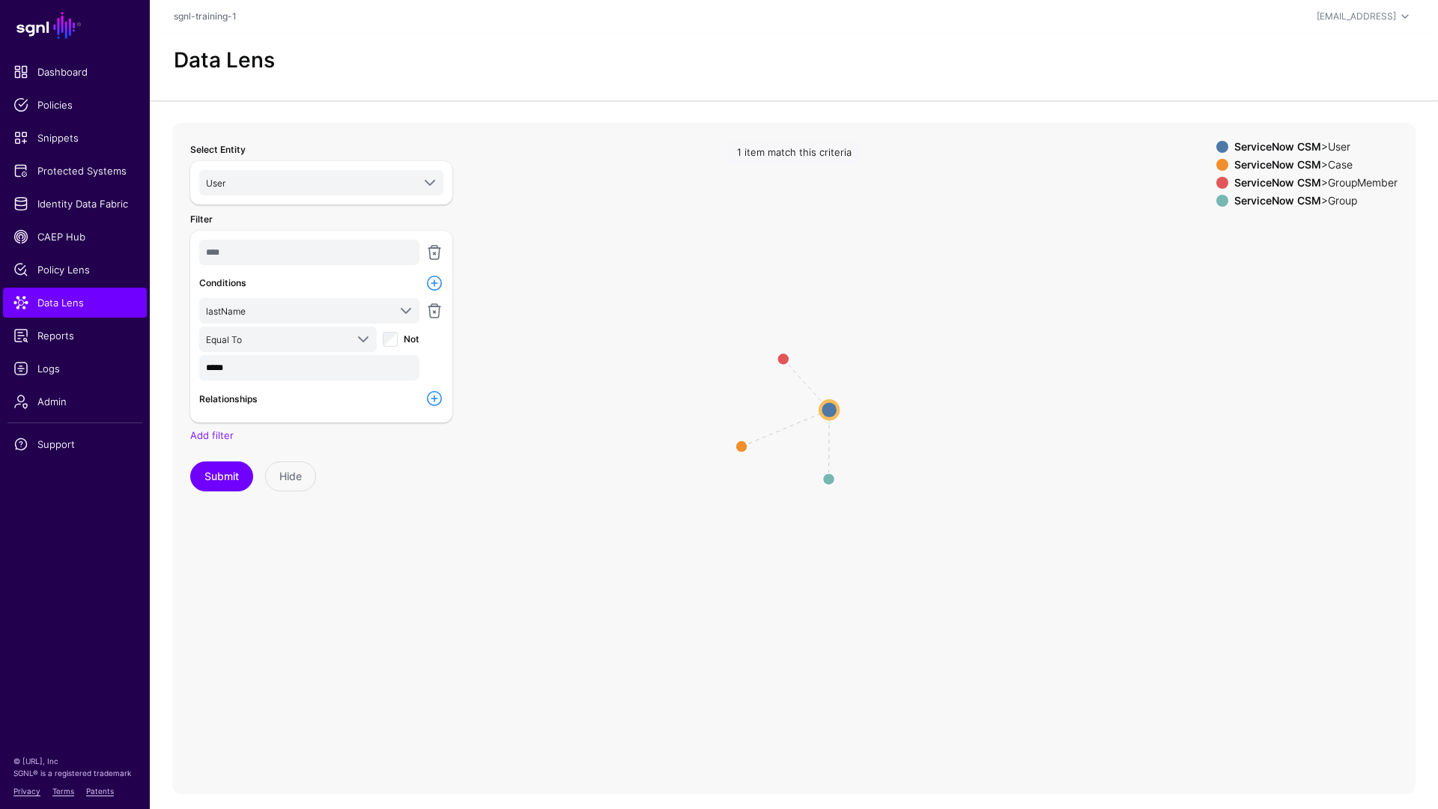
click at [953, 466] on icon "AssignedTo MemberOfAssignmentGroup UserInGroup User User Case Case GroupMember …" at bounding box center [793, 422] width 1243 height 599
click at [87, 298] on span "Data Lens" at bounding box center [74, 302] width 123 height 15
click at [87, 306] on span "Data Lens" at bounding box center [74, 302] width 123 height 15
click at [643, 394] on div "Select Entity User ServiceNow CSM Account Case Group GroupMember User Entra ID …" at bounding box center [793, 458] width 1243 height 671
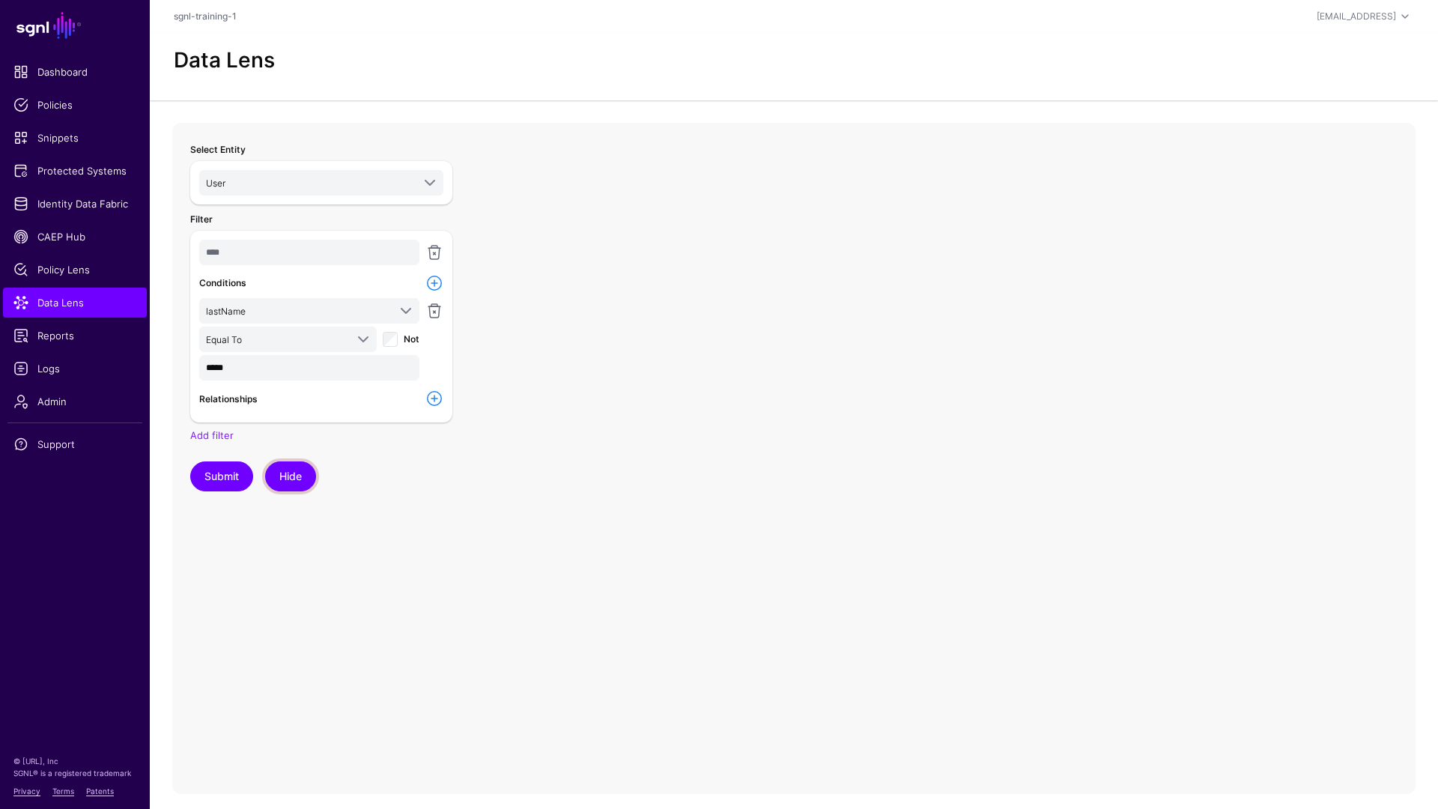
click at [295, 486] on button "Hide" at bounding box center [290, 476] width 51 height 30
click at [200, 158] on link at bounding box center [199, 150] width 18 height 18
click at [201, 153] on label "Select Entity" at bounding box center [217, 149] width 55 height 13
click at [61, 274] on span "Policy Lens" at bounding box center [74, 269] width 123 height 15
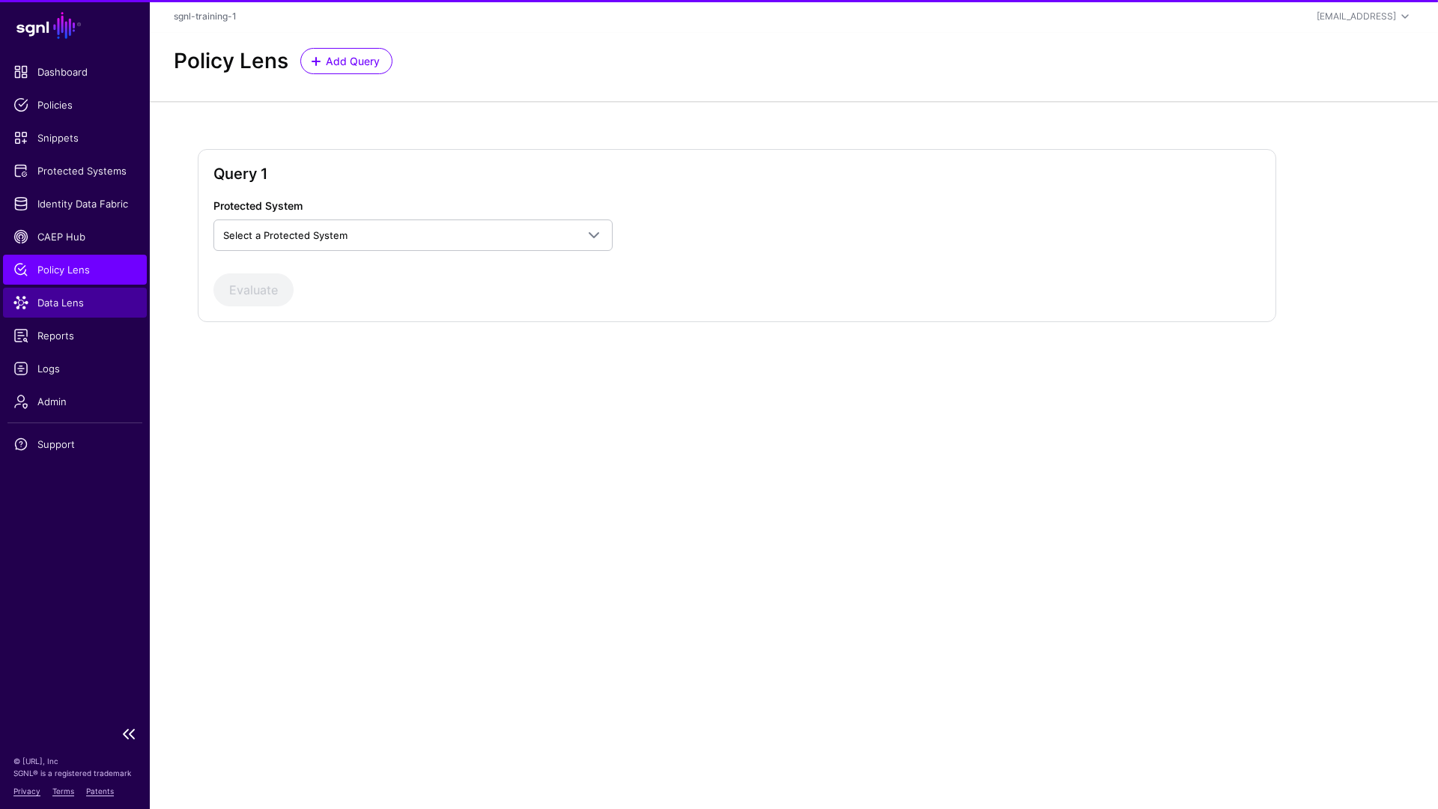
click at [97, 303] on span "Data Lens" at bounding box center [74, 302] width 123 height 15
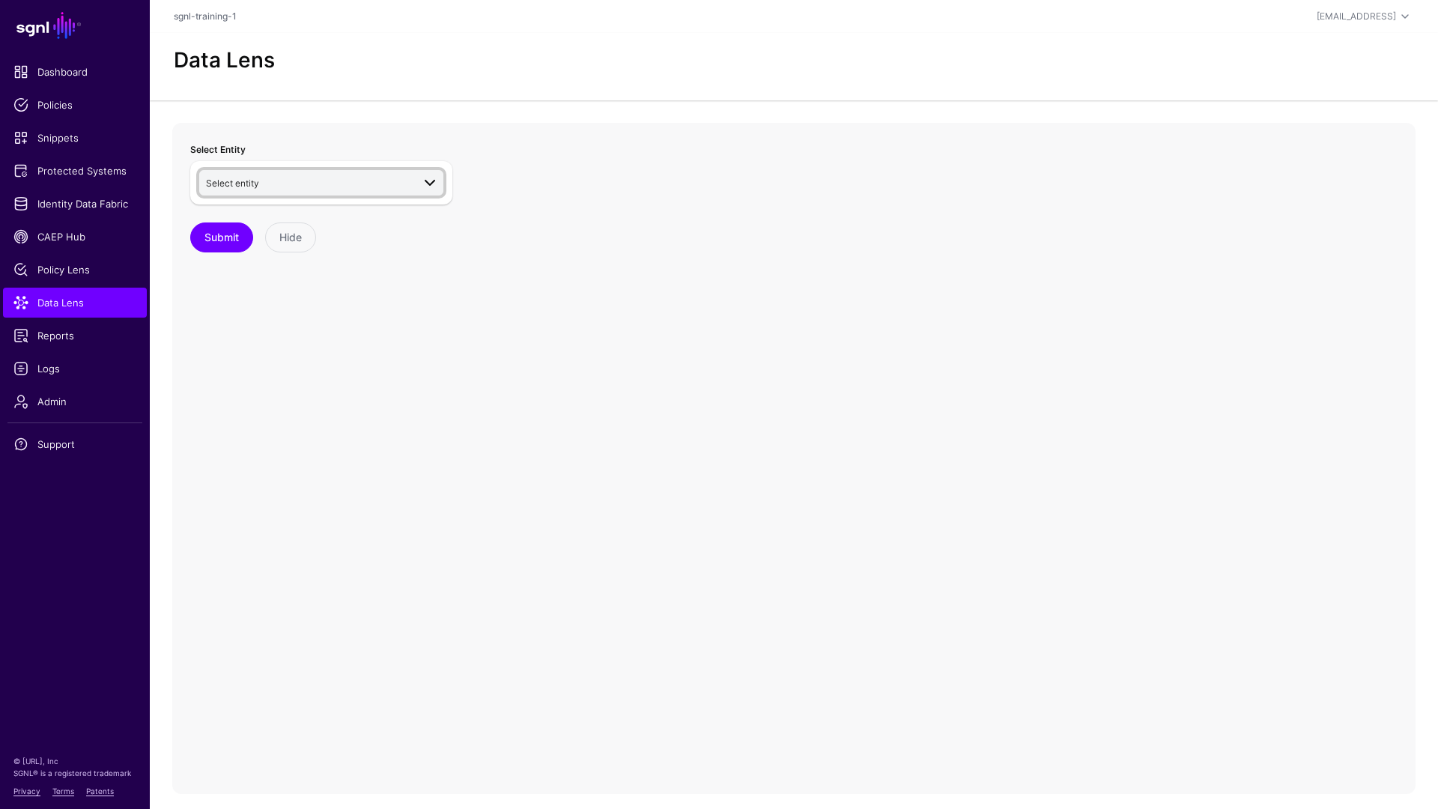
click at [422, 185] on span at bounding box center [430, 183] width 18 height 18
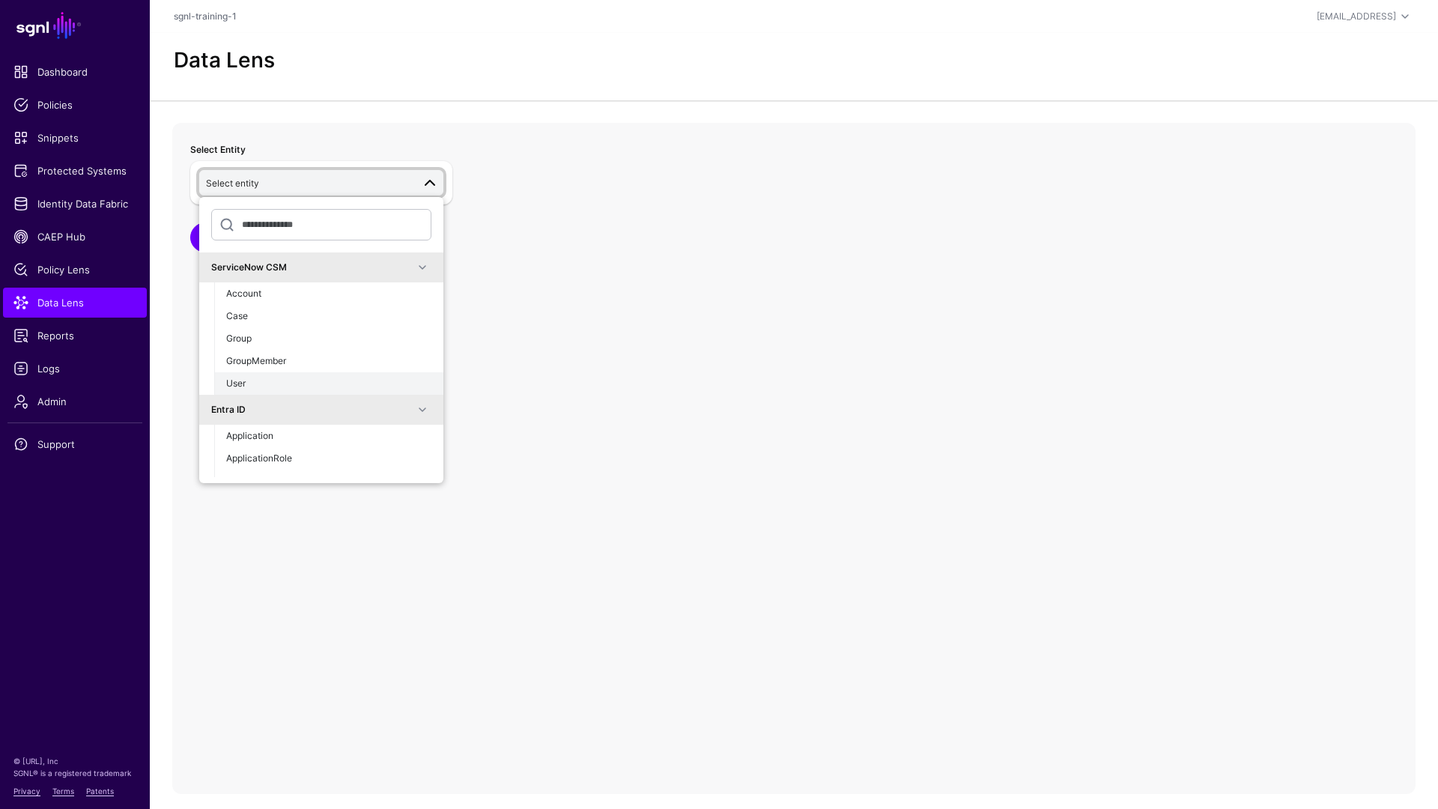
click at [298, 382] on div "User" at bounding box center [328, 383] width 205 height 13
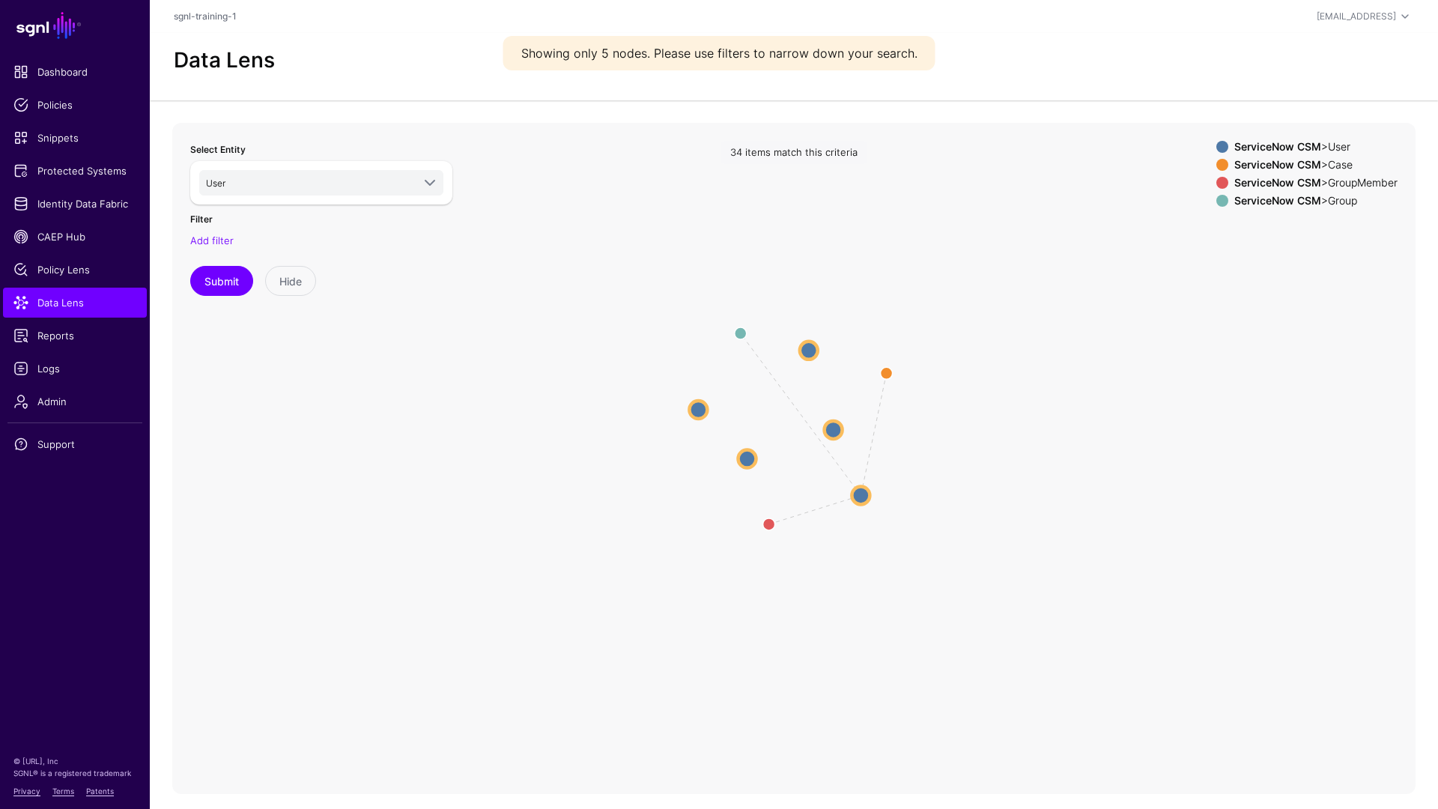
click at [1100, 203] on strong "ServiceNow CSM" at bounding box center [1277, 200] width 87 height 13
click at [1100, 204] on strong "ServiceNow CSM" at bounding box center [1277, 200] width 87 height 13
click at [868, 497] on circle at bounding box center [861, 495] width 18 height 18
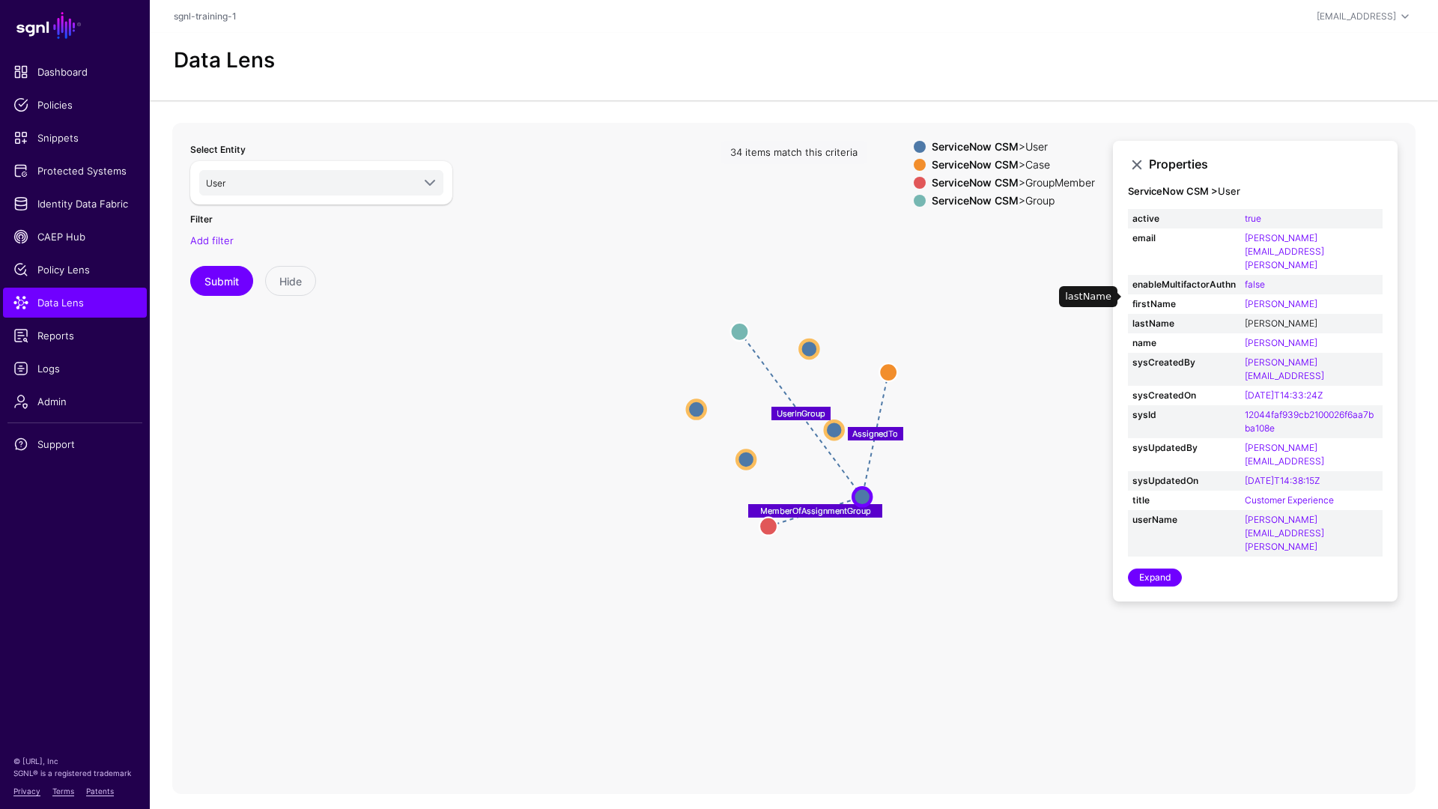
click at [1100, 318] on link "[PERSON_NAME]" at bounding box center [1281, 323] width 73 height 11
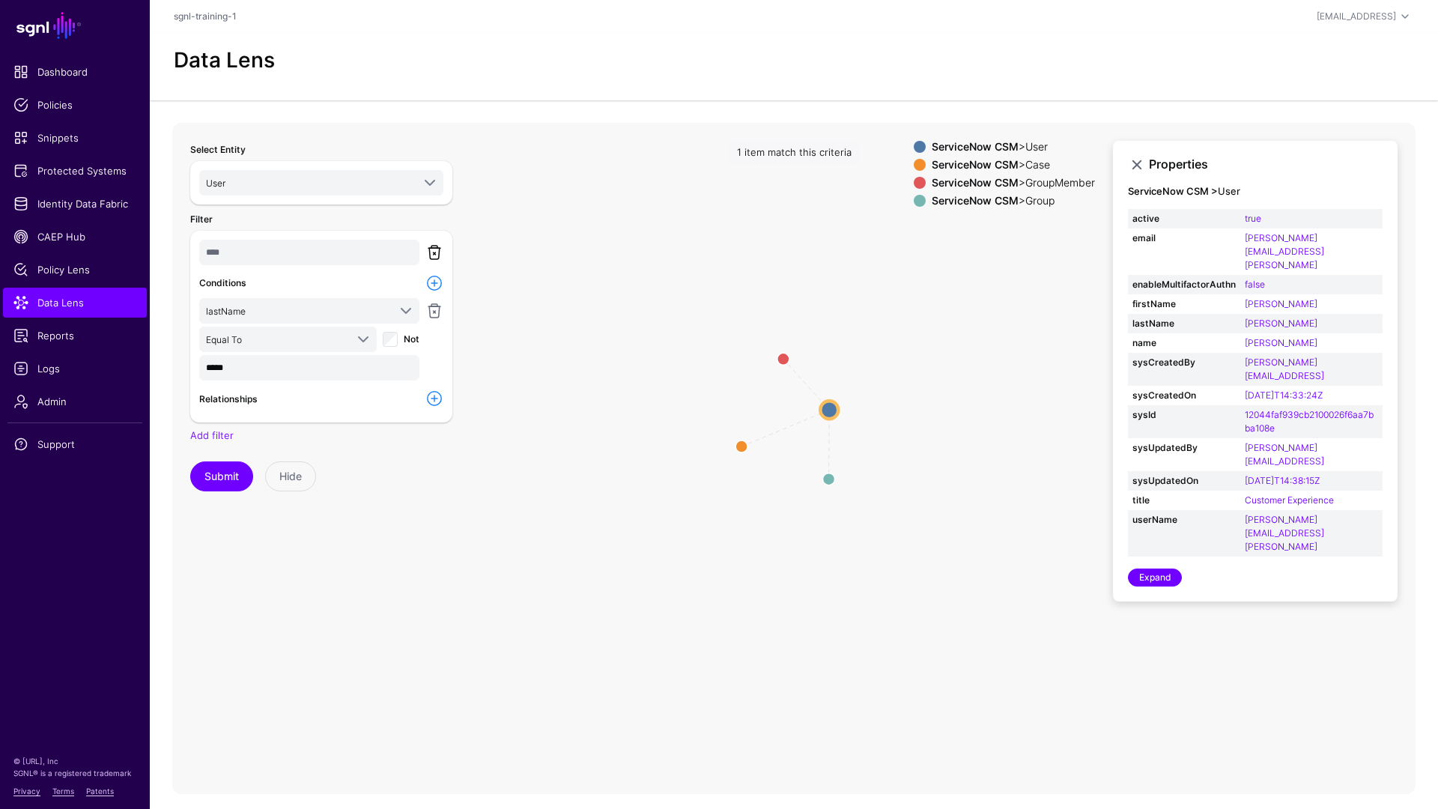
click at [435, 248] on link at bounding box center [434, 252] width 18 height 18
click at [219, 241] on link "Add filter" at bounding box center [211, 240] width 43 height 12
click at [437, 249] on link at bounding box center [434, 252] width 18 height 18
click at [210, 240] on link "Add filter" at bounding box center [211, 240] width 43 height 12
click at [445, 251] on div at bounding box center [434, 254] width 24 height 28
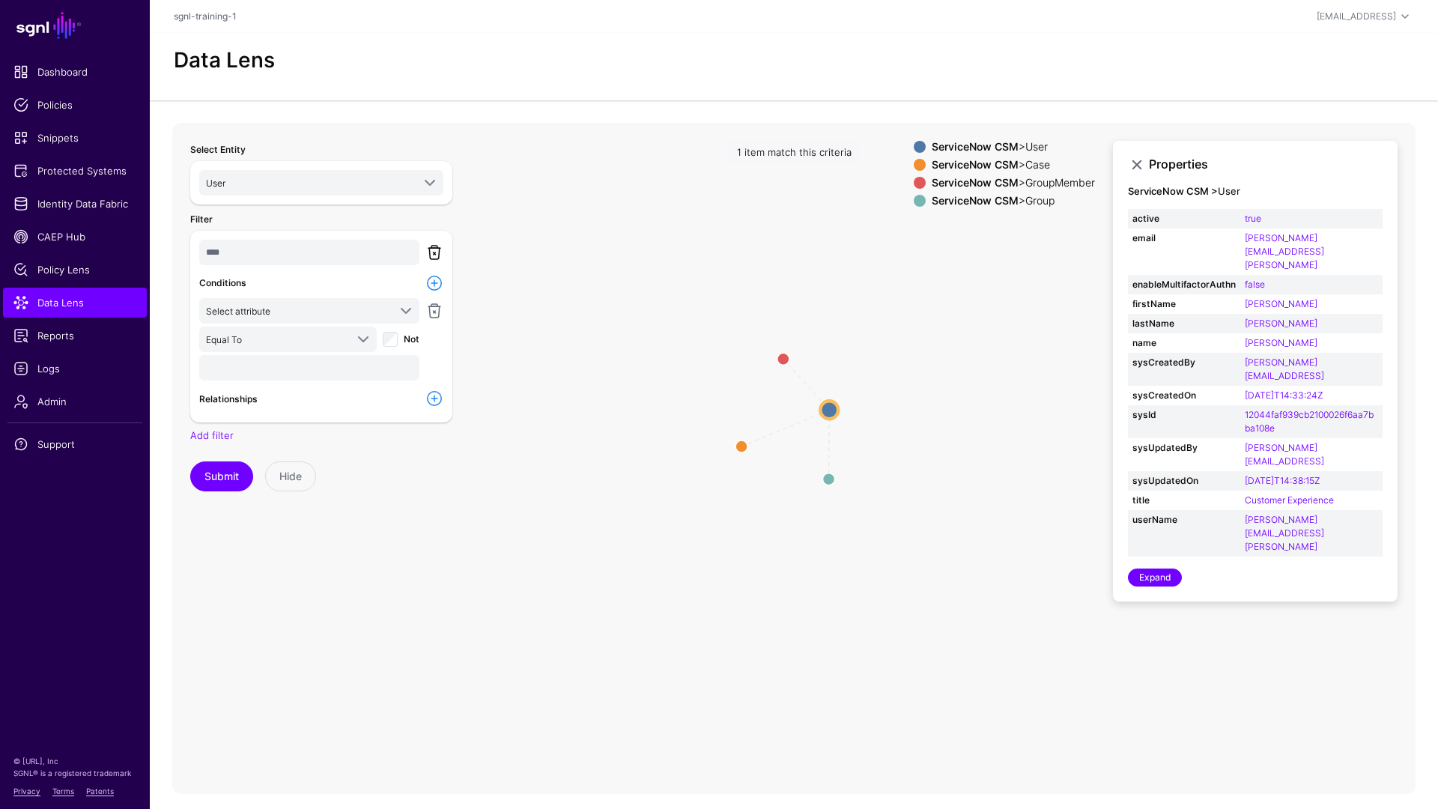
click at [437, 253] on link at bounding box center [434, 252] width 18 height 18
click at [210, 240] on link "Add filter" at bounding box center [211, 240] width 43 height 12
click at [258, 307] on span "Select attribute" at bounding box center [238, 311] width 64 height 11
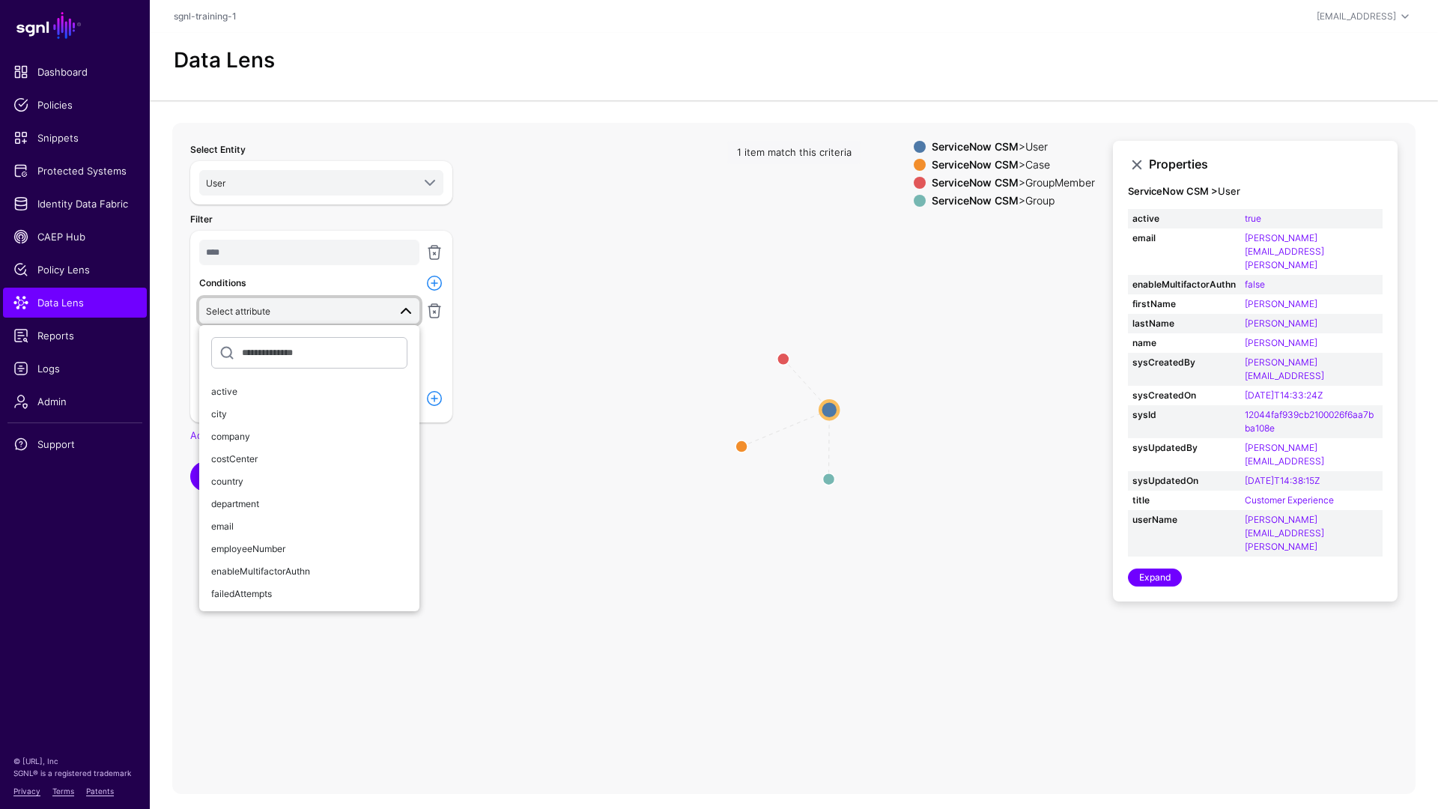
click at [353, 314] on span "Select attribute" at bounding box center [297, 311] width 182 height 16
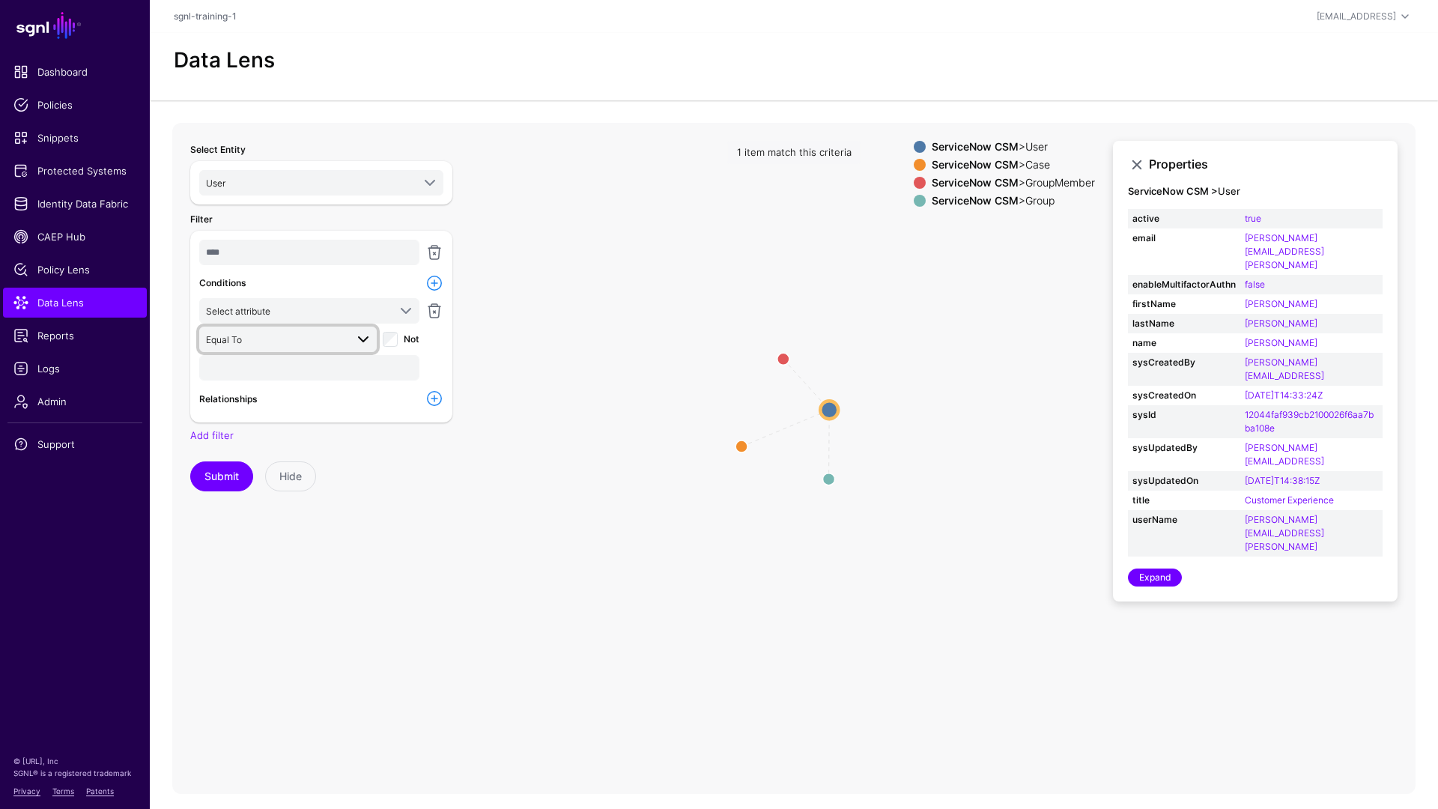
click at [332, 336] on span "Equal To" at bounding box center [275, 339] width 139 height 16
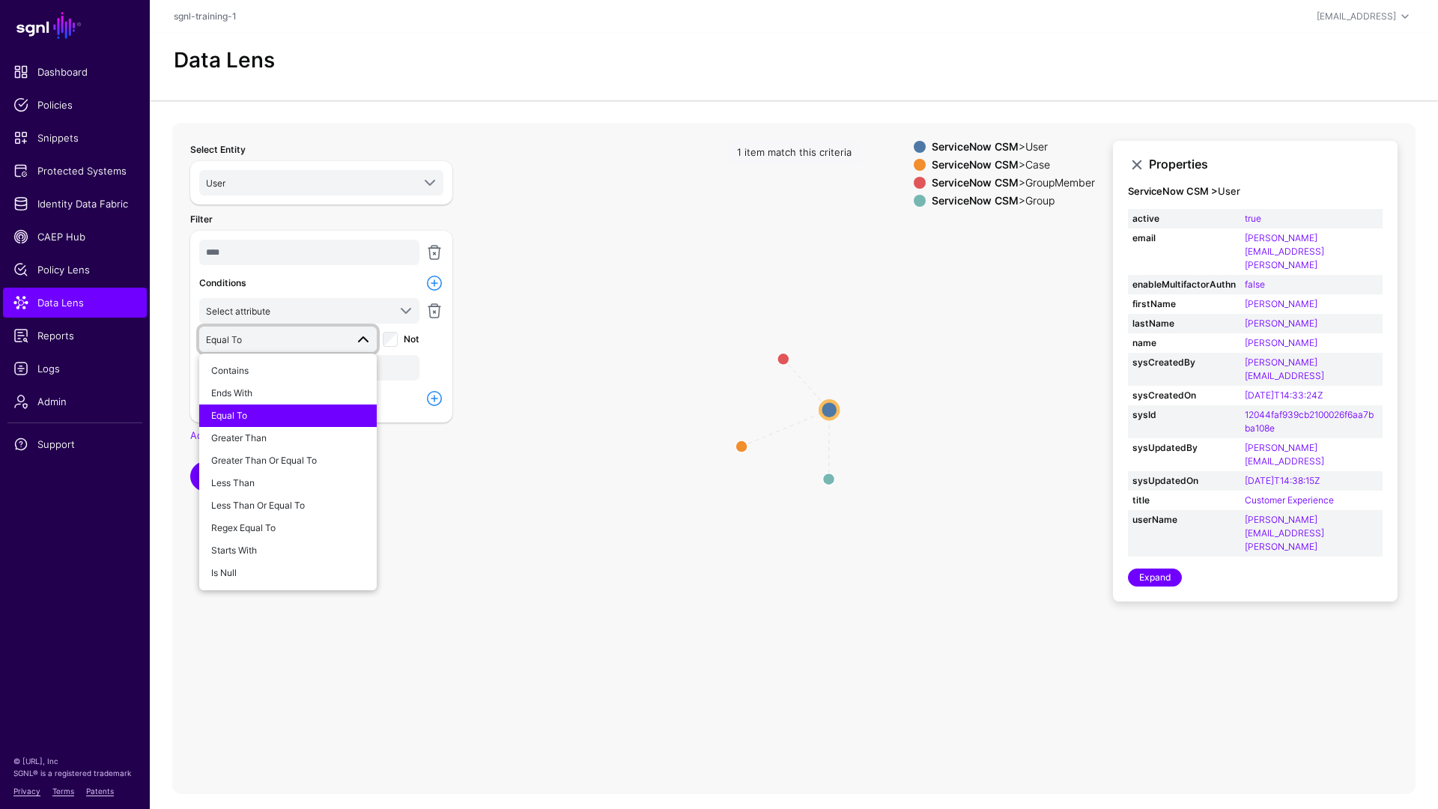
click at [334, 336] on span "Equal To" at bounding box center [275, 339] width 139 height 16
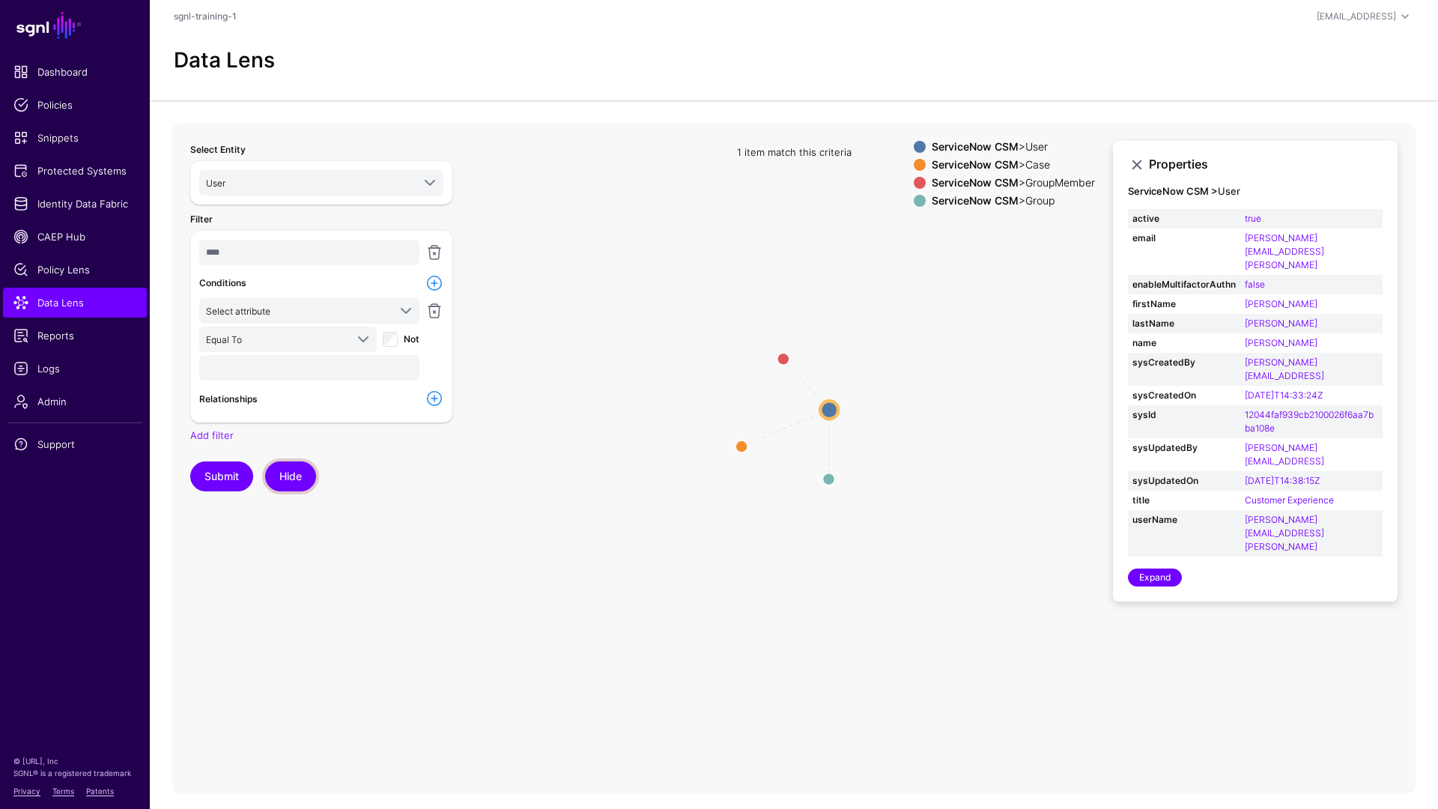
click at [291, 477] on button "Hide" at bounding box center [290, 476] width 51 height 30
click at [195, 154] on link at bounding box center [199, 150] width 18 height 18
click at [103, 267] on span "Policy Lens" at bounding box center [74, 269] width 123 height 15
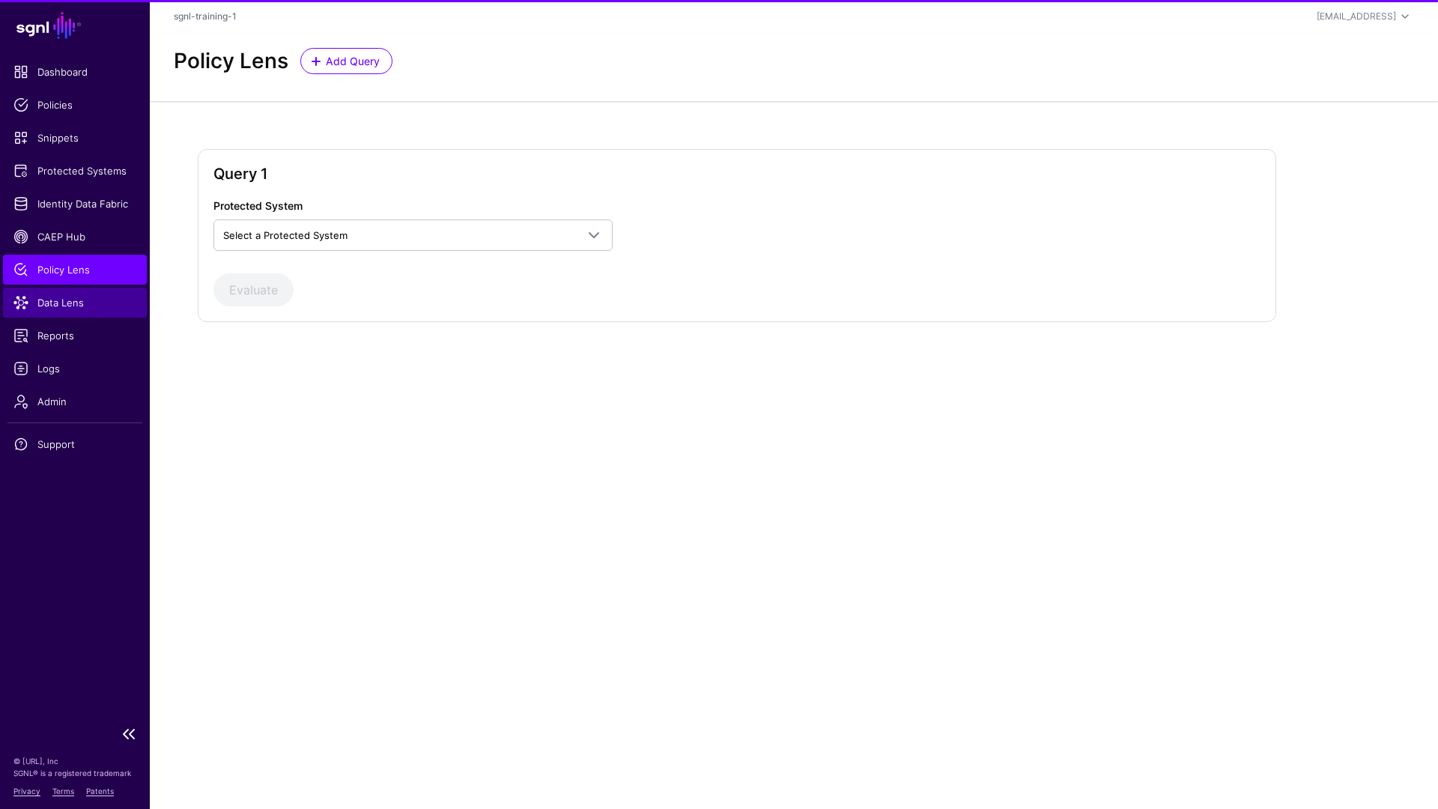
click at [89, 304] on span "Data Lens" at bounding box center [74, 302] width 123 height 15
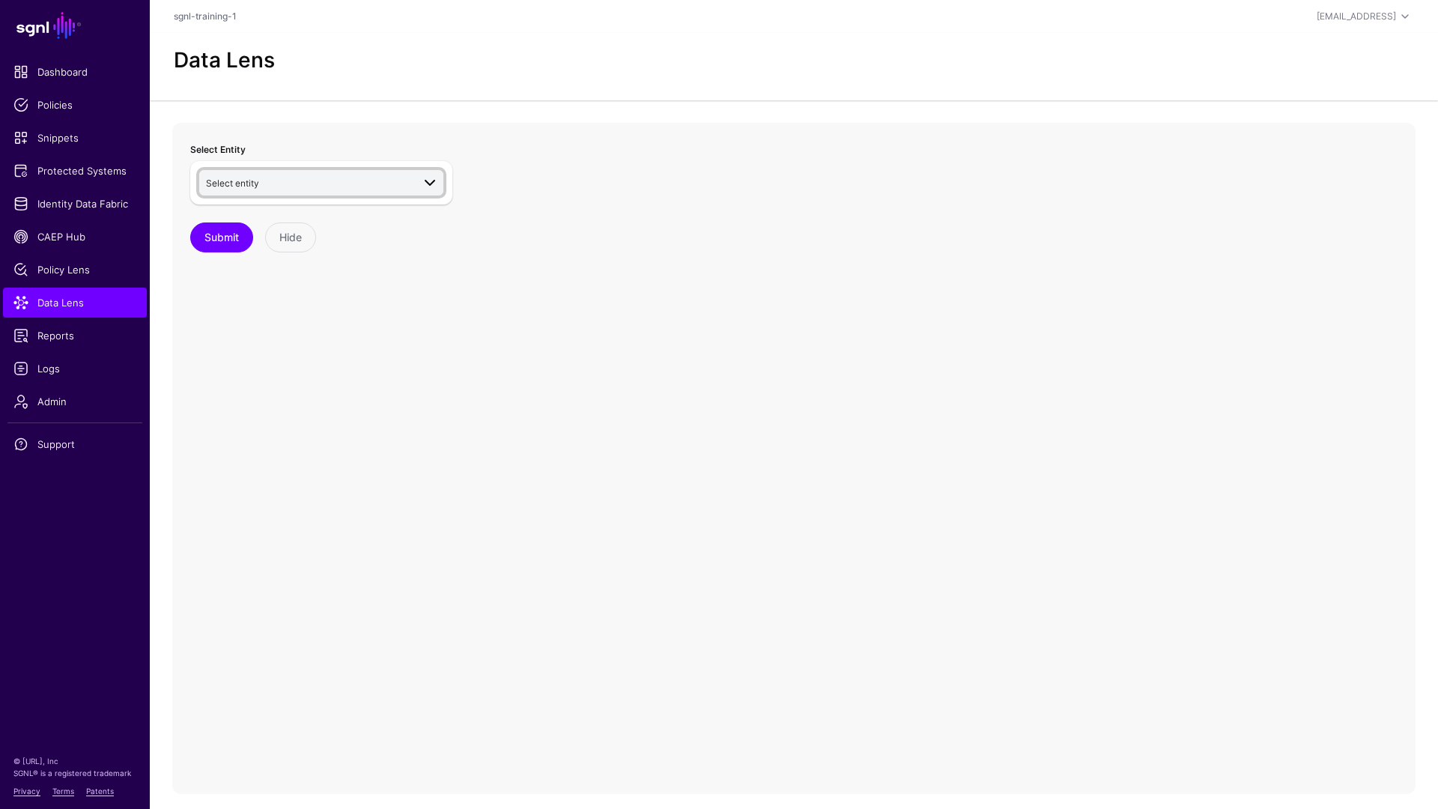
click at [299, 182] on span "Select entity" at bounding box center [309, 182] width 206 height 16
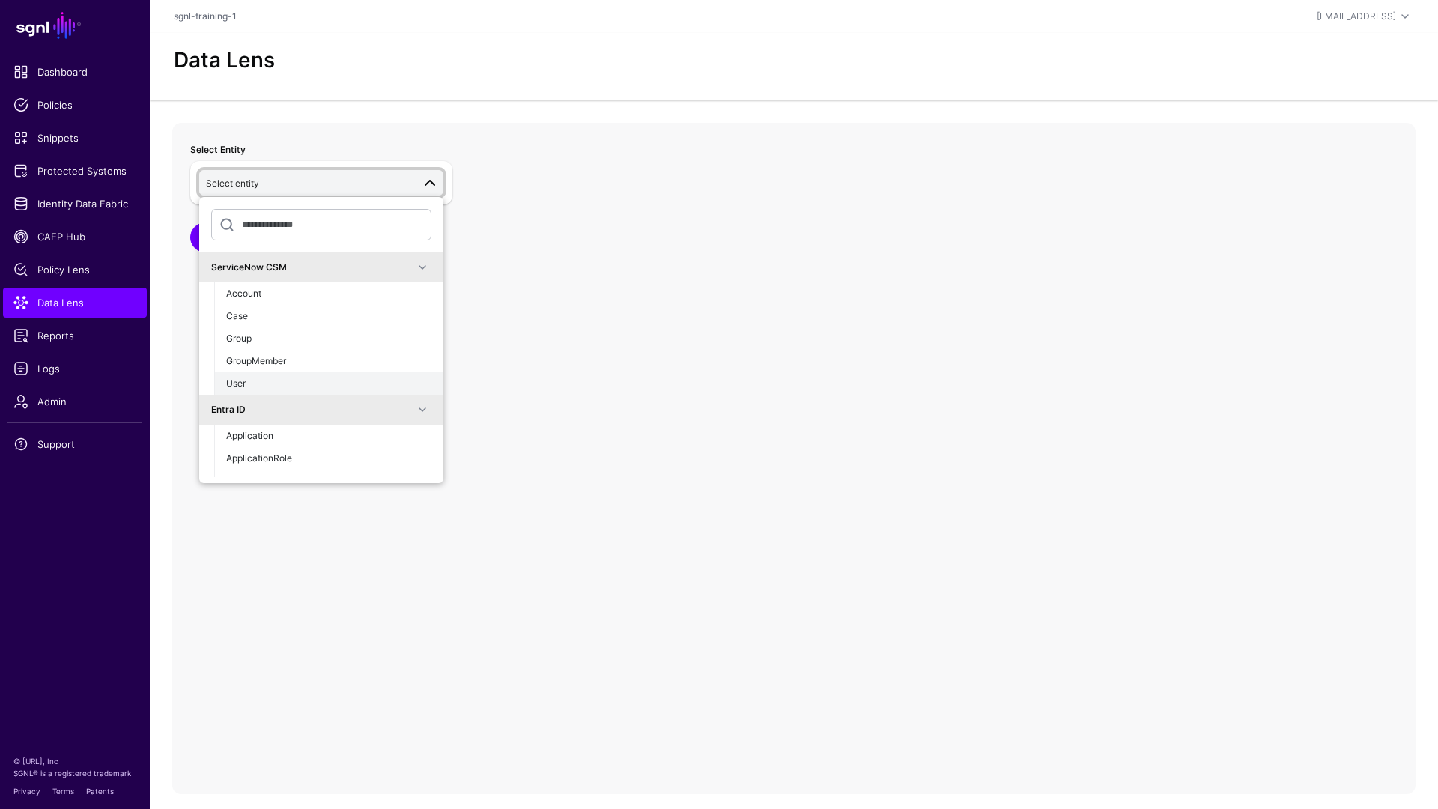
click at [276, 384] on div "User" at bounding box center [328, 383] width 205 height 13
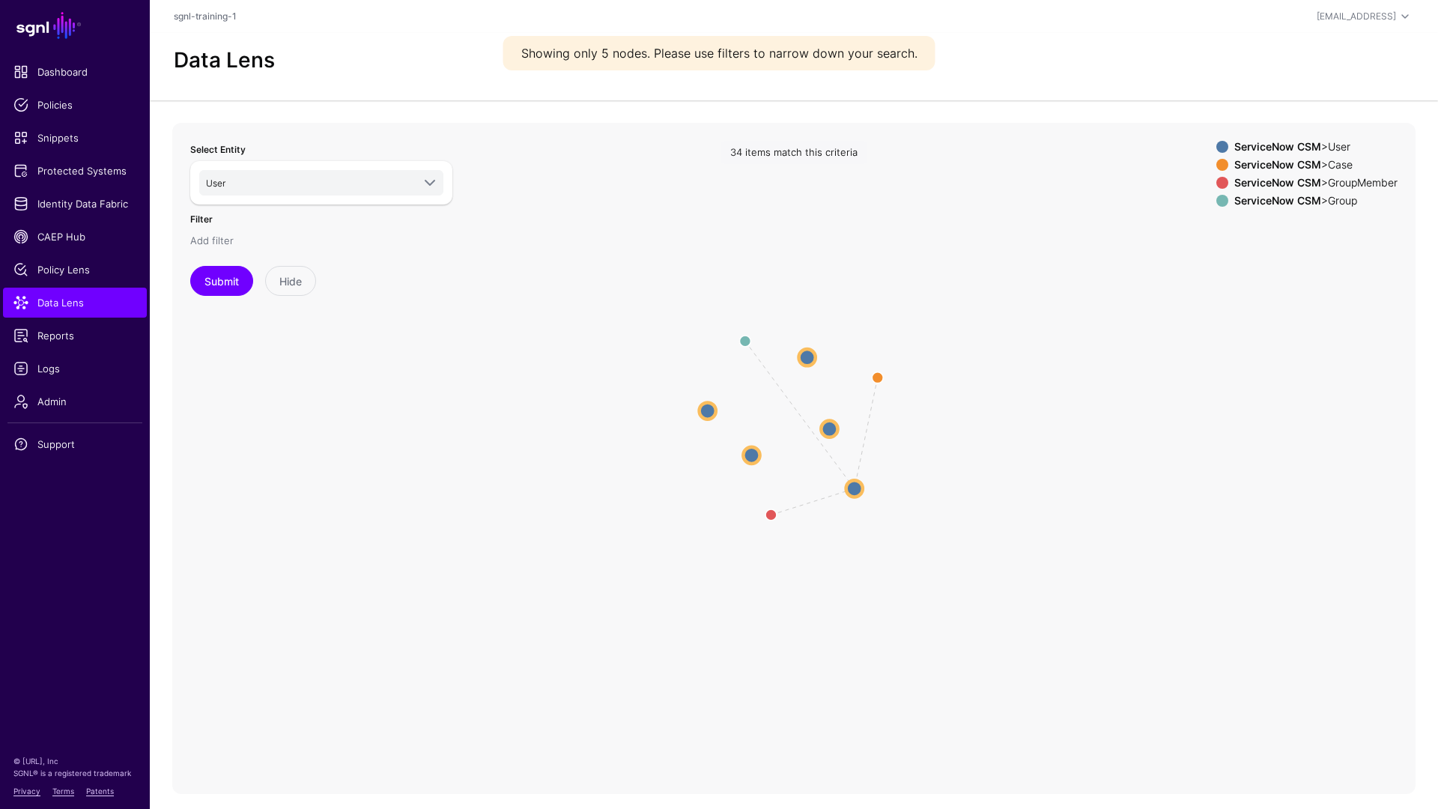
click at [225, 244] on link "Add filter" at bounding box center [211, 240] width 43 height 12
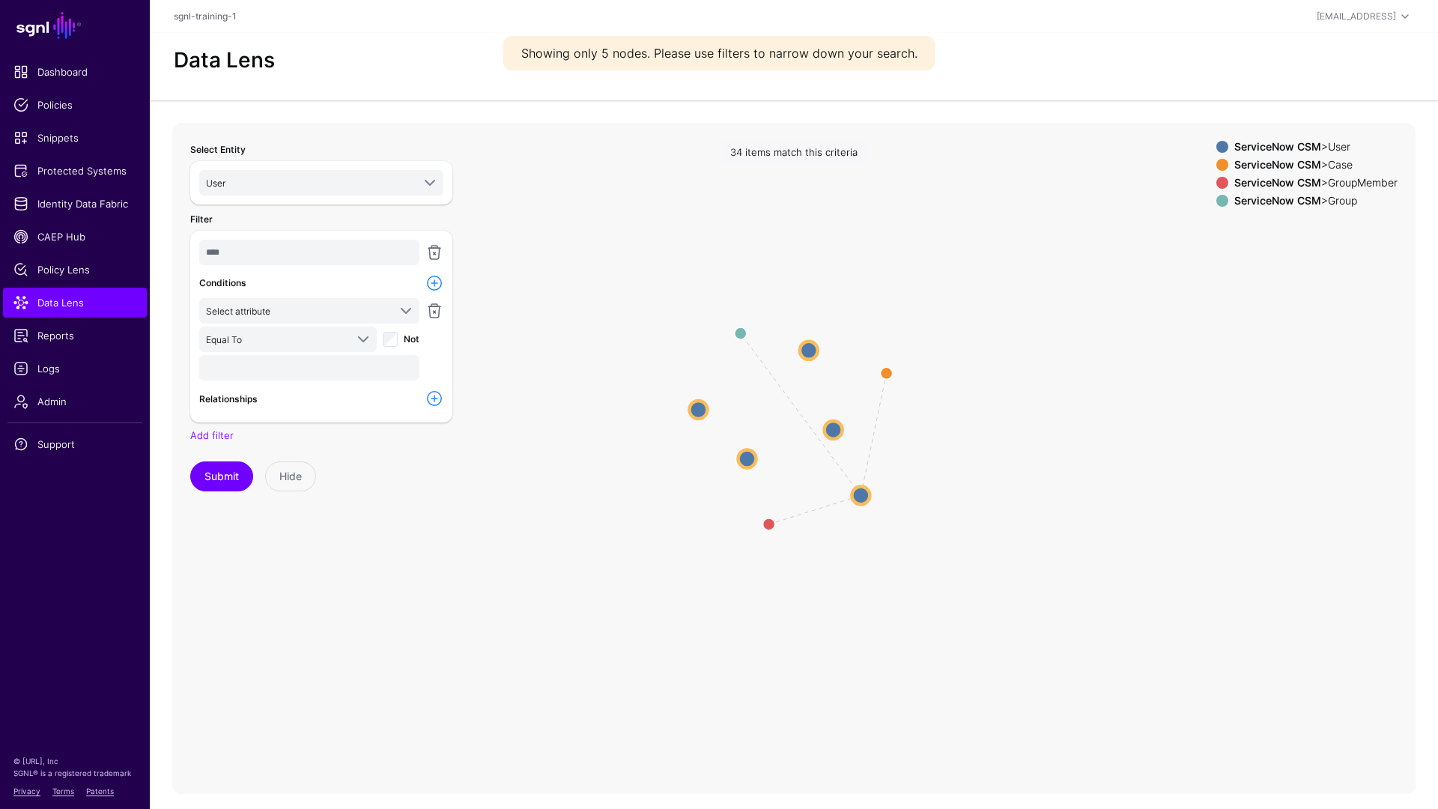
click at [207, 447] on div "Select Entity User ServiceNow CSM Account Case Group GroupMember User Entra ID …" at bounding box center [321, 316] width 262 height 350
click at [208, 439] on link "Add filter" at bounding box center [211, 435] width 43 height 12
click at [312, 455] on span "Select entity" at bounding box center [297, 450] width 182 height 16
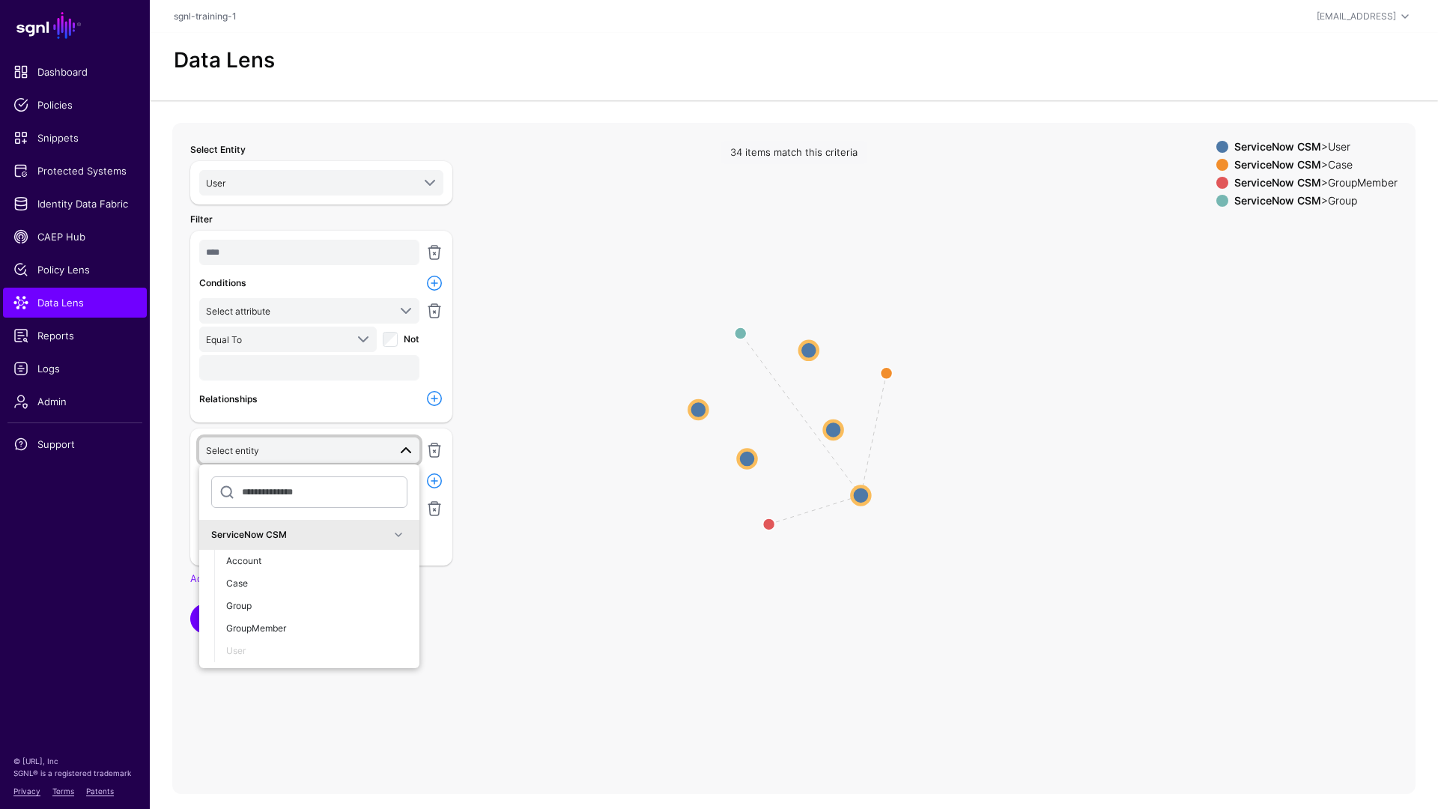
click at [326, 455] on span "Select entity" at bounding box center [297, 450] width 182 height 16
click at [436, 247] on link at bounding box center [434, 252] width 18 height 18
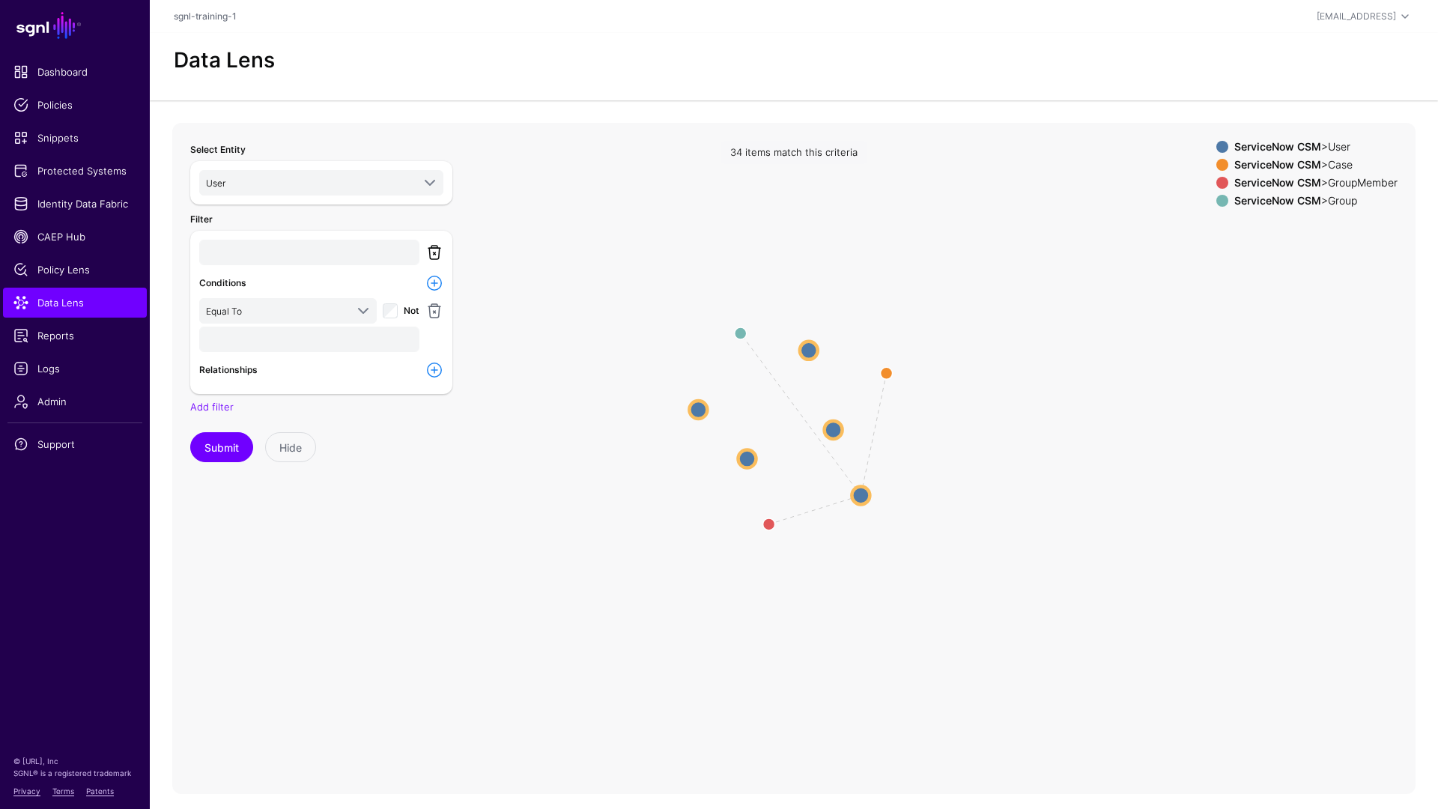
click at [436, 251] on link at bounding box center [434, 252] width 18 height 18
click at [221, 242] on link "Add filter" at bounding box center [211, 240] width 43 height 12
click at [420, 253] on div "****" at bounding box center [309, 254] width 226 height 28
click at [428, 252] on link at bounding box center [434, 252] width 18 height 18
click at [216, 240] on link "Add filter" at bounding box center [211, 240] width 43 height 12
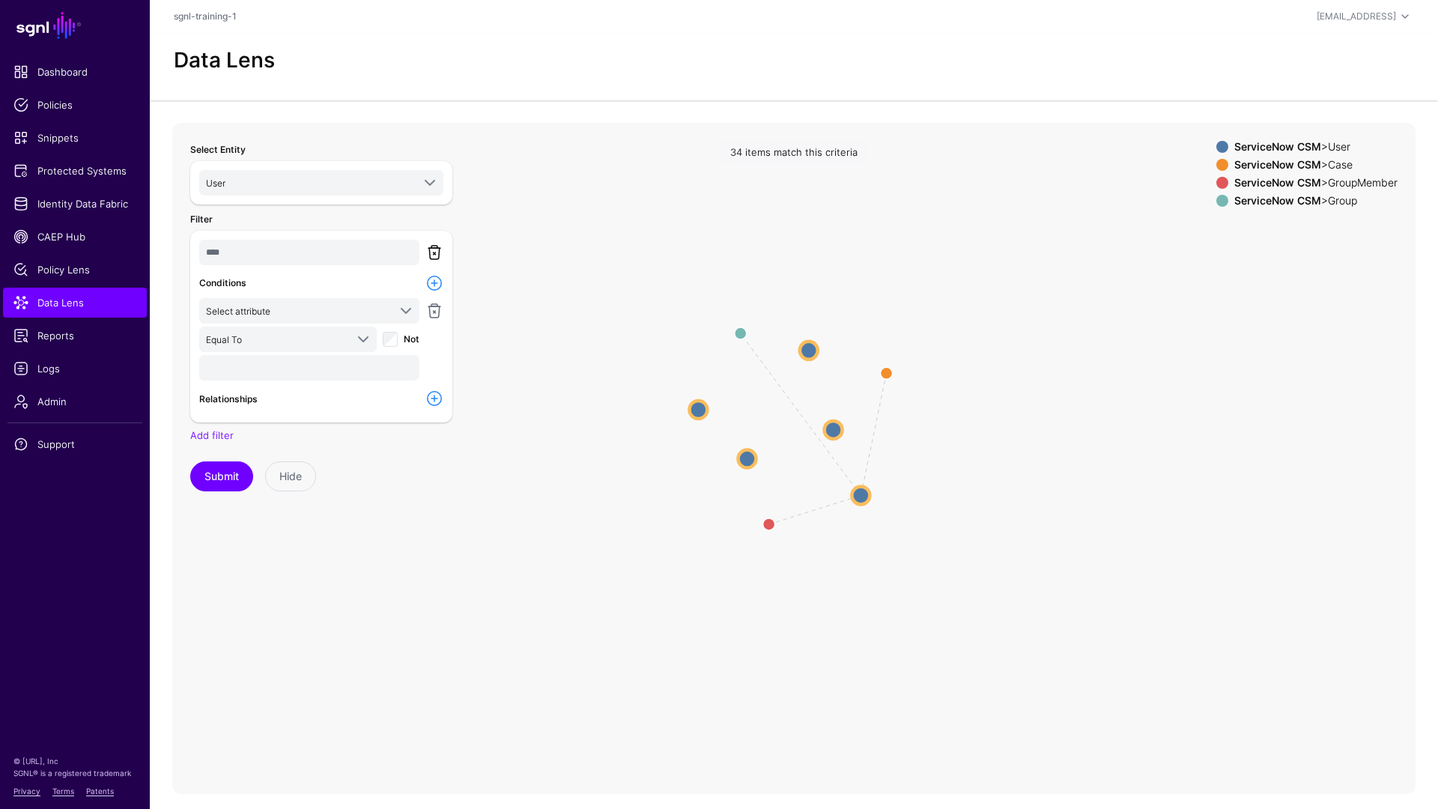
click at [437, 251] on link at bounding box center [434, 252] width 18 height 18
click at [437, 251] on div "Select Entity User ServiceNow CSM Account Case Group GroupMember User Entra ID …" at bounding box center [321, 219] width 262 height 156
click at [428, 252] on div "Select Entity User ServiceNow CSM Account Case Group GroupMember User Entra ID …" at bounding box center [321, 219] width 262 height 156
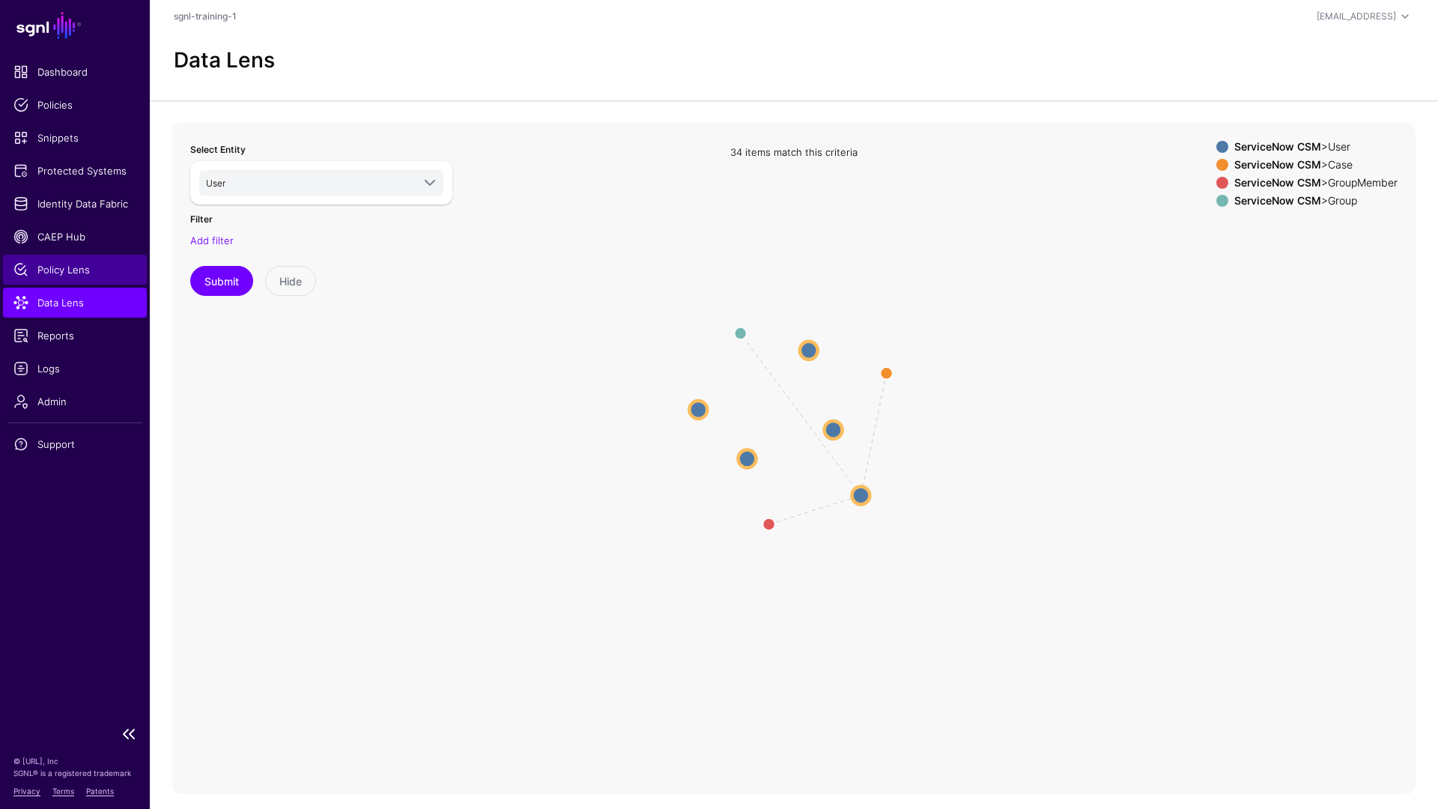
click at [70, 267] on span "Policy Lens" at bounding box center [74, 269] width 123 height 15
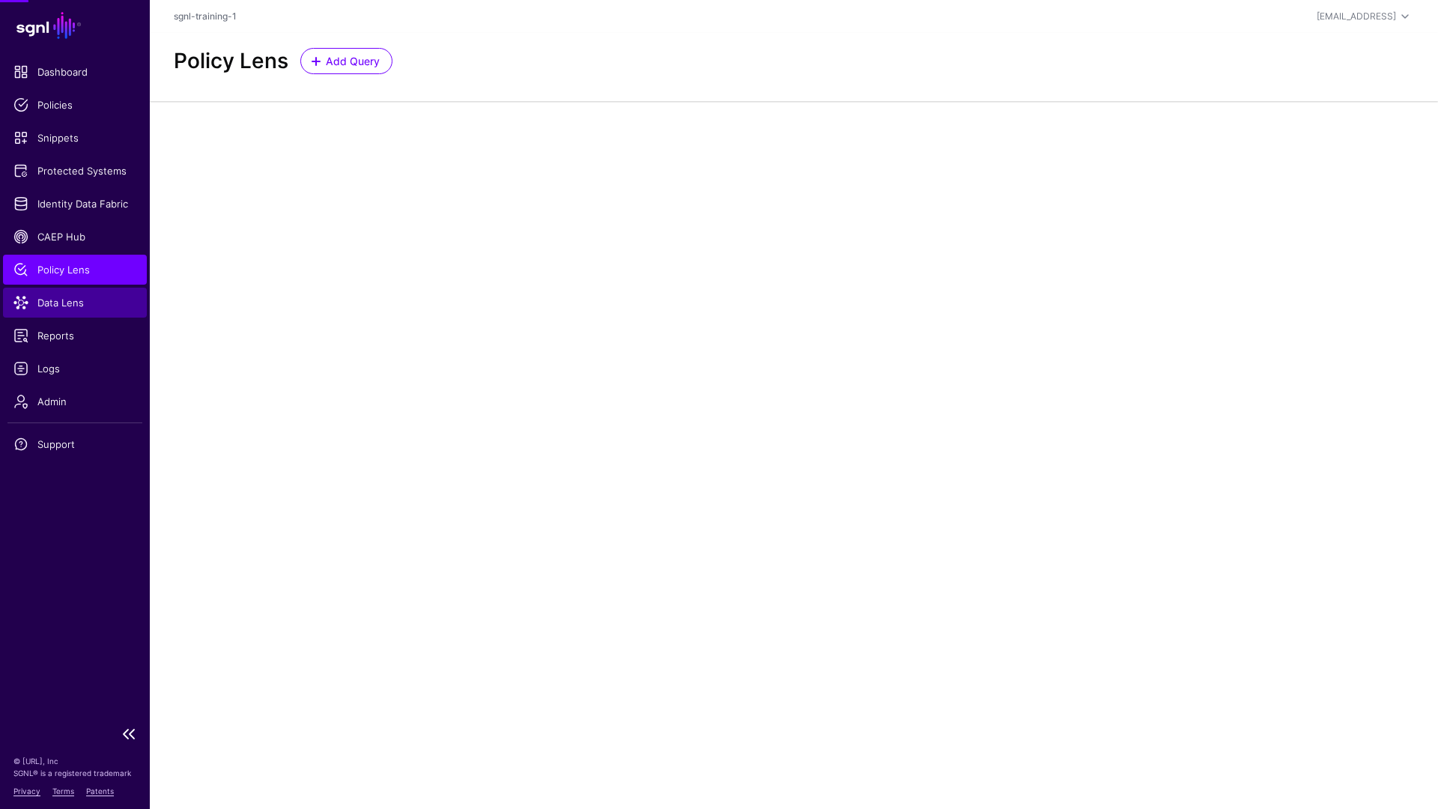
click at [79, 307] on span "Data Lens" at bounding box center [74, 302] width 123 height 15
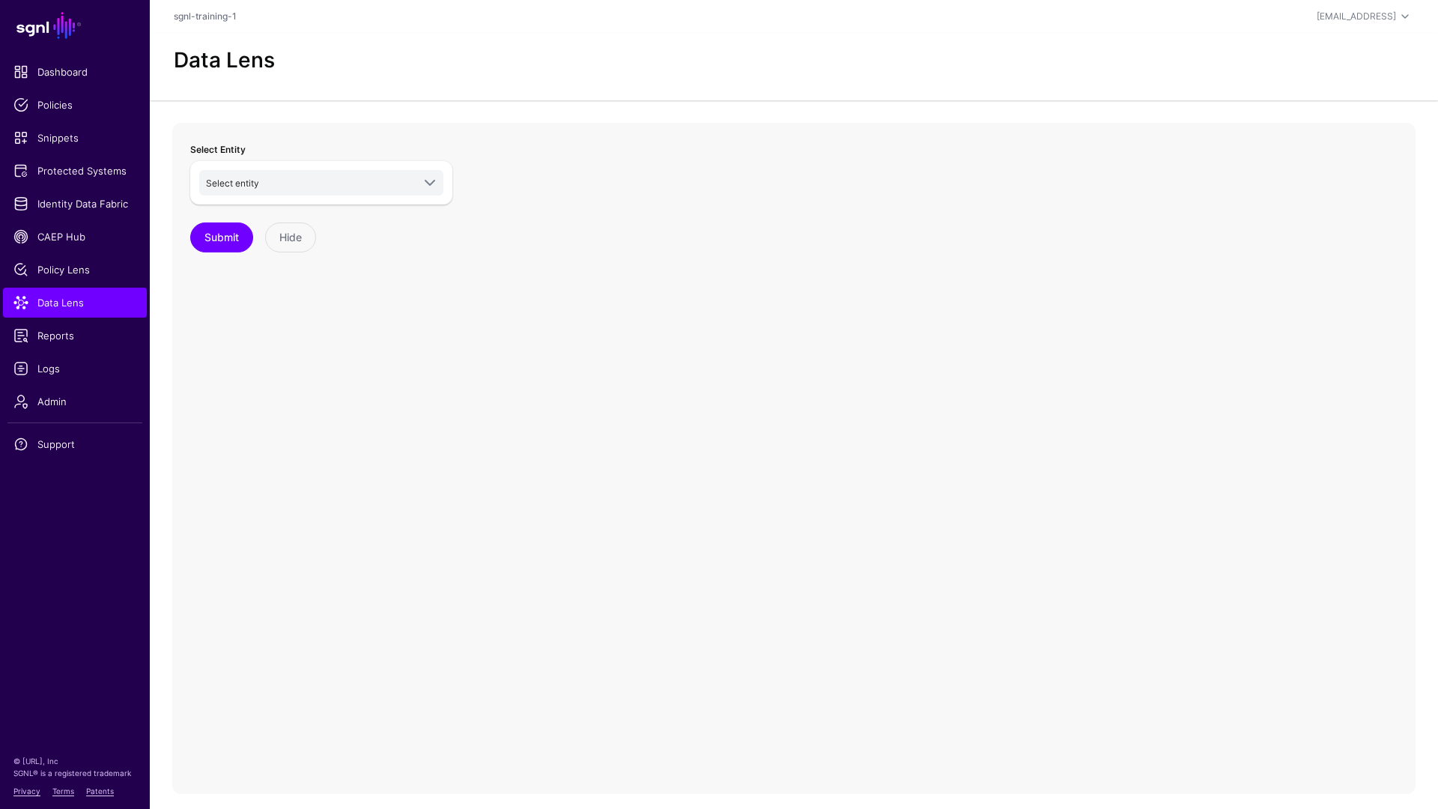
click at [330, 196] on div "Select entity ServiceNow CSM Account Case Group GroupMember User Entra ID Appli…" at bounding box center [321, 182] width 262 height 43
click at [333, 186] on span "Select entity" at bounding box center [309, 182] width 206 height 16
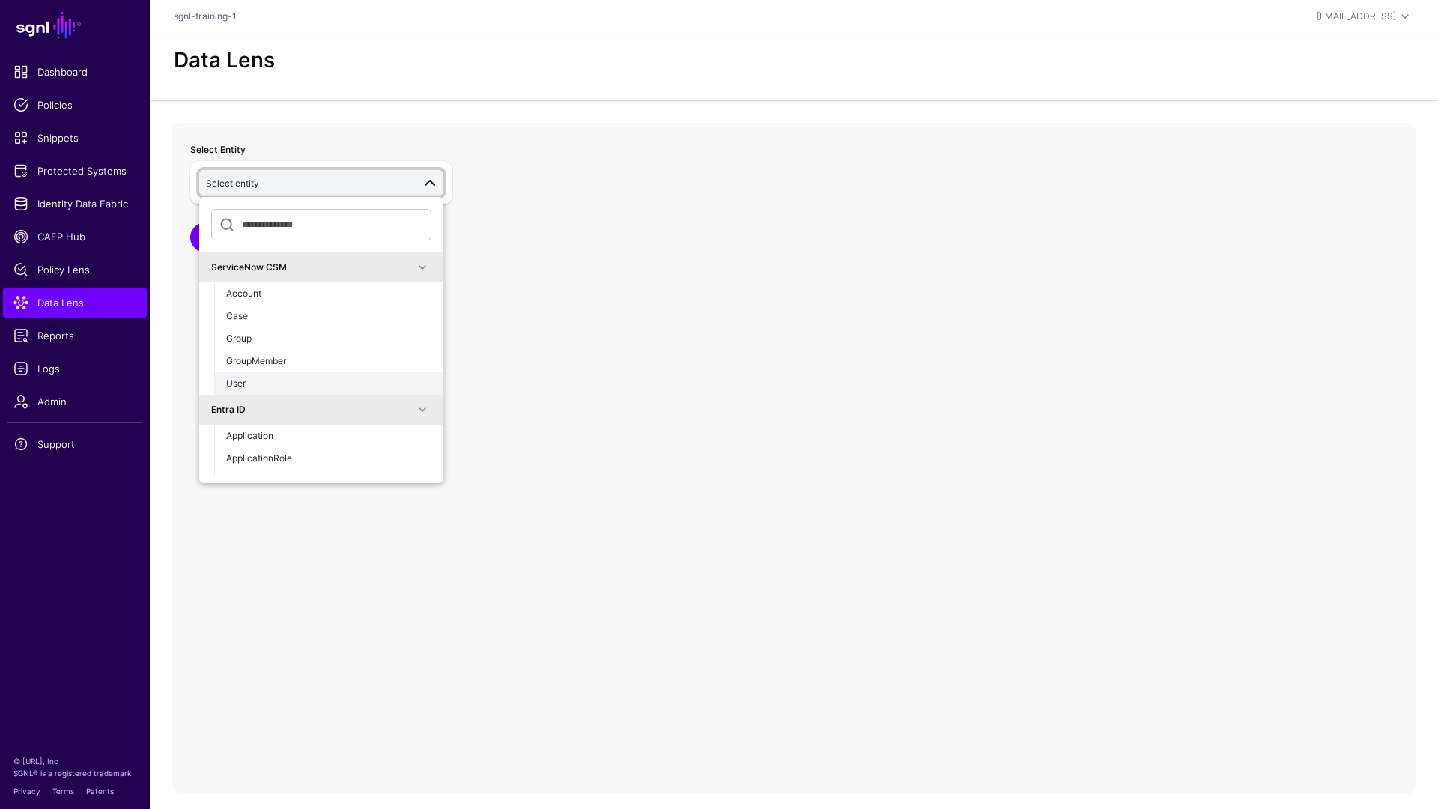
click at [287, 377] on div "User" at bounding box center [328, 383] width 205 height 13
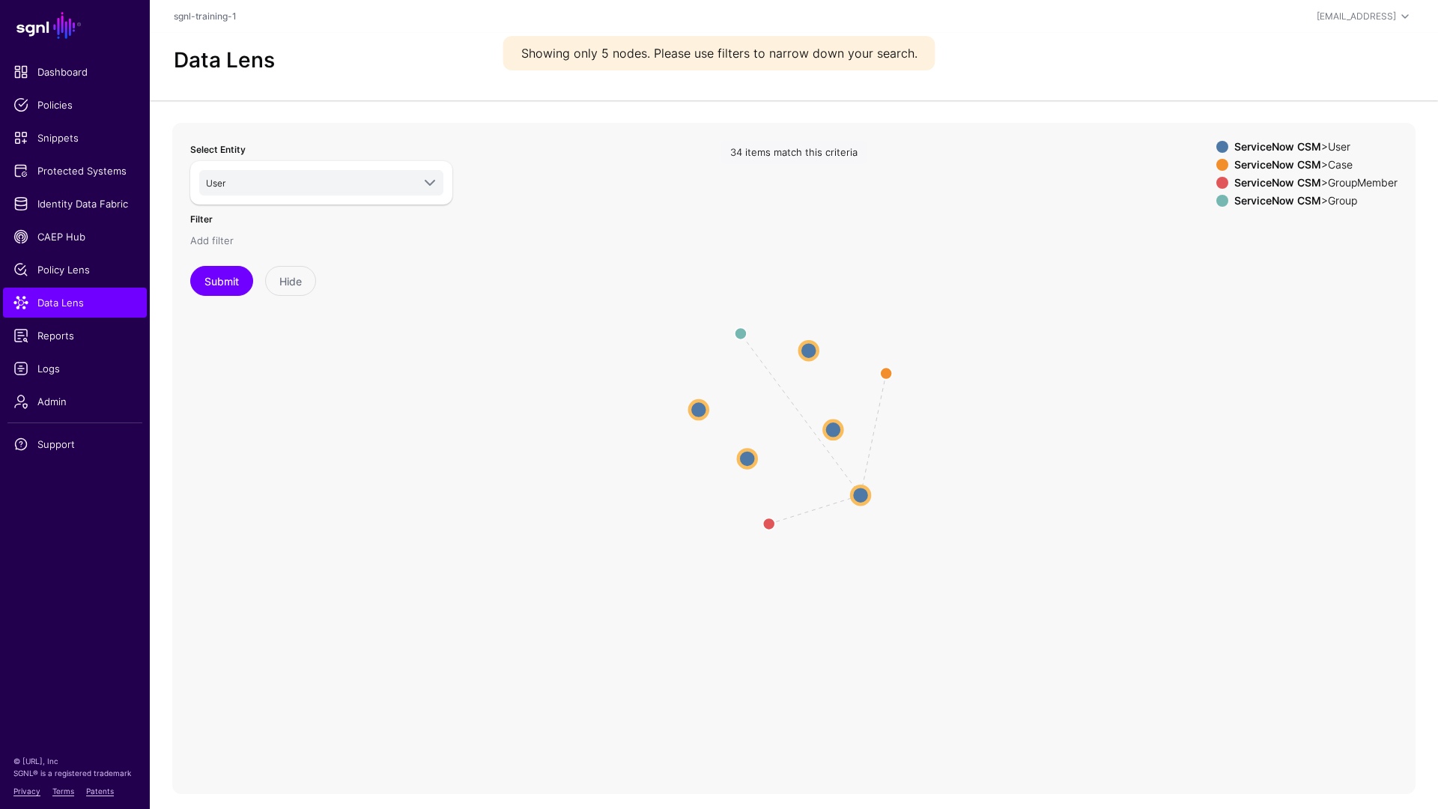
click at [204, 243] on link "Add filter" at bounding box center [211, 240] width 43 height 12
click at [396, 266] on div "****" at bounding box center [309, 254] width 226 height 28
click at [435, 249] on link at bounding box center [434, 252] width 18 height 18
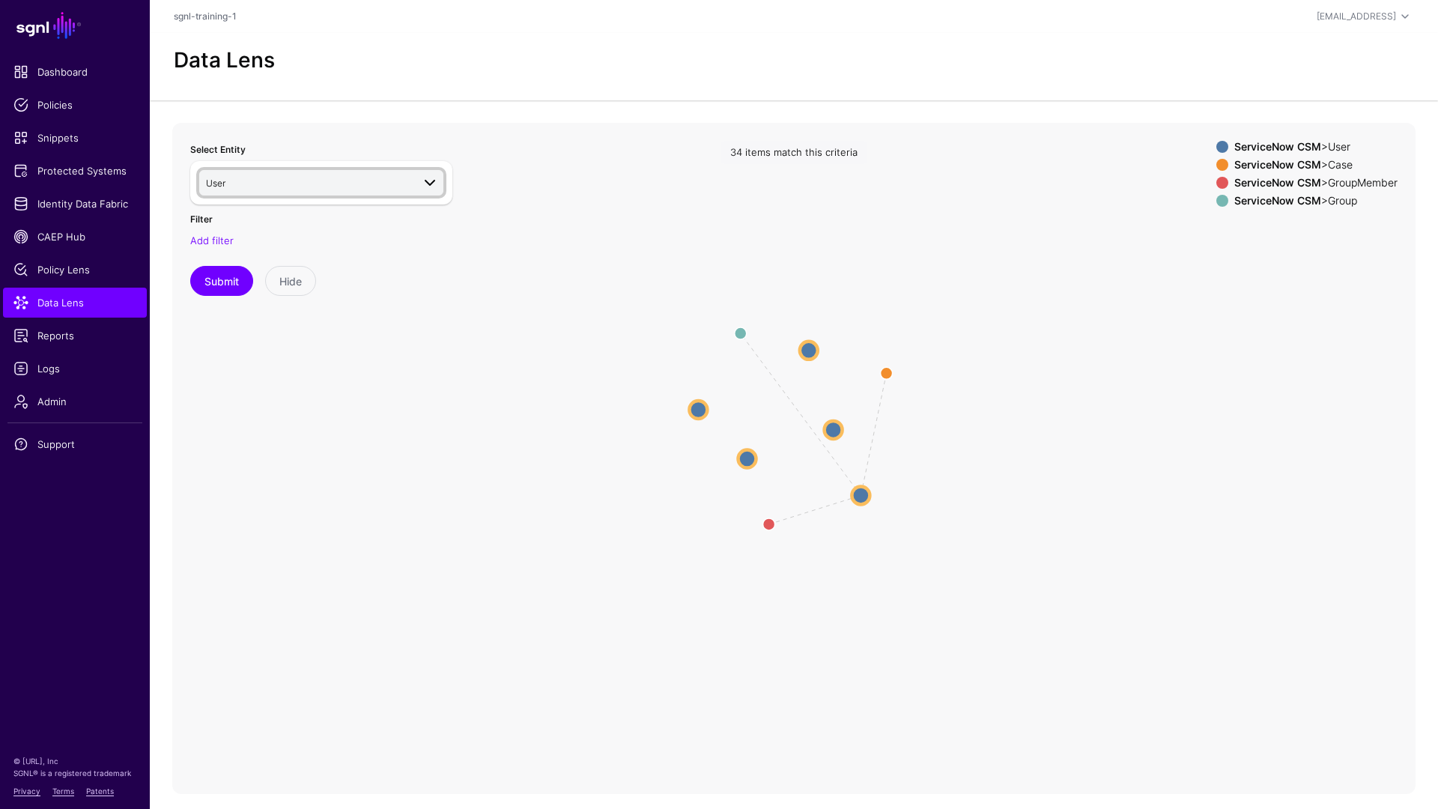
click at [429, 183] on span at bounding box center [430, 183] width 18 height 18
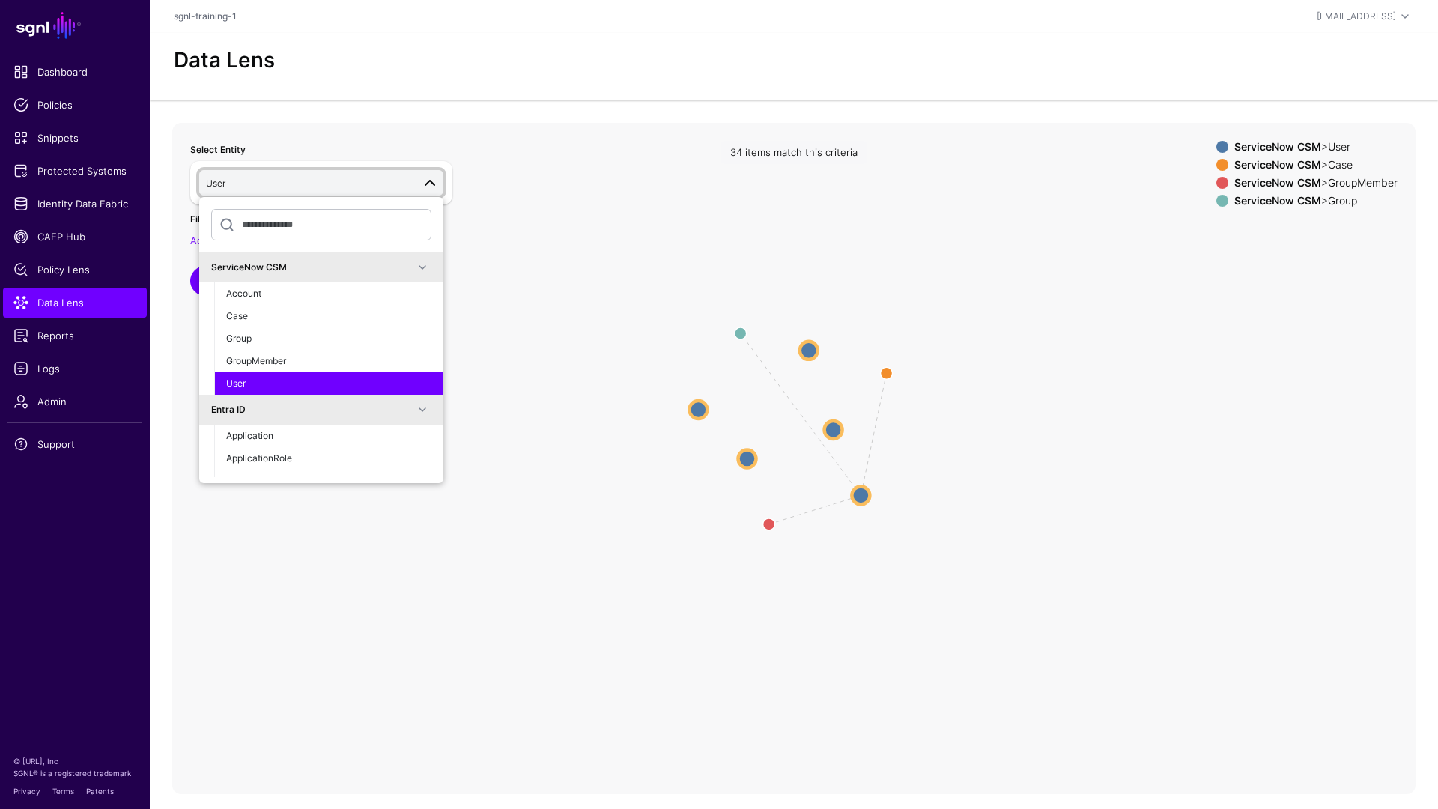
click at [276, 382] on div "User" at bounding box center [328, 383] width 205 height 13
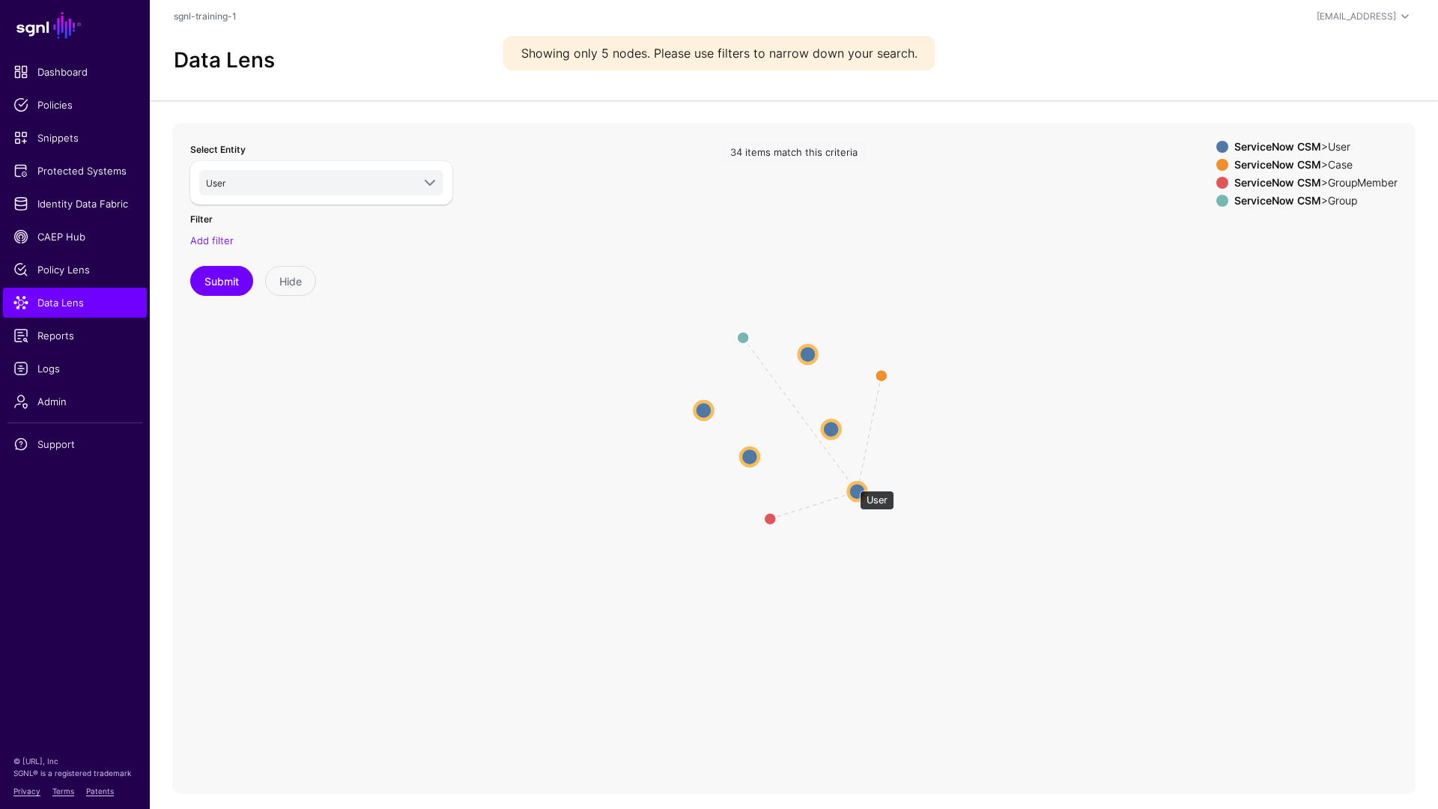
click at [855, 485] on circle at bounding box center [858, 491] width 18 height 18
click at [858, 489] on circle at bounding box center [860, 494] width 18 height 18
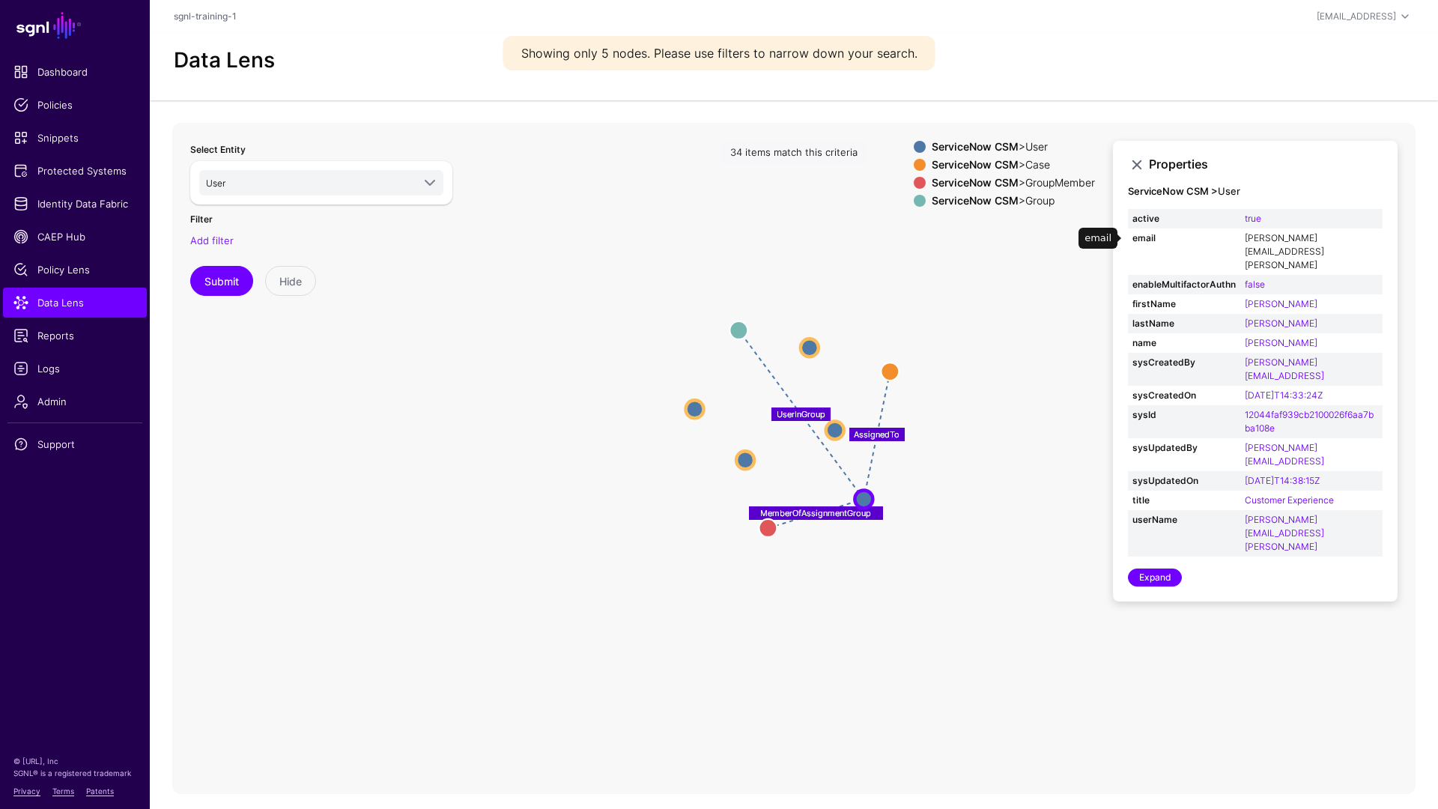
click at [1100, 238] on link "[PERSON_NAME][EMAIL_ADDRESS][PERSON_NAME]" at bounding box center [1284, 251] width 79 height 38
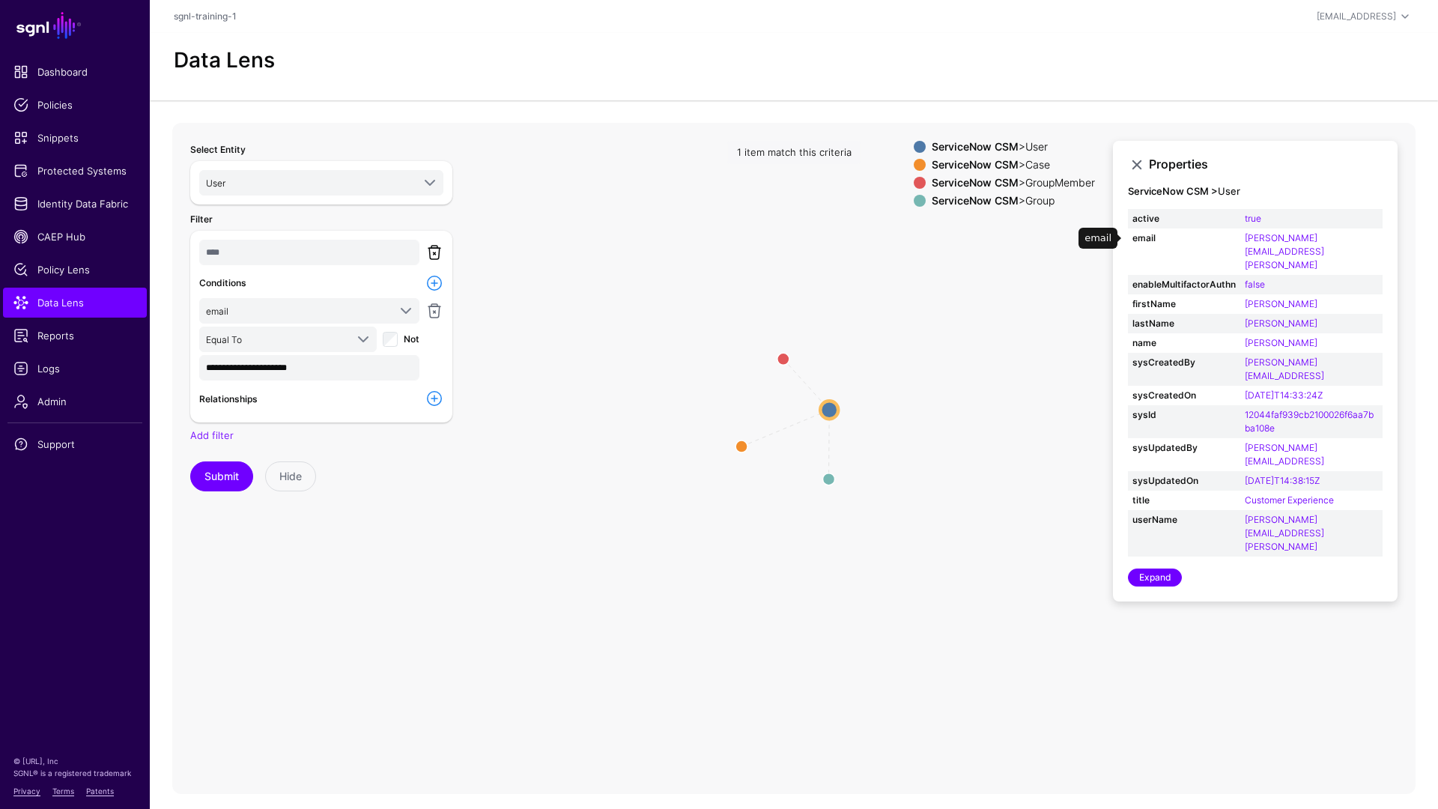
click at [440, 254] on link at bounding box center [434, 252] width 18 height 18
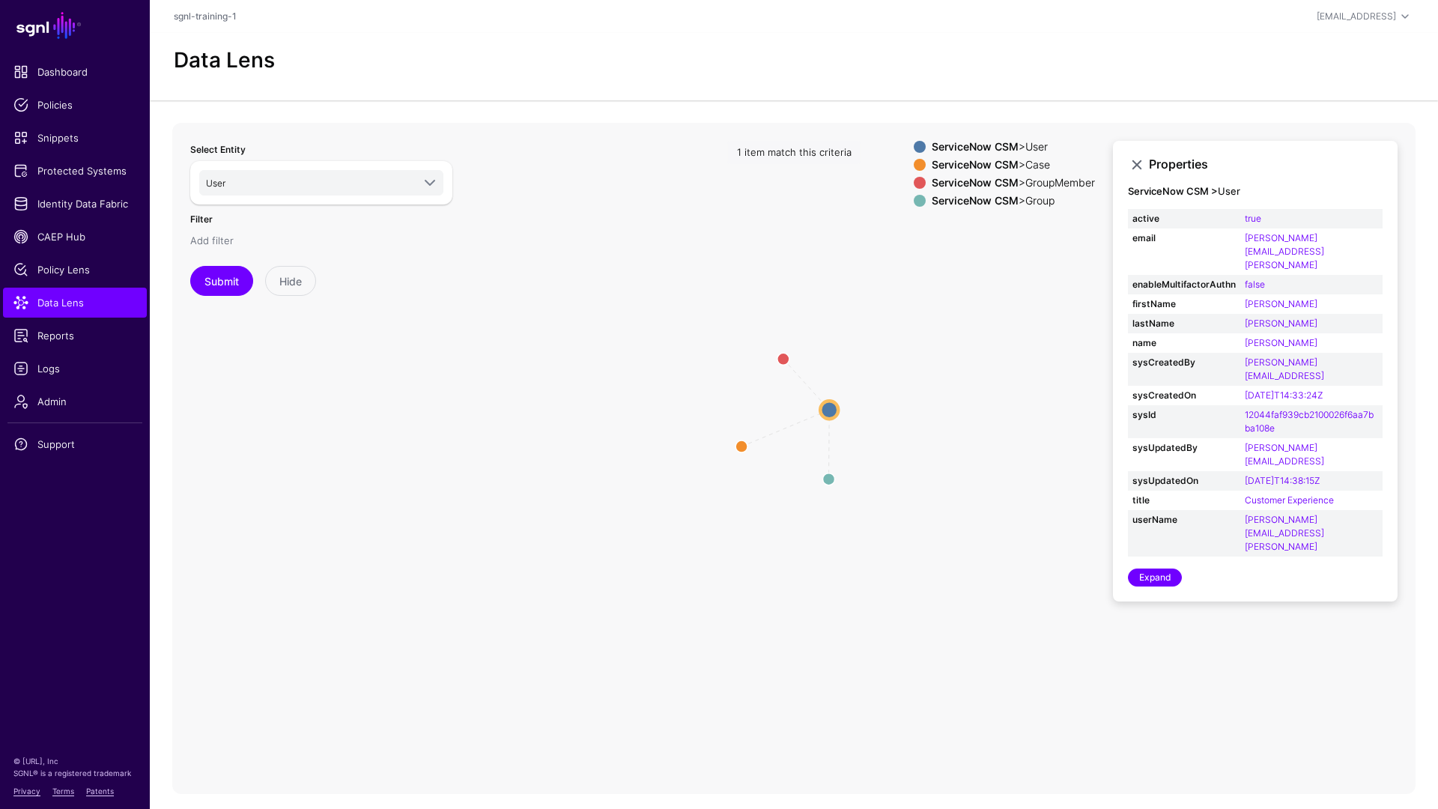
click at [218, 240] on link "Add filter" at bounding box center [211, 240] width 43 height 12
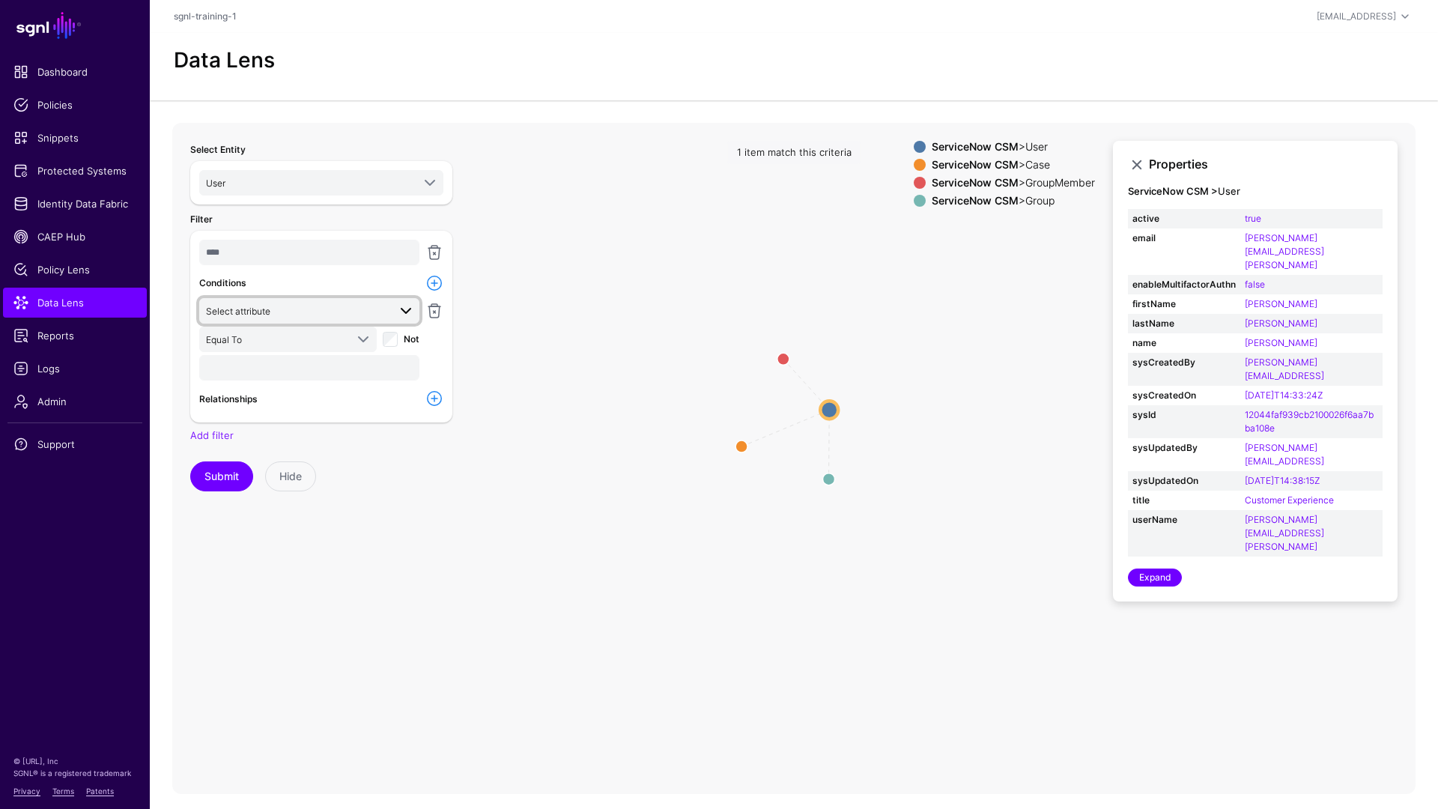
click at [288, 322] on link "Select attribute" at bounding box center [309, 310] width 220 height 25
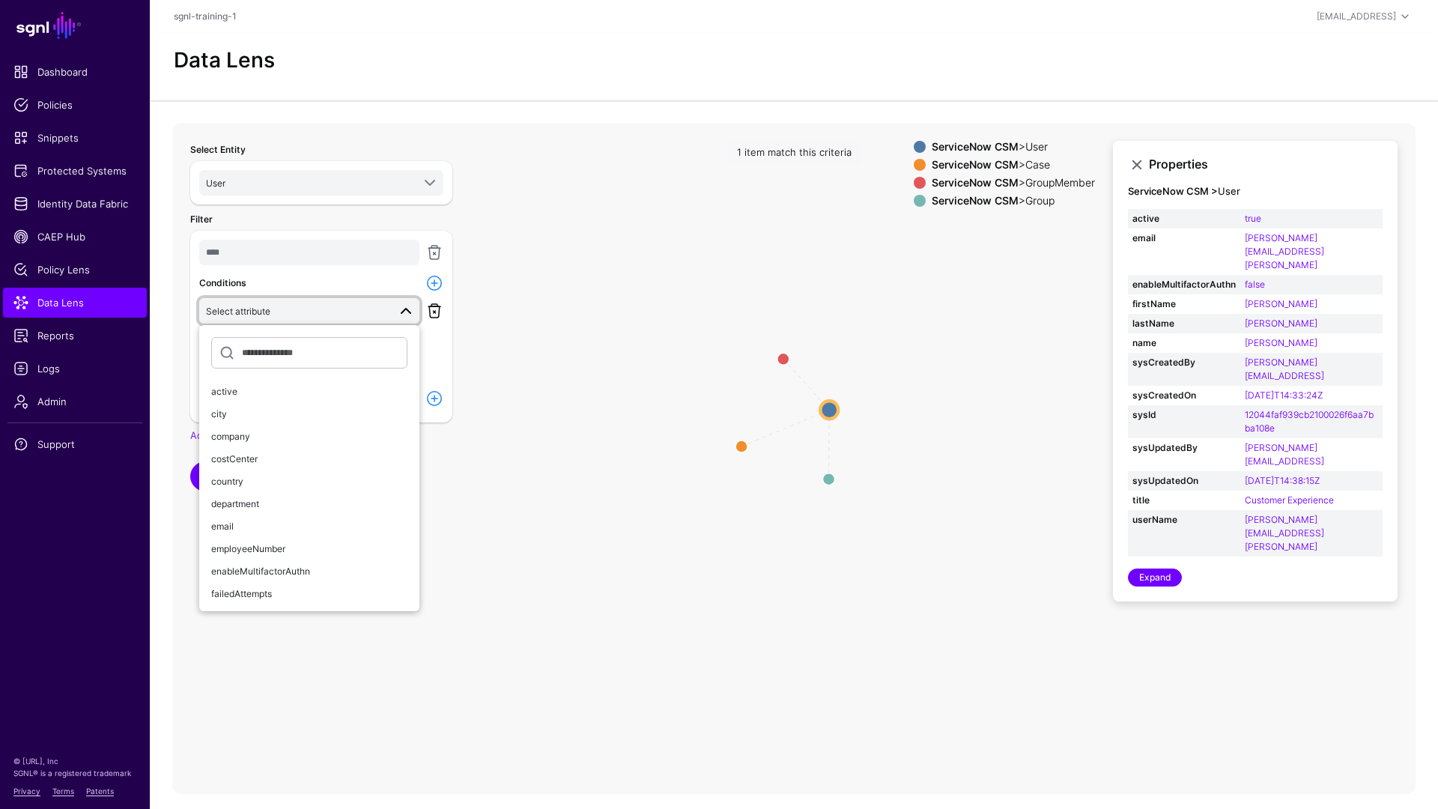
click at [435, 312] on link at bounding box center [434, 311] width 18 height 18
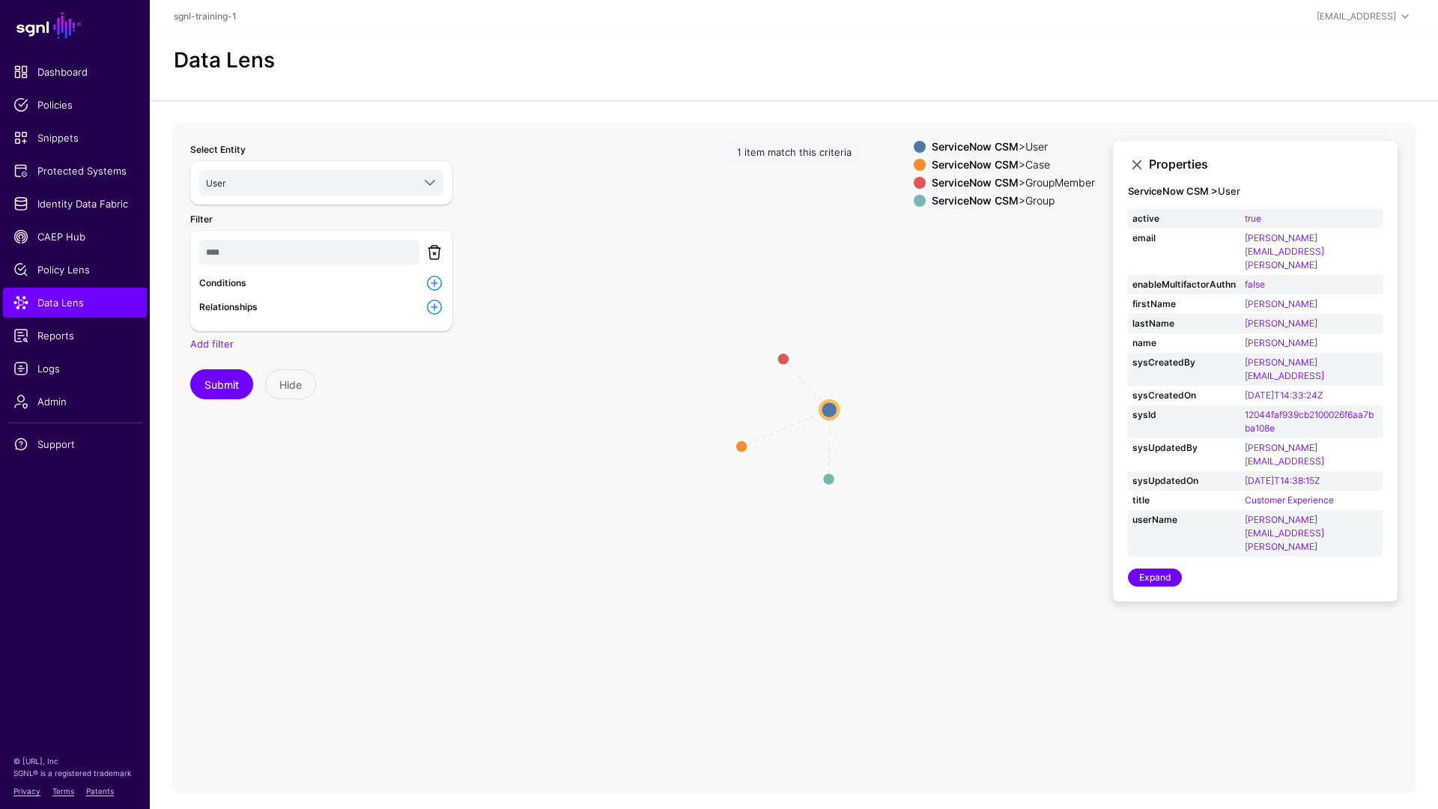
click at [437, 252] on link at bounding box center [434, 252] width 18 height 18
click at [216, 243] on link "Add filter" at bounding box center [211, 240] width 43 height 12
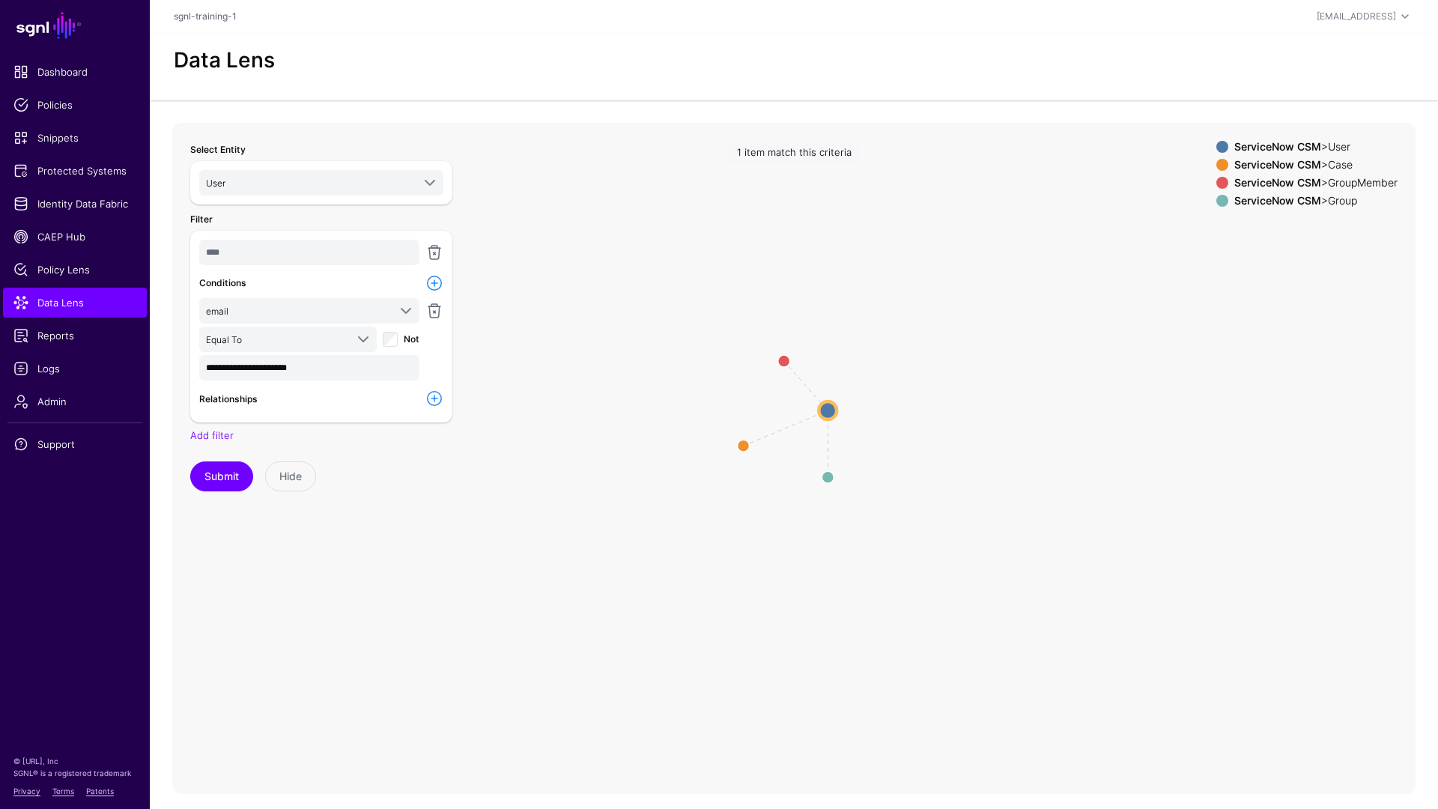
click at [207, 224] on label "Filter" at bounding box center [201, 219] width 22 height 13
click at [444, 254] on div at bounding box center [434, 254] width 24 height 28
click at [440, 252] on link at bounding box center [434, 252] width 18 height 18
click at [430, 256] on link at bounding box center [434, 252] width 18 height 18
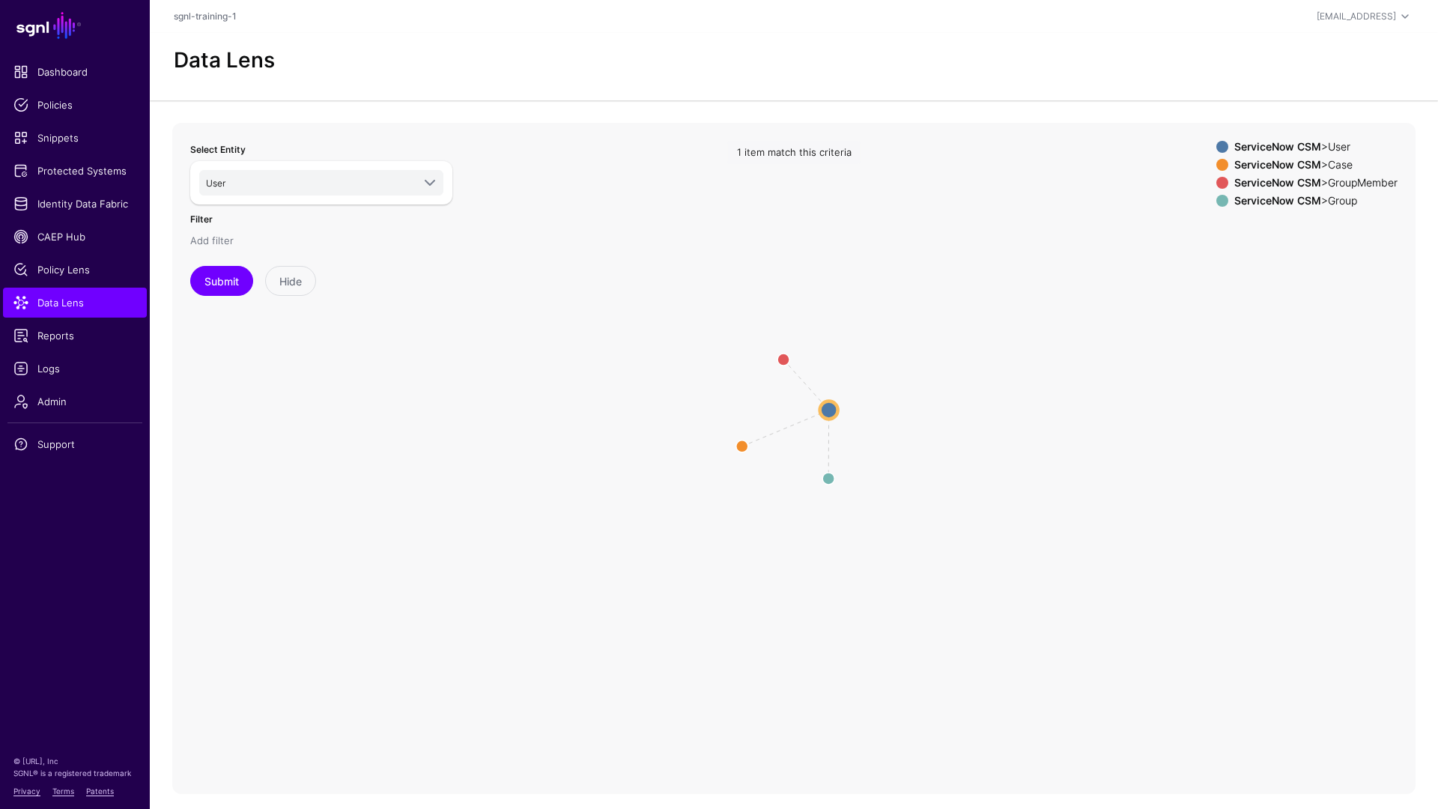
click at [195, 239] on link "Add filter" at bounding box center [211, 240] width 43 height 12
click at [442, 249] on link at bounding box center [434, 252] width 18 height 18
click at [212, 235] on link "Add filter" at bounding box center [211, 240] width 43 height 12
click at [219, 440] on link "Add filter" at bounding box center [211, 435] width 43 height 12
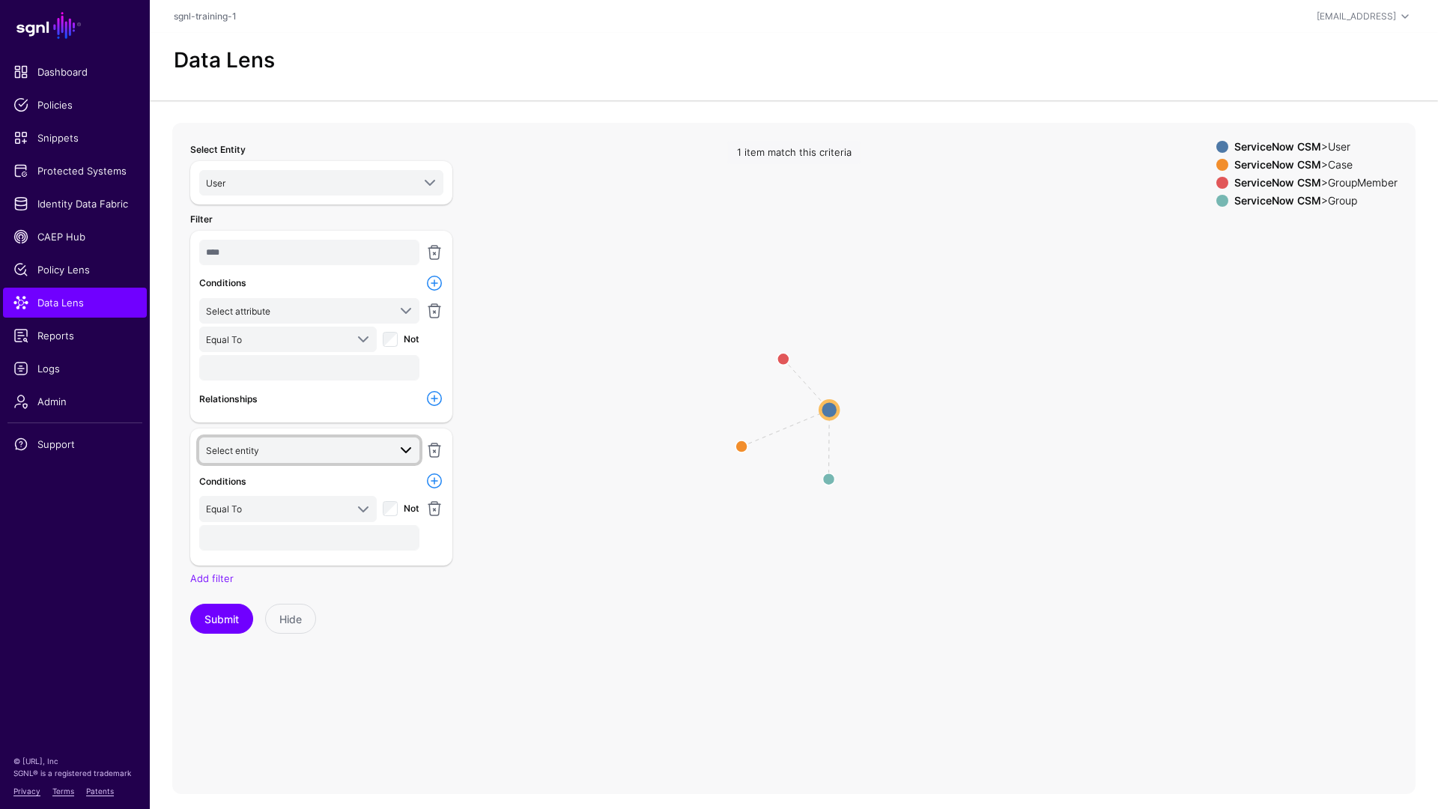
click at [397, 450] on span at bounding box center [406, 450] width 18 height 18
click at [402, 447] on span at bounding box center [406, 450] width 18 height 18
click at [429, 449] on link at bounding box center [434, 450] width 18 height 18
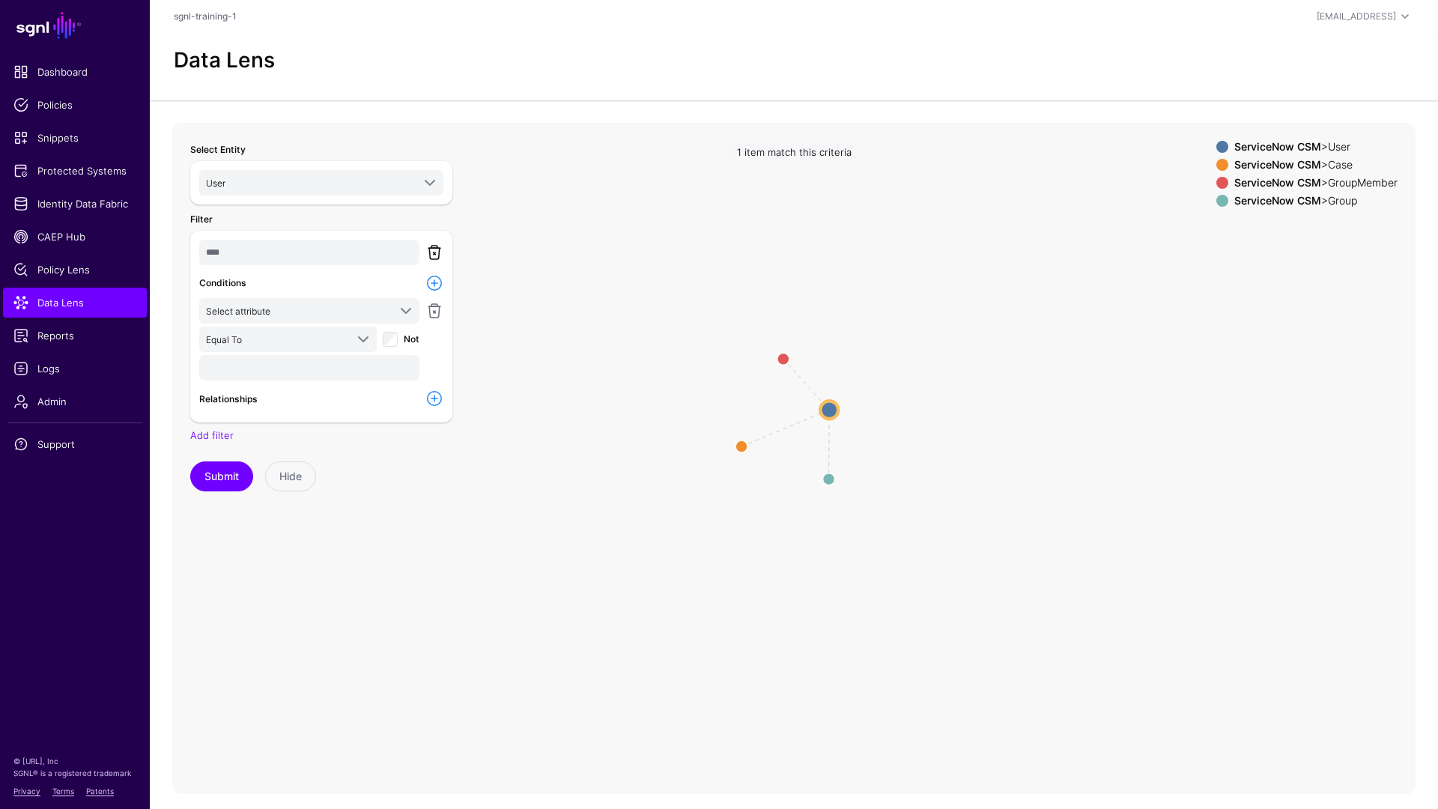
click at [436, 261] on link at bounding box center [434, 252] width 18 height 18
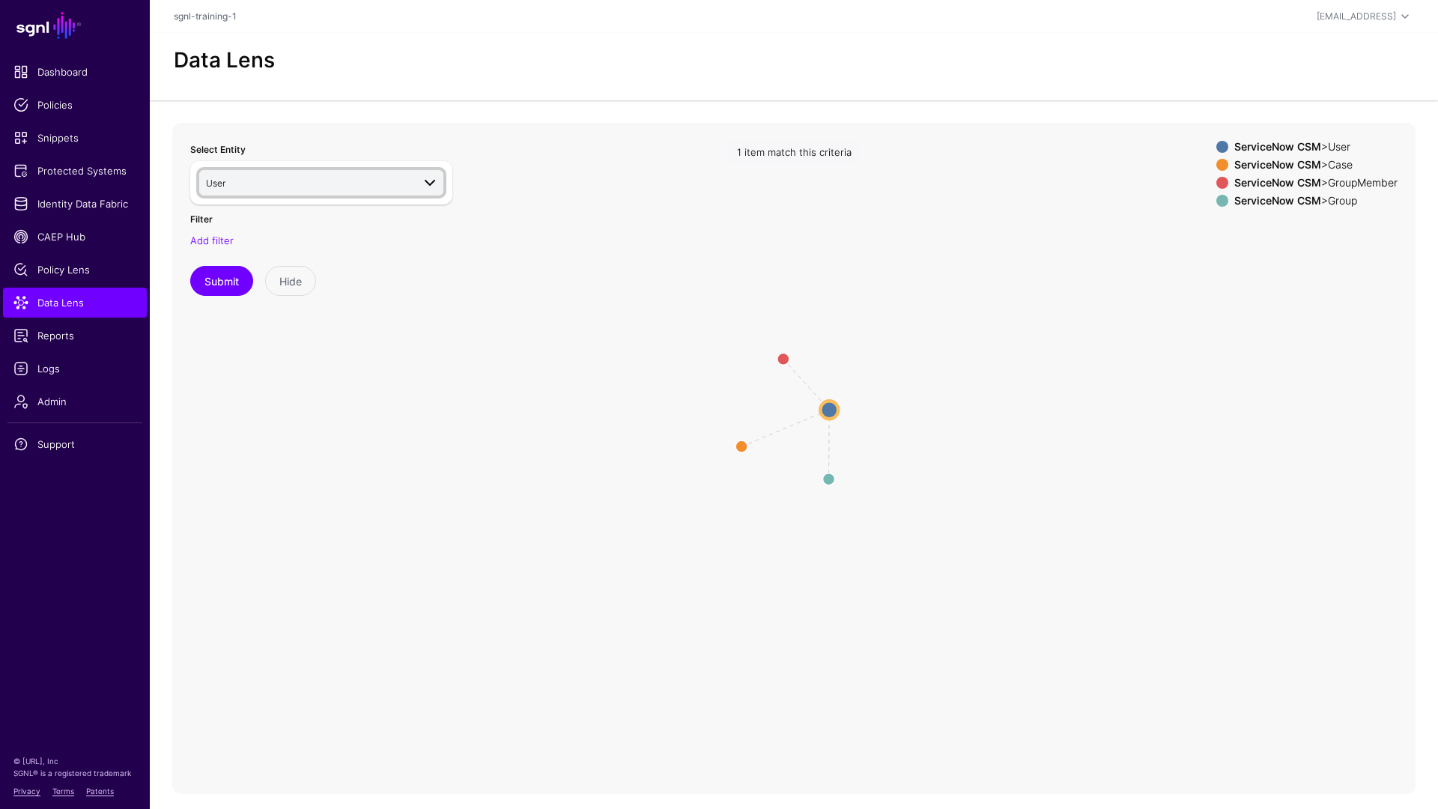
click at [427, 178] on span at bounding box center [430, 183] width 18 height 18
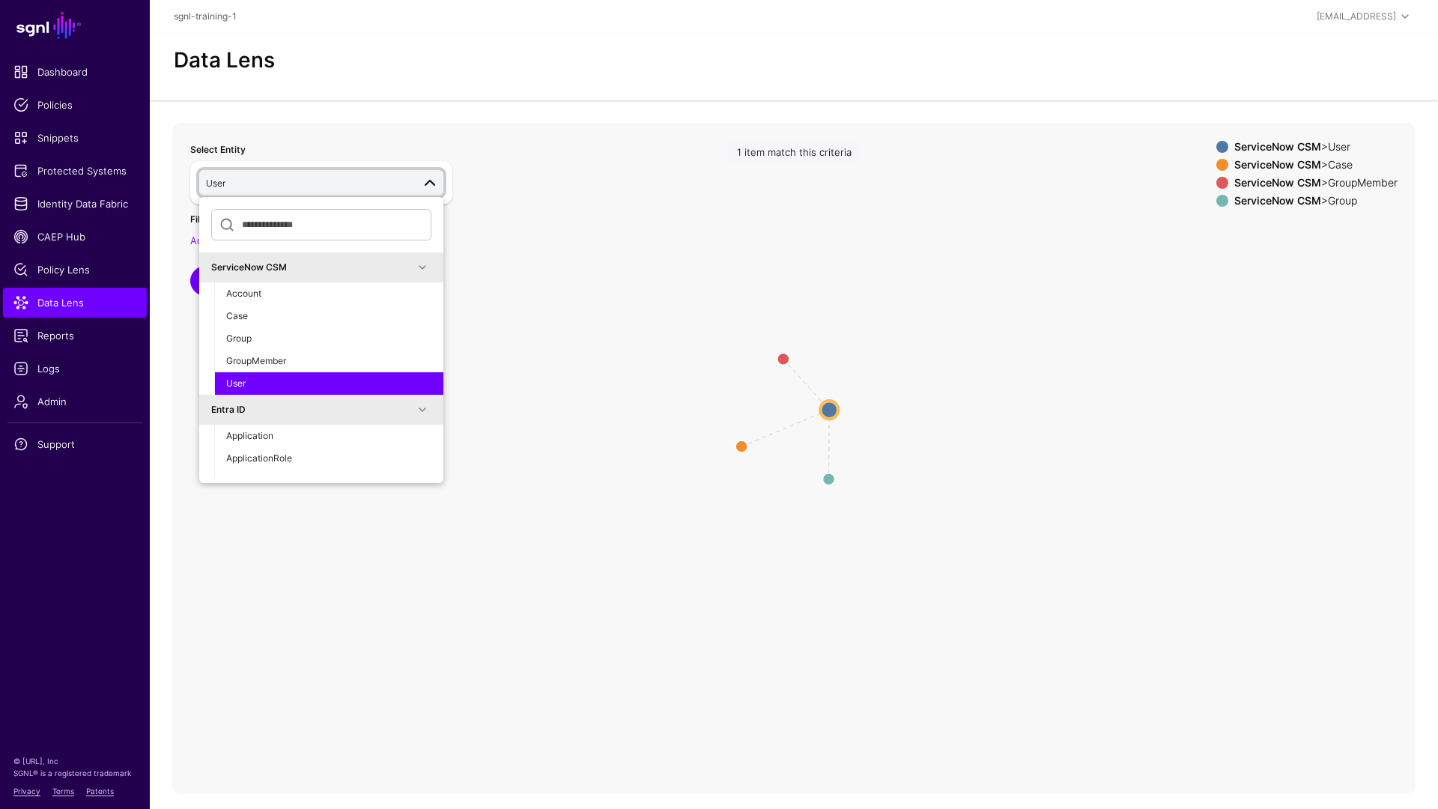
click at [298, 389] on button "User" at bounding box center [328, 383] width 229 height 22
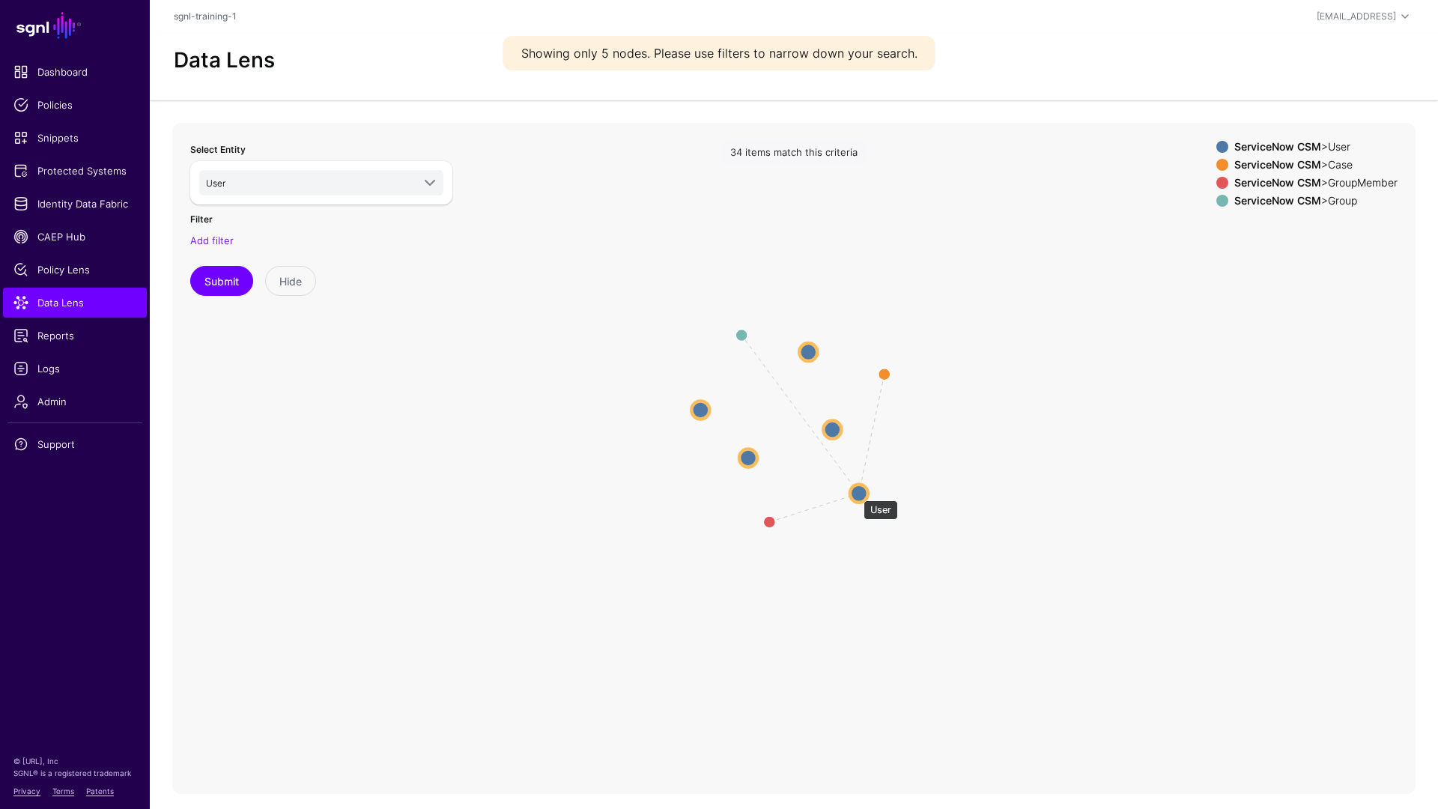
click at [856, 493] on circle at bounding box center [859, 493] width 18 height 18
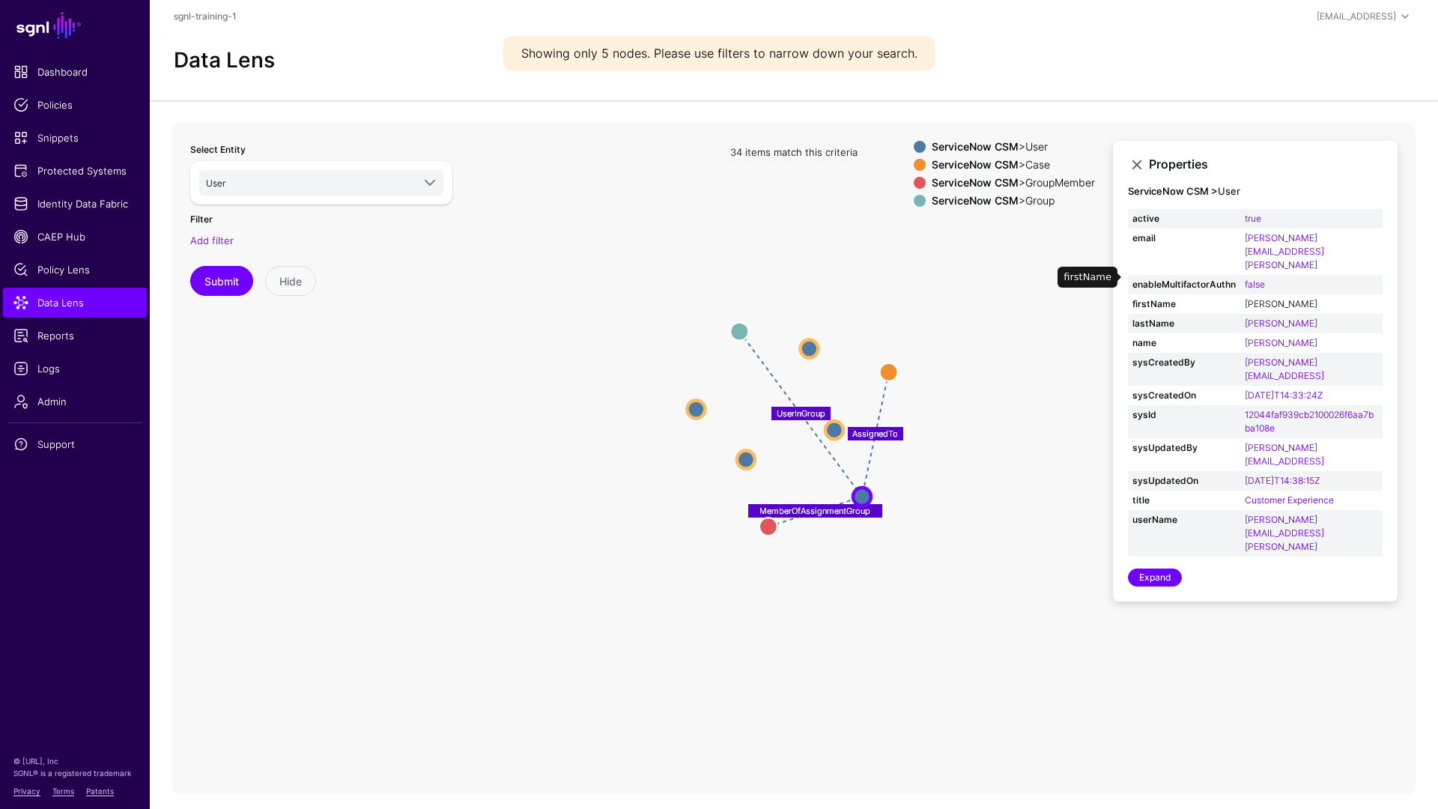
click at [1260, 298] on link "[PERSON_NAME]" at bounding box center [1281, 303] width 73 height 11
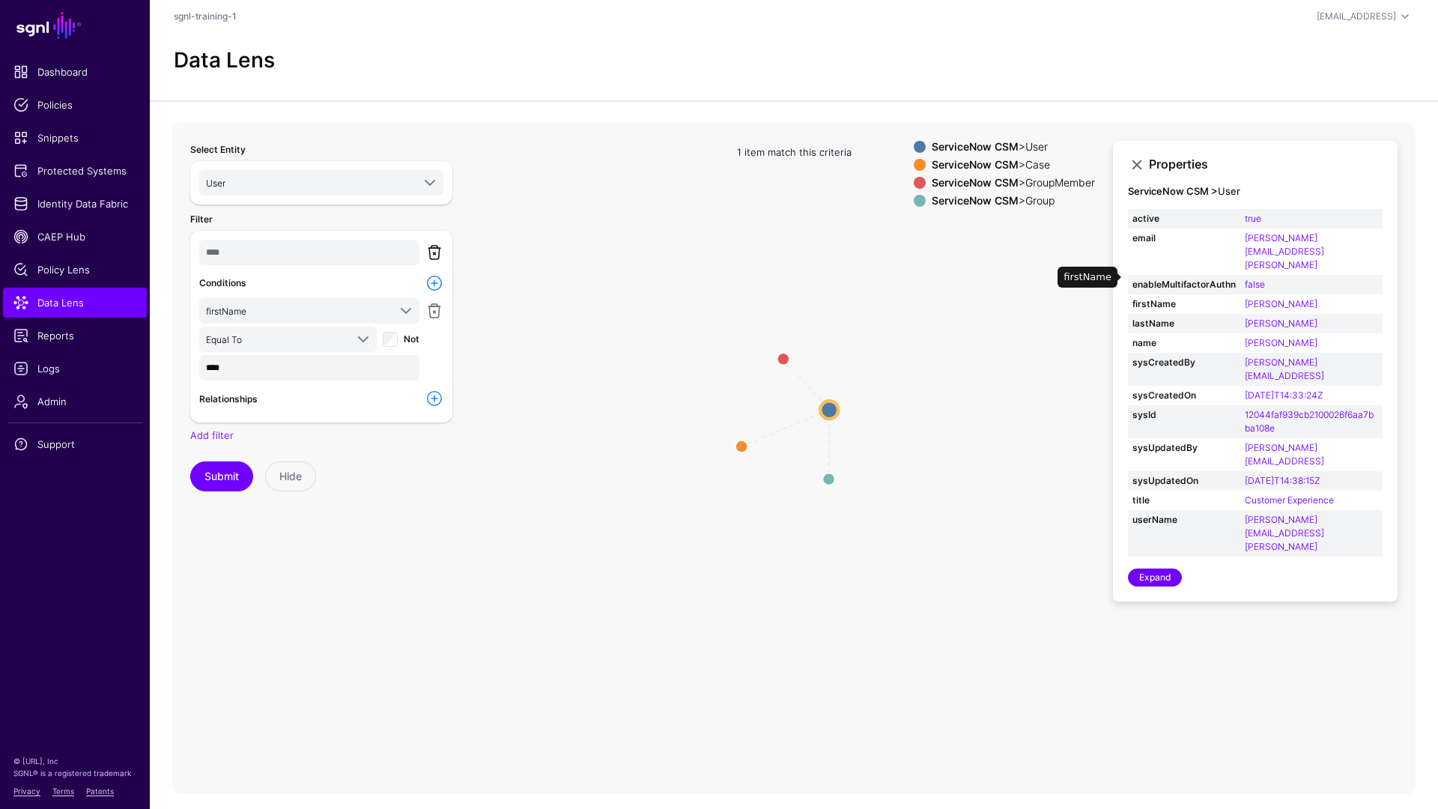
click at [431, 254] on link at bounding box center [434, 252] width 18 height 18
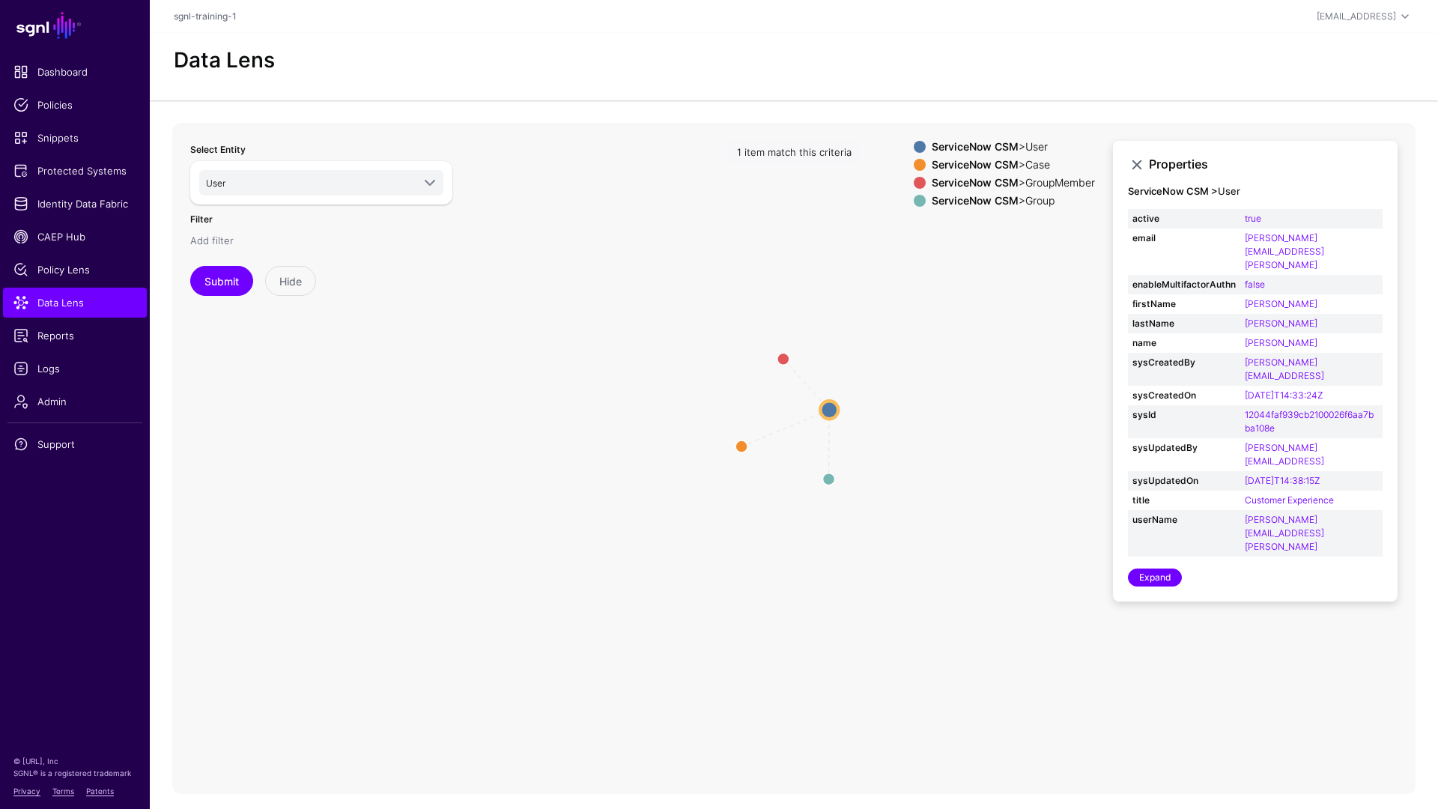
click at [220, 243] on link "Add filter" at bounding box center [211, 240] width 43 height 12
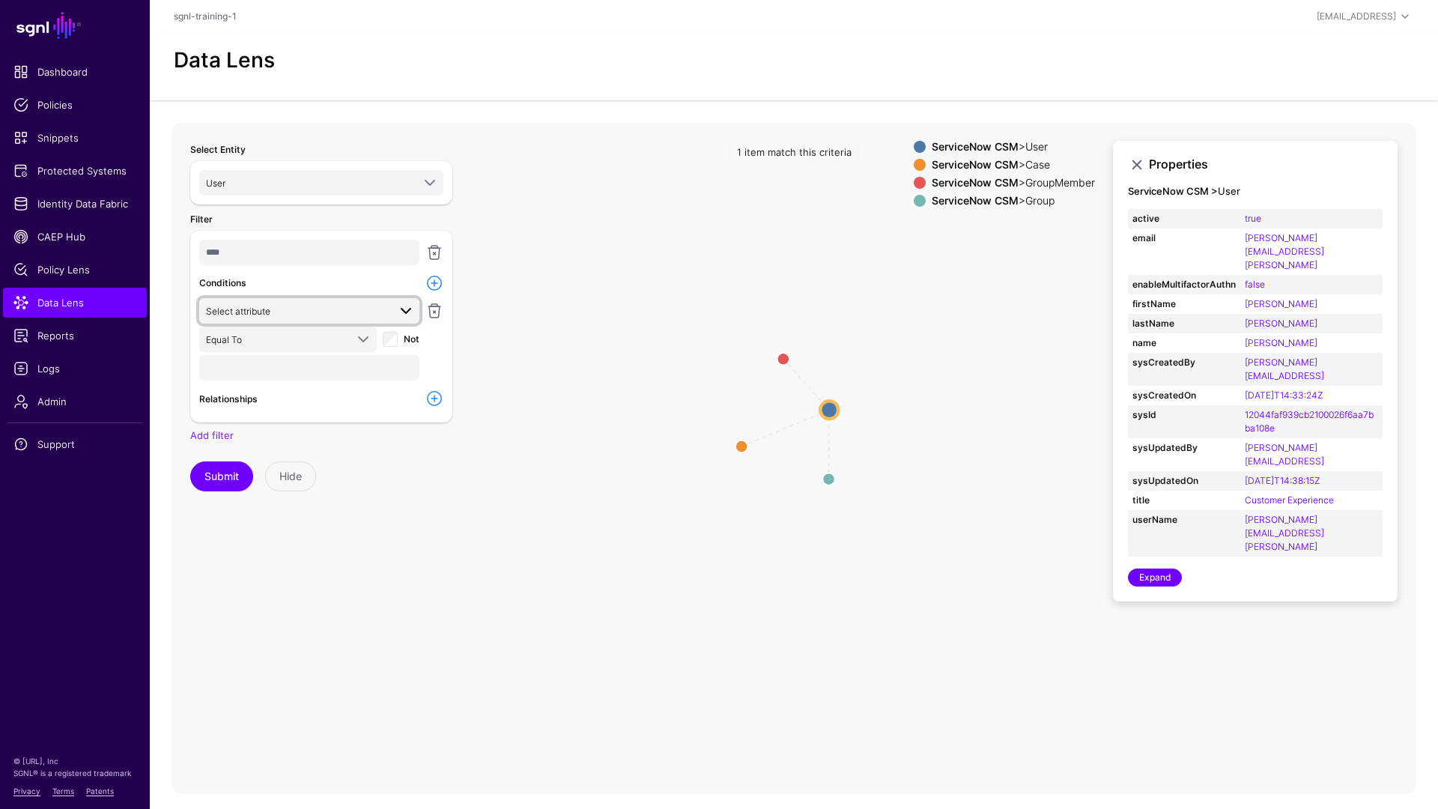
click at [294, 309] on span "Select attribute" at bounding box center [297, 311] width 182 height 16
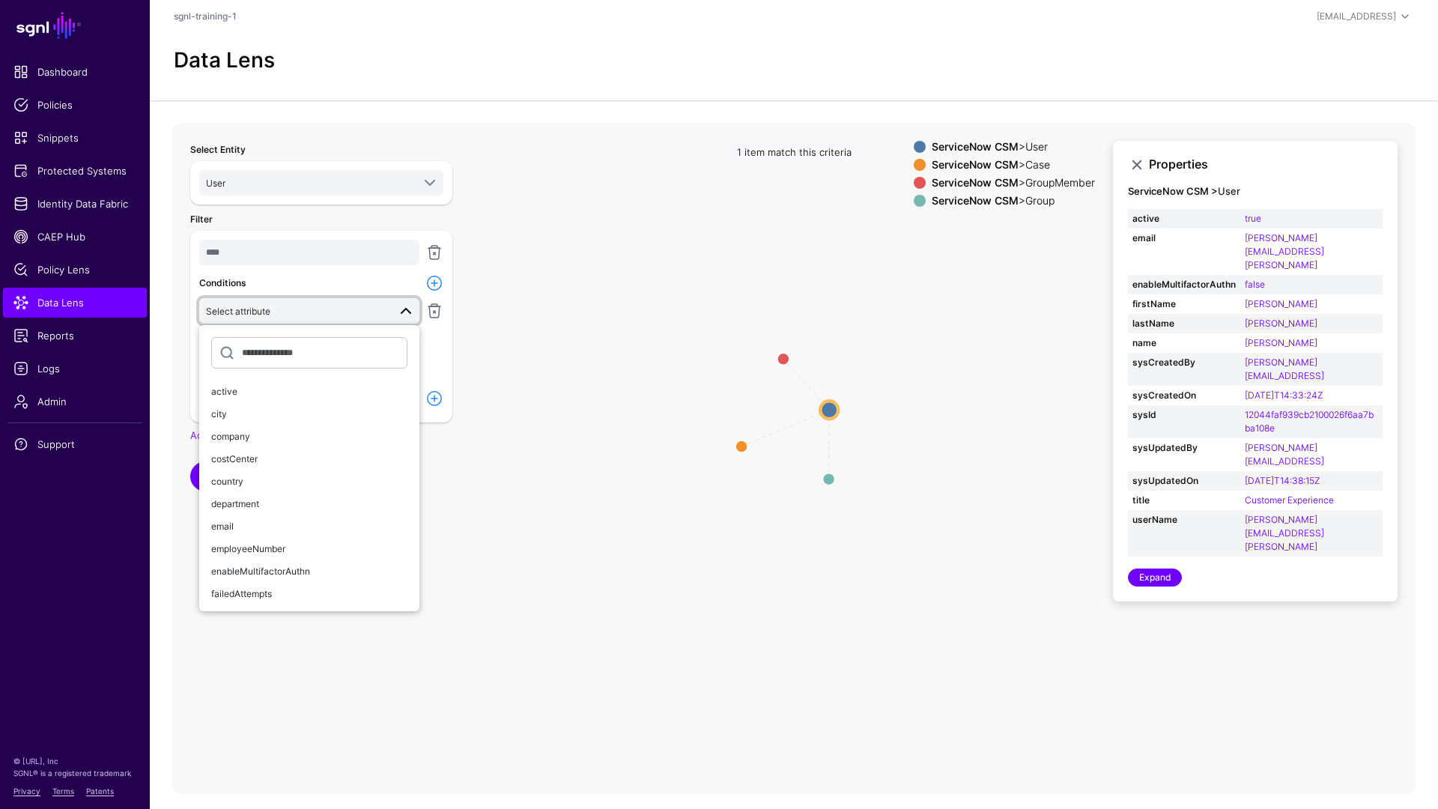
click at [568, 382] on icon "AssignedTo MemberOfAssignmentGroup UserInGroup User User Case Case GroupMember …" at bounding box center [793, 422] width 1243 height 599
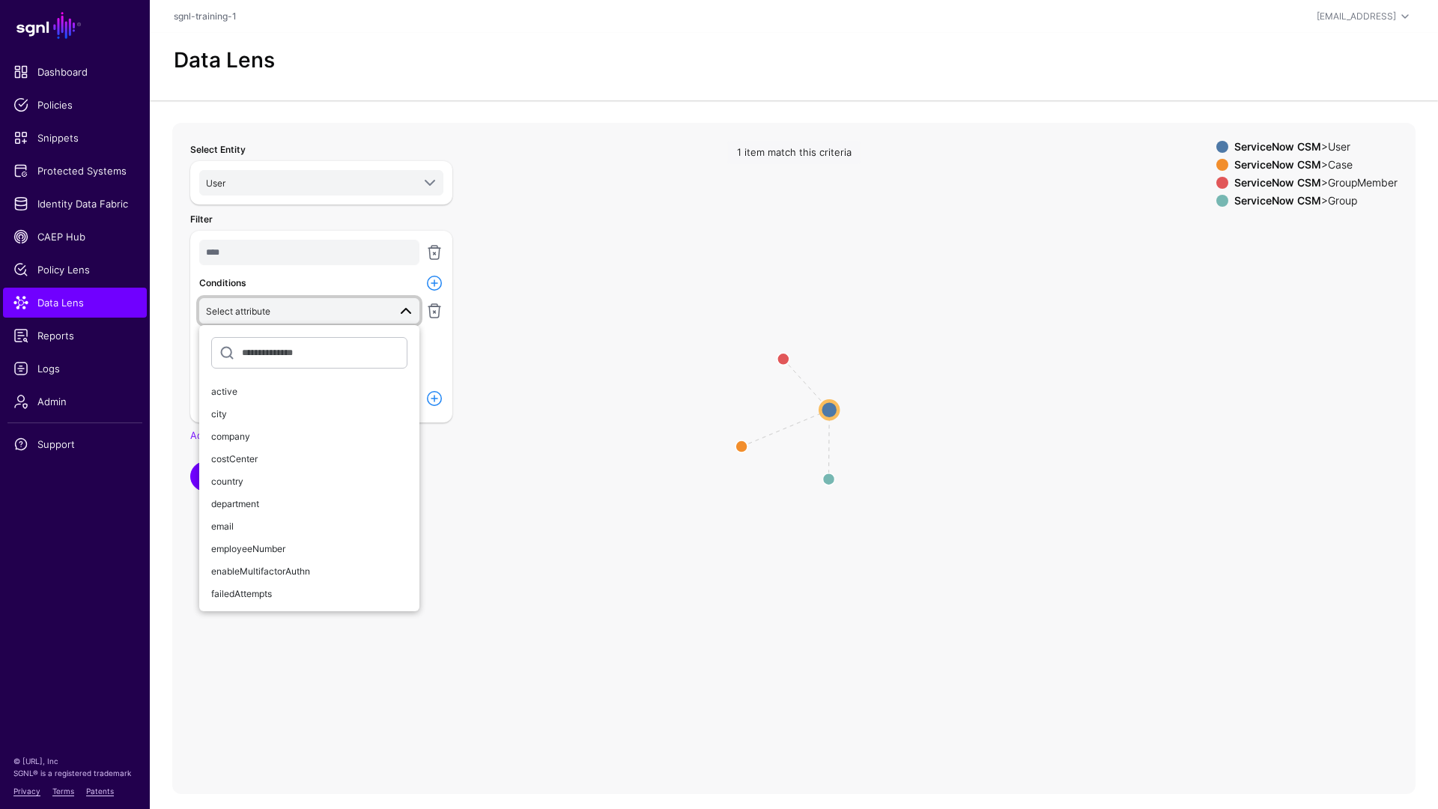
click at [400, 315] on span at bounding box center [406, 311] width 18 height 18
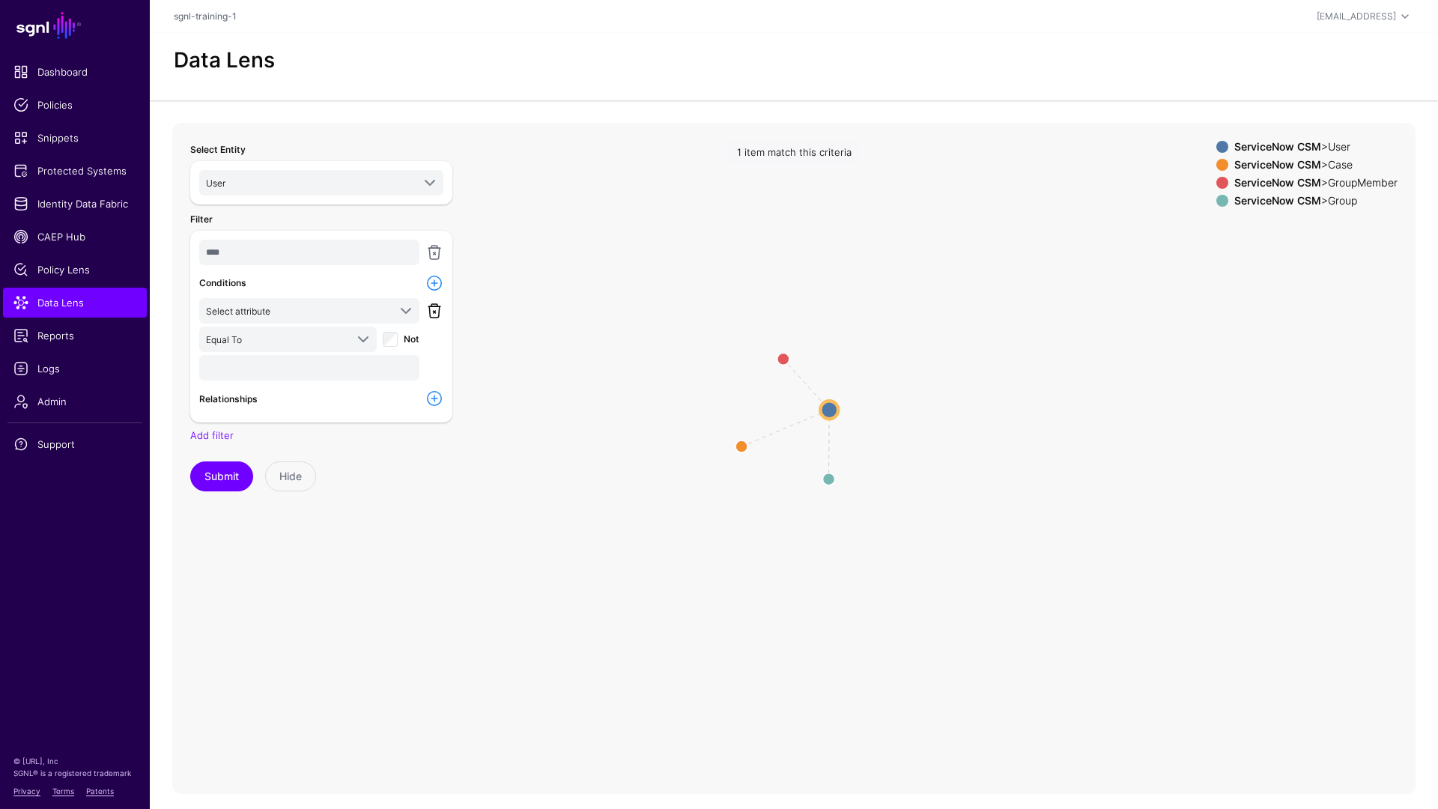
click at [430, 313] on link at bounding box center [434, 311] width 18 height 18
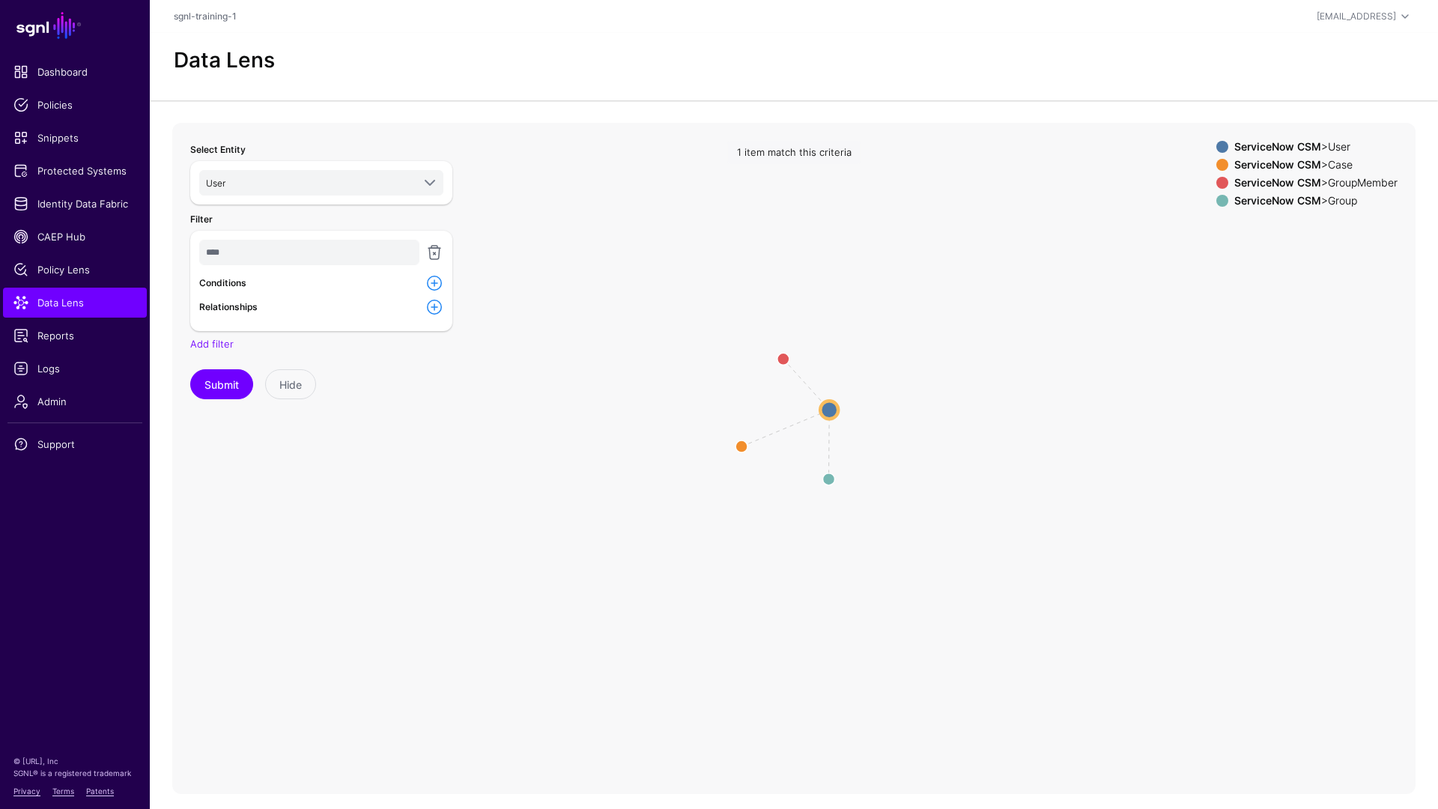
click at [424, 254] on div at bounding box center [434, 254] width 24 height 28
click at [433, 253] on link at bounding box center [434, 252] width 18 height 18
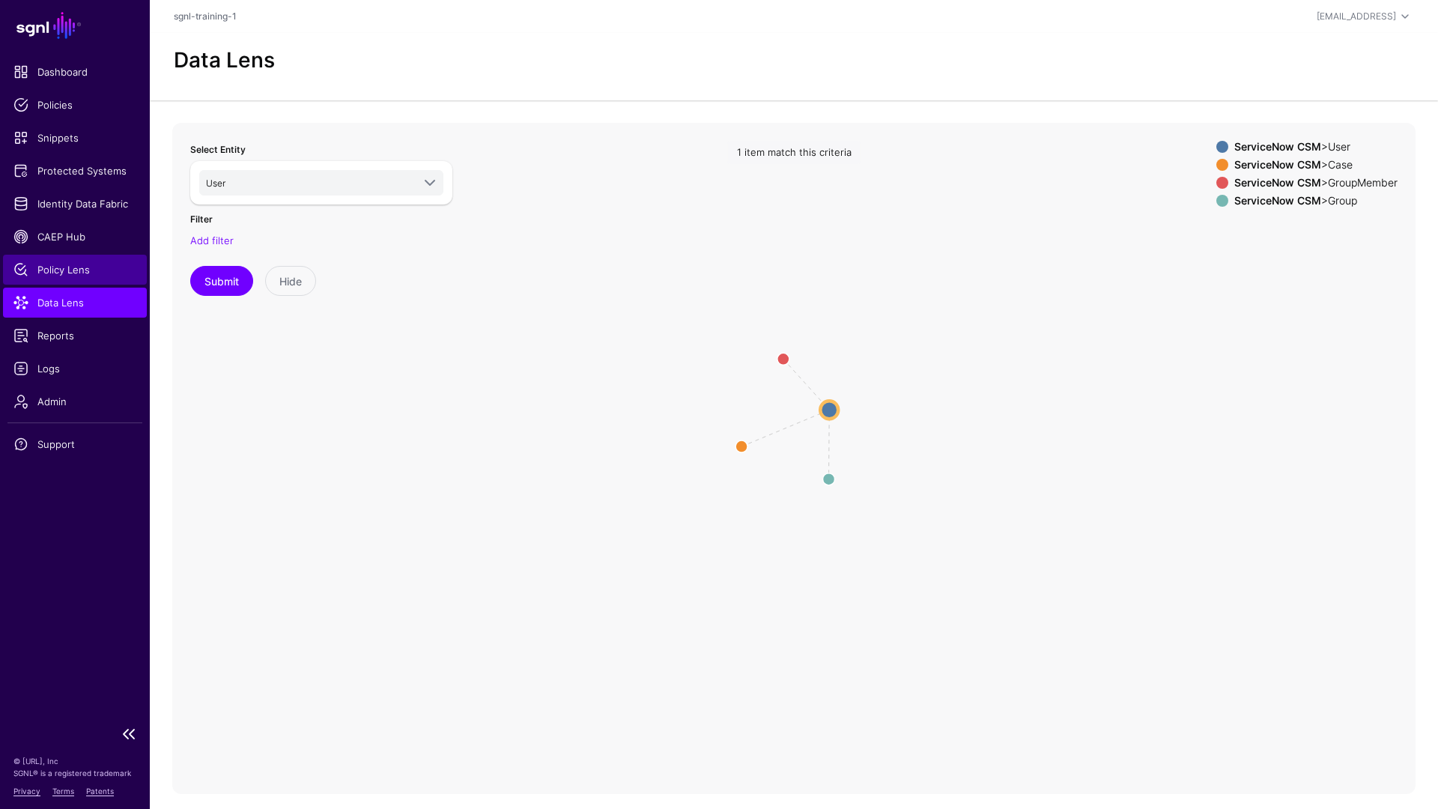
click at [112, 273] on span "Policy Lens" at bounding box center [74, 269] width 123 height 15
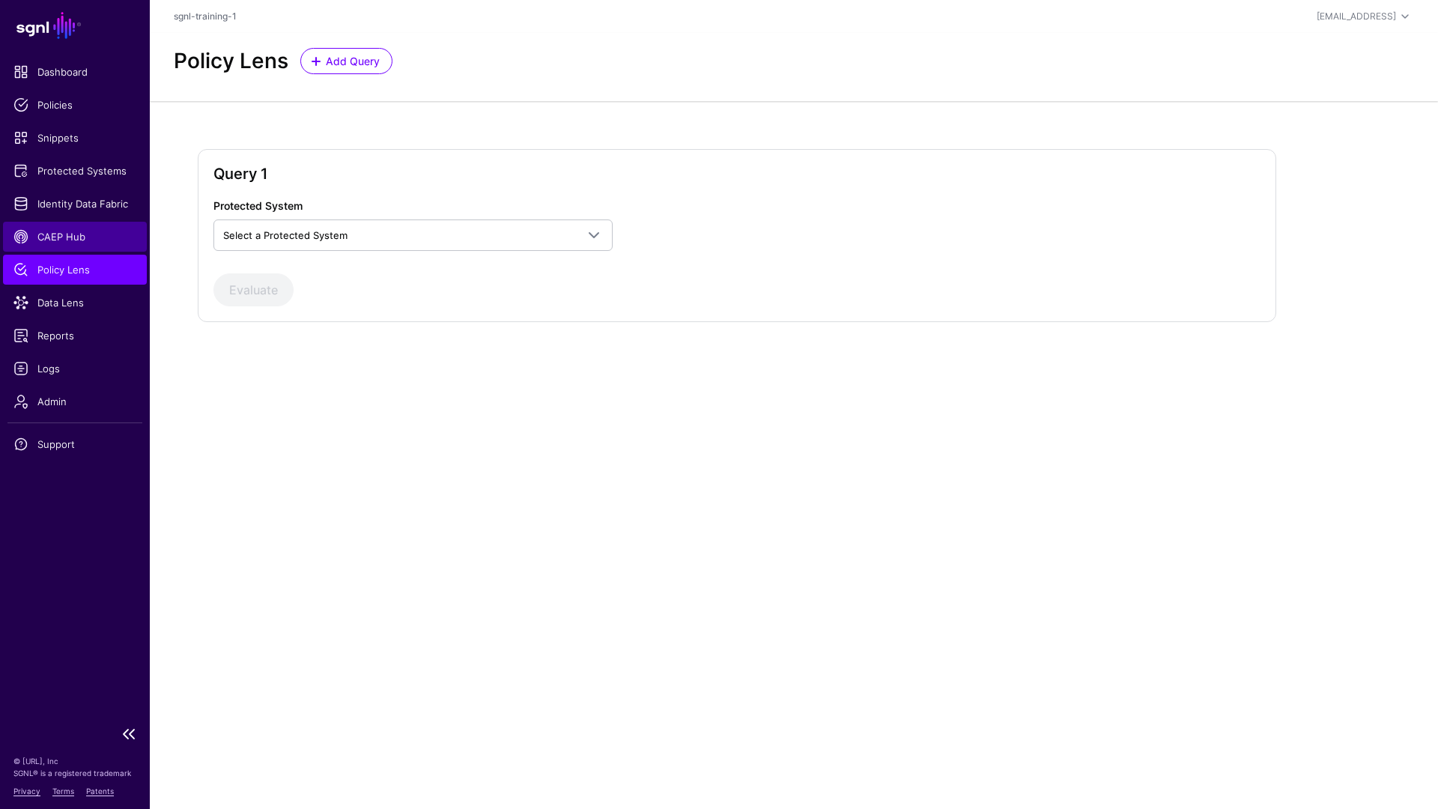
drag, startPoint x: 76, startPoint y: 236, endPoint x: 85, endPoint y: 237, distance: 9.0
click at [76, 236] on span "CAEP Hub" at bounding box center [74, 236] width 123 height 15
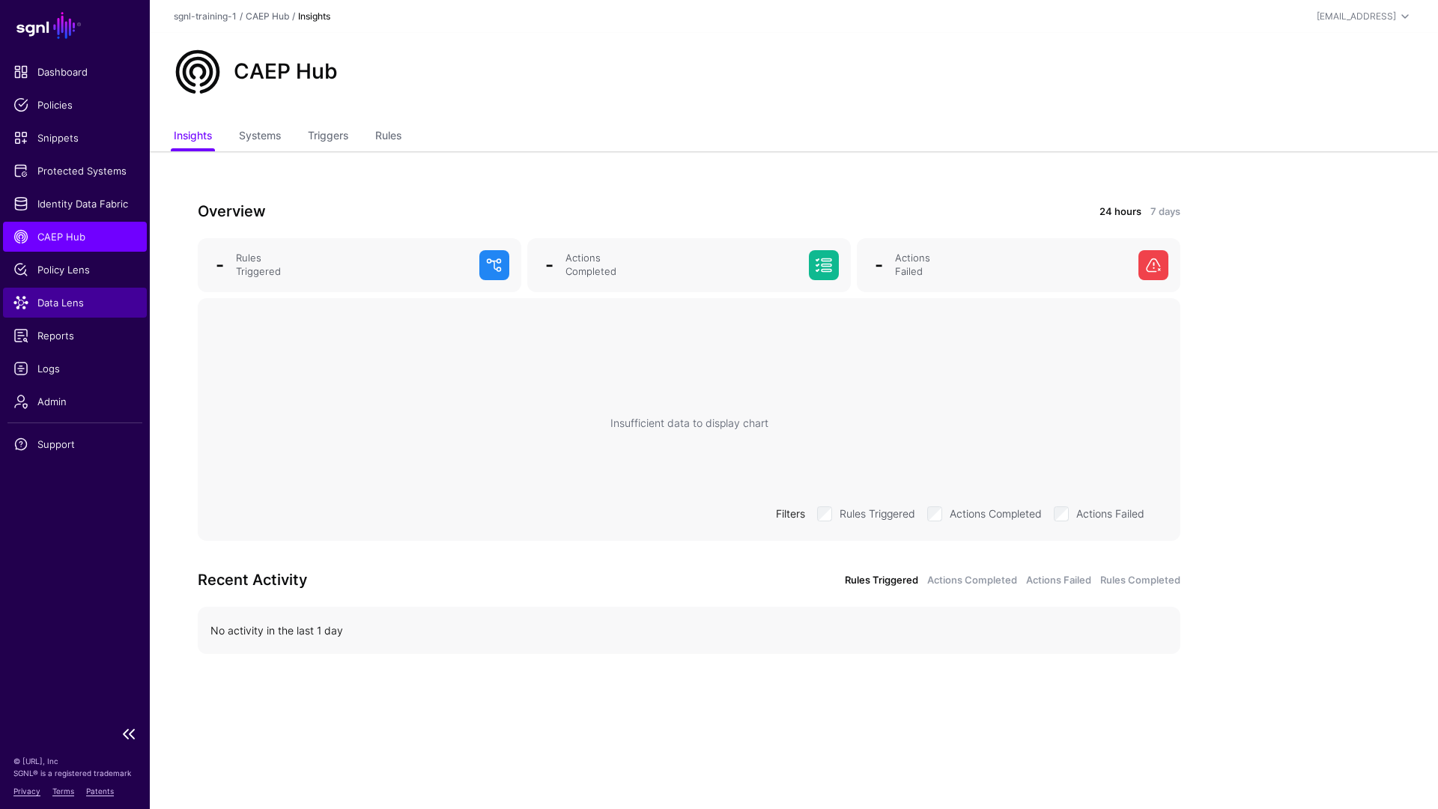
click at [65, 308] on span "Data Lens" at bounding box center [74, 302] width 123 height 15
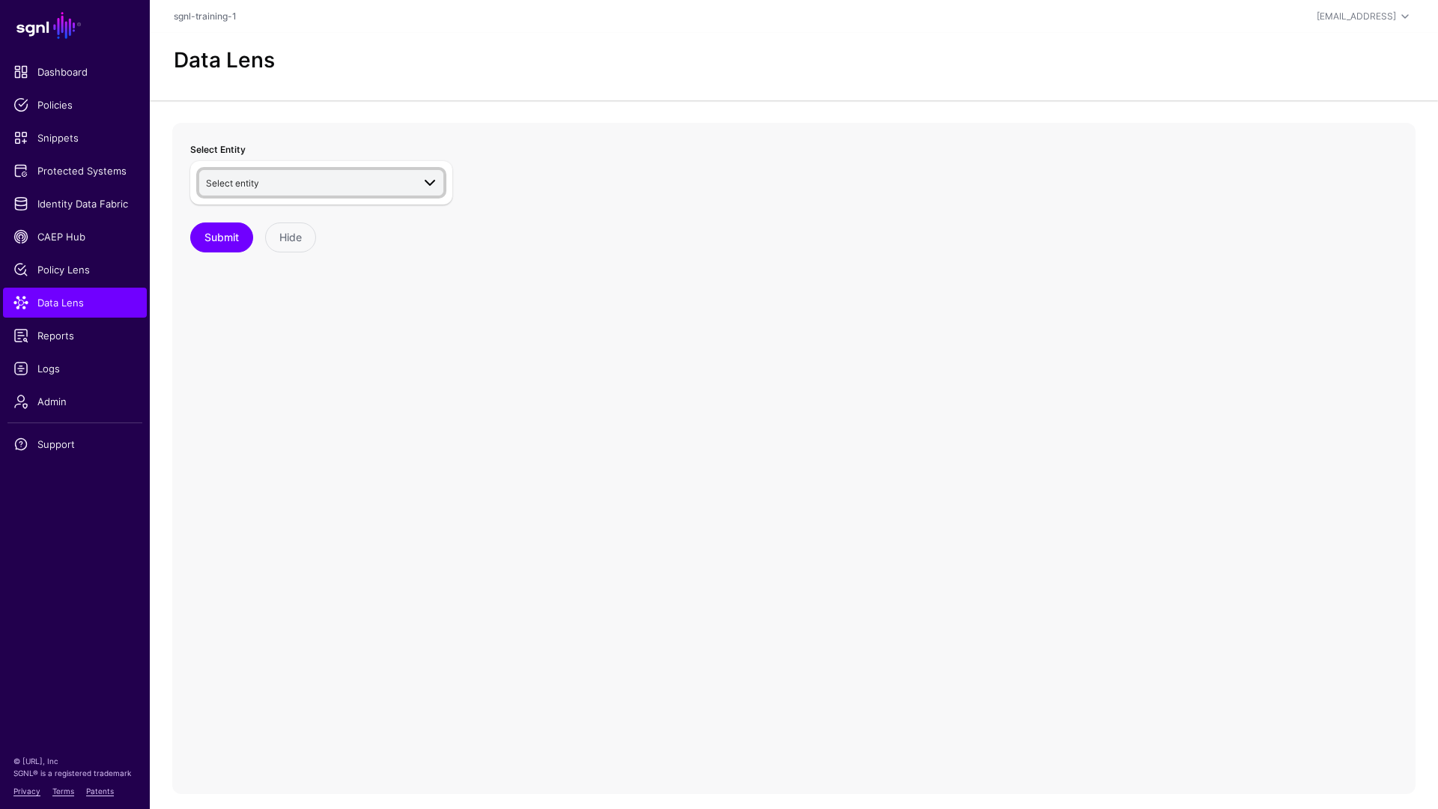
click at [359, 185] on span "Select entity" at bounding box center [309, 182] width 206 height 16
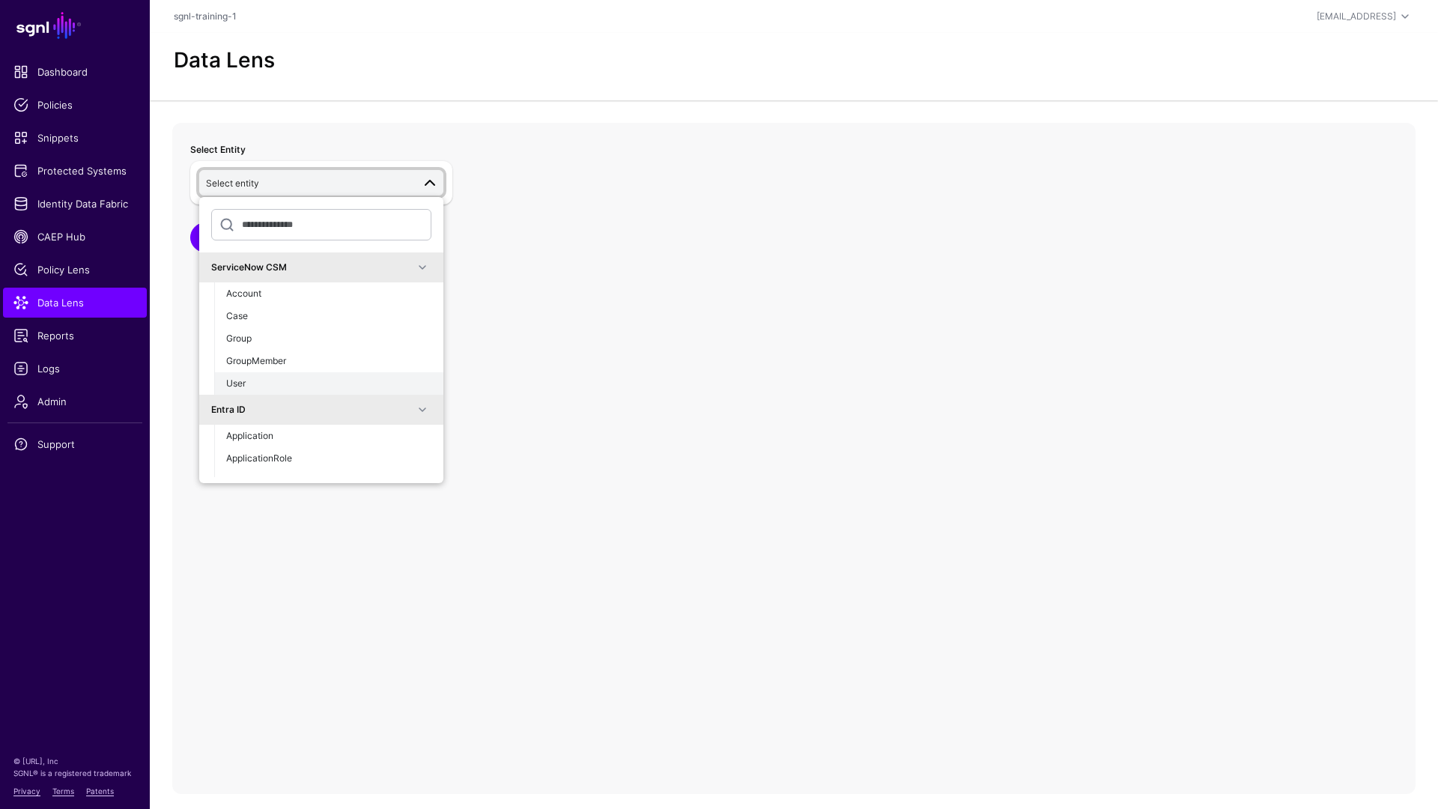
click at [269, 388] on div "User" at bounding box center [328, 383] width 205 height 13
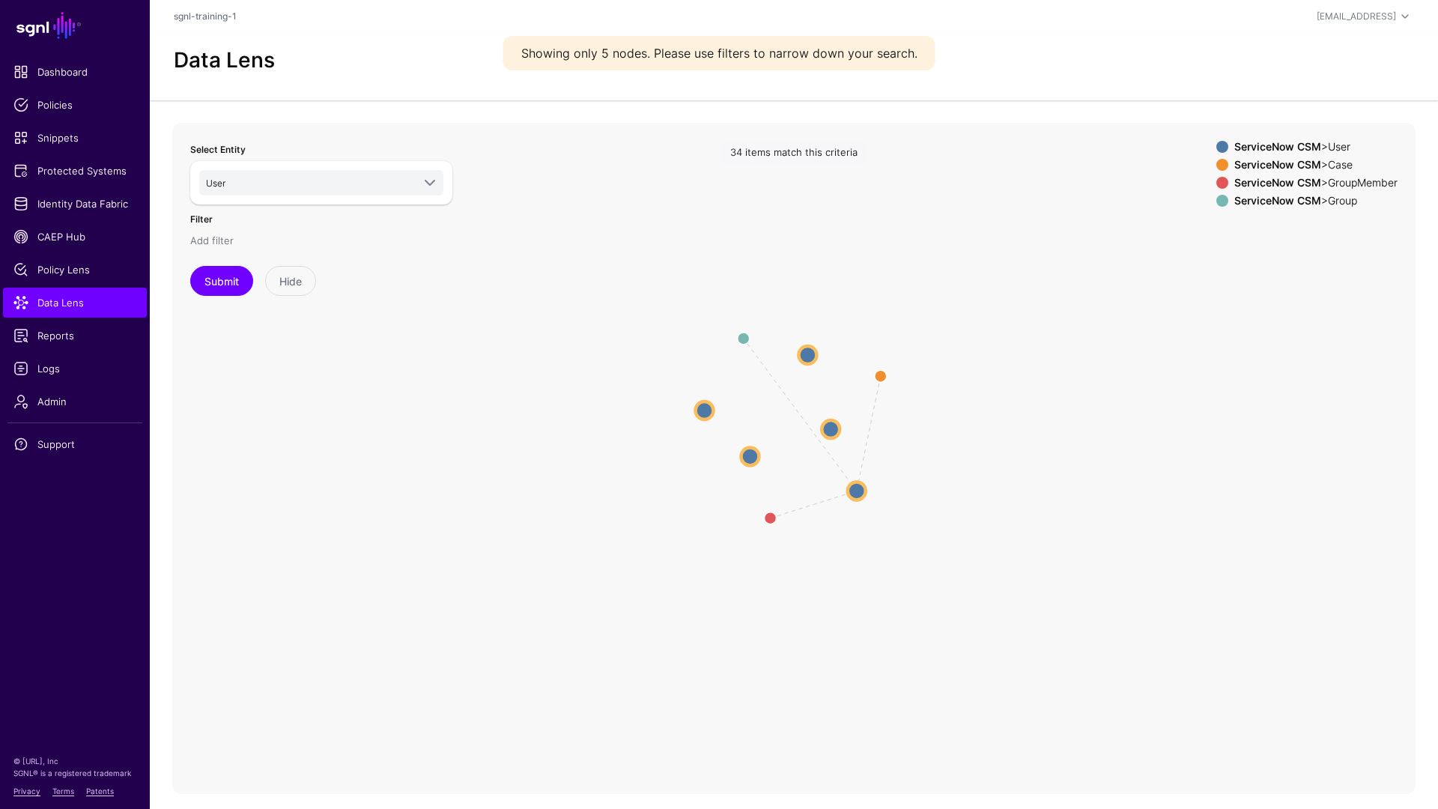
click at [208, 243] on link "Add filter" at bounding box center [211, 240] width 43 height 12
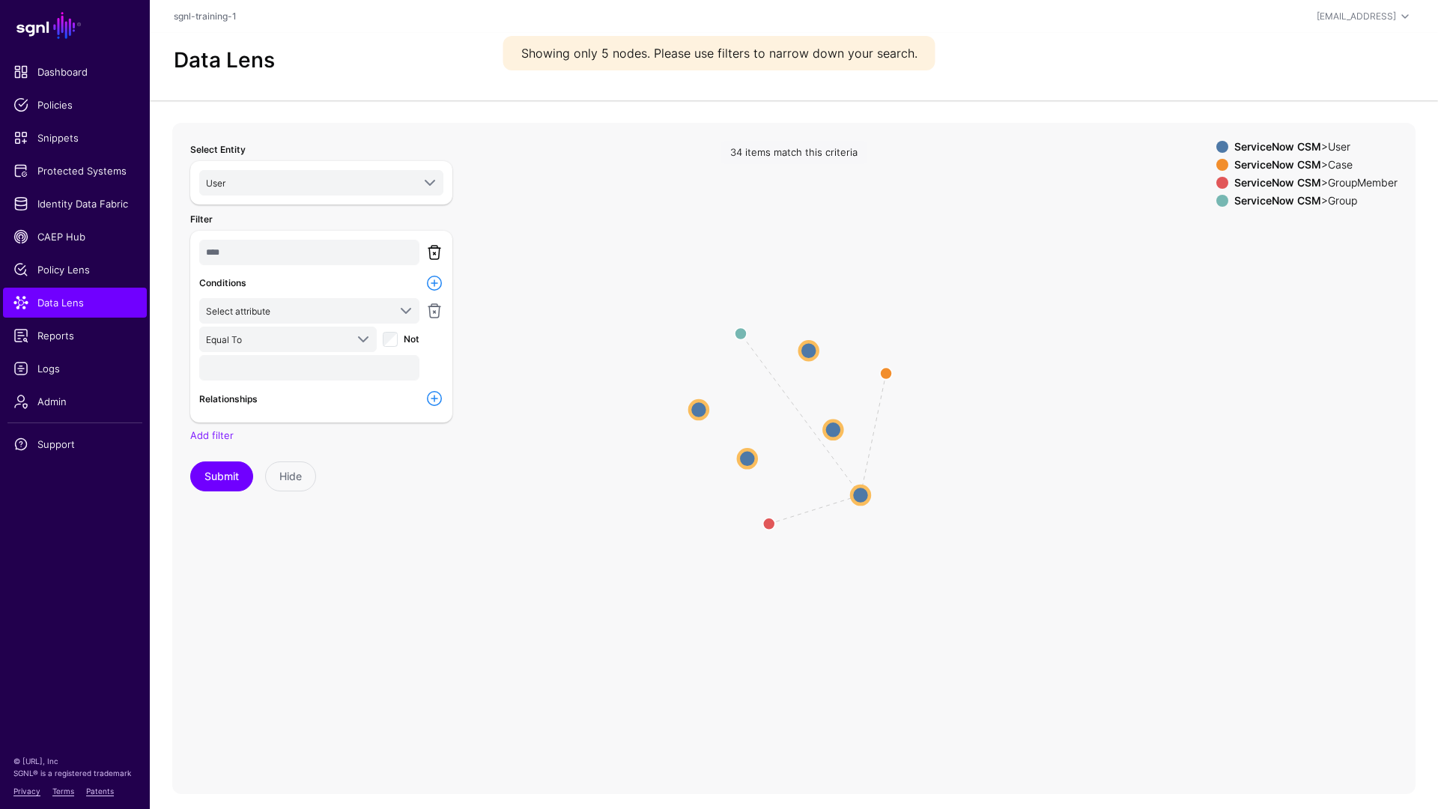
click at [438, 249] on link at bounding box center [434, 252] width 18 height 18
click at [225, 243] on link "Add filter" at bounding box center [211, 240] width 43 height 12
click at [323, 306] on span "Select attribute" at bounding box center [297, 311] width 182 height 16
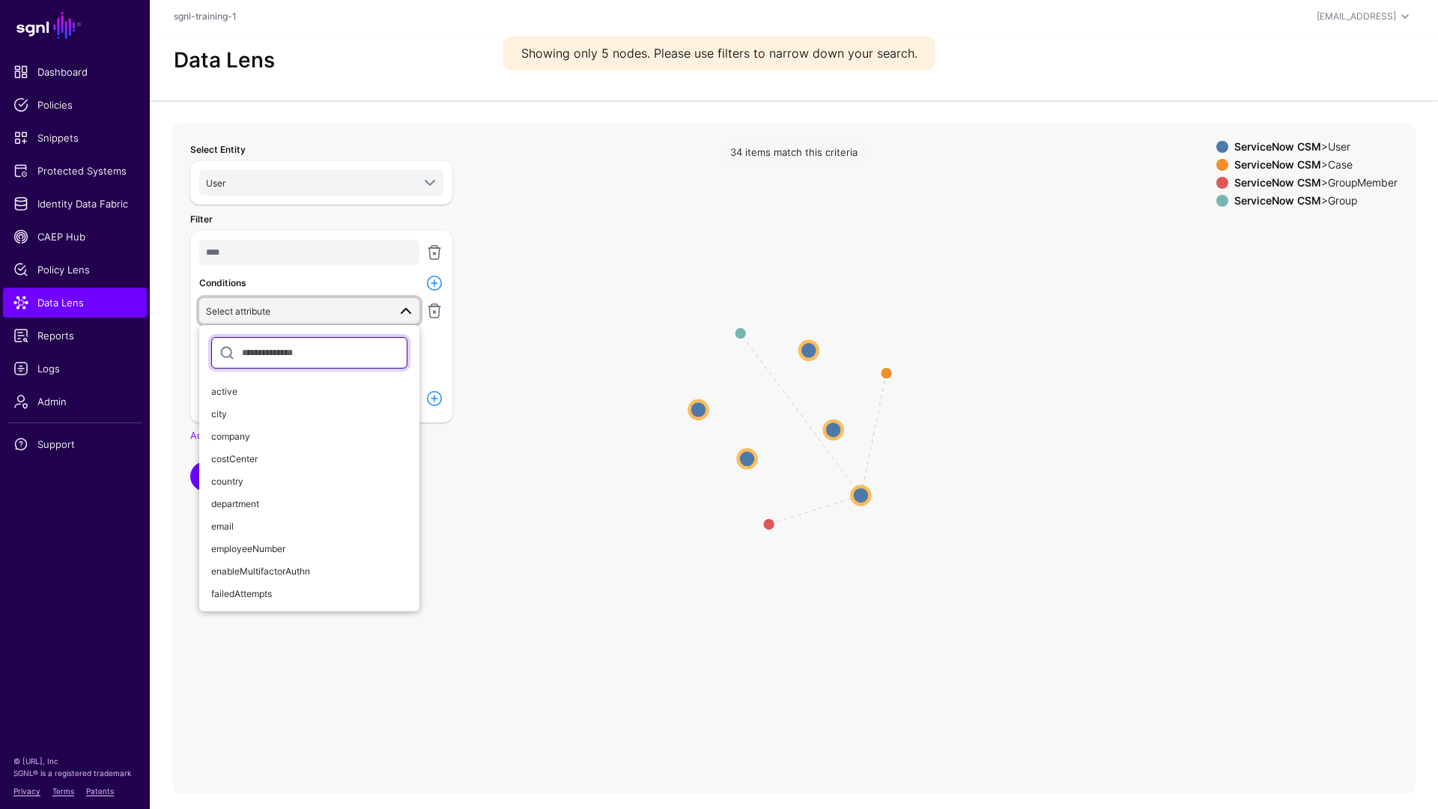
click at [323, 306] on span "Select attribute" at bounding box center [297, 311] width 182 height 16
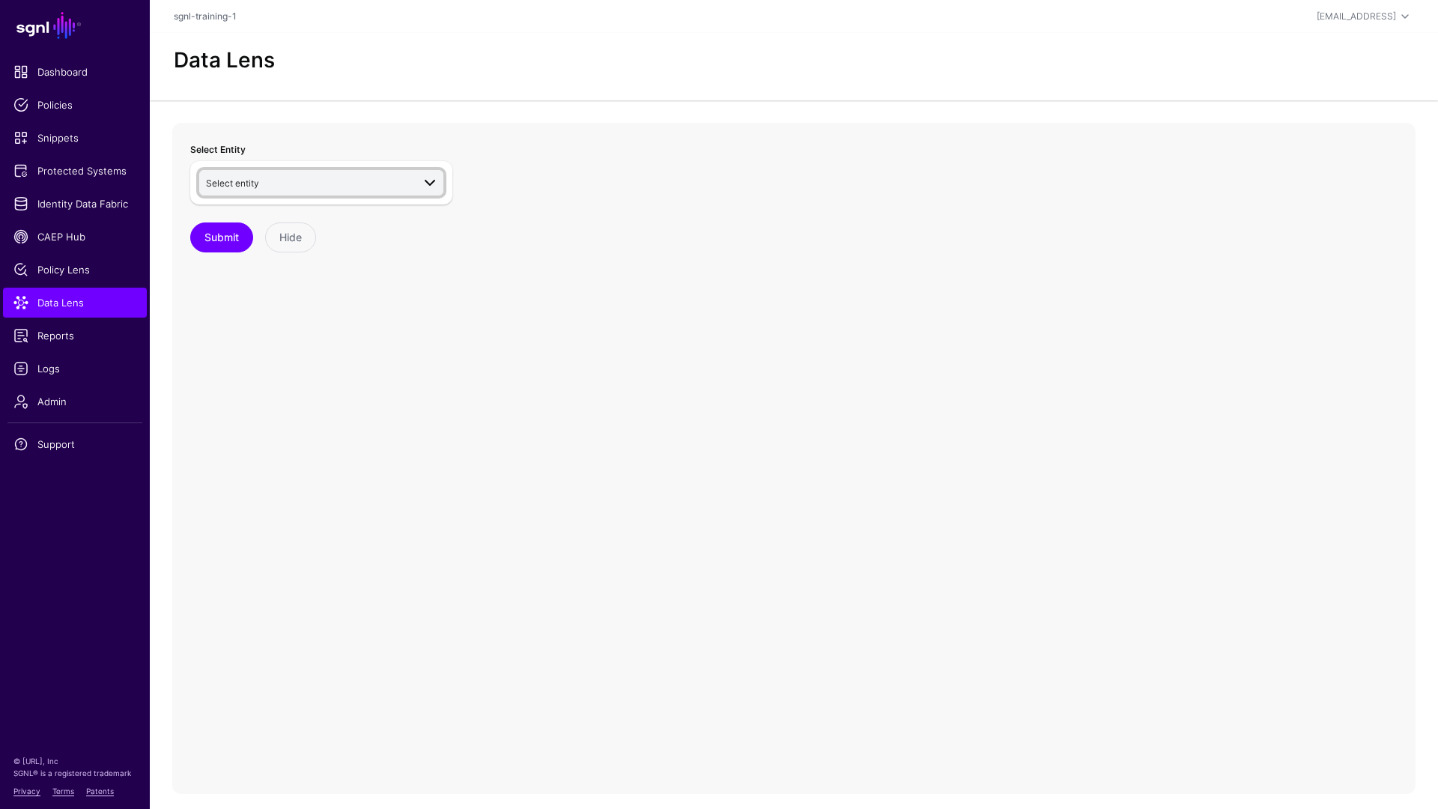
click at [362, 183] on span "Select entity" at bounding box center [309, 182] width 206 height 16
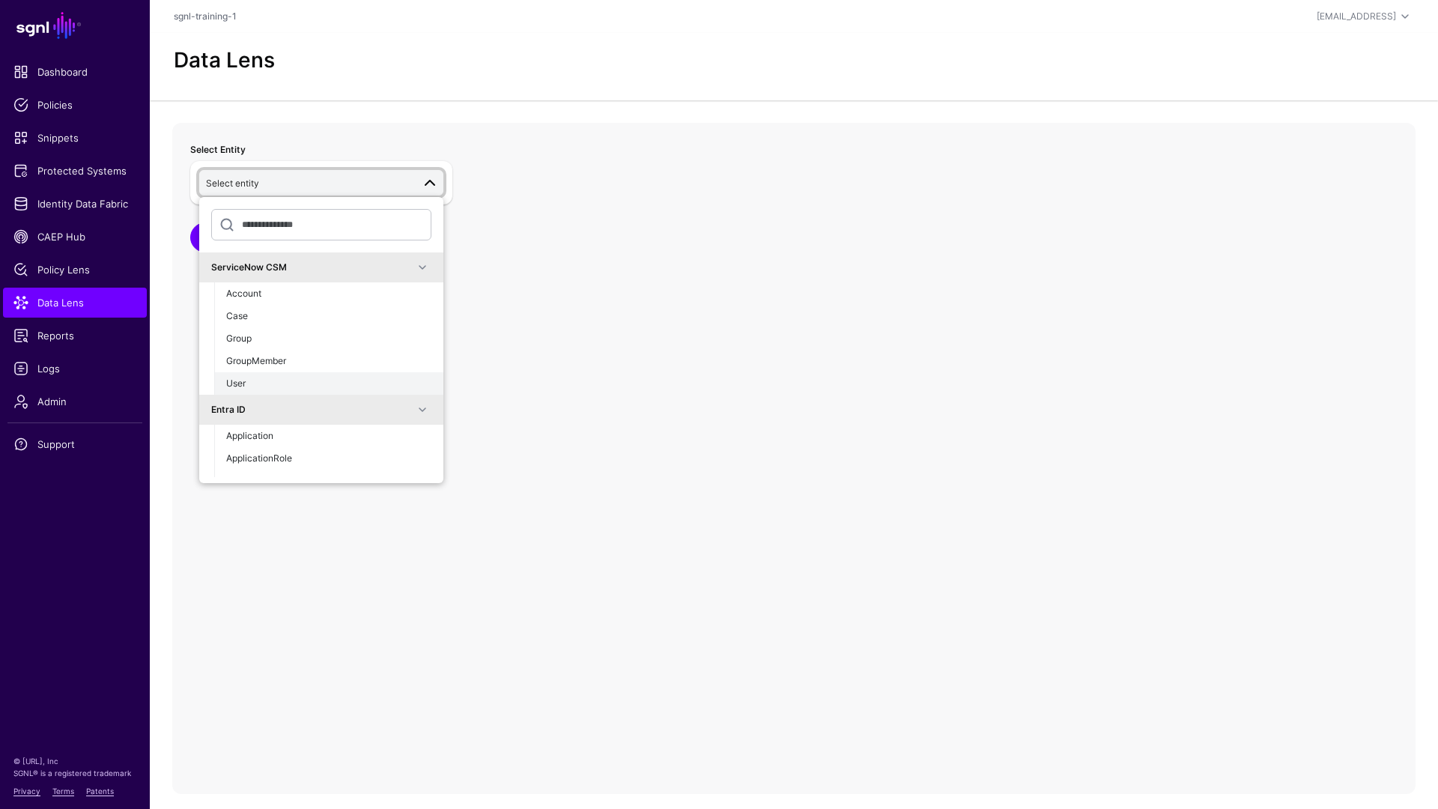
click at [306, 381] on div "User" at bounding box center [328, 383] width 205 height 13
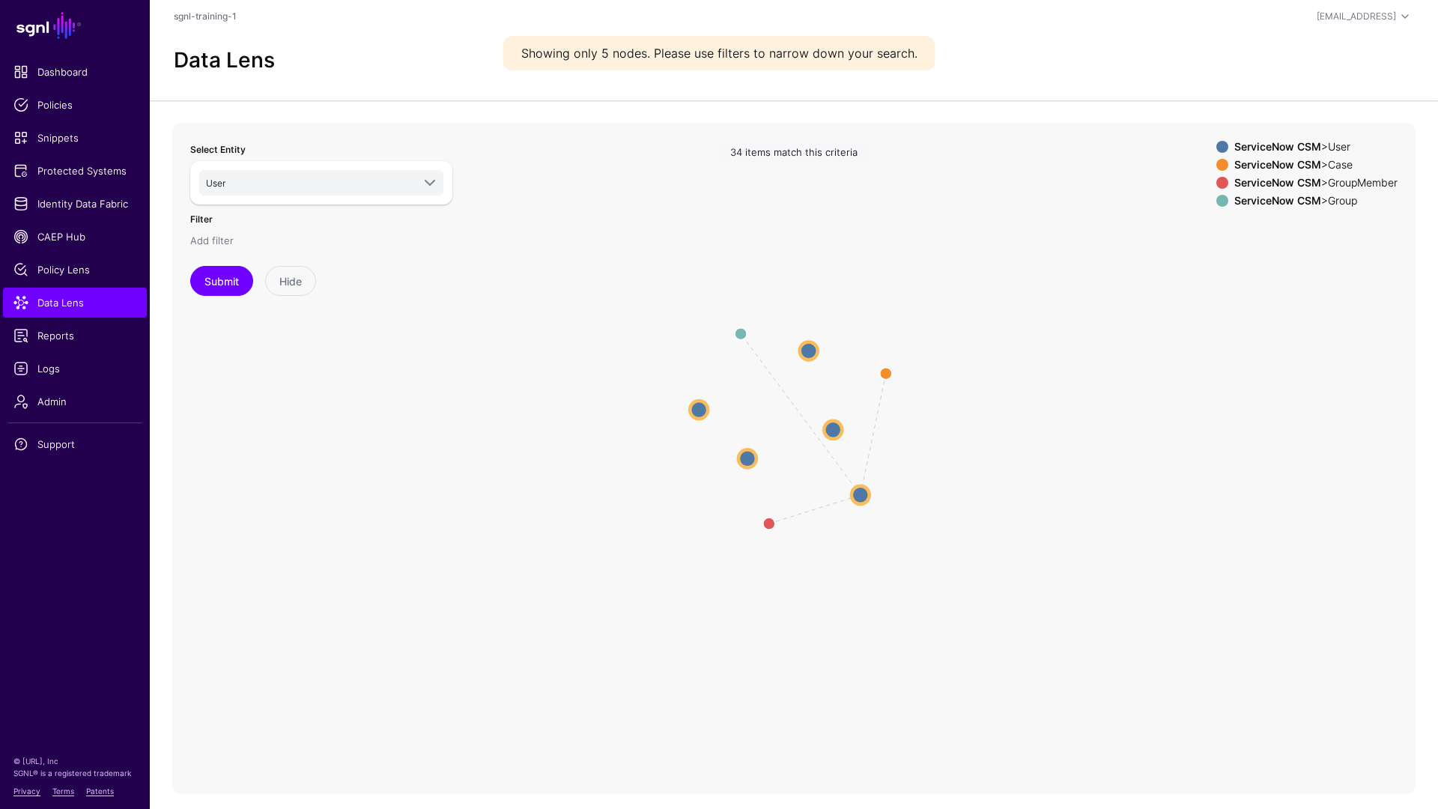
click at [215, 243] on link "Add filter" at bounding box center [211, 240] width 43 height 12
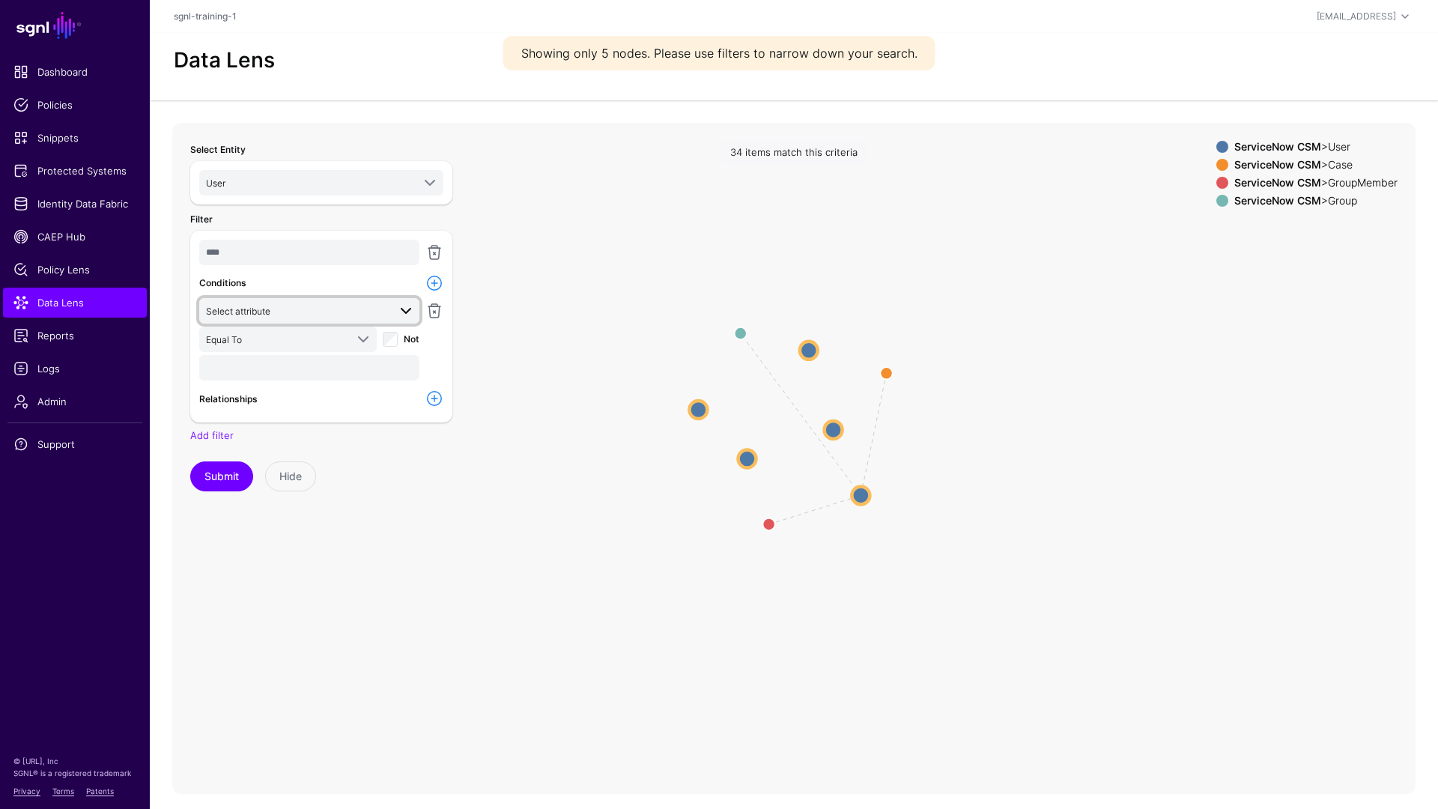
click at [309, 306] on span "Select attribute" at bounding box center [297, 311] width 182 height 16
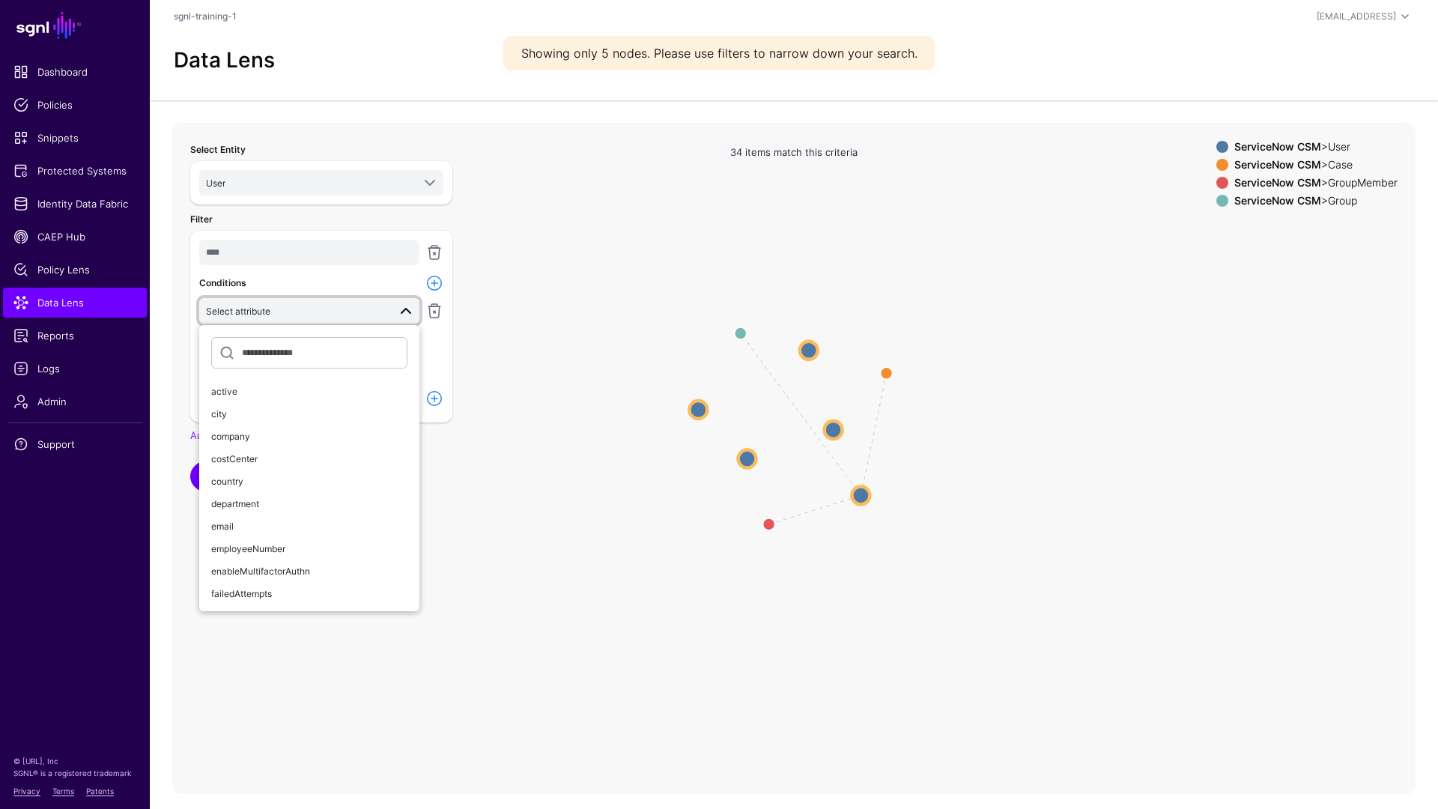
click at [485, 386] on icon "AssignedTo MemberOfAssignmentGroup UserInGroup User User User User User User Us…" at bounding box center [793, 422] width 1243 height 599
click at [401, 318] on span at bounding box center [406, 311] width 18 height 18
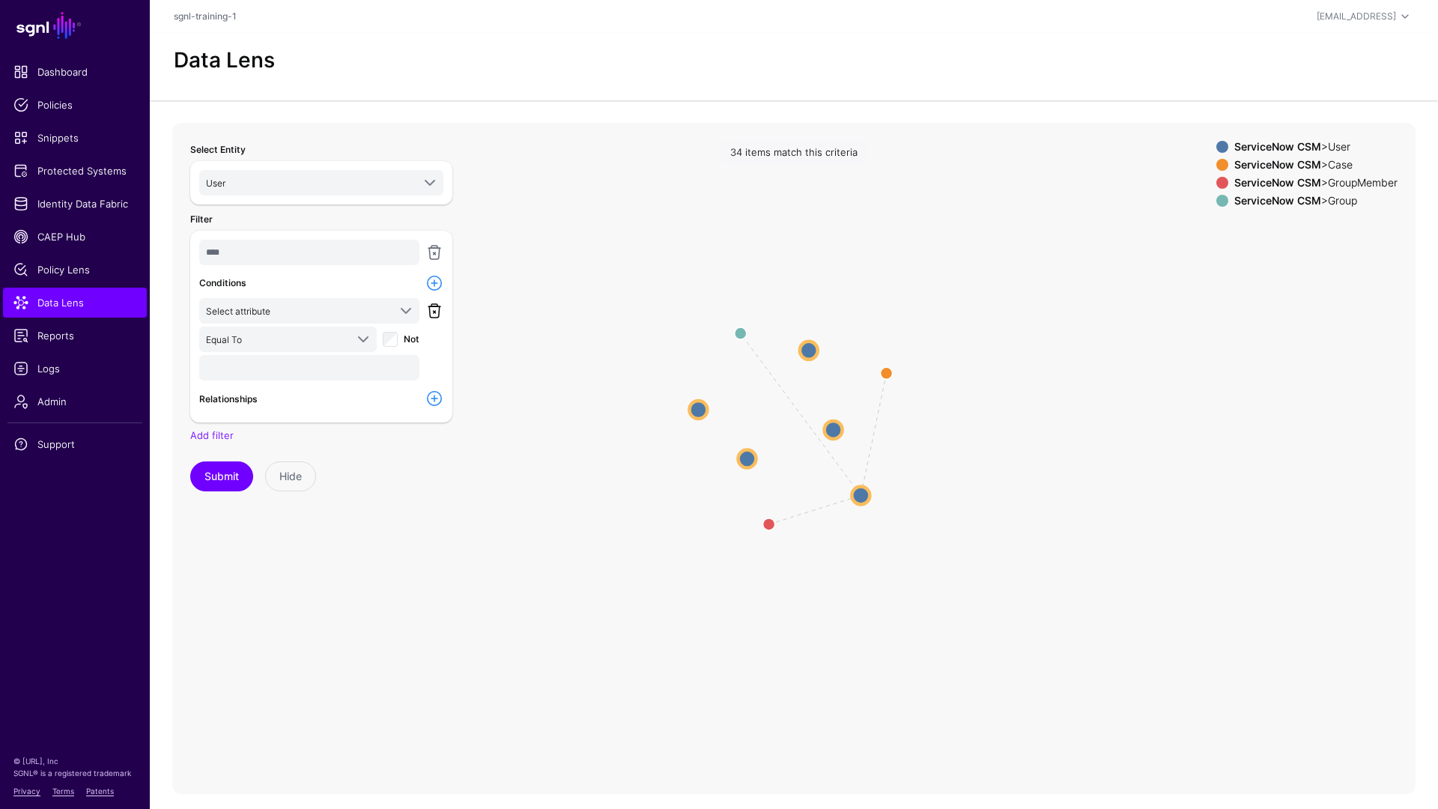
click at [433, 316] on link at bounding box center [434, 311] width 18 height 18
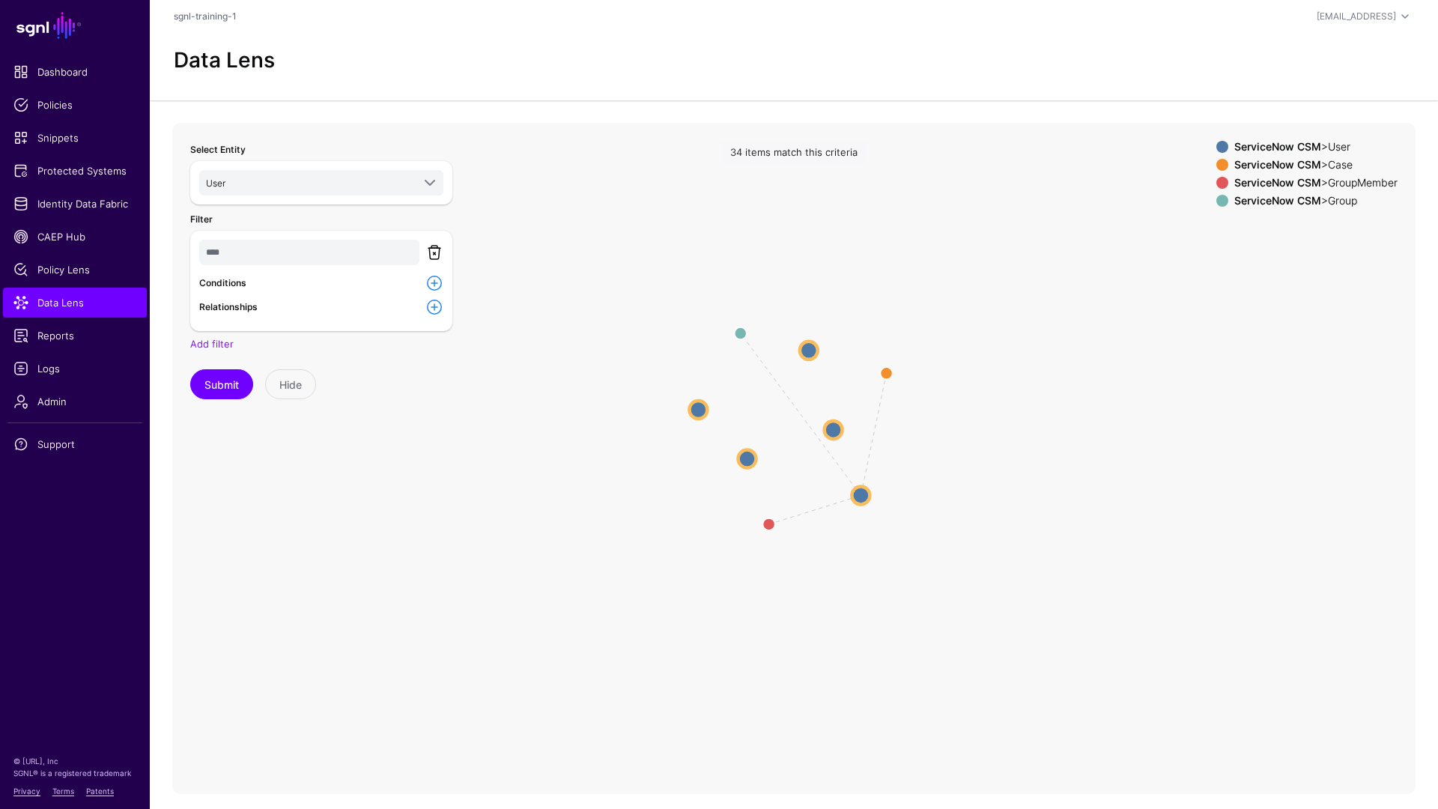
click at [431, 256] on link at bounding box center [434, 252] width 18 height 18
click at [209, 244] on link "Add filter" at bounding box center [211, 240] width 43 height 12
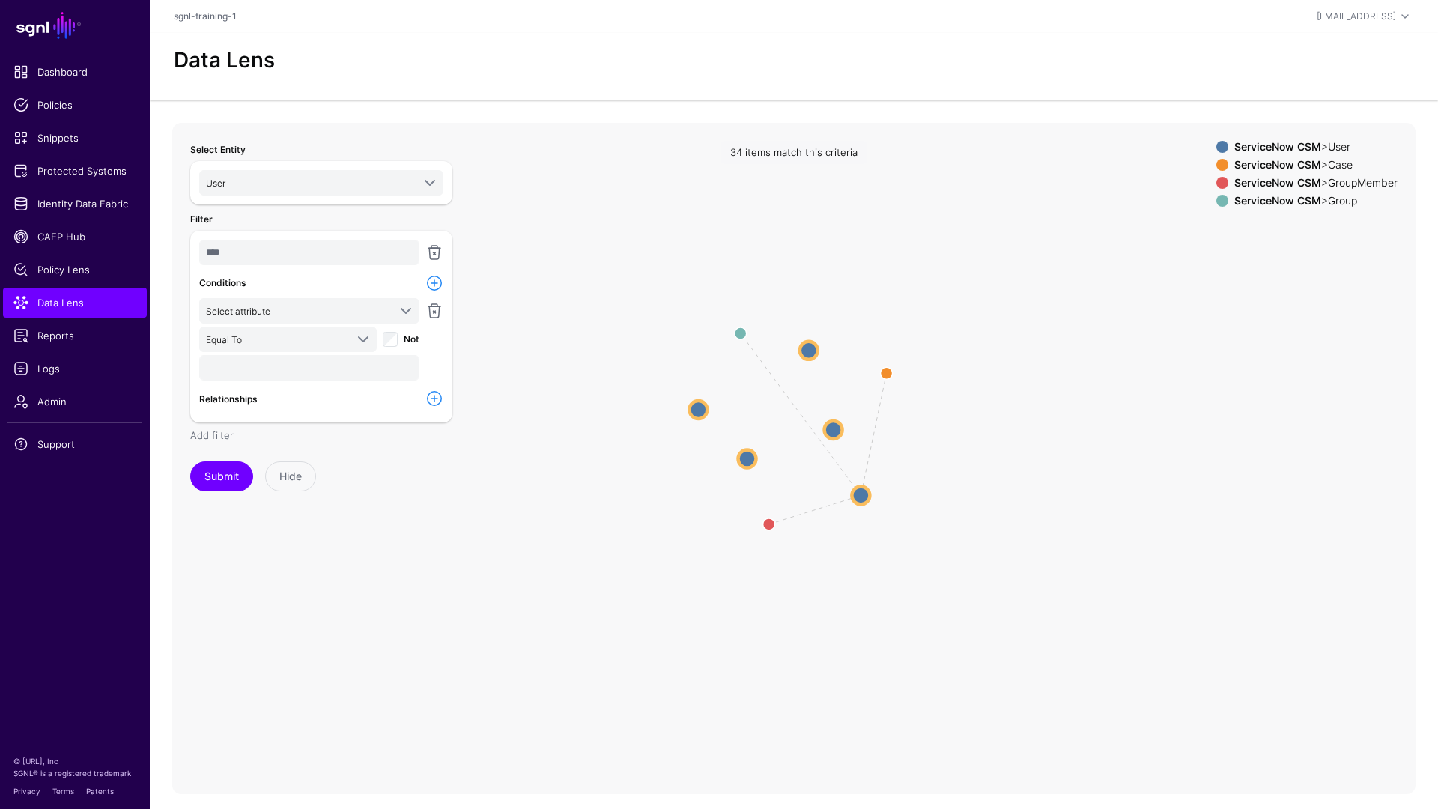
click at [223, 433] on link "Add filter" at bounding box center [211, 435] width 43 height 12
click at [263, 448] on span "Select entity" at bounding box center [297, 450] width 182 height 16
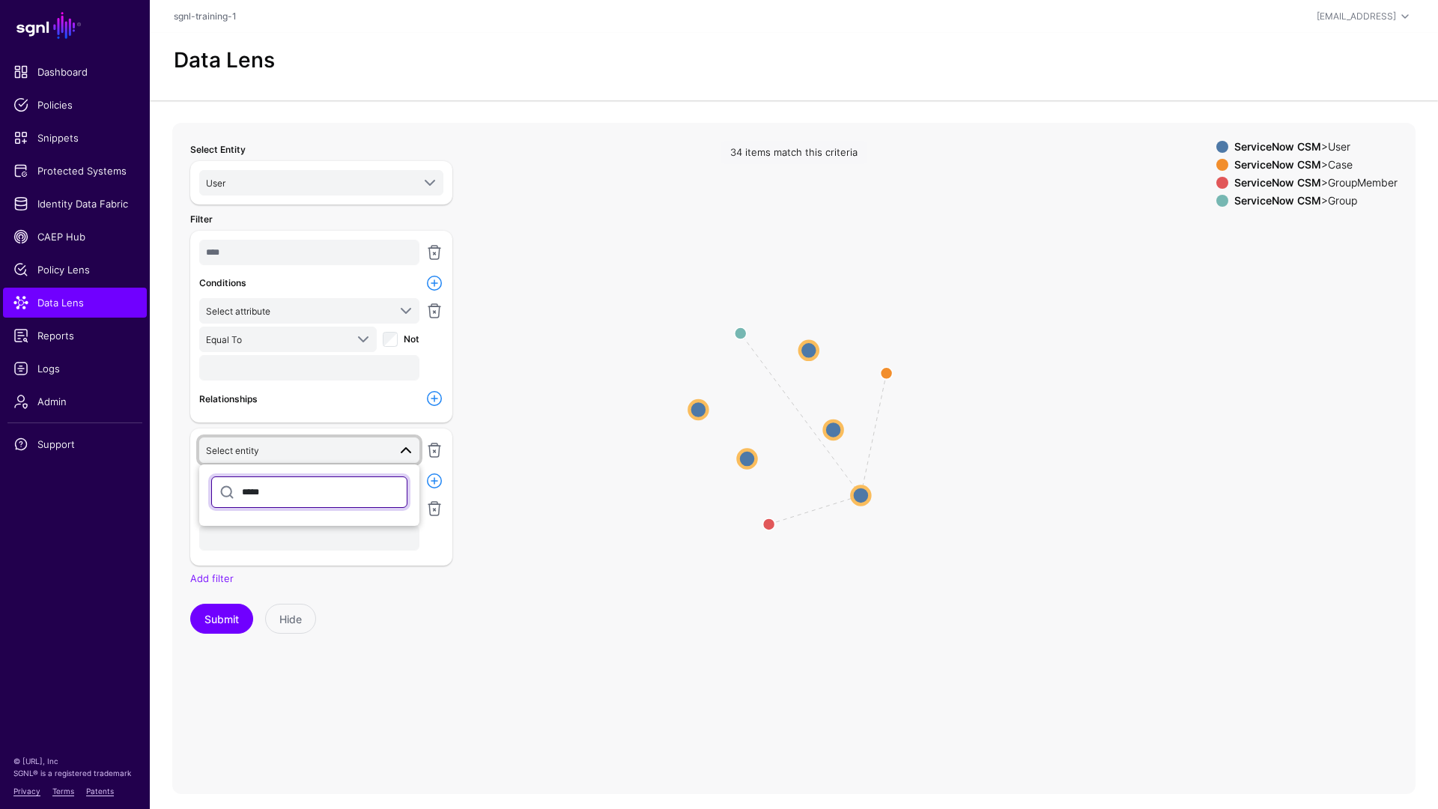
type input "*****"
click at [574, 429] on icon "AssignedTo MemberOfAssignmentGroup UserInGroup User User User User User User Us…" at bounding box center [793, 422] width 1243 height 599
click at [405, 449] on span at bounding box center [406, 450] width 18 height 18
click at [437, 449] on link at bounding box center [434, 450] width 18 height 18
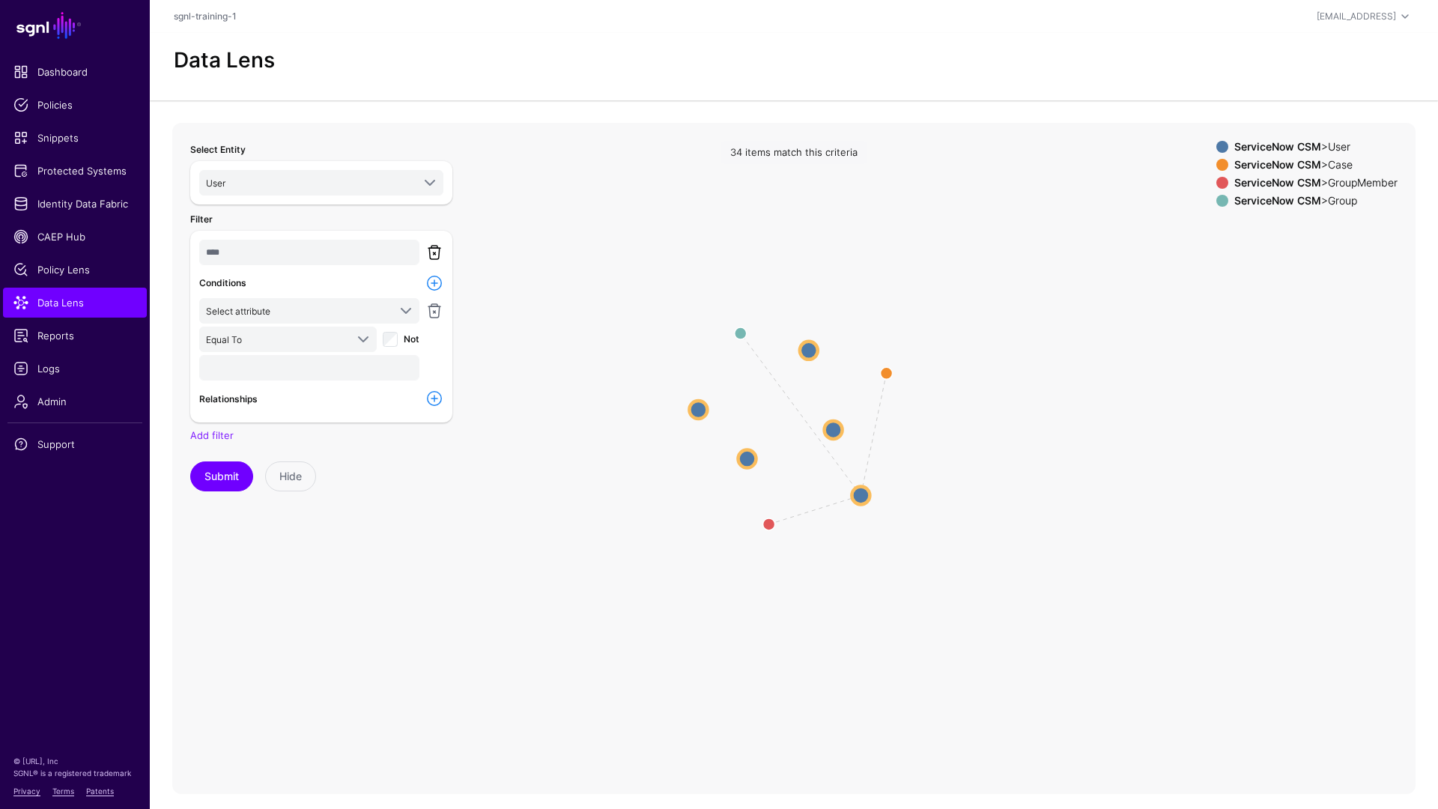
click at [436, 257] on link at bounding box center [434, 252] width 18 height 18
click at [249, 242] on div "Add filter" at bounding box center [321, 241] width 262 height 15
click at [211, 243] on link "Add filter" at bounding box center [211, 240] width 43 height 12
click at [220, 429] on link "Add filter" at bounding box center [211, 435] width 43 height 12
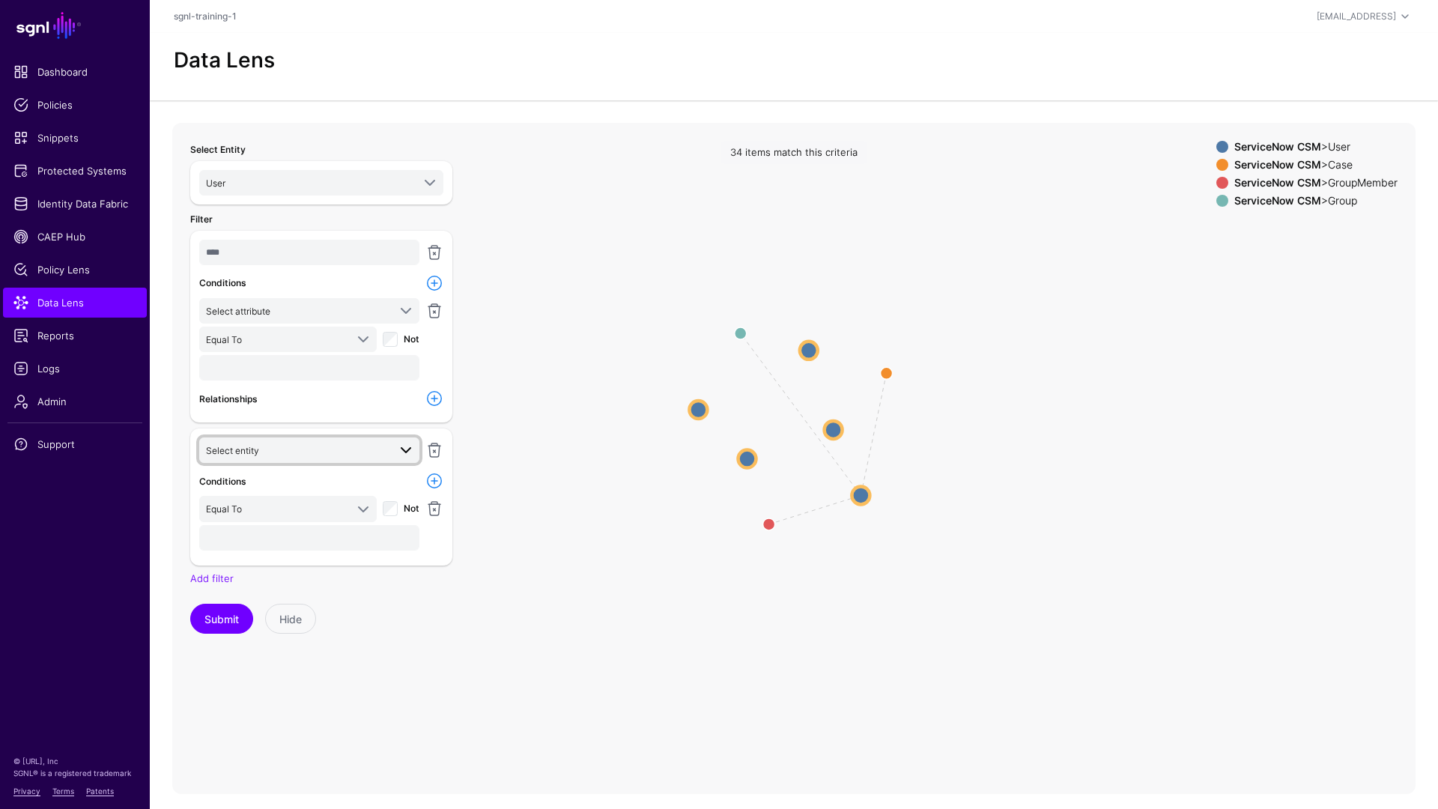
click at [300, 452] on span "Select entity" at bounding box center [297, 450] width 182 height 16
click at [282, 566] on div "Account" at bounding box center [316, 560] width 181 height 13
click at [436, 449] on link at bounding box center [434, 450] width 18 height 18
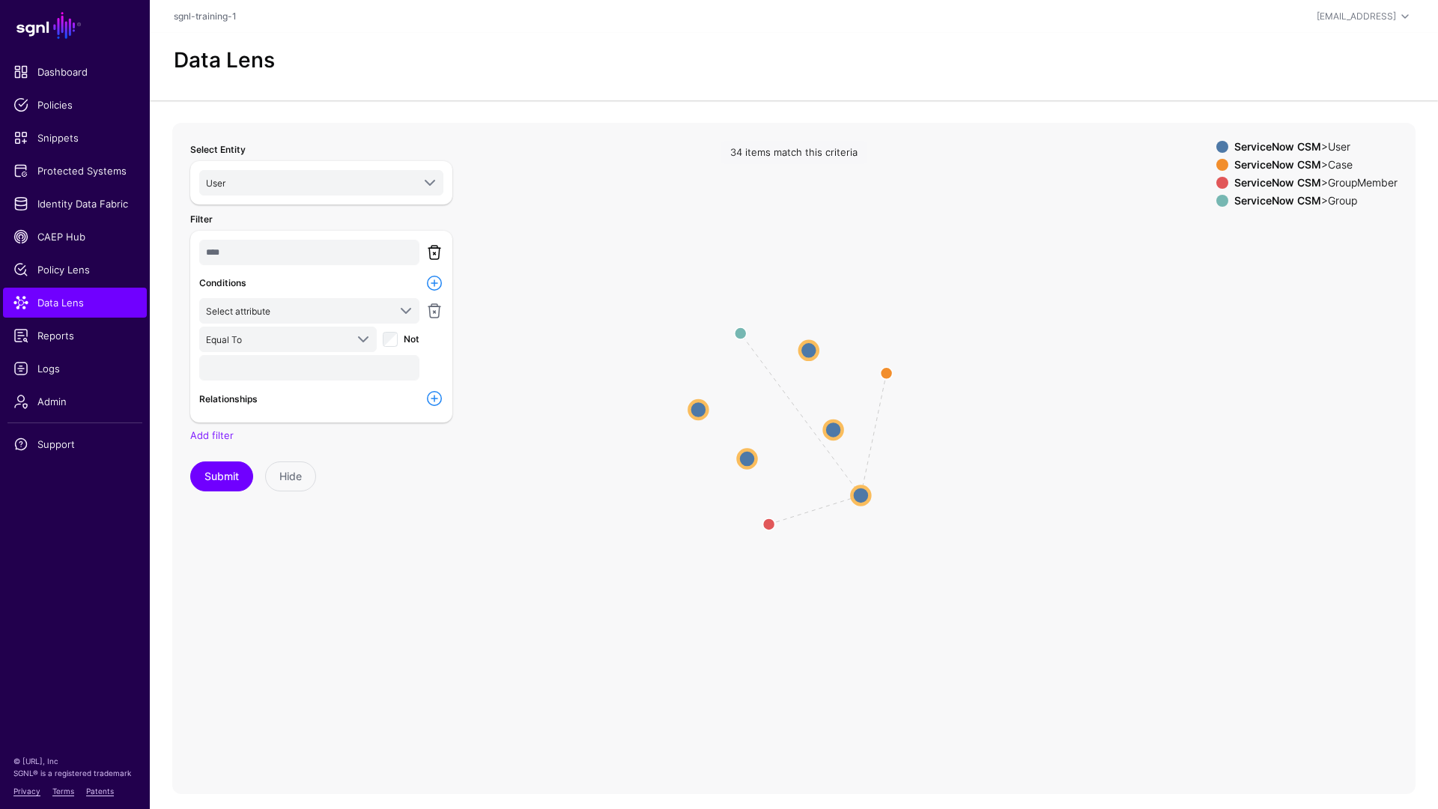
click at [428, 253] on link at bounding box center [434, 252] width 18 height 18
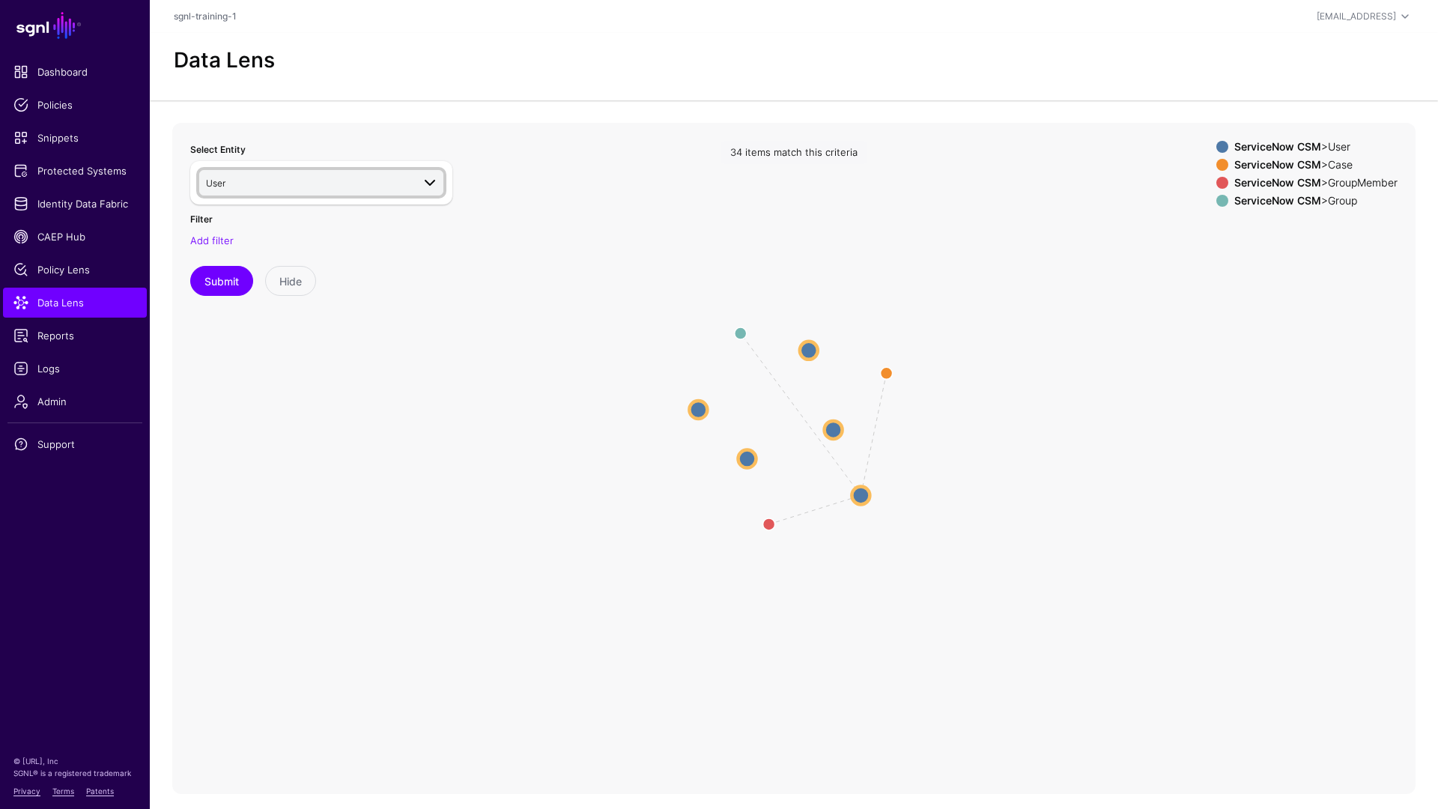
click at [425, 192] on link "User" at bounding box center [321, 182] width 244 height 25
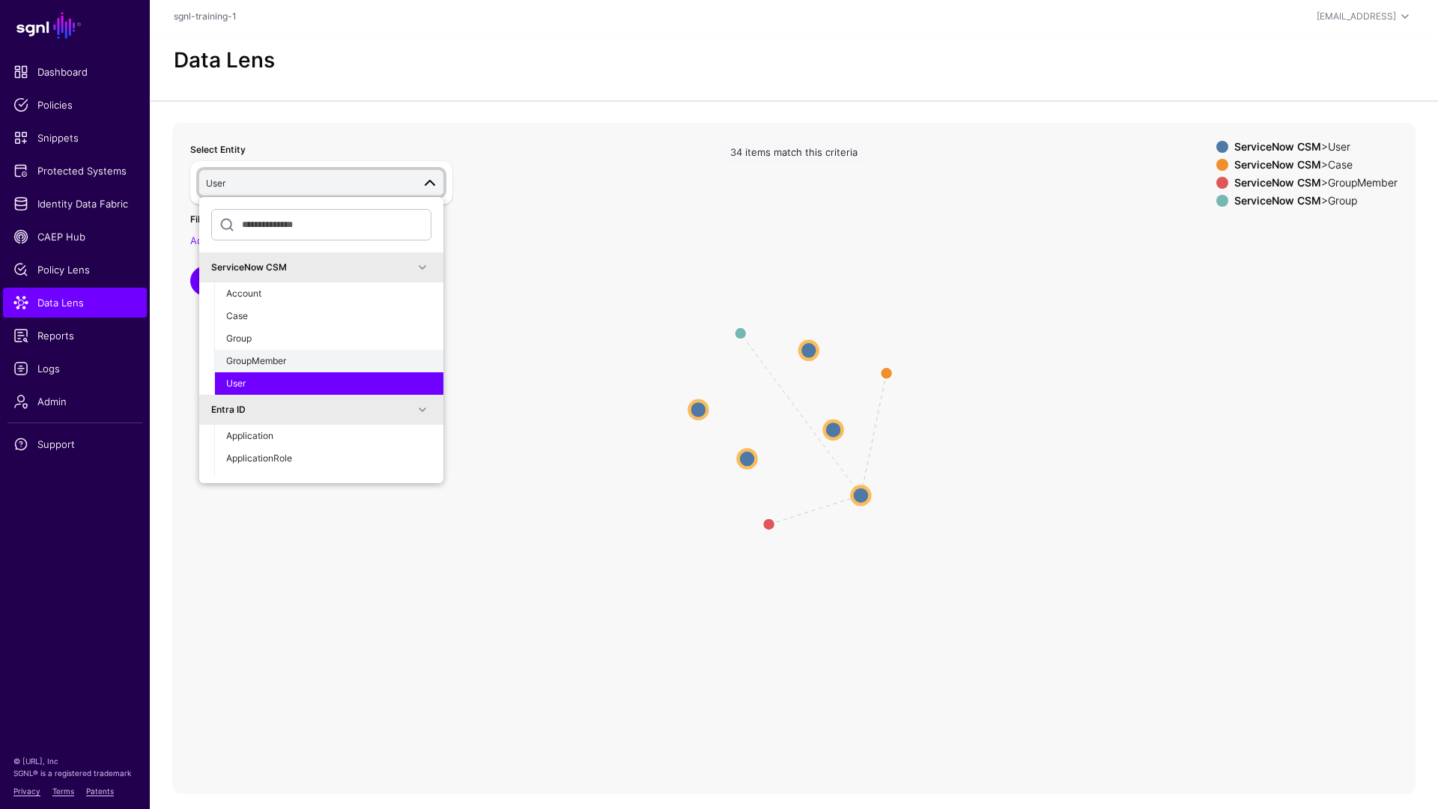
click at [354, 355] on div "GroupMember" at bounding box center [328, 360] width 205 height 13
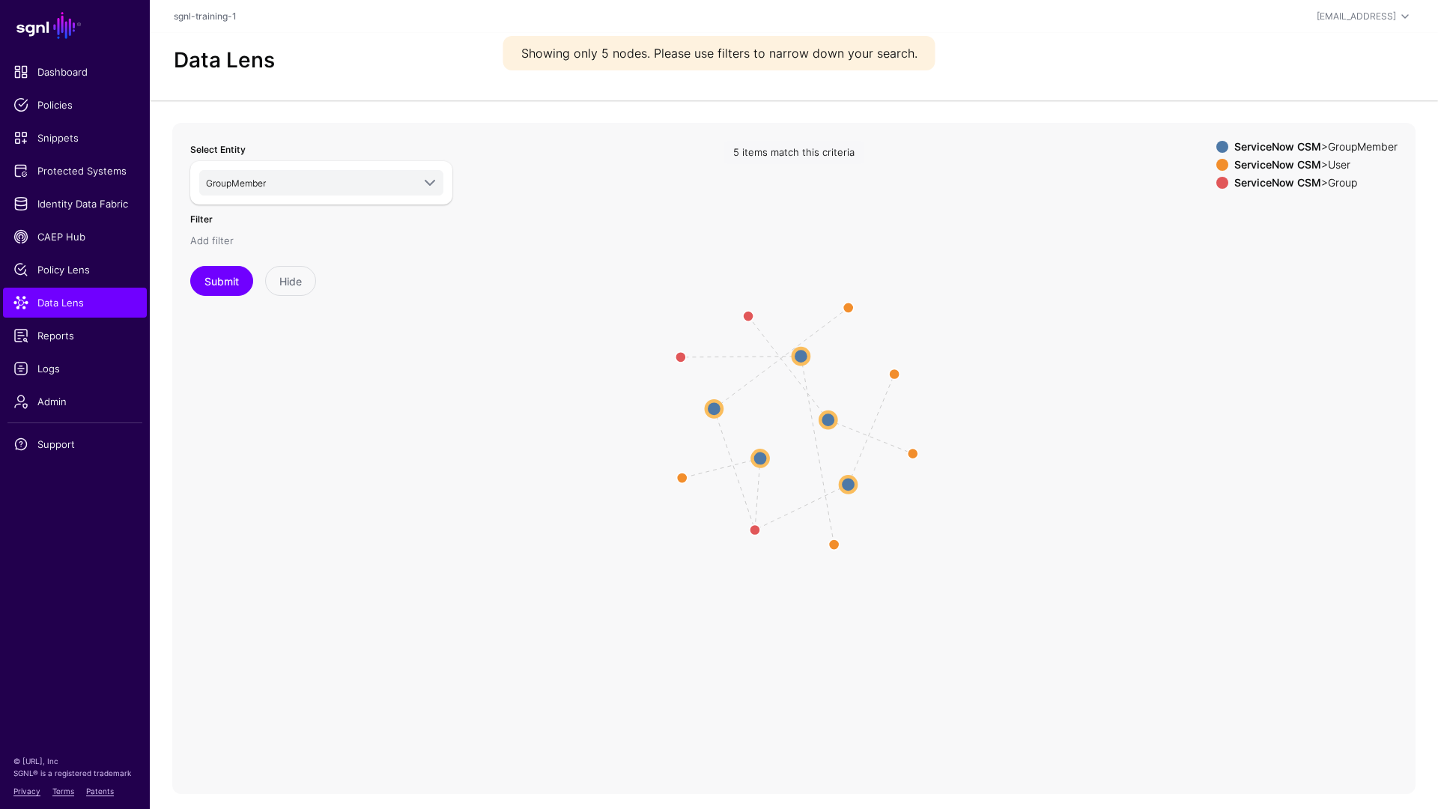
click at [202, 238] on link "Add filter" at bounding box center [211, 240] width 43 height 12
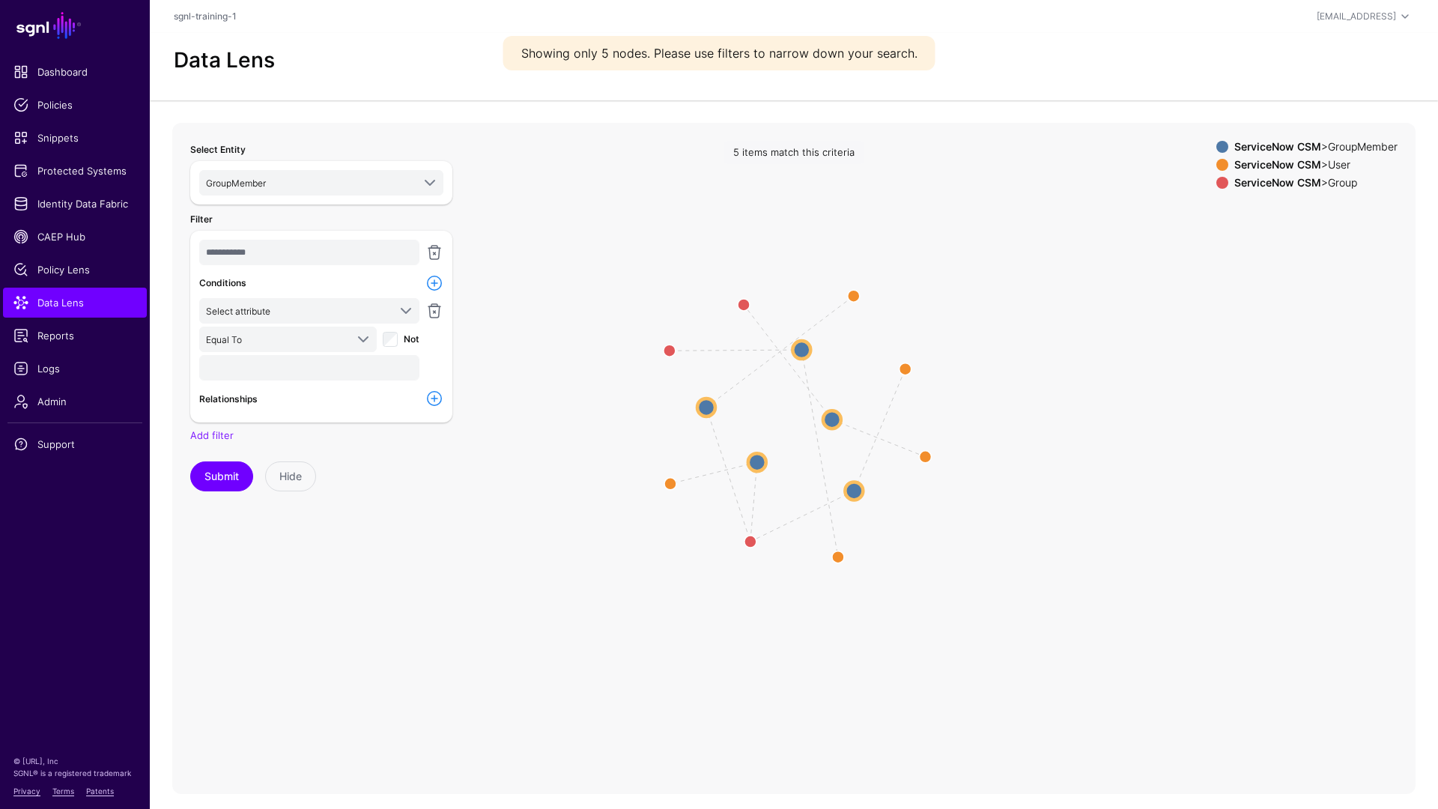
click at [432, 246] on link at bounding box center [434, 252] width 18 height 18
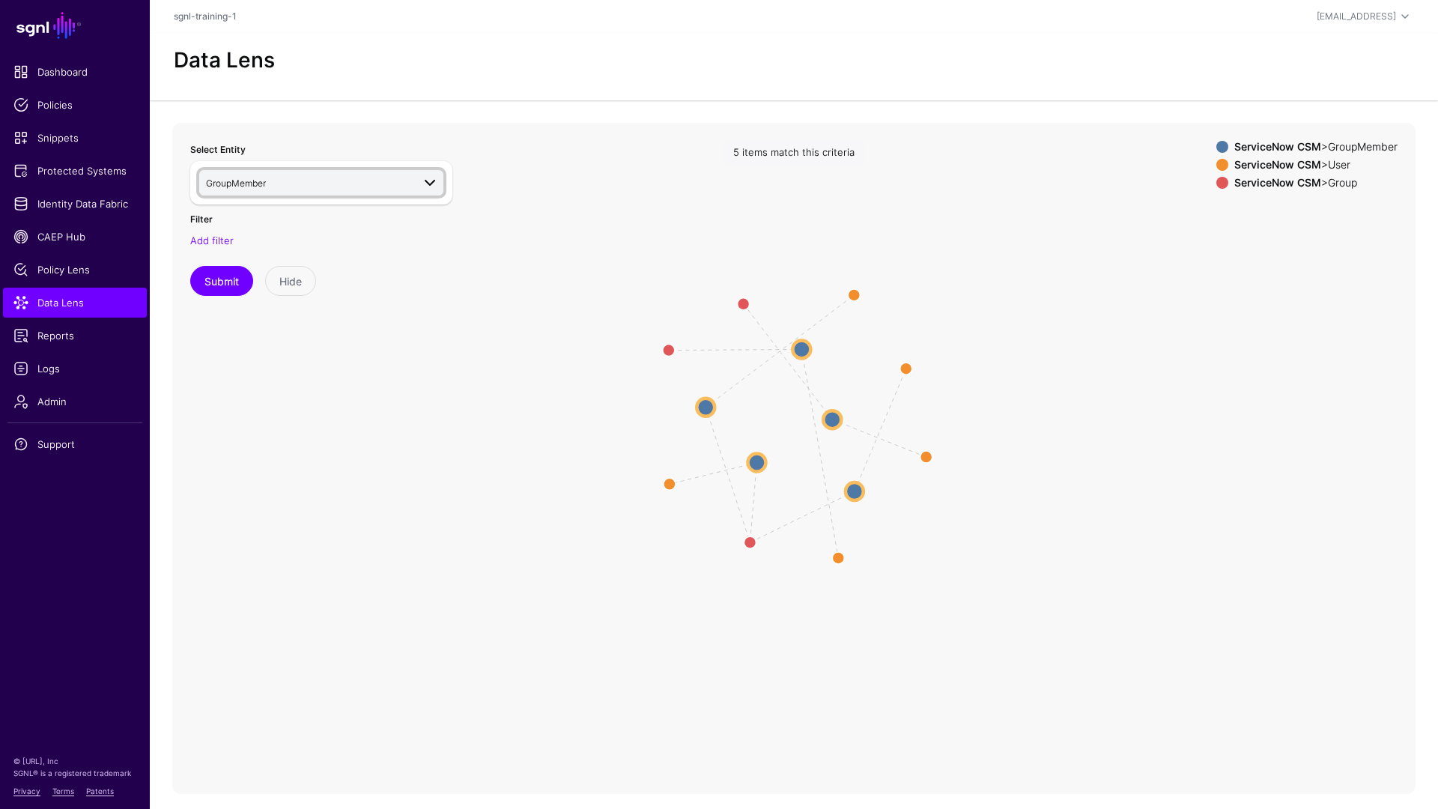
click at [258, 189] on span "GroupMember" at bounding box center [309, 182] width 206 height 16
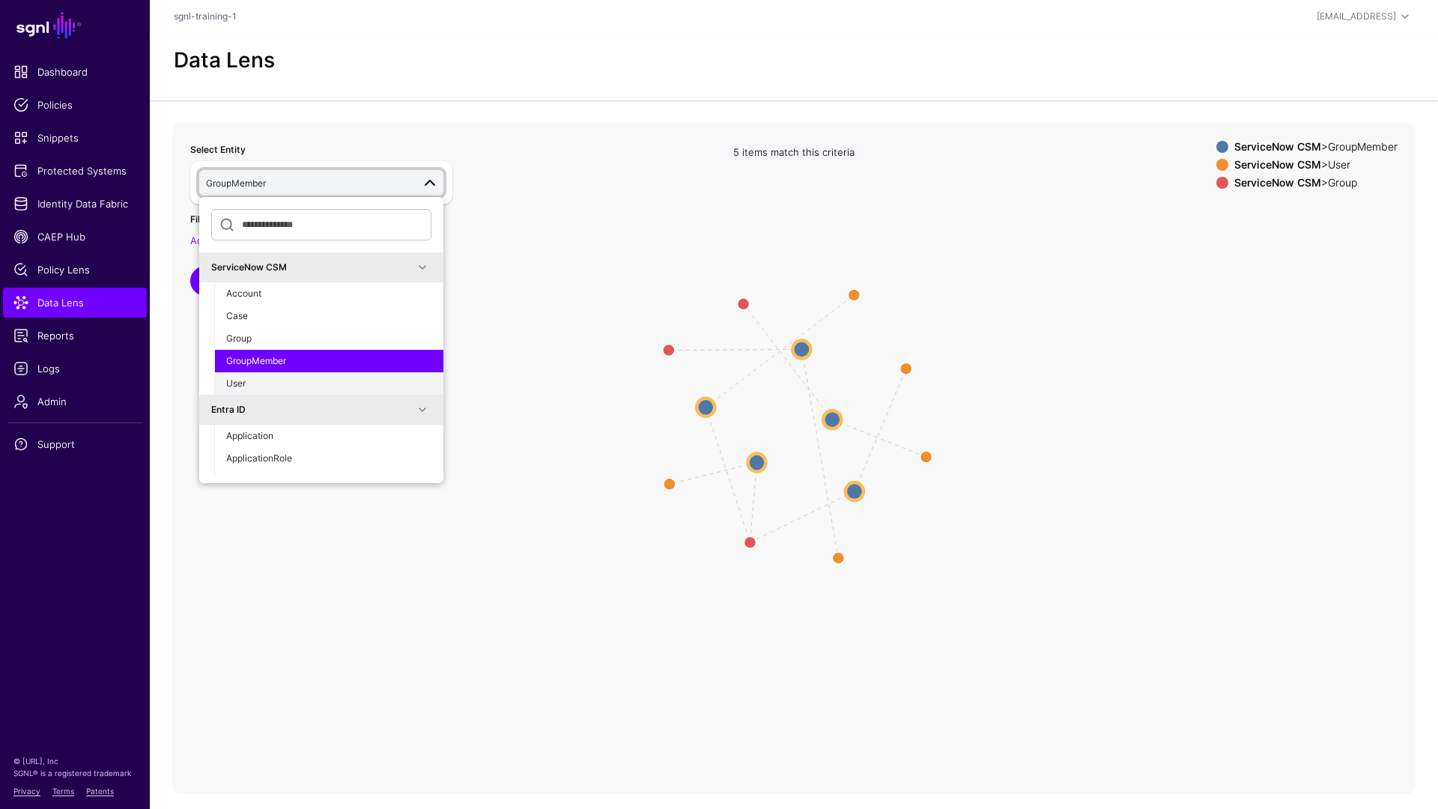
click at [282, 384] on div "User" at bounding box center [328, 383] width 205 height 13
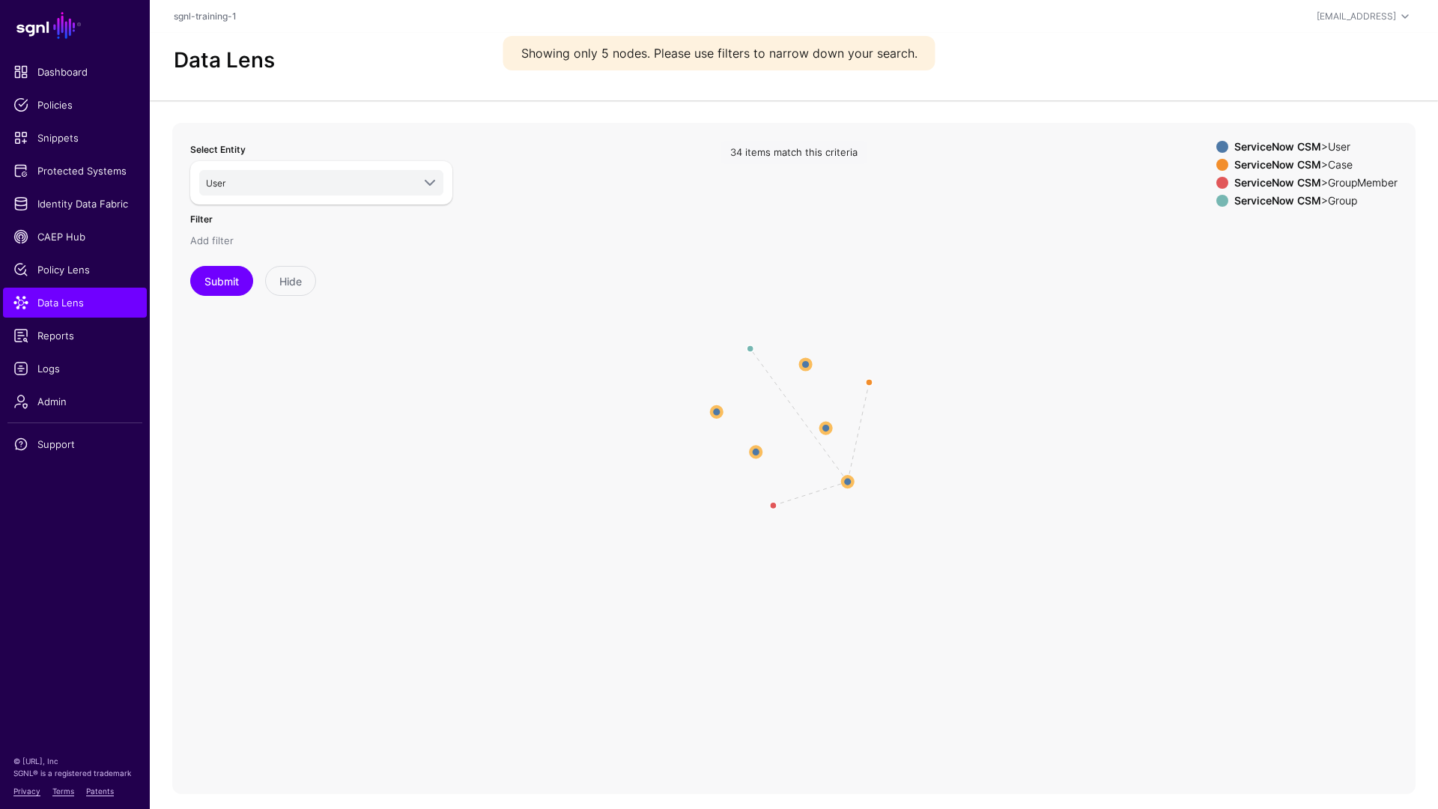
click at [224, 239] on link "Add filter" at bounding box center [211, 240] width 43 height 12
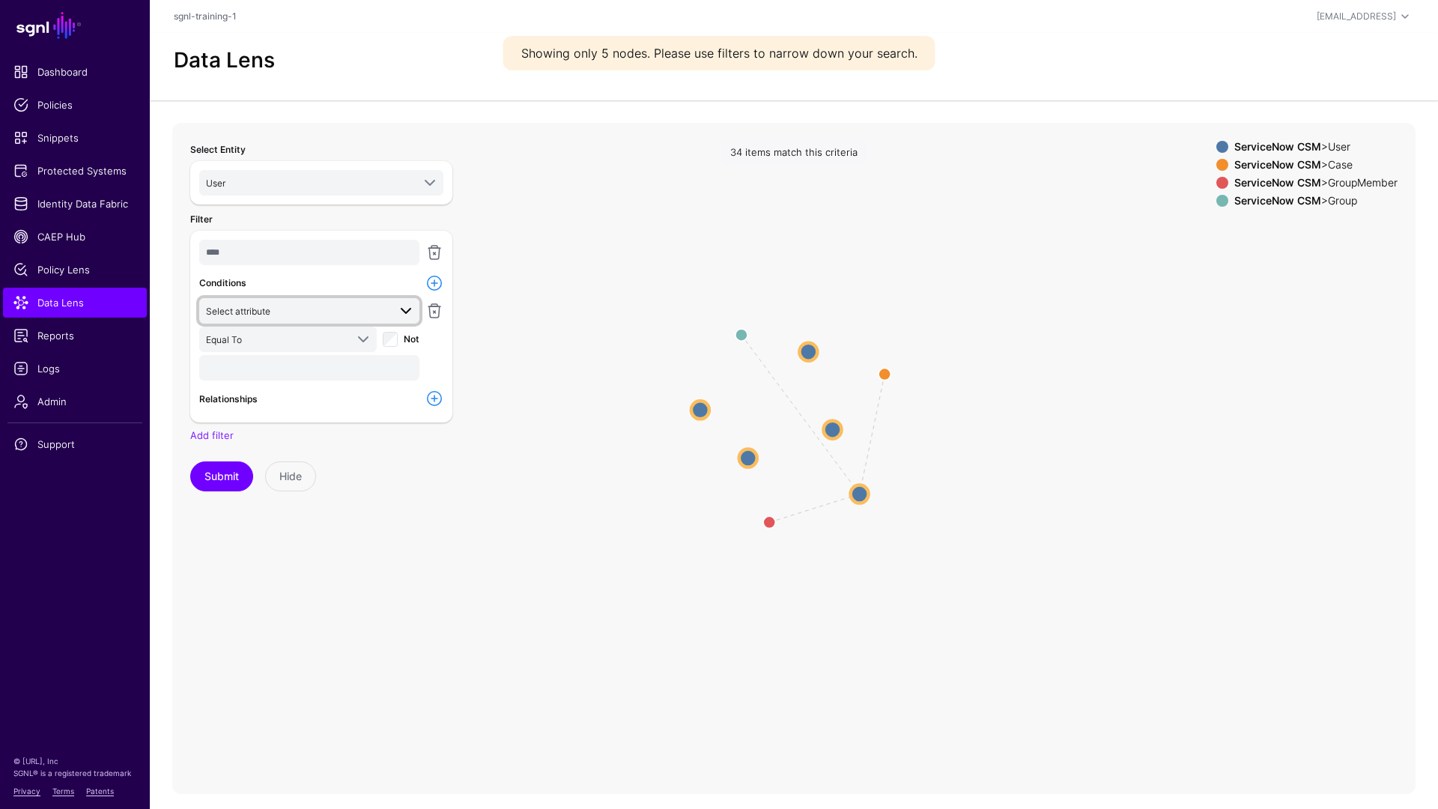
click at [293, 310] on span "Select attribute" at bounding box center [297, 311] width 182 height 16
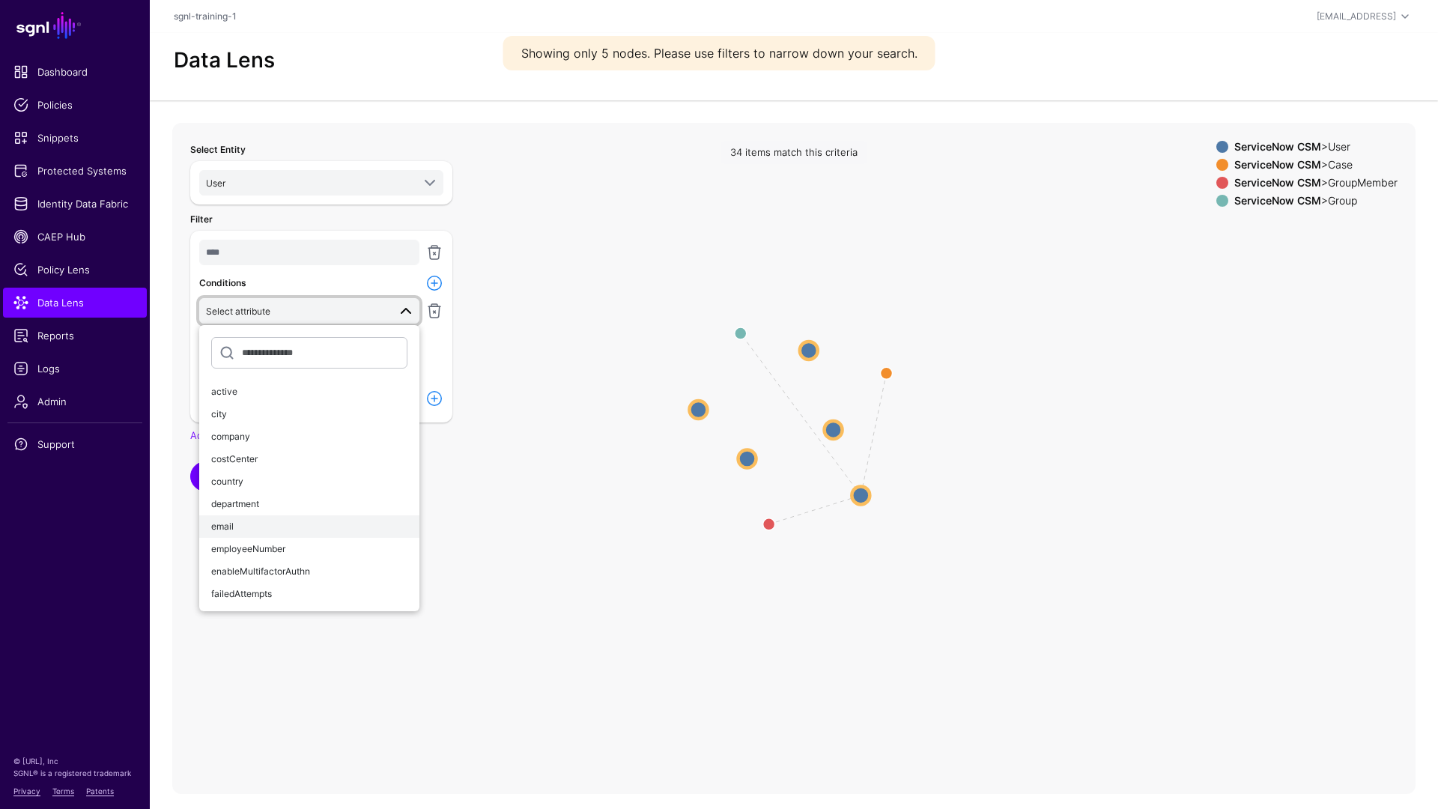
click at [253, 524] on div "email" at bounding box center [309, 526] width 196 height 13
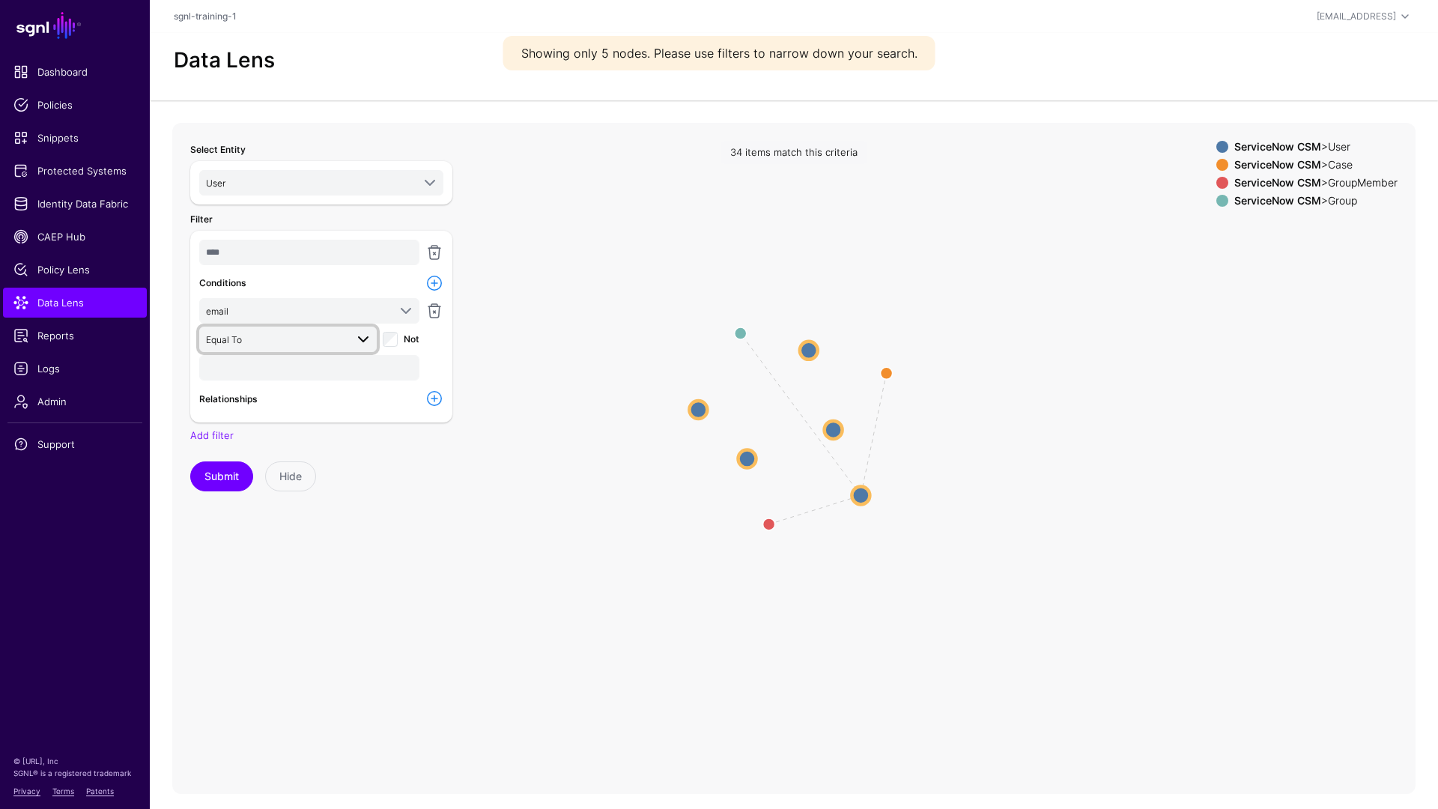
click at [338, 343] on span "Equal To" at bounding box center [275, 339] width 139 height 16
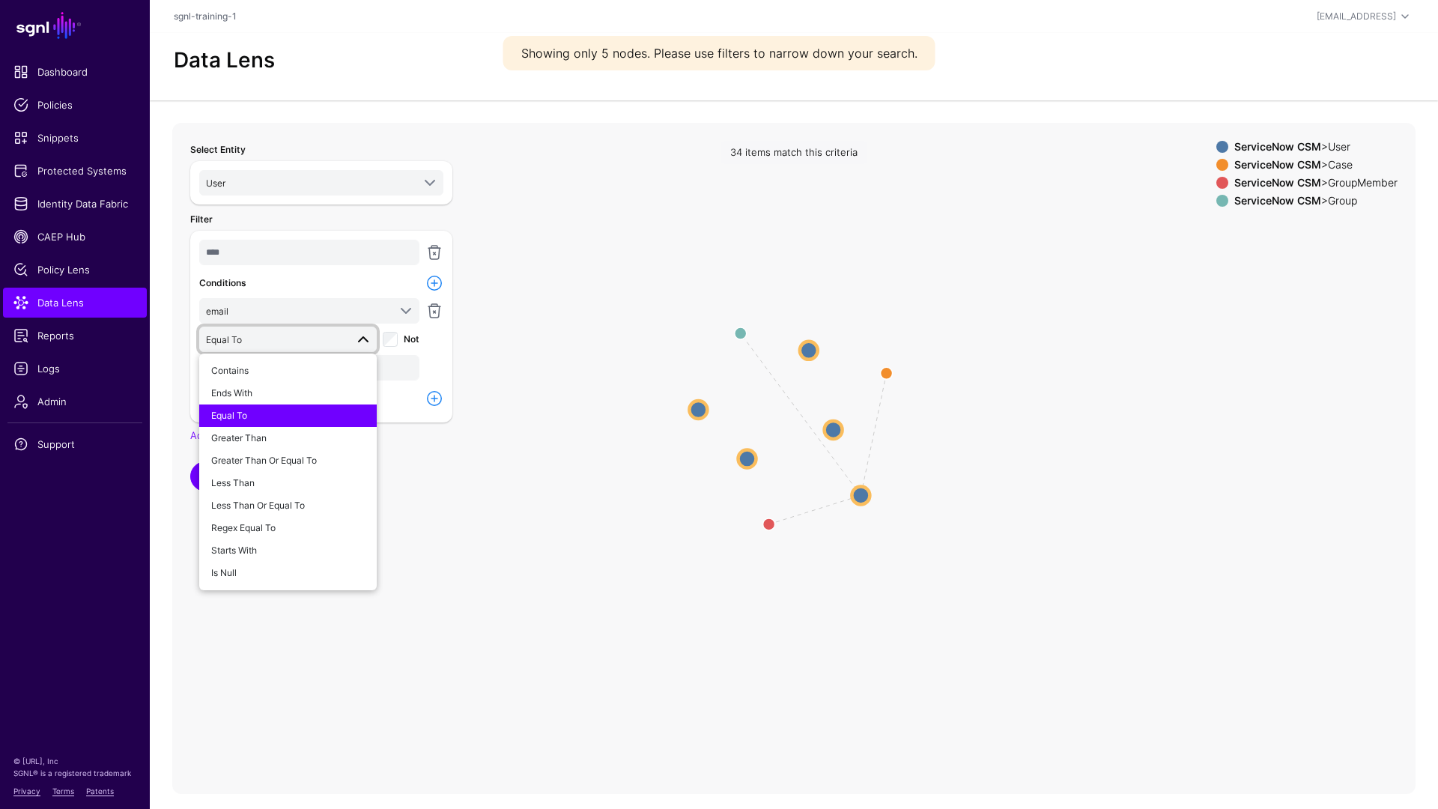
click at [315, 423] on button "Equal To" at bounding box center [287, 415] width 177 height 22
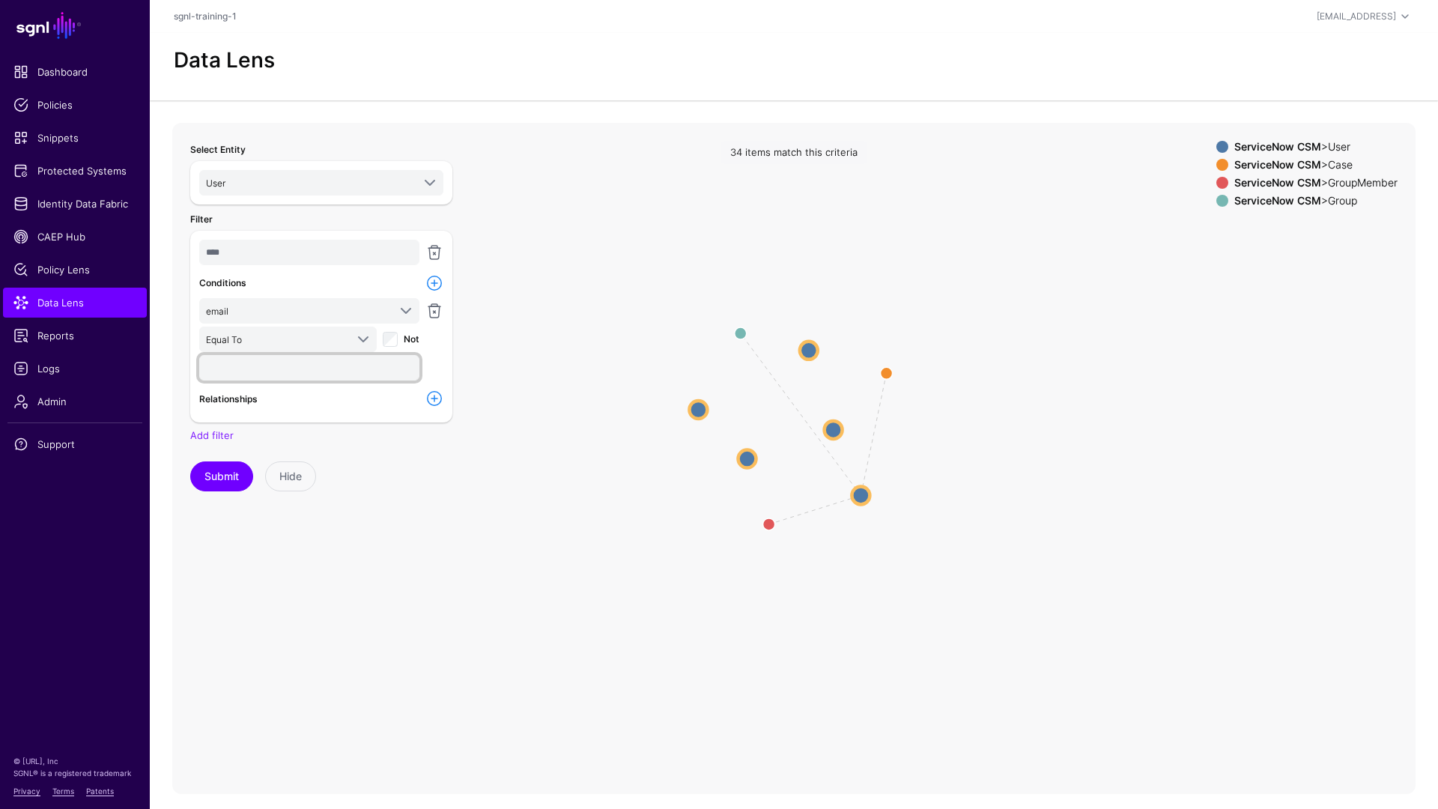
drag, startPoint x: 333, startPoint y: 362, endPoint x: 340, endPoint y: 369, distance: 9.5
click at [340, 369] on input "text" at bounding box center [309, 367] width 220 height 25
type input "**********"
click at [190, 461] on button "Submit" at bounding box center [221, 476] width 63 height 30
click at [500, 520] on icon "AssignedTo MemberOfAssignmentGroup UserInGroup User User Case Case GroupMember …" at bounding box center [793, 422] width 1243 height 599
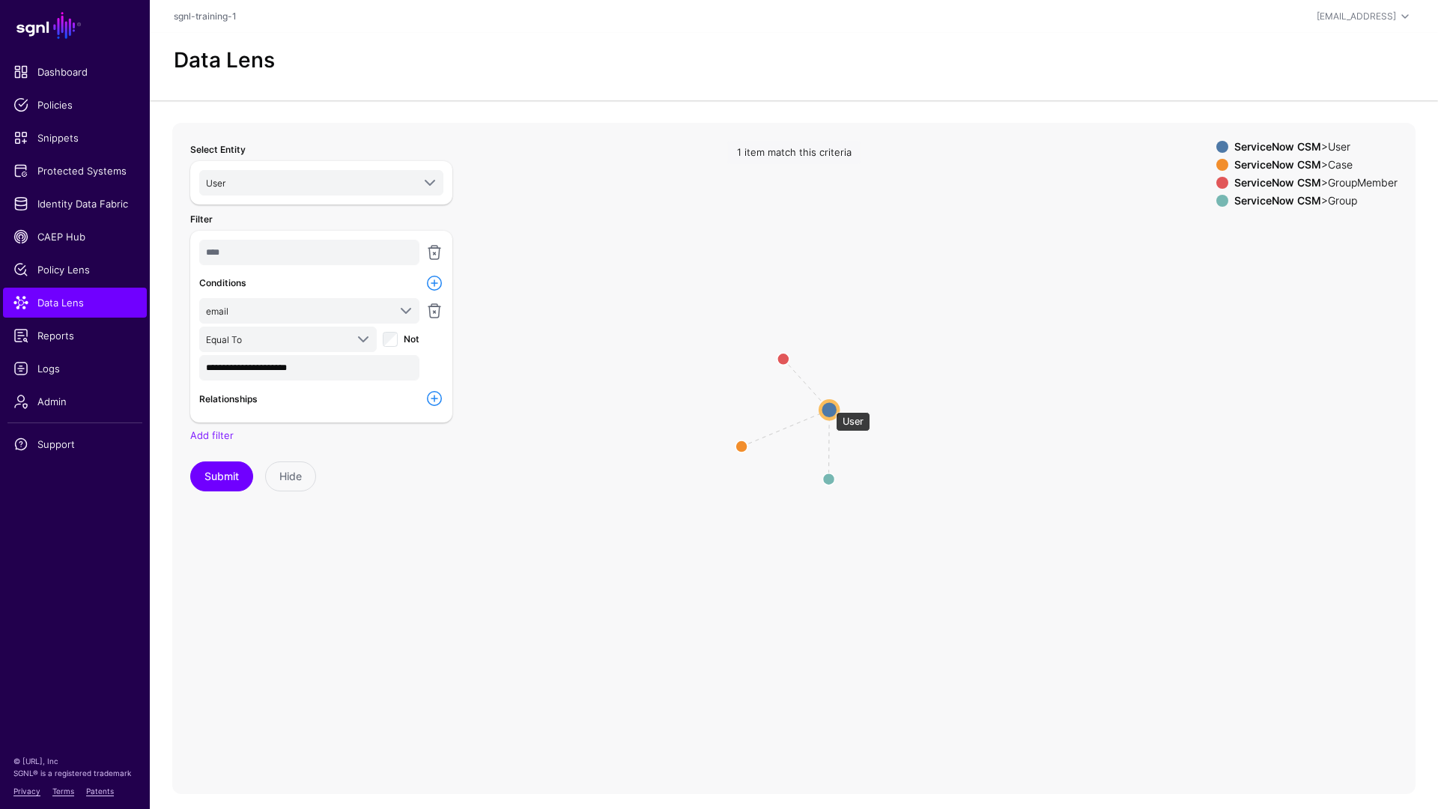
click at [829, 405] on circle at bounding box center [829, 410] width 18 height 18
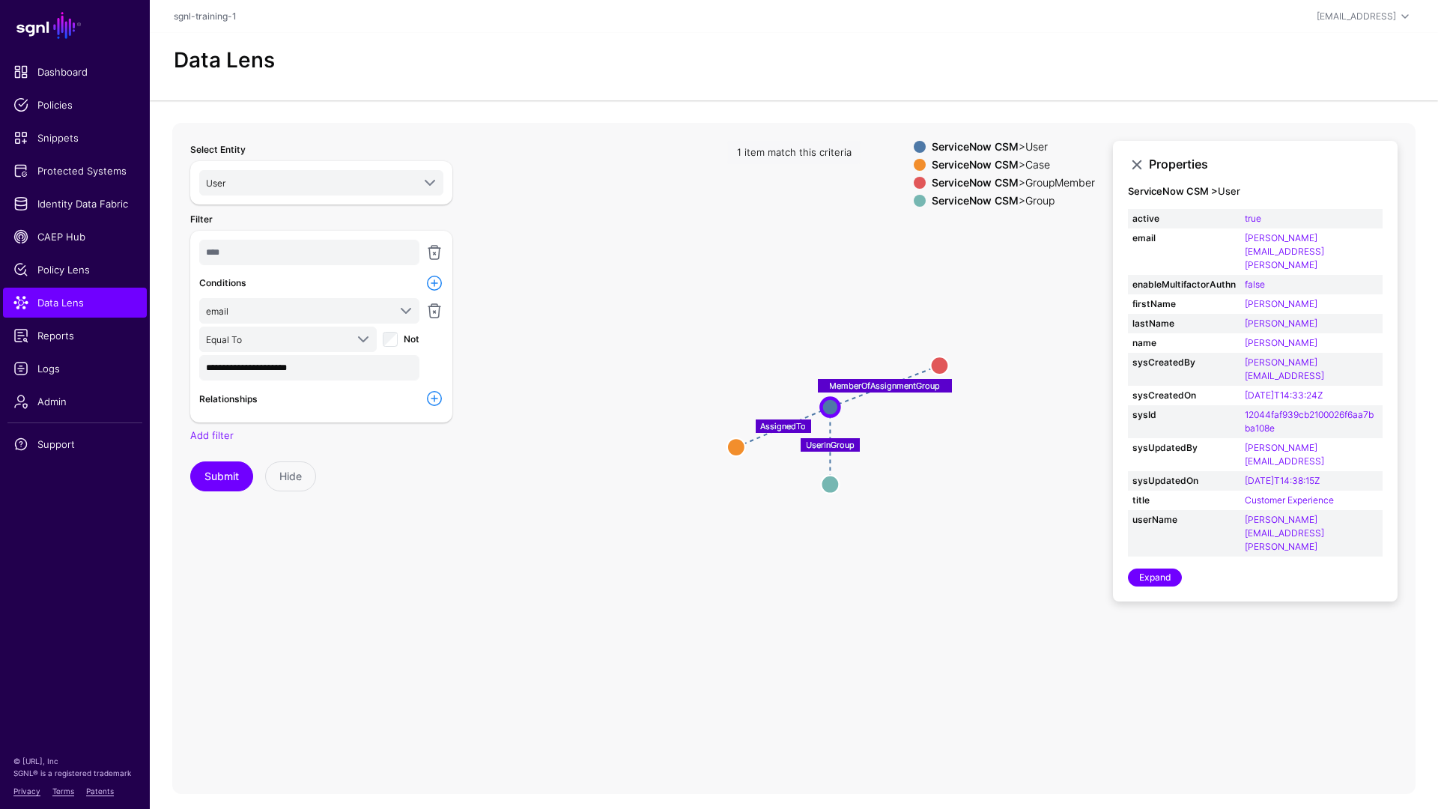
drag, startPoint x: 785, startPoint y: 362, endPoint x: 941, endPoint y: 368, distance: 156.7
click at [941, 368] on circle at bounding box center [939, 365] width 18 height 18
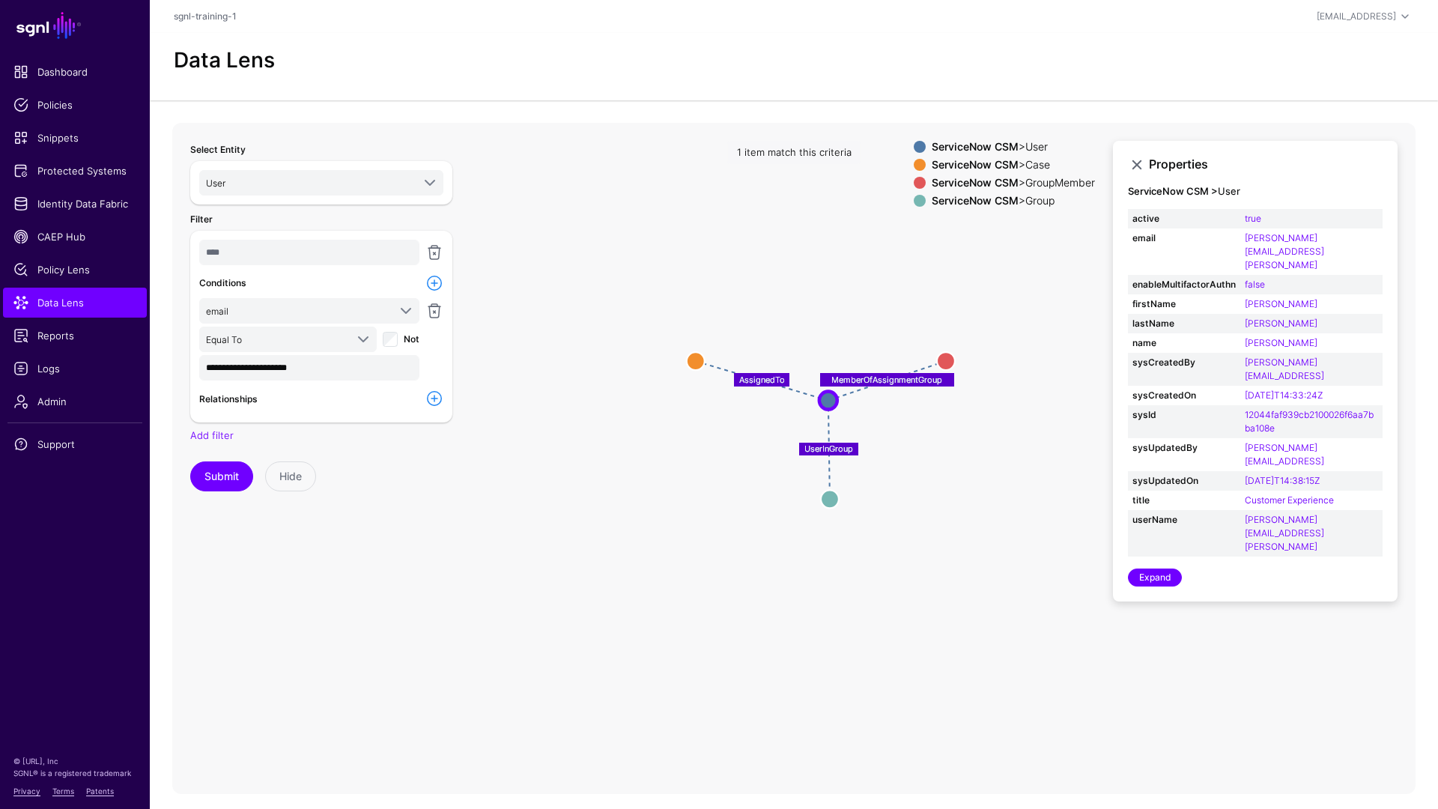
drag, startPoint x: 737, startPoint y: 440, endPoint x: 700, endPoint y: 357, distance: 90.2
click at [700, 357] on circle at bounding box center [696, 361] width 18 height 18
drag, startPoint x: 944, startPoint y: 358, endPoint x: 971, endPoint y: 350, distance: 28.9
click at [971, 350] on circle at bounding box center [973, 352] width 18 height 18
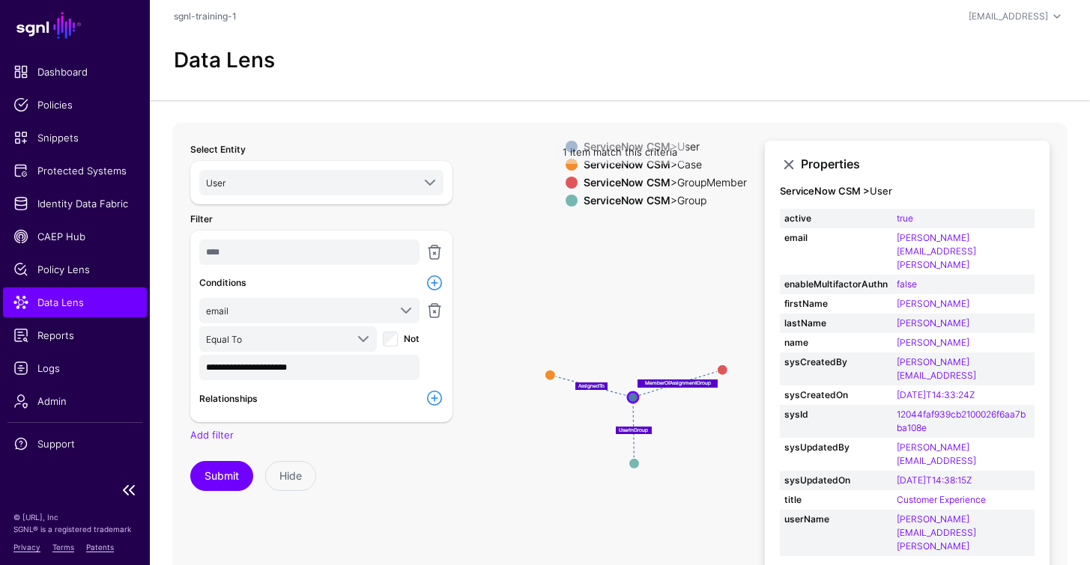
click at [40, 301] on span "Data Lens" at bounding box center [74, 302] width 123 height 15
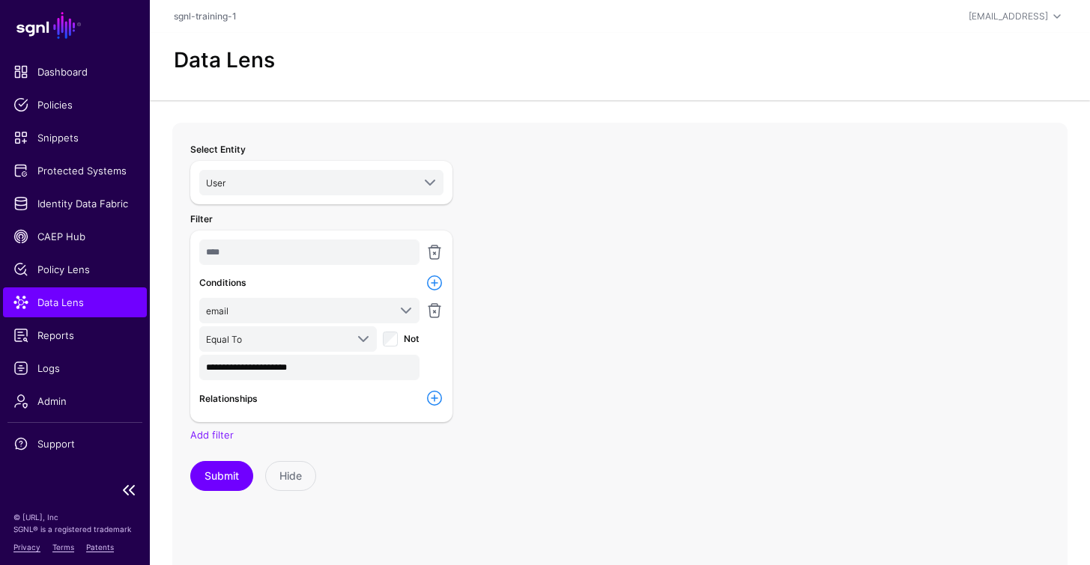
click at [67, 306] on span "Data Lens" at bounding box center [74, 302] width 123 height 15
